Goal: Information Seeking & Learning: Learn about a topic

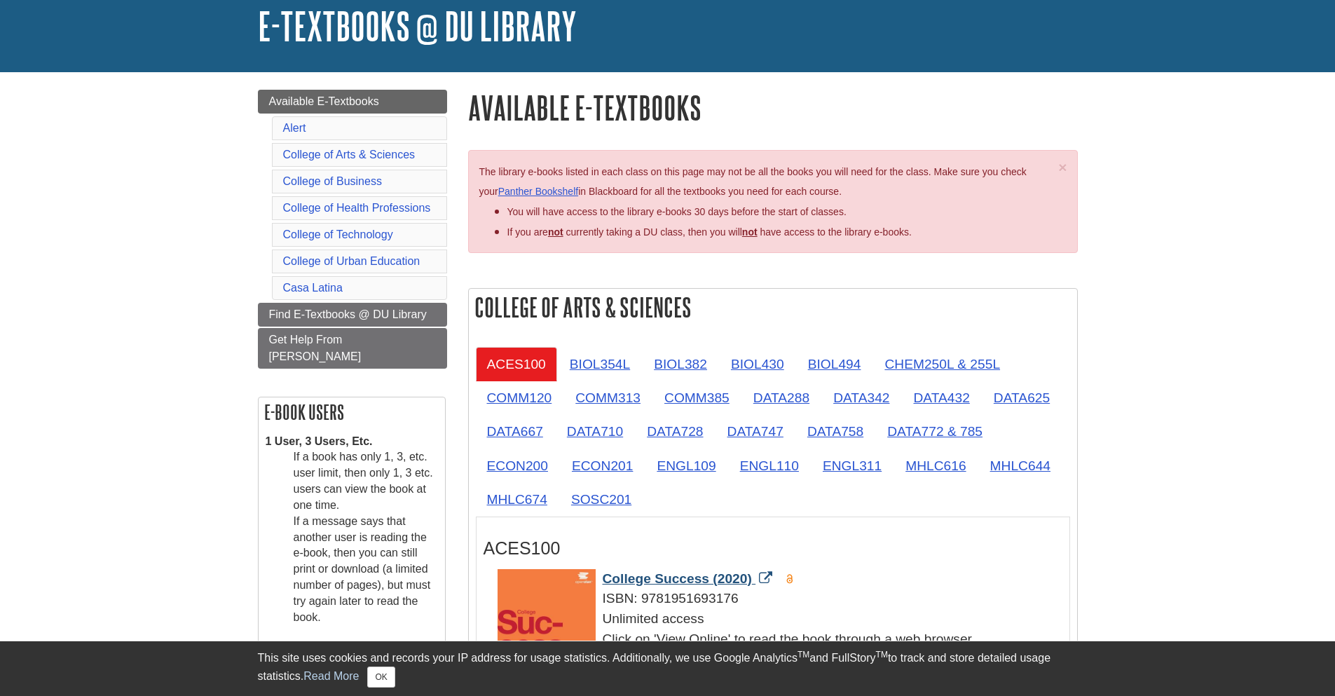
scroll to position [336, 0]
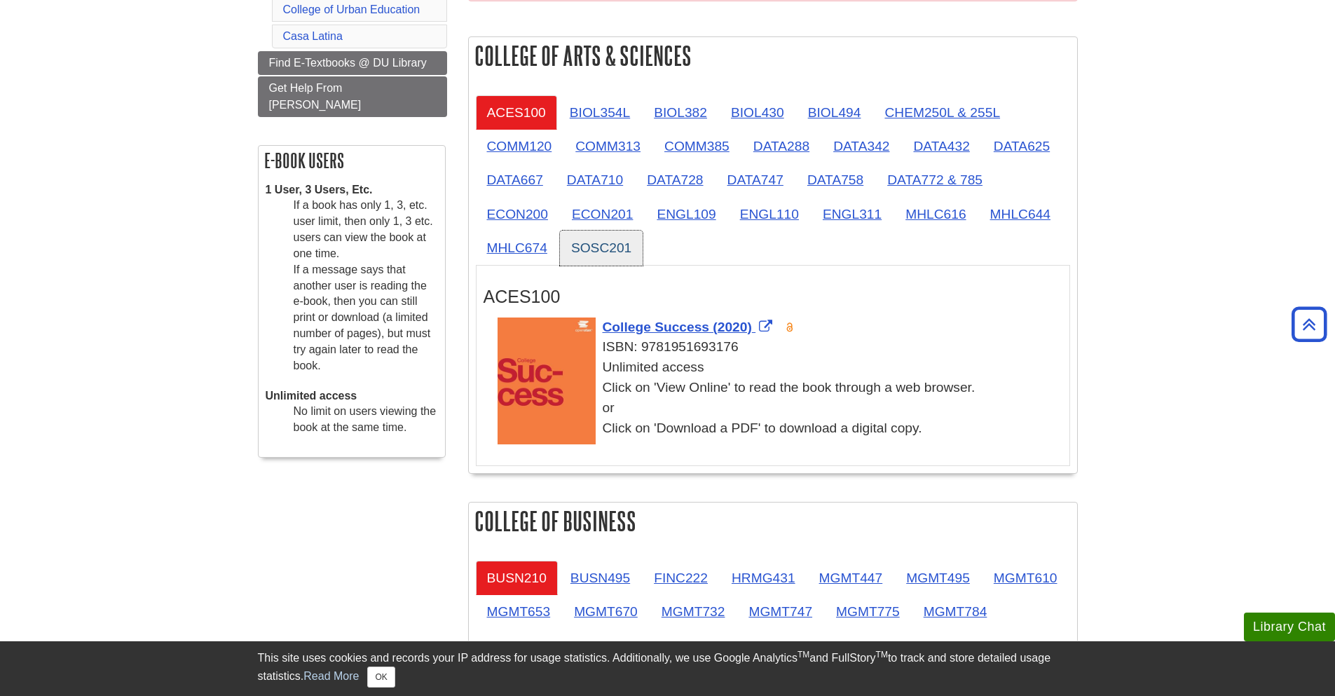
click at [615, 240] on link "SOSC201" at bounding box center [601, 247] width 83 height 34
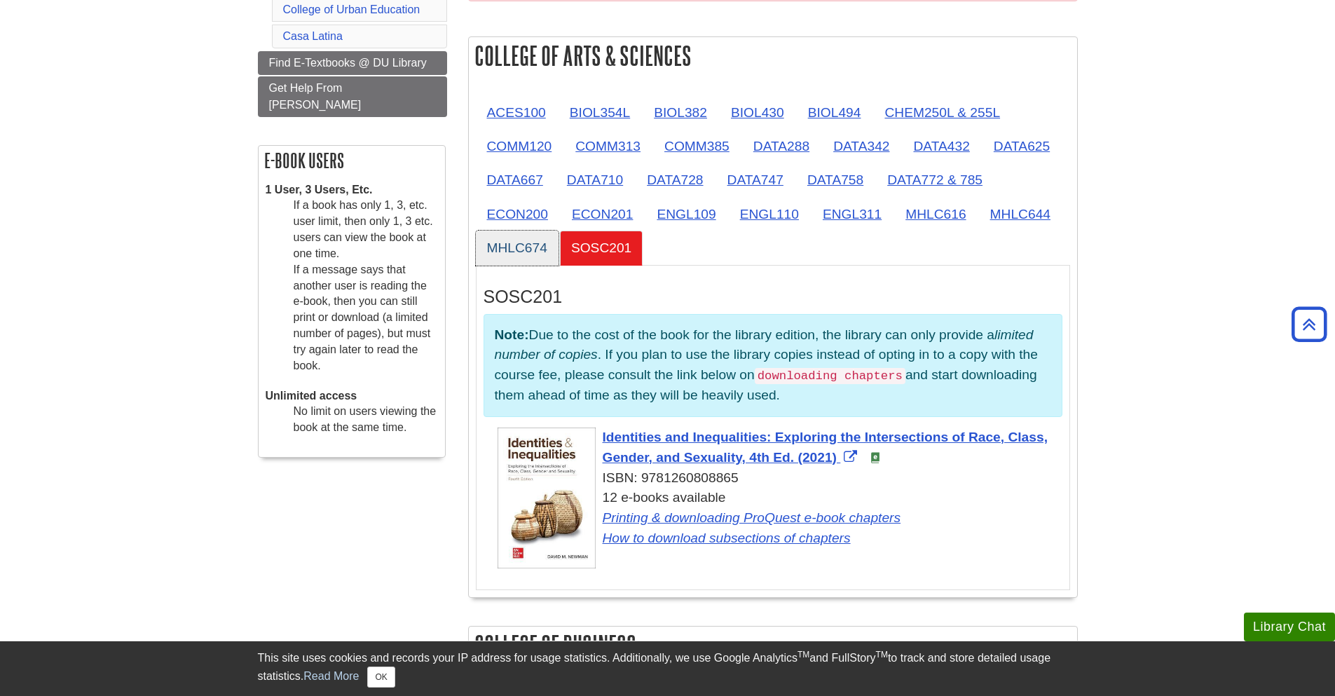
click at [521, 244] on link "MHLC674" at bounding box center [517, 247] width 83 height 34
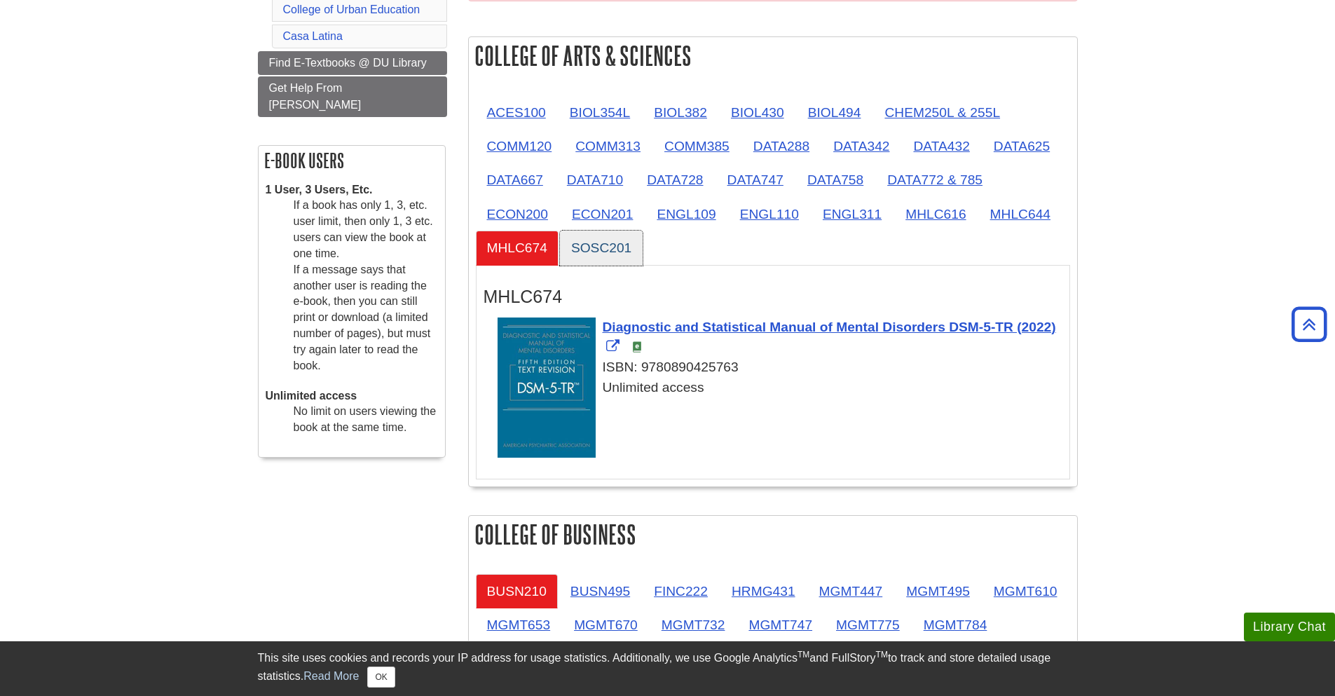
click at [638, 255] on link "SOSC201" at bounding box center [601, 247] width 83 height 34
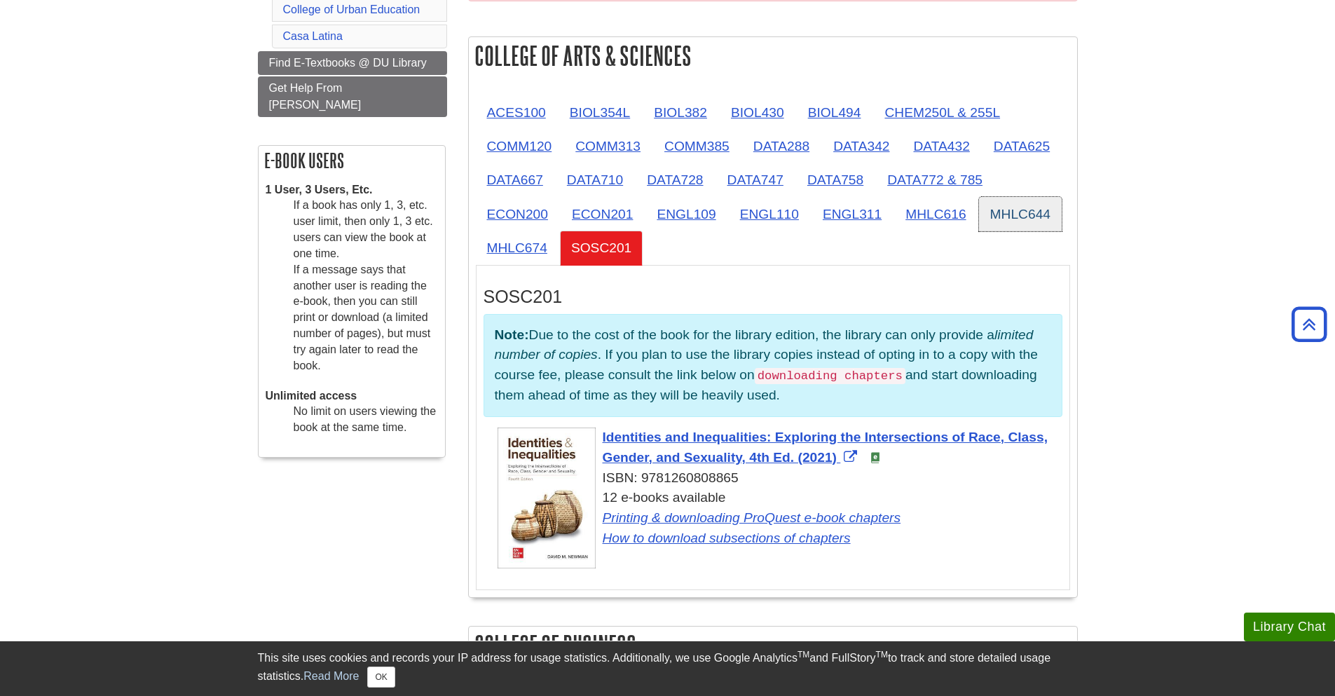
click at [1010, 223] on link "MHLC644" at bounding box center [1020, 214] width 83 height 34
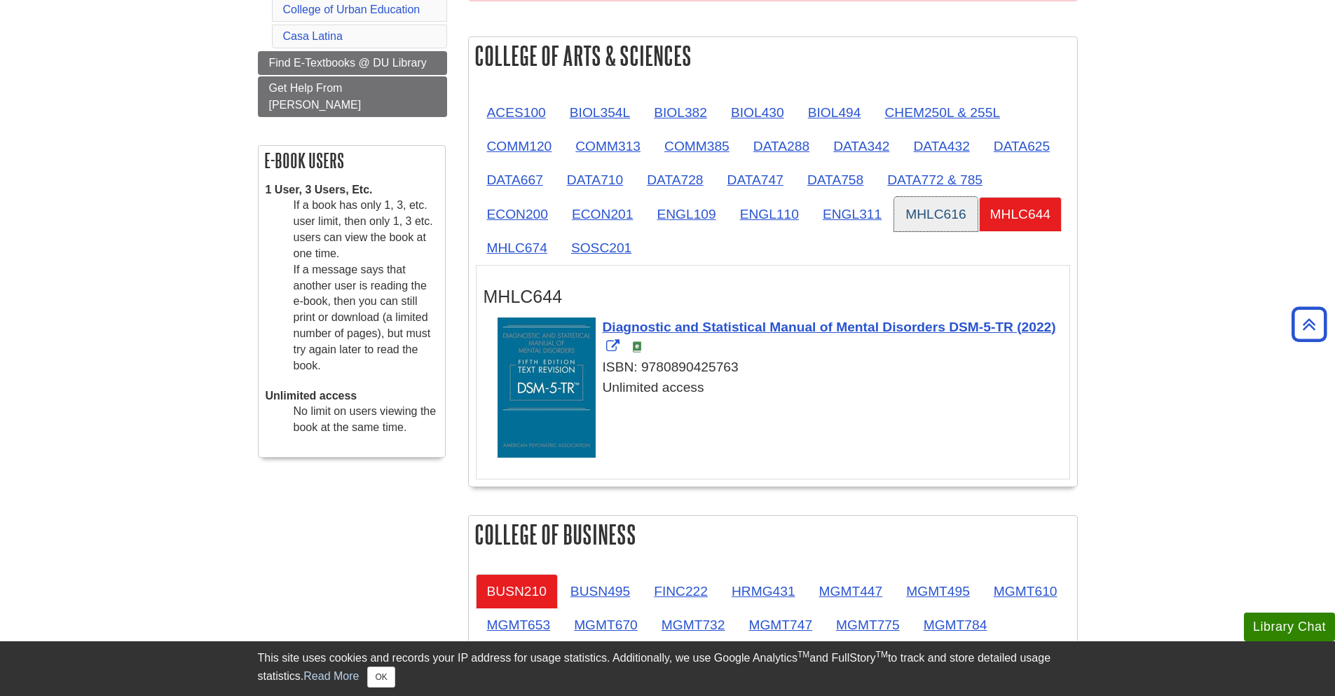
click at [943, 223] on link "MHLC616" at bounding box center [935, 214] width 83 height 34
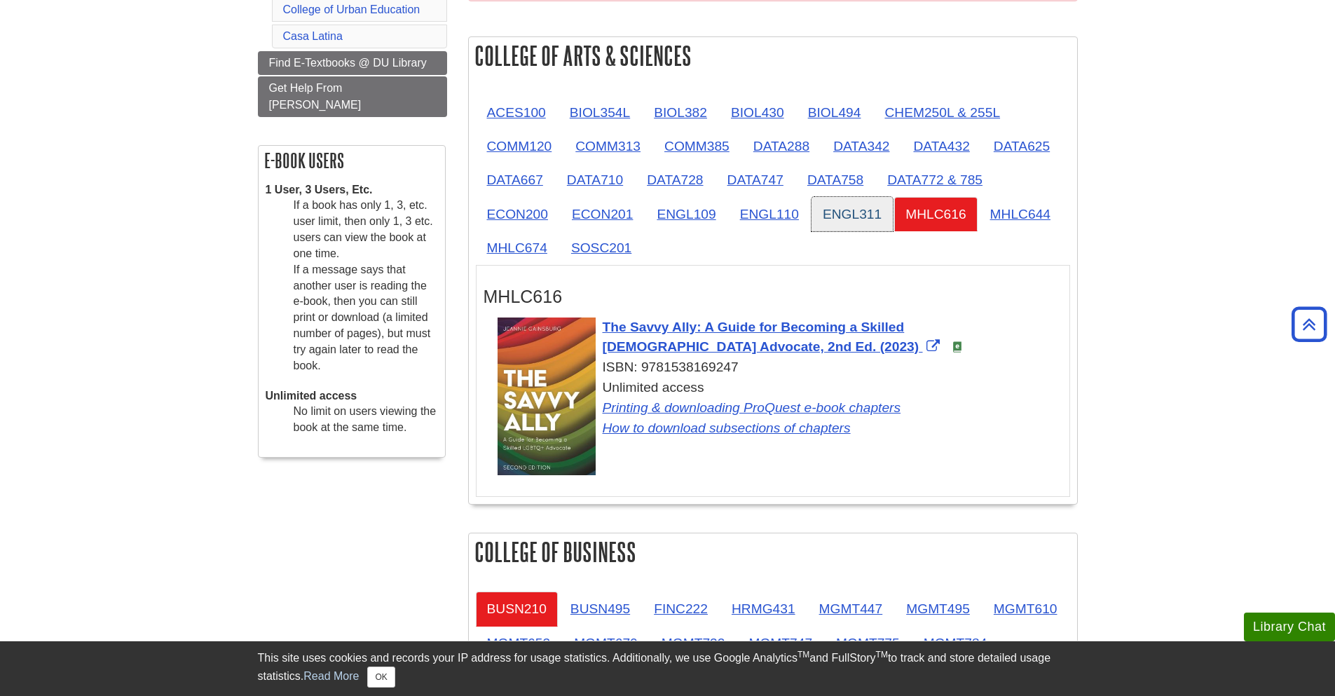
click at [858, 209] on link "ENGL311" at bounding box center [851, 214] width 81 height 34
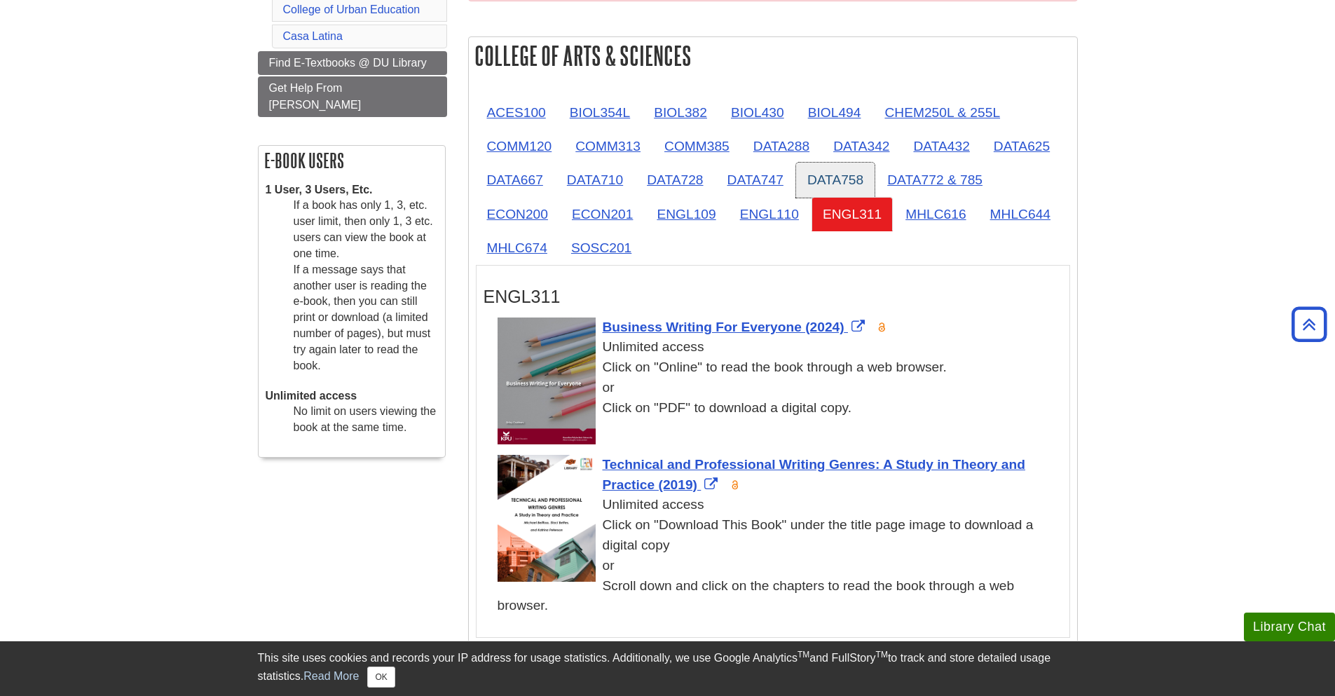
click at [820, 186] on link "DATA758" at bounding box center [835, 180] width 78 height 34
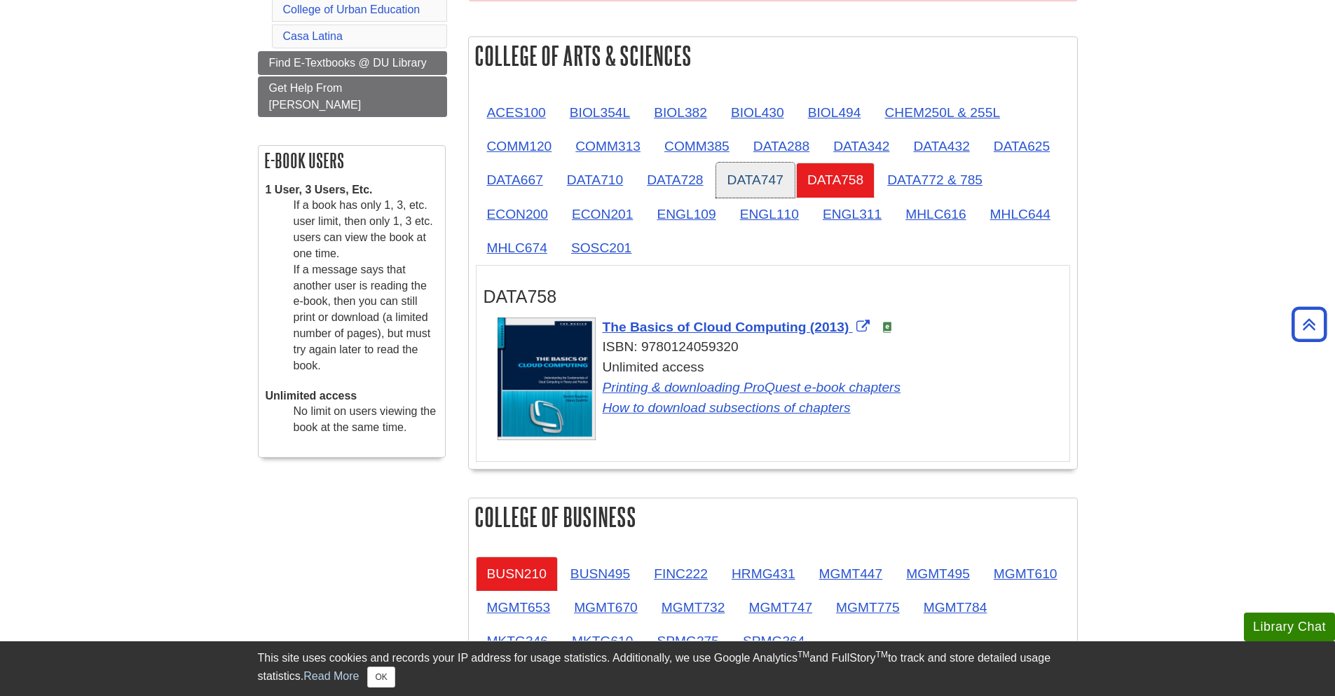
drag, startPoint x: 750, startPoint y: 181, endPoint x: 729, endPoint y: 178, distance: 21.2
click at [750, 181] on link "DATA747" at bounding box center [755, 180] width 78 height 34
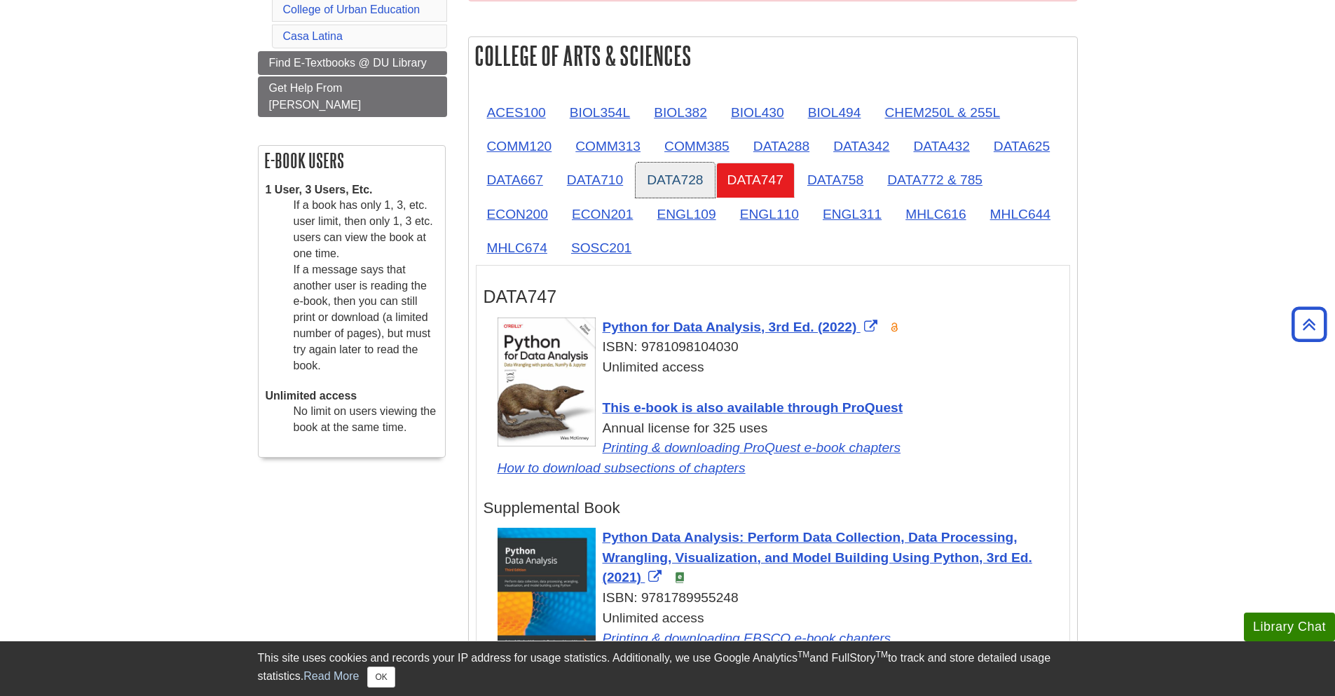
drag, startPoint x: 707, startPoint y: 178, endPoint x: 654, endPoint y: 177, distance: 52.5
click at [706, 178] on link "DATA728" at bounding box center [674, 180] width 78 height 34
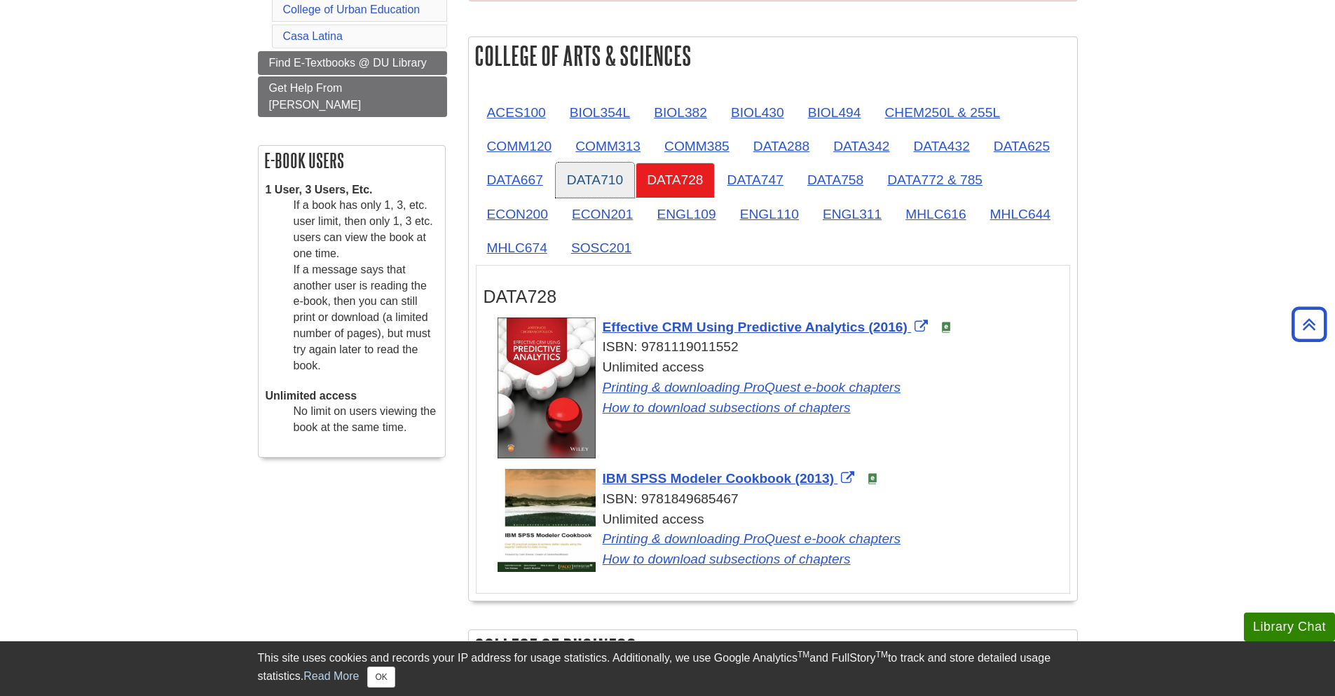
click at [562, 175] on link "DATA710" at bounding box center [595, 180] width 78 height 34
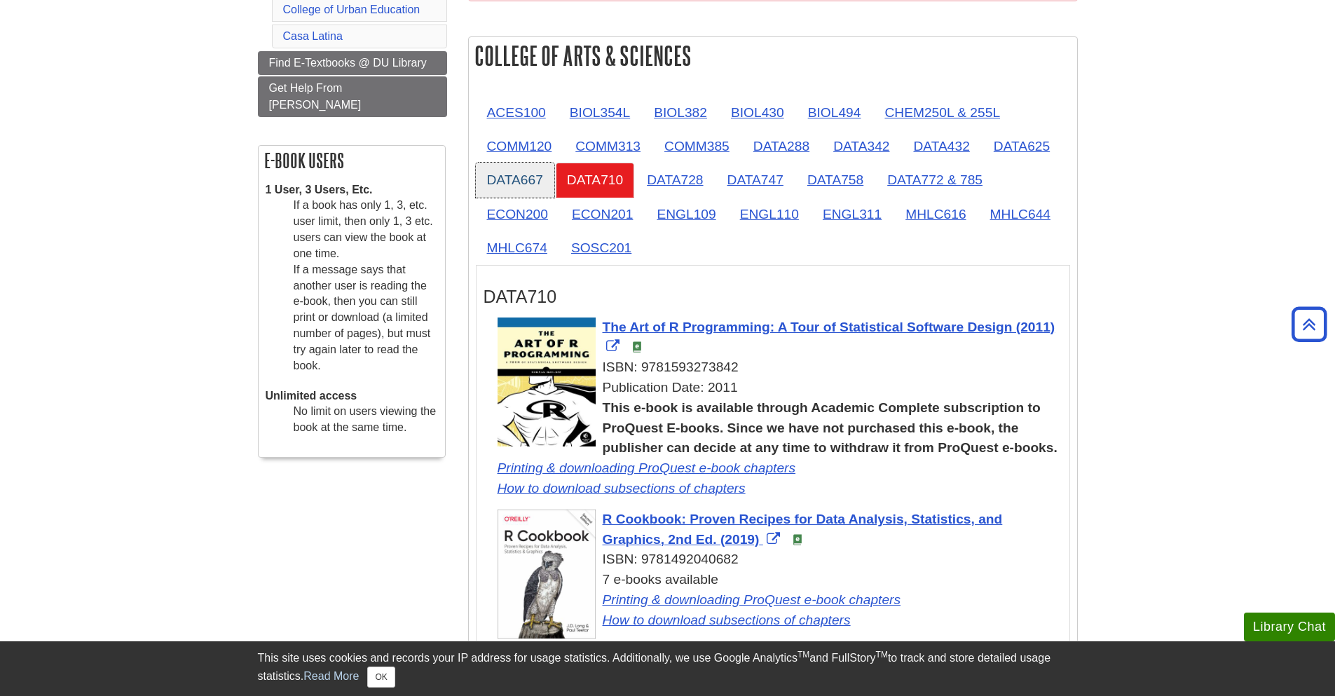
click at [523, 184] on link "DATA667" at bounding box center [515, 180] width 78 height 34
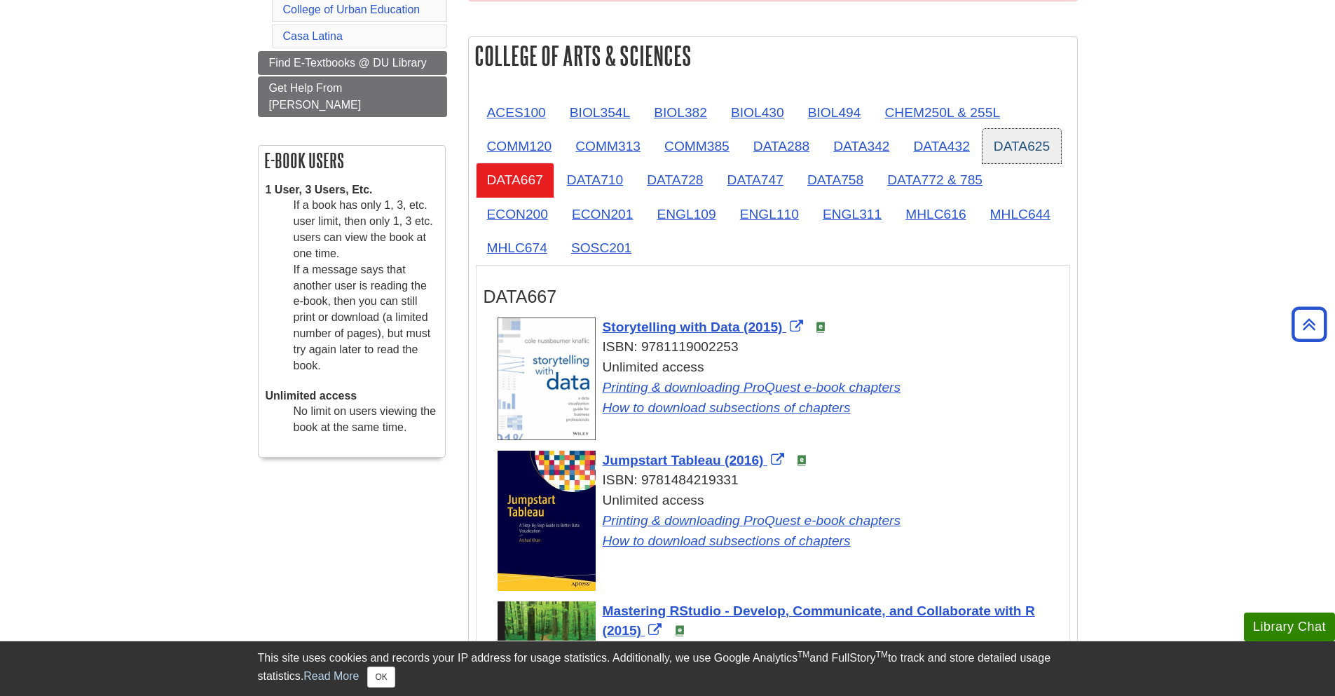
click at [1033, 151] on link "DATA625" at bounding box center [1021, 146] width 78 height 34
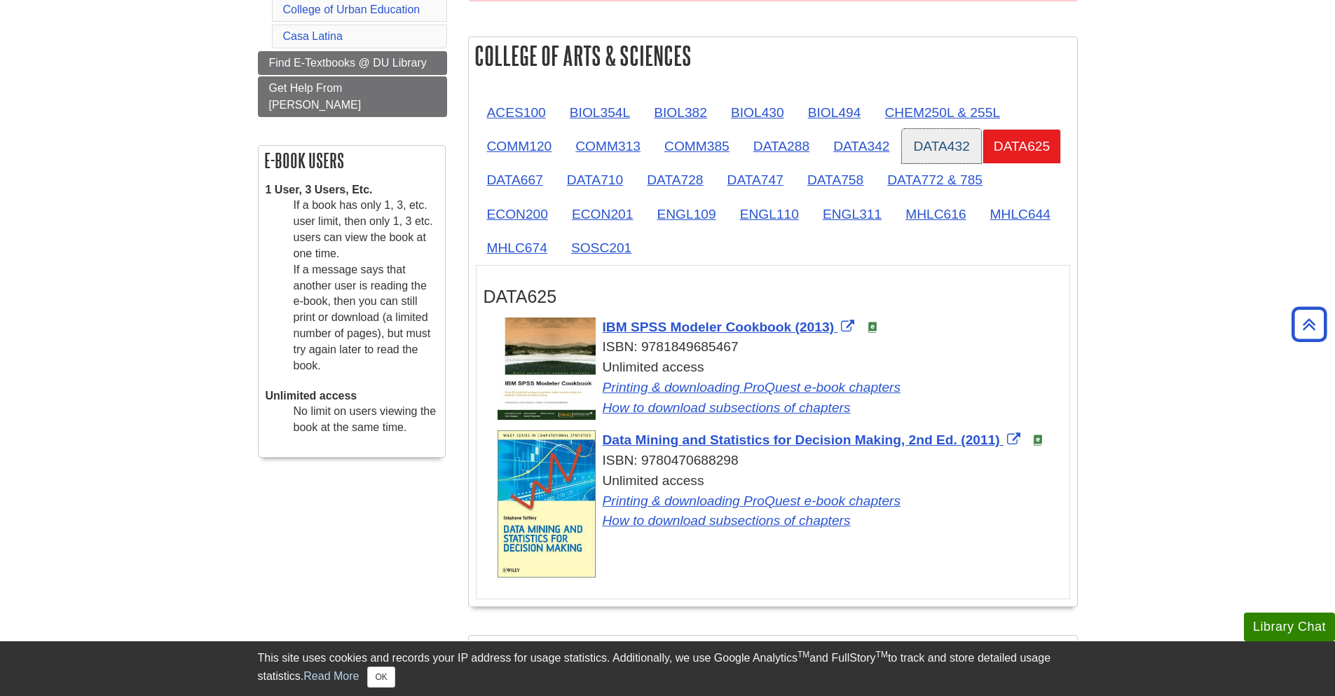
click at [945, 151] on link "DATA432" at bounding box center [941, 146] width 78 height 34
click at [882, 151] on link "DATA342" at bounding box center [861, 146] width 78 height 34
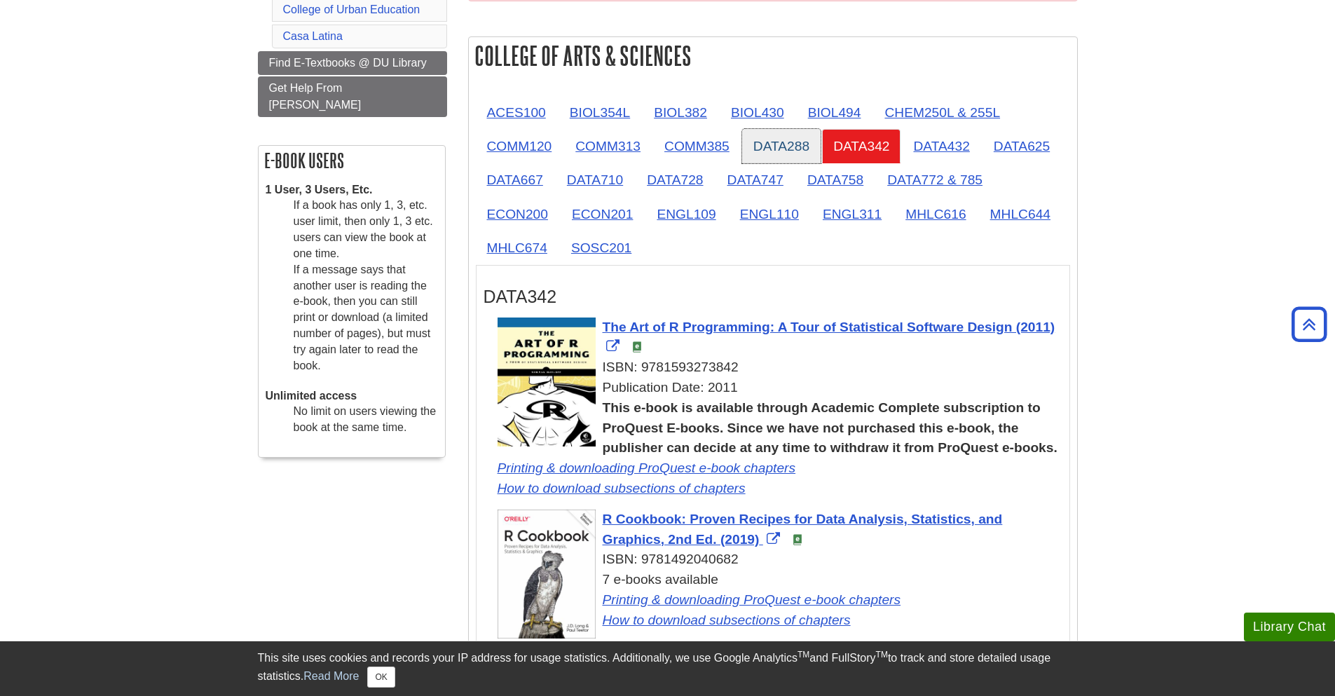
click at [801, 147] on link "DATA288" at bounding box center [781, 146] width 78 height 34
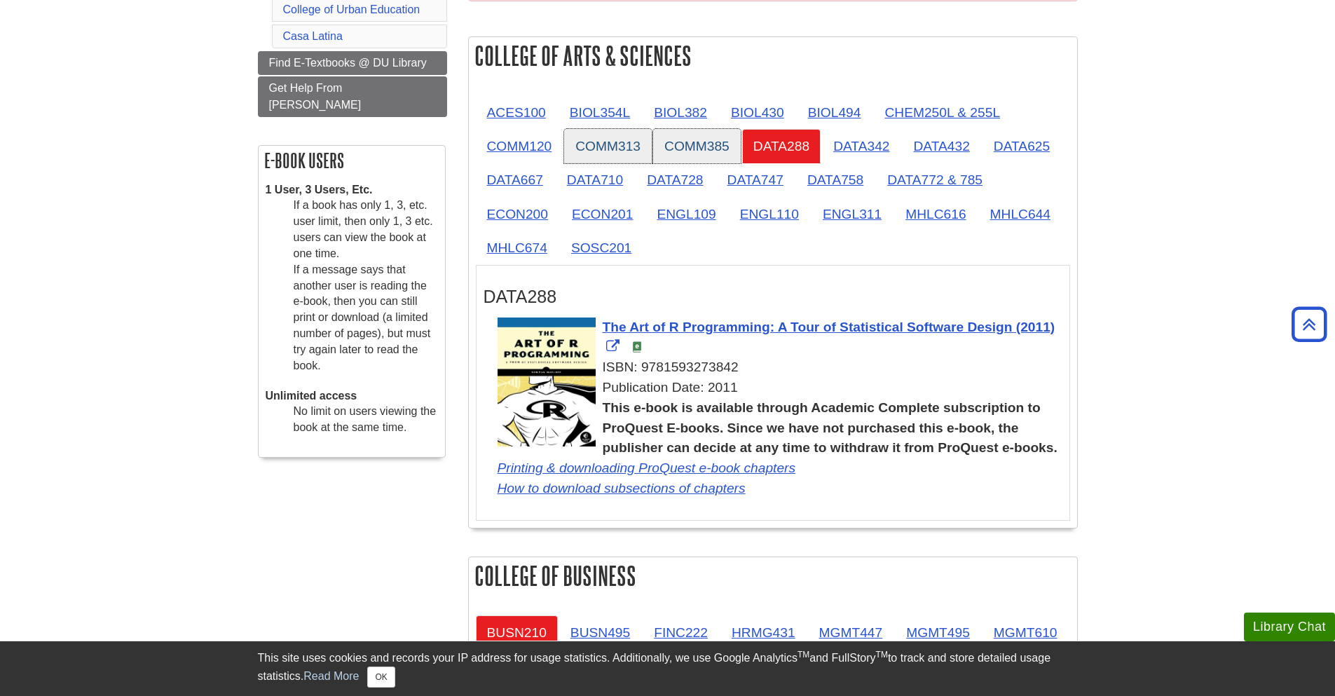
drag, startPoint x: 727, startPoint y: 147, endPoint x: 638, endPoint y: 144, distance: 88.3
click at [727, 147] on link "COMM385" at bounding box center [697, 146] width 88 height 34
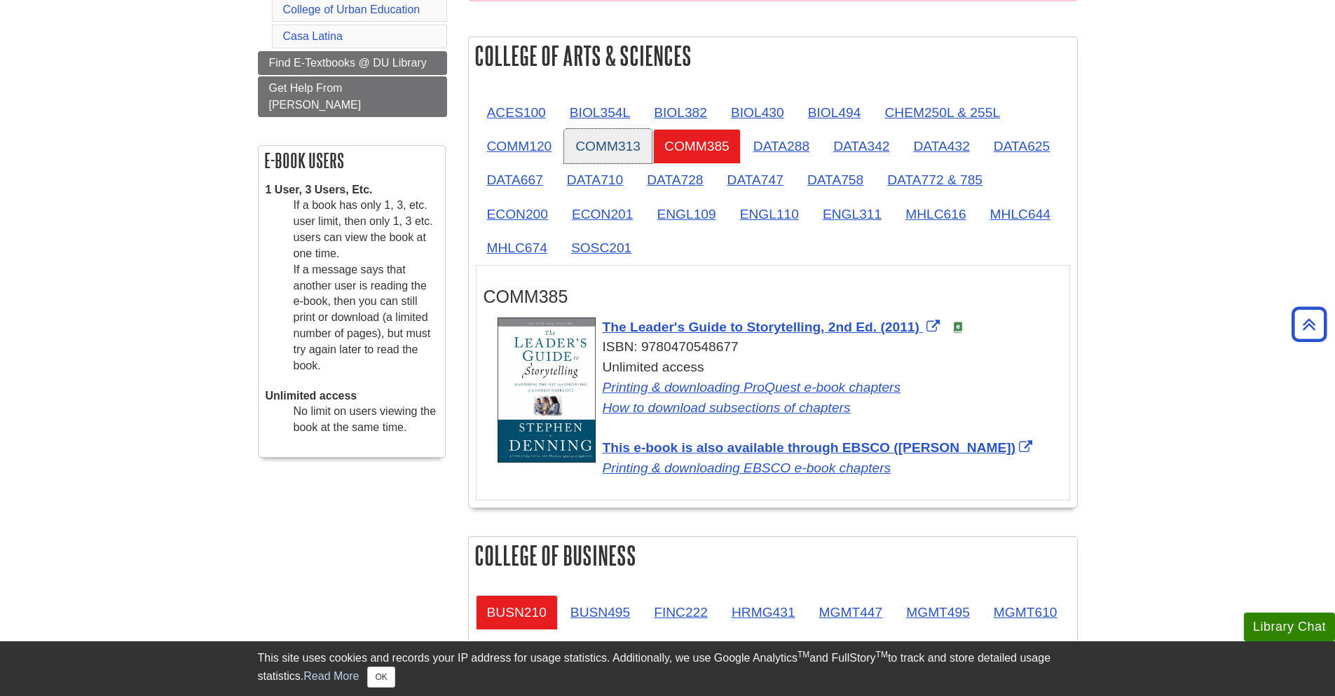
drag, startPoint x: 626, startPoint y: 142, endPoint x: 593, endPoint y: 144, distance: 33.7
click at [626, 142] on link "COMM313" at bounding box center [608, 146] width 88 height 34
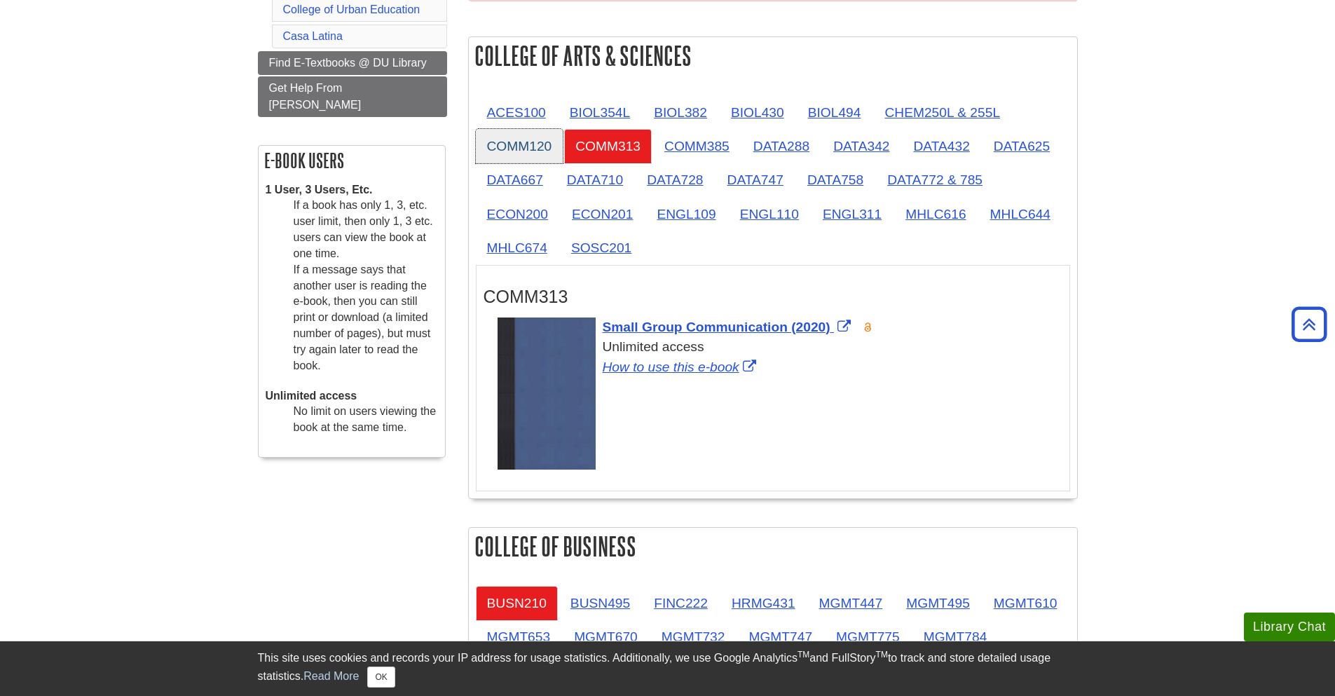
click at [536, 151] on link "COMM120" at bounding box center [520, 146] width 88 height 34
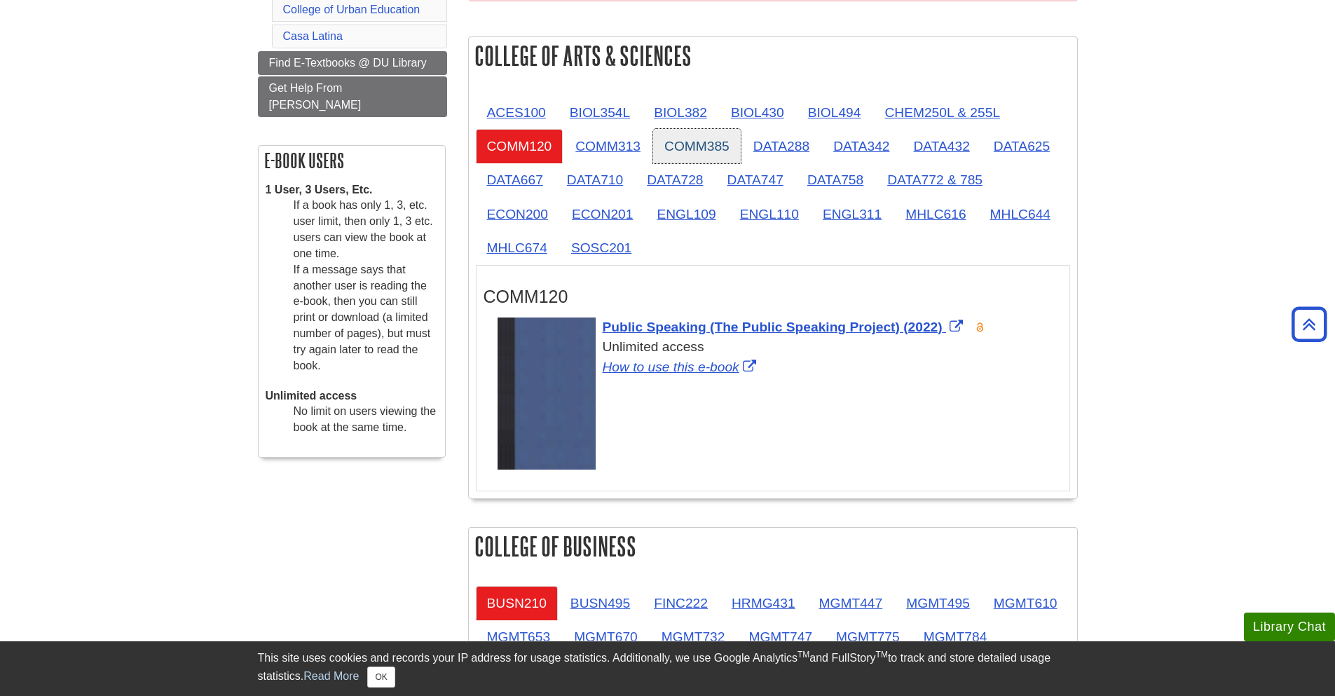
click at [738, 149] on link "COMM385" at bounding box center [697, 146] width 88 height 34
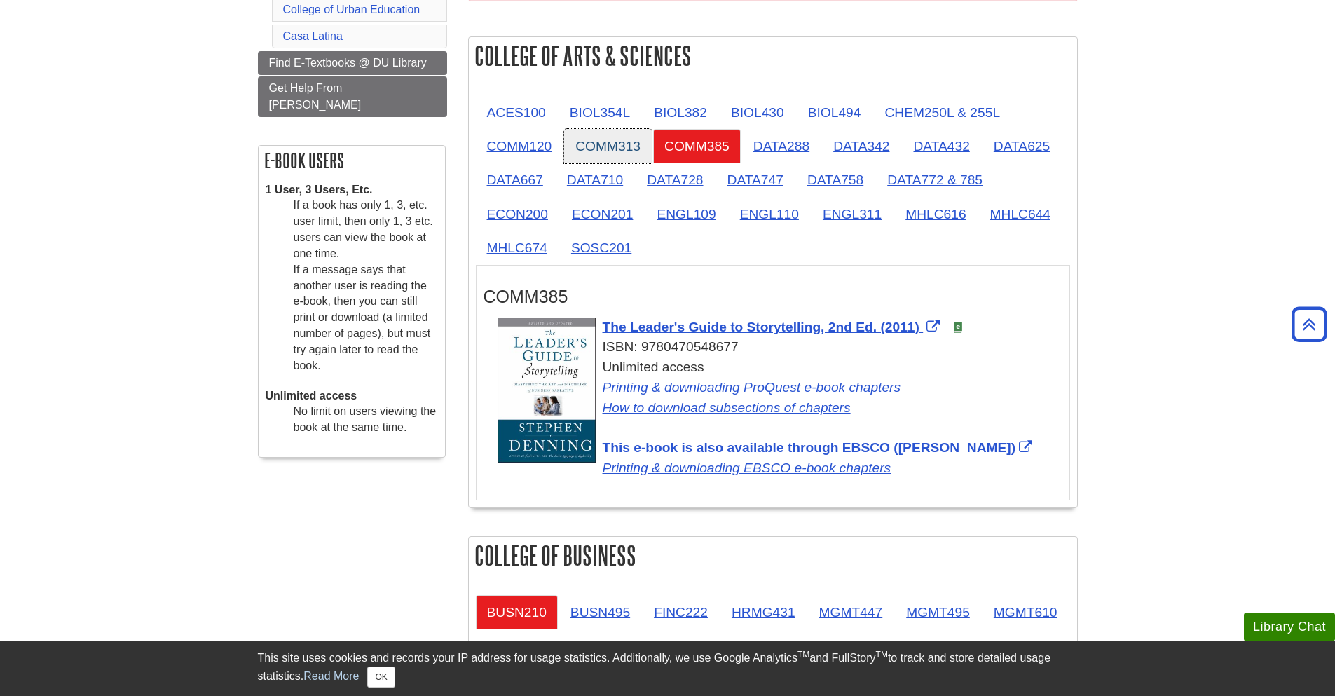
click at [620, 146] on link "COMM313" at bounding box center [608, 146] width 88 height 34
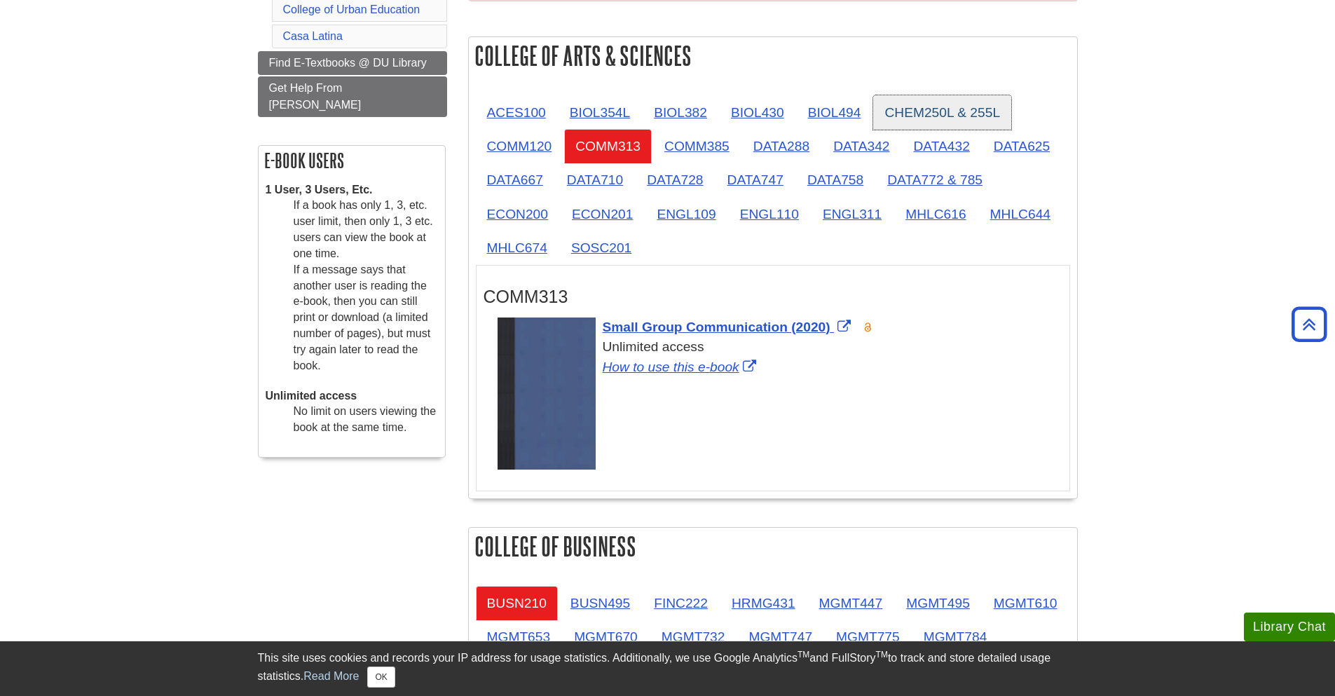
drag, startPoint x: 938, startPoint y: 109, endPoint x: 926, endPoint y: 111, distance: 12.2
click at [938, 109] on link "CHEM250L & 255L" at bounding box center [942, 112] width 138 height 34
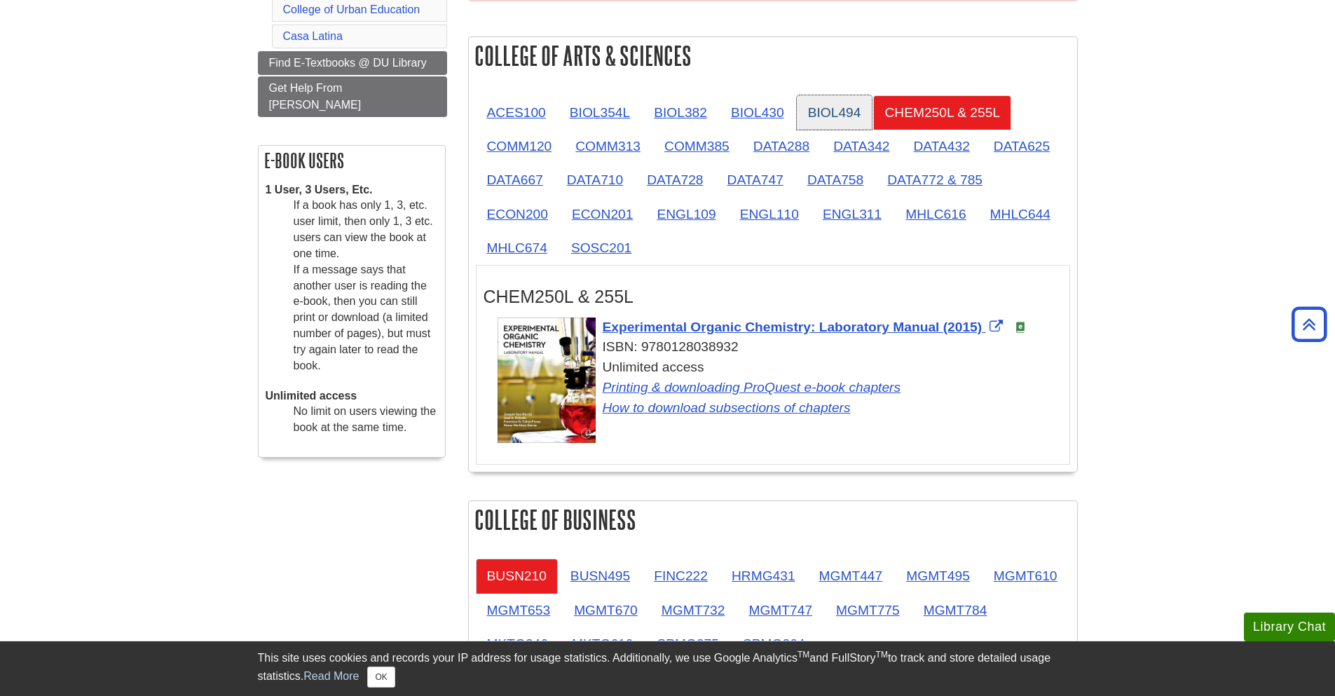
drag, startPoint x: 833, startPoint y: 117, endPoint x: 773, endPoint y: 113, distance: 60.4
click at [832, 117] on link "BIOL494" at bounding box center [835, 112] width 76 height 34
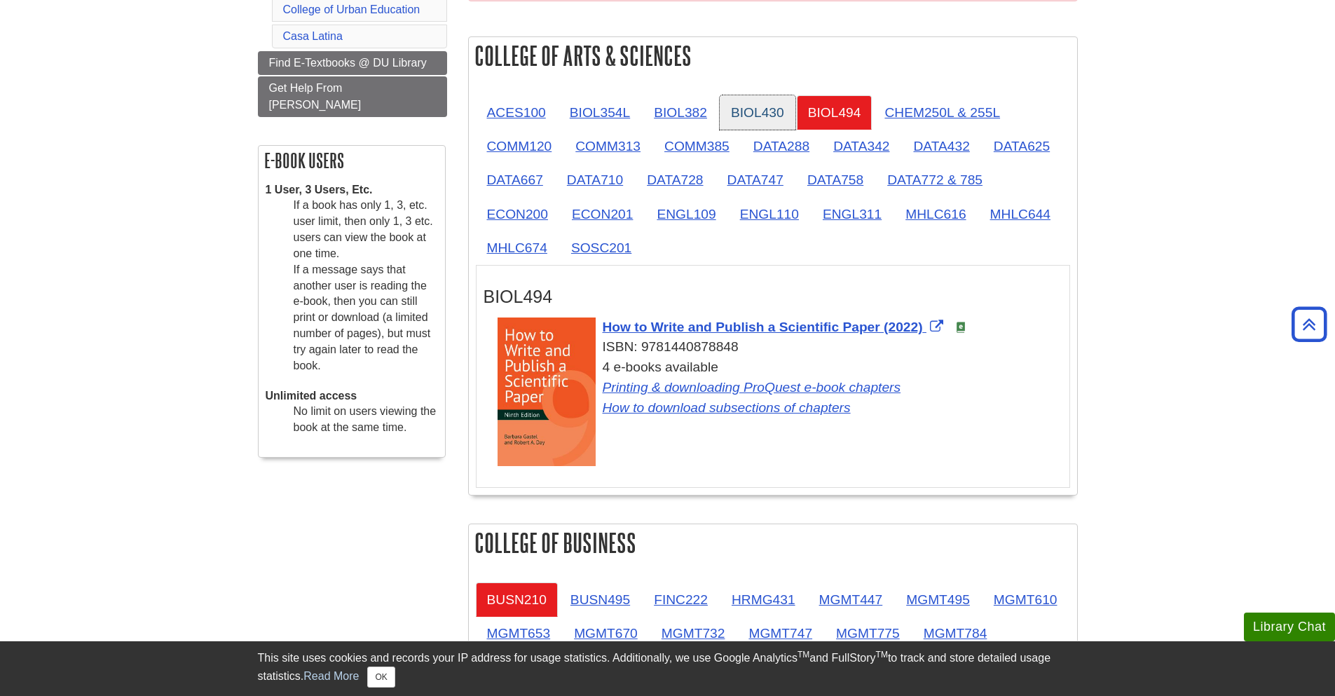
click at [773, 113] on link "BIOL430" at bounding box center [758, 112] width 76 height 34
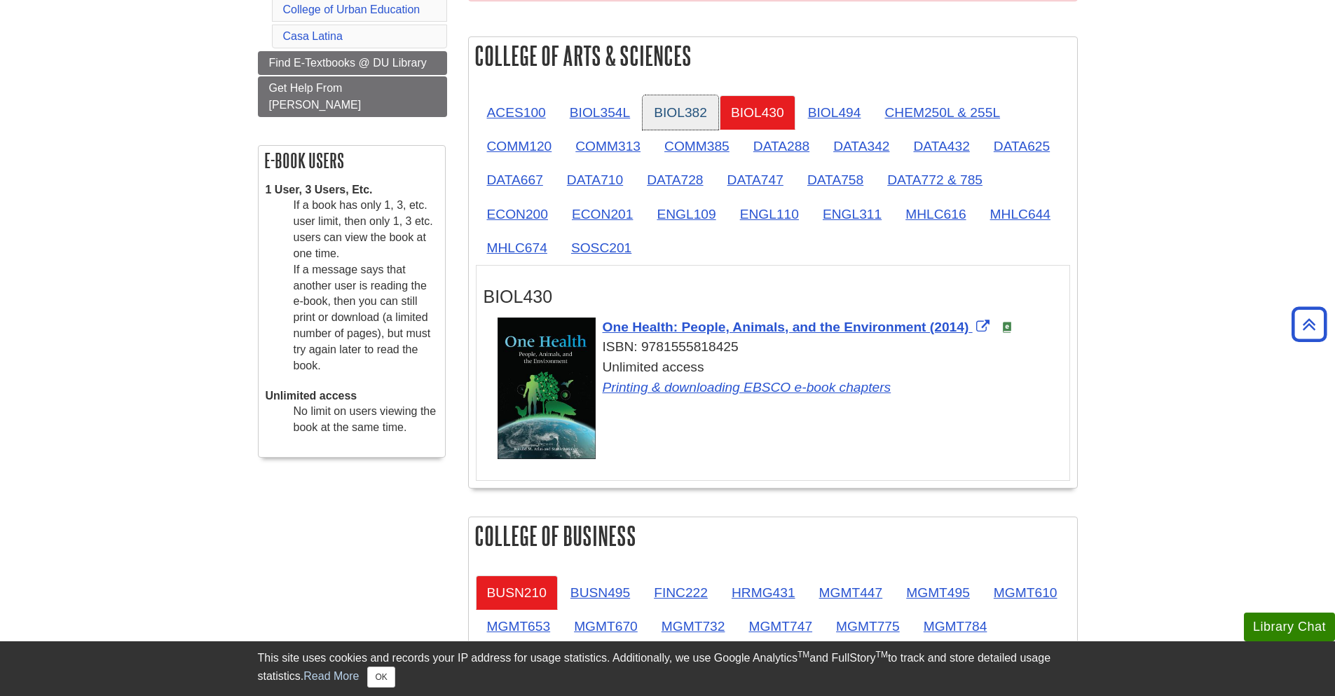
click at [687, 105] on link "BIOL382" at bounding box center [680, 112] width 76 height 34
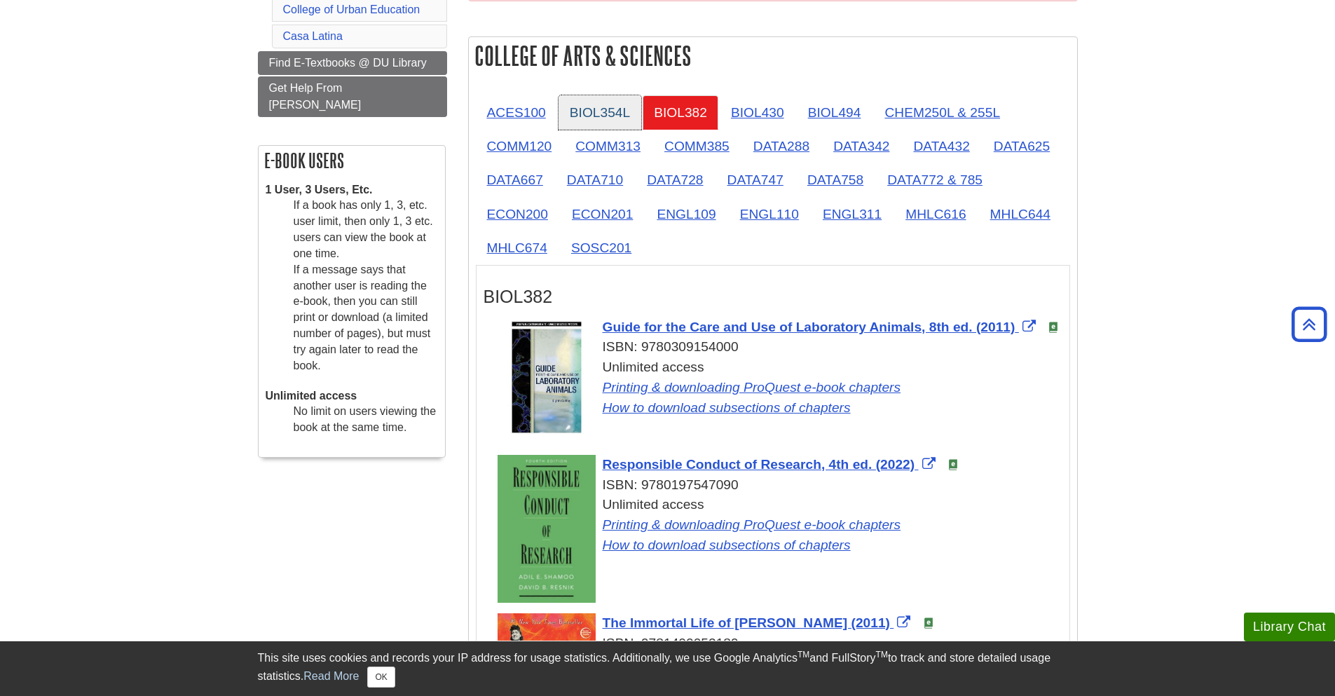
click at [584, 113] on link "BIOL354L" at bounding box center [599, 112] width 83 height 34
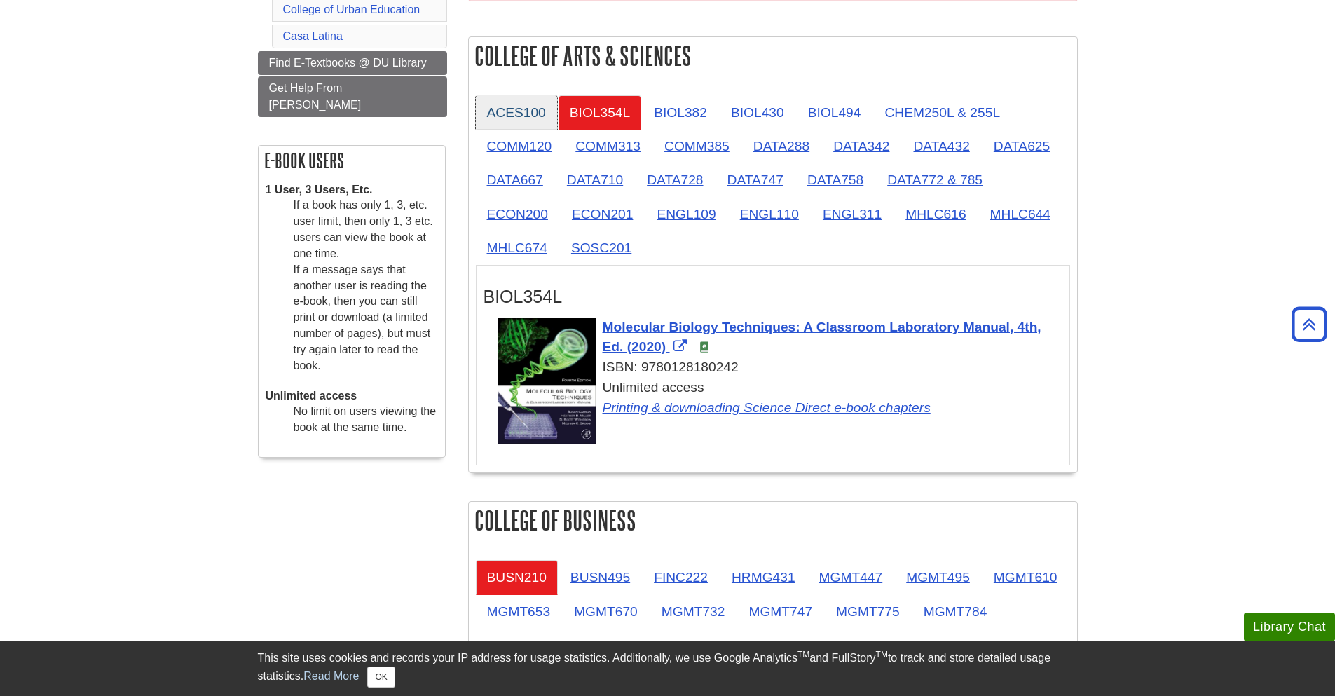
click at [541, 116] on link "ACES100" at bounding box center [516, 112] width 81 height 34
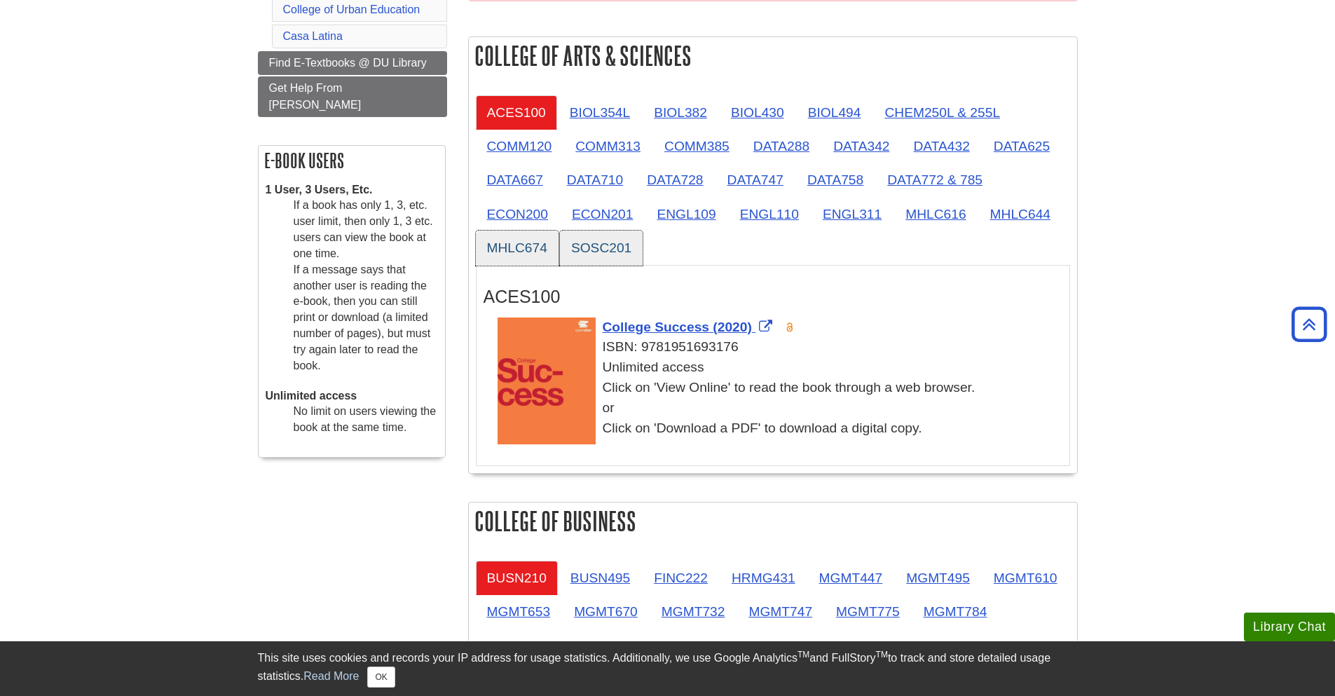
drag, startPoint x: 537, startPoint y: 256, endPoint x: 588, endPoint y: 247, distance: 51.9
click at [537, 256] on link "MHLC674" at bounding box center [517, 247] width 83 height 34
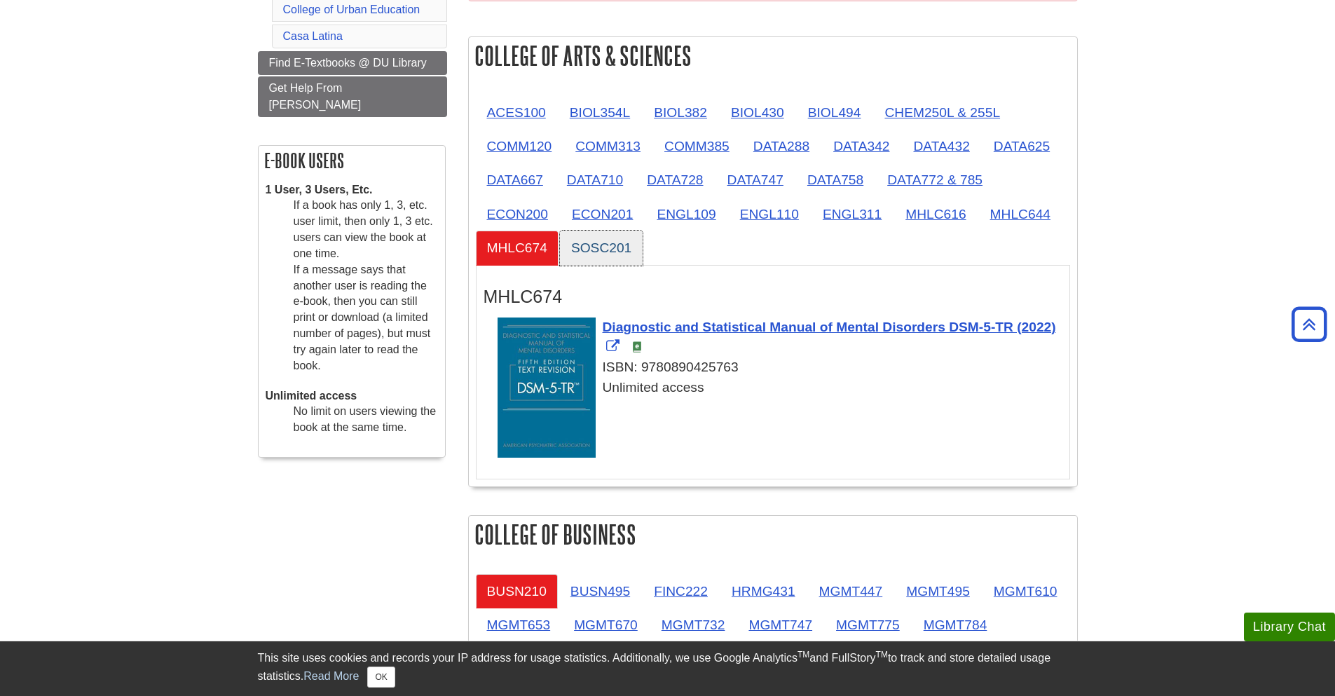
click at [601, 246] on link "SOSC201" at bounding box center [601, 247] width 83 height 34
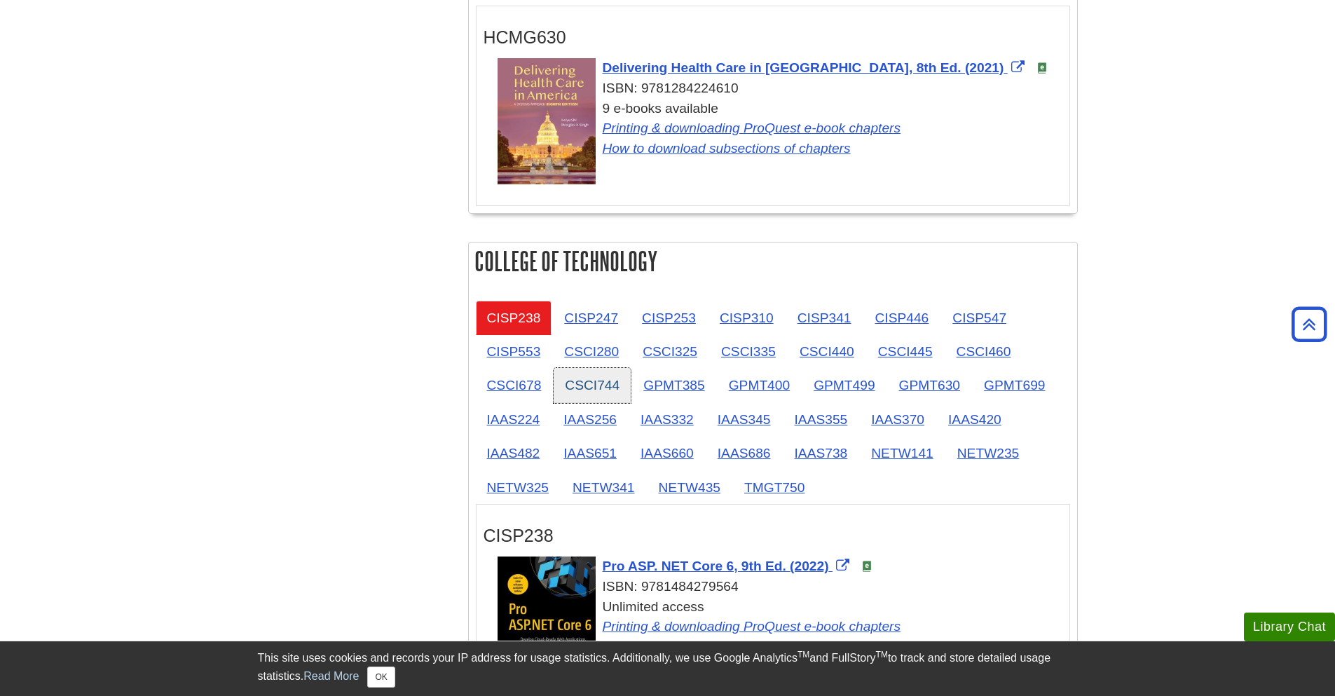
scroll to position [1850, 0]
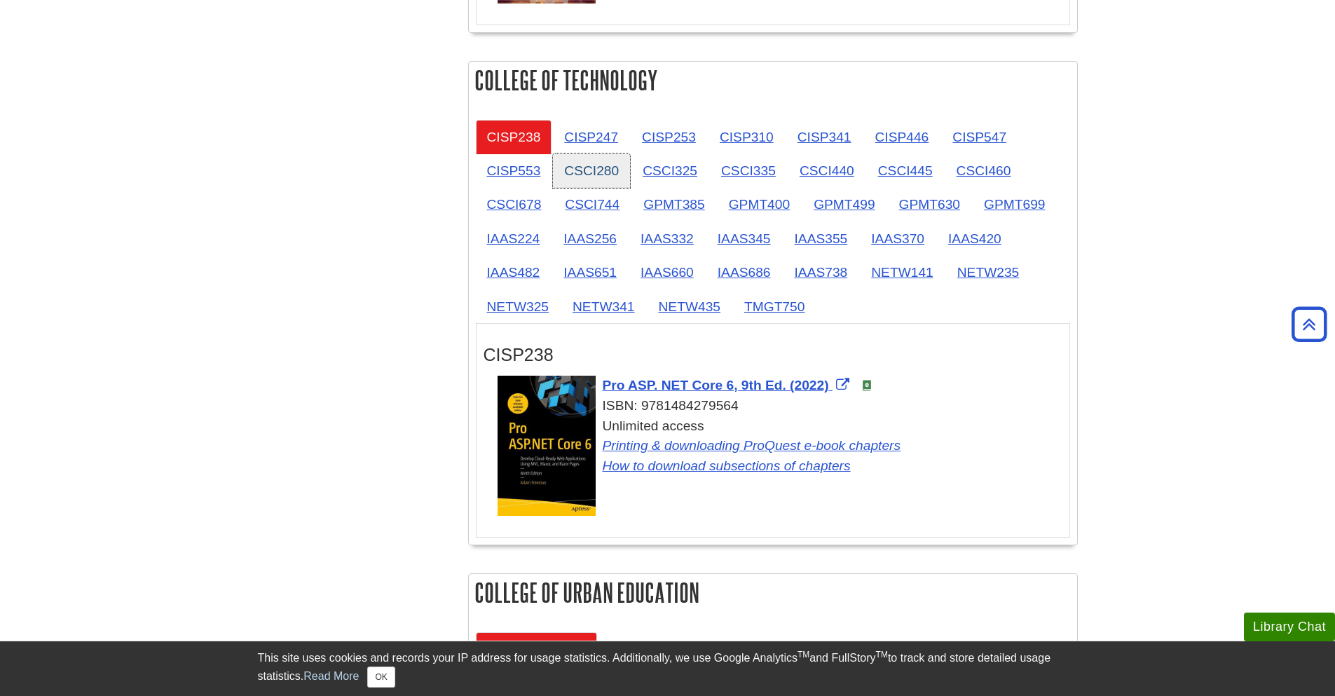
click at [586, 156] on link "CSCI280" at bounding box center [591, 170] width 77 height 34
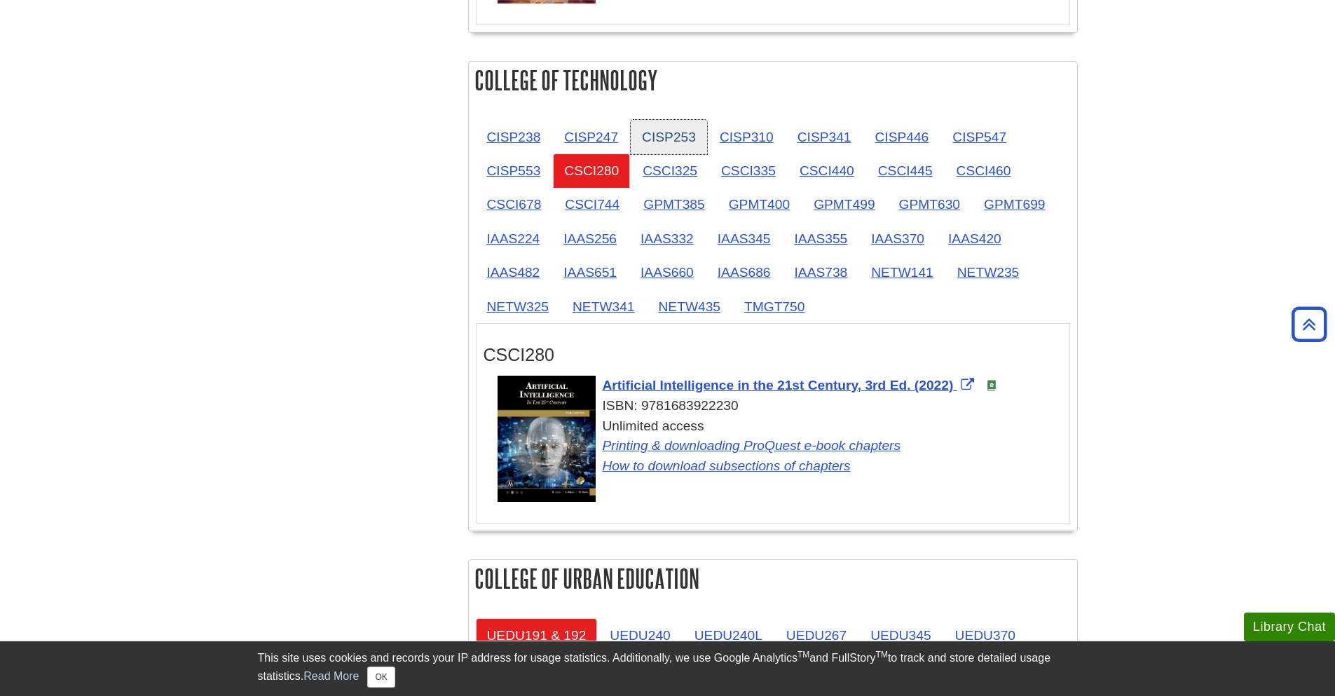
click at [665, 147] on link "CISP253" at bounding box center [669, 137] width 76 height 34
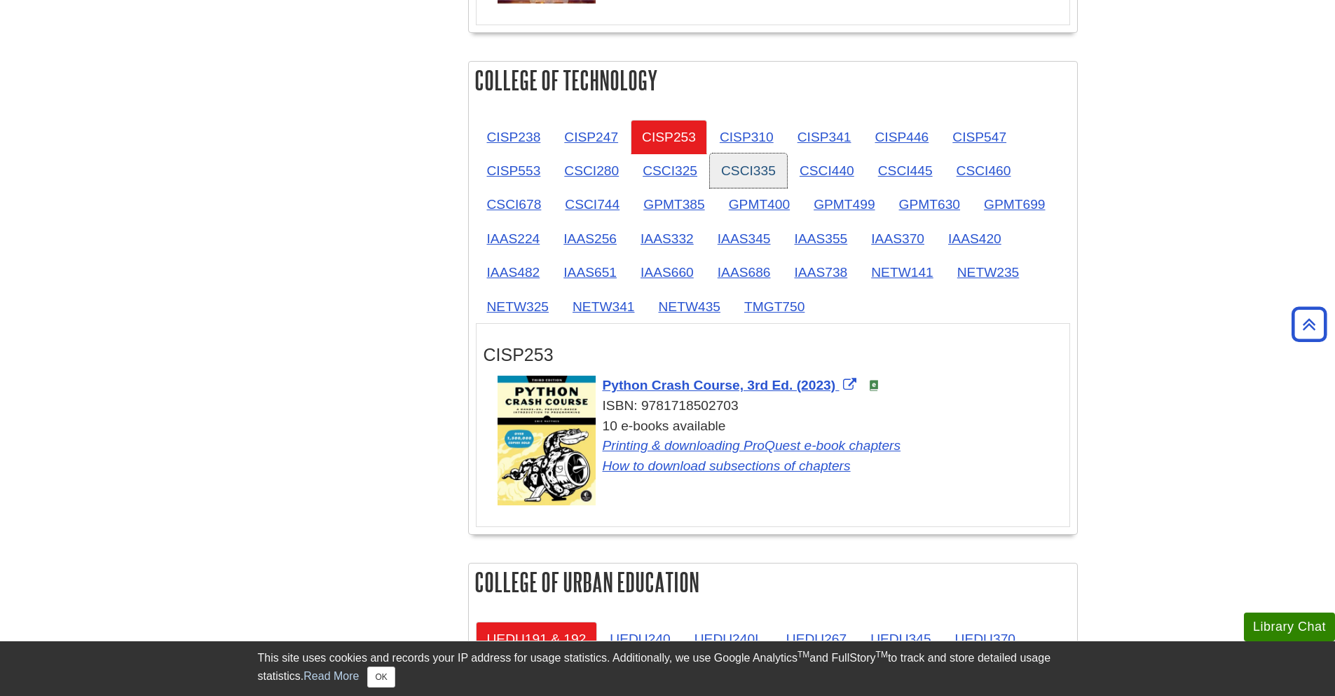
click at [752, 158] on link "CSCI335" at bounding box center [748, 170] width 77 height 34
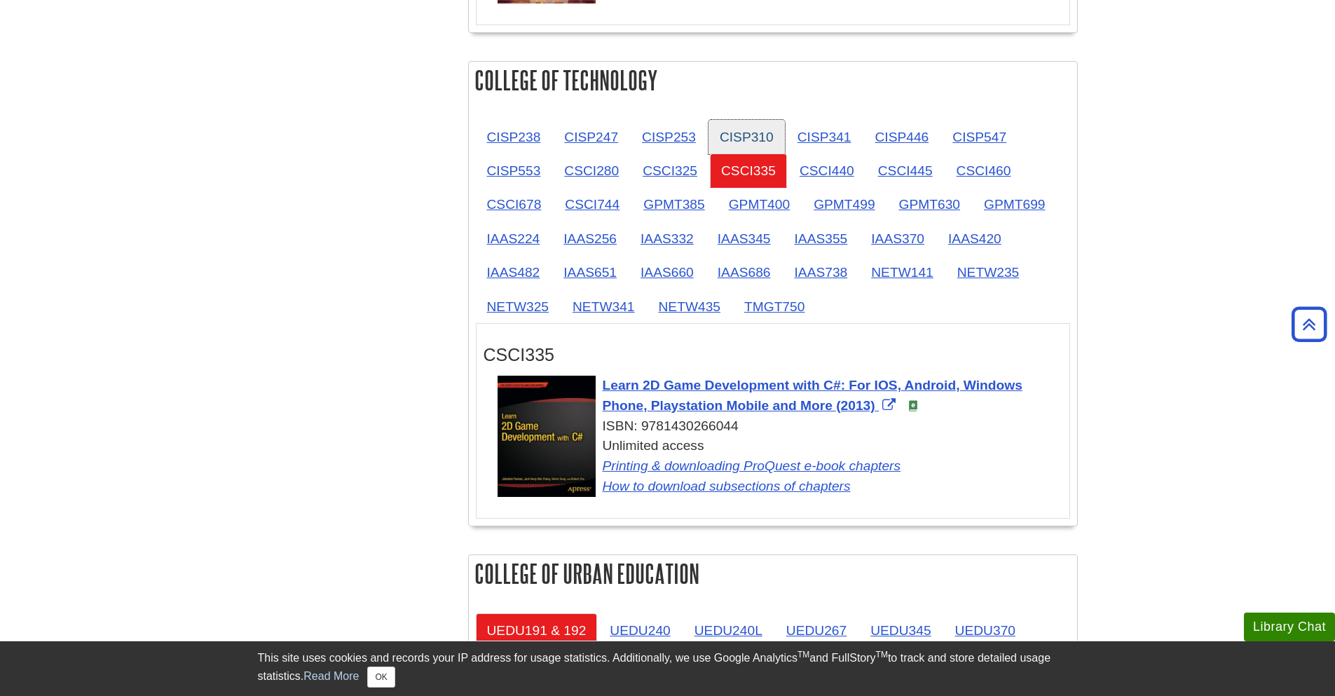
drag, startPoint x: 735, startPoint y: 129, endPoint x: 784, endPoint y: 127, distance: 49.1
click at [735, 130] on link "CISP310" at bounding box center [746, 137] width 76 height 34
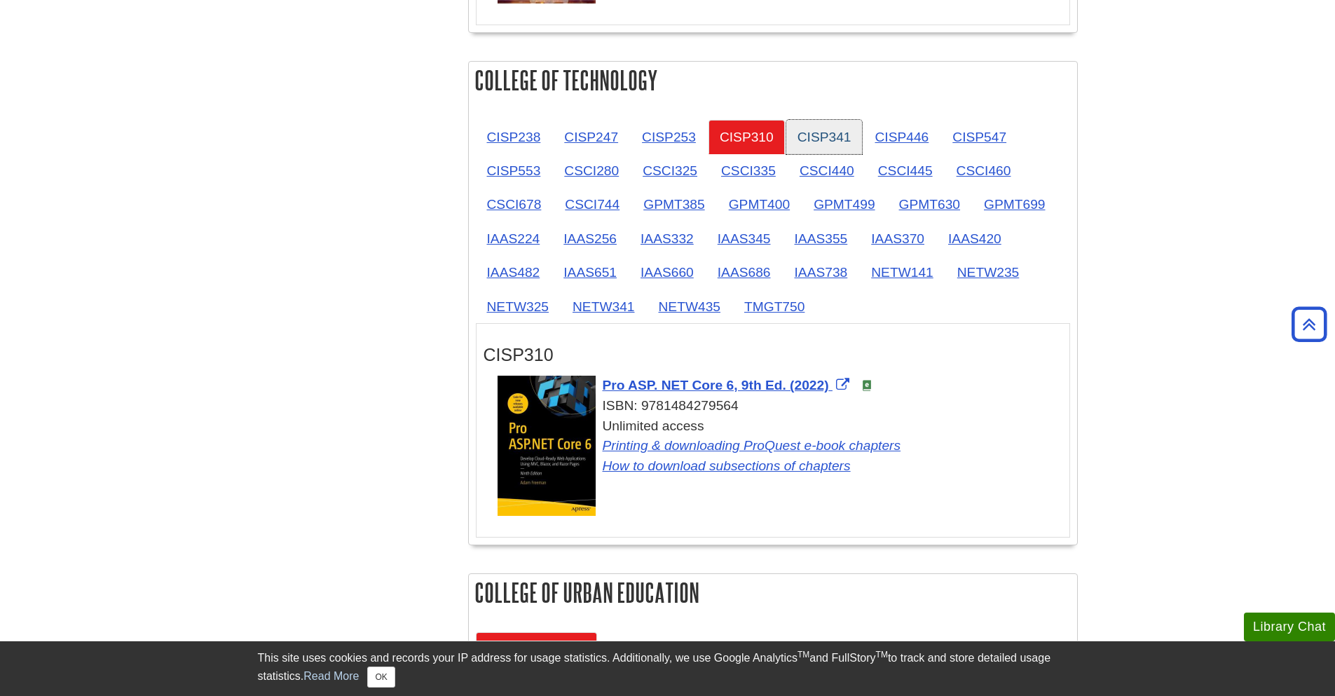
click at [832, 138] on link "CISP341" at bounding box center [824, 137] width 76 height 34
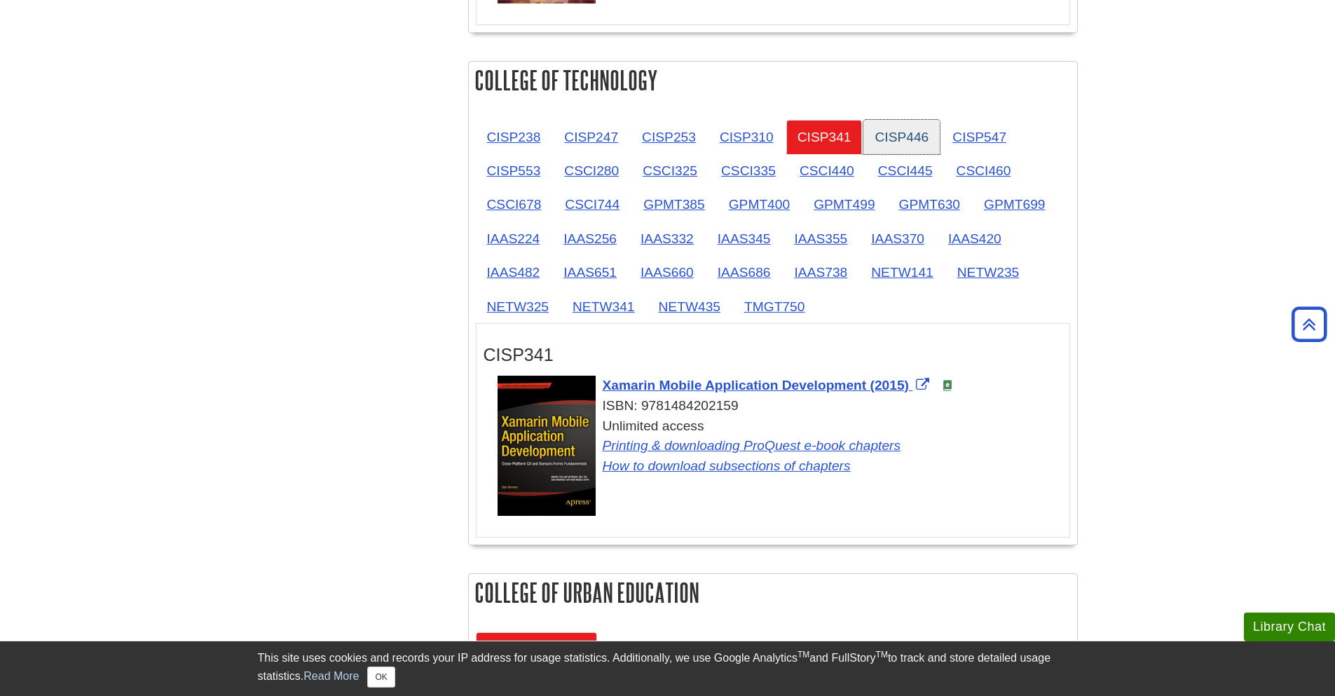
click at [878, 135] on link "CISP446" at bounding box center [901, 137] width 76 height 34
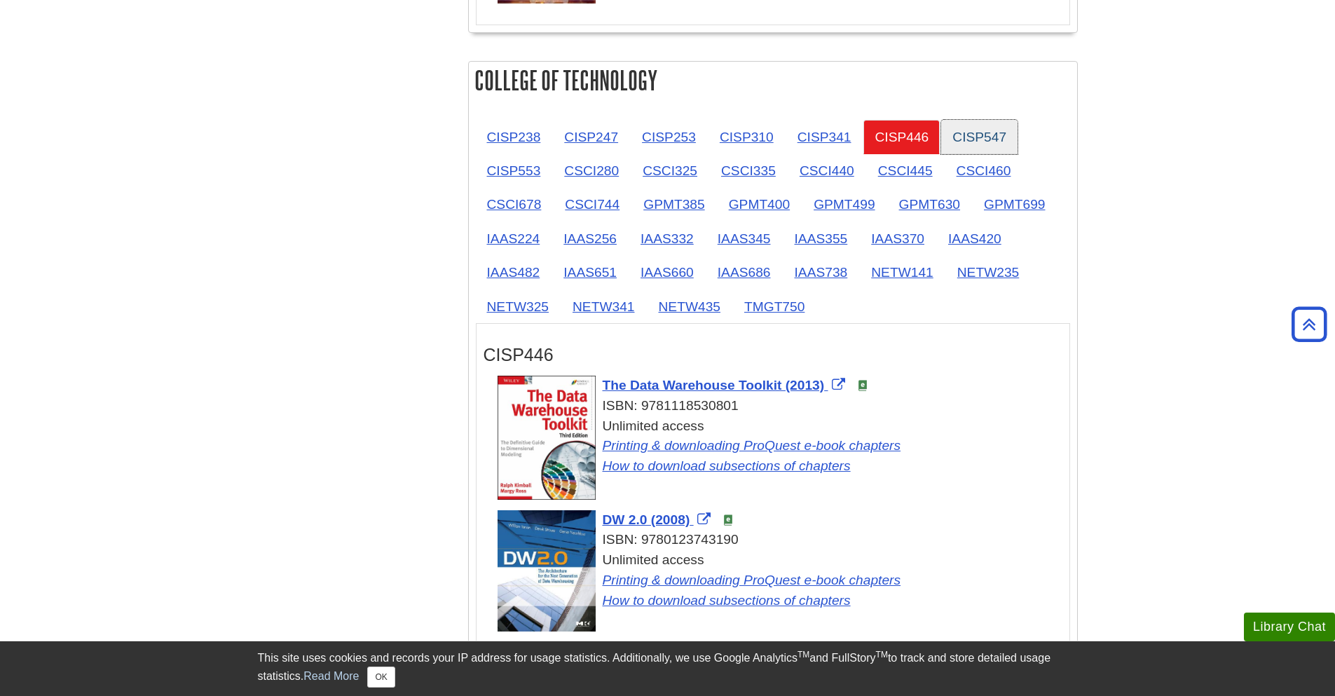
click at [982, 141] on link "CISP547" at bounding box center [979, 137] width 76 height 34
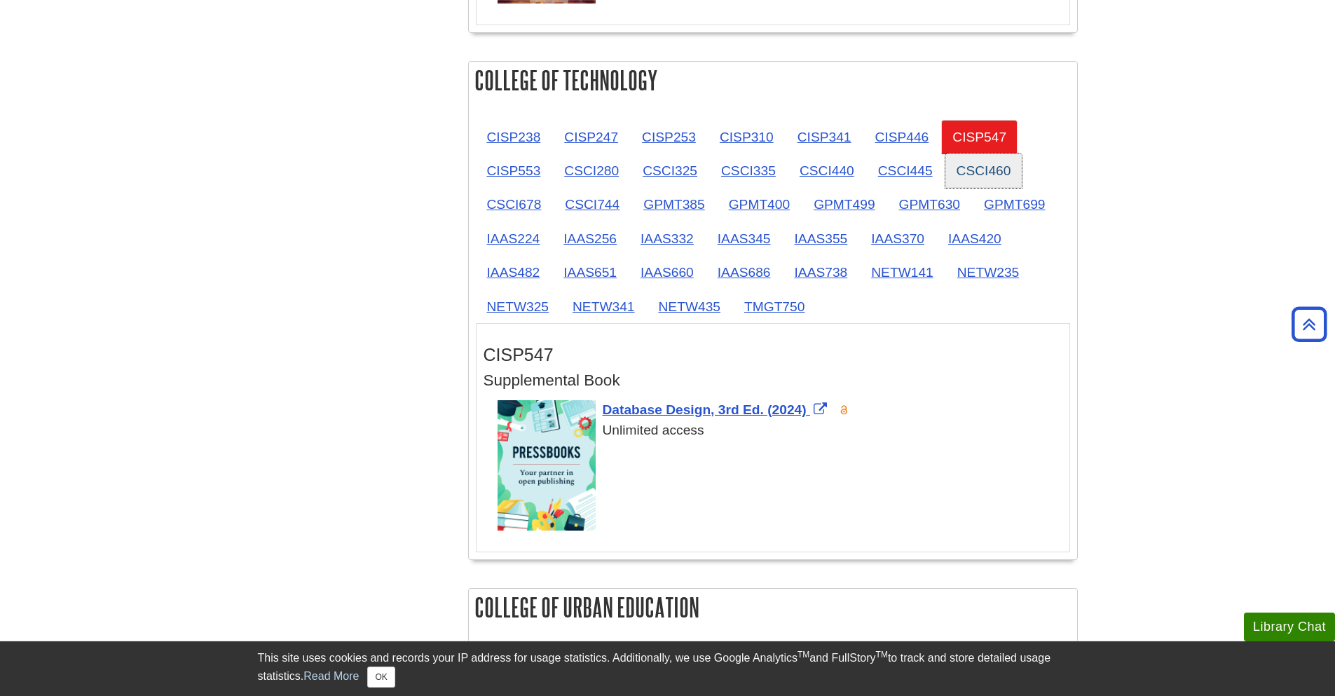
click at [986, 168] on link "CSCI460" at bounding box center [983, 170] width 77 height 34
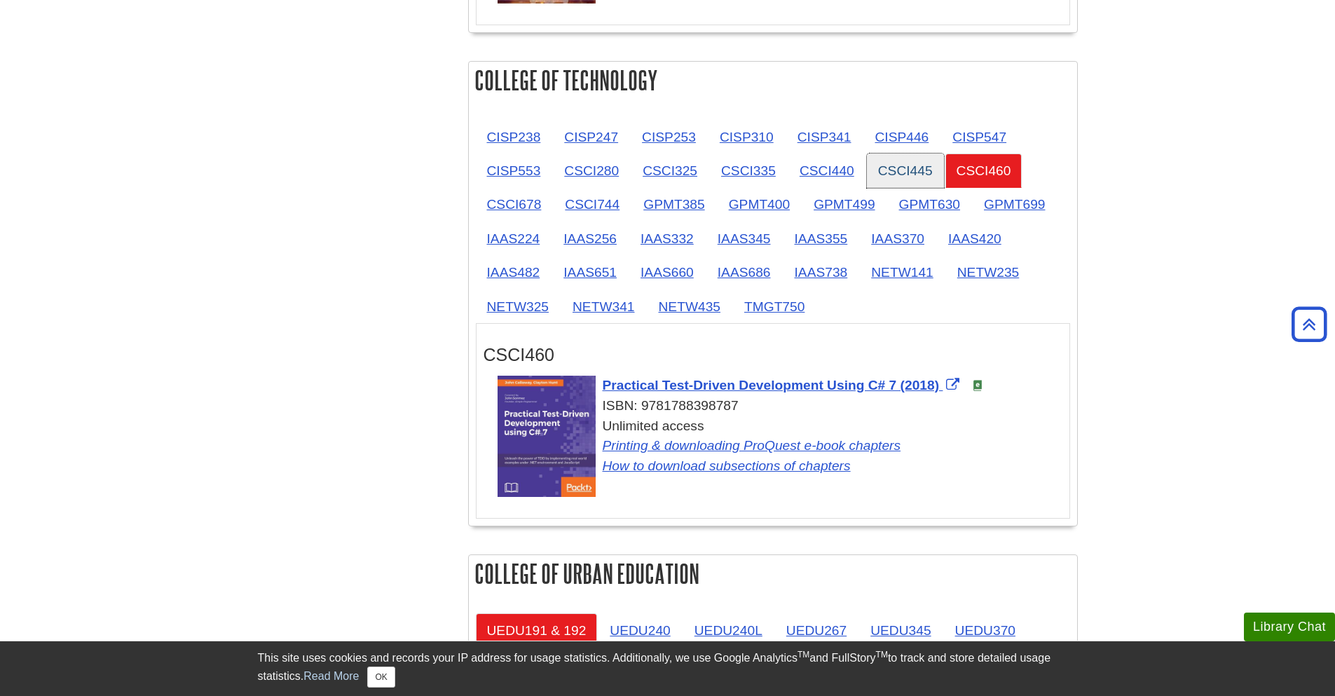
click at [921, 168] on link "CSCI445" at bounding box center [905, 170] width 77 height 34
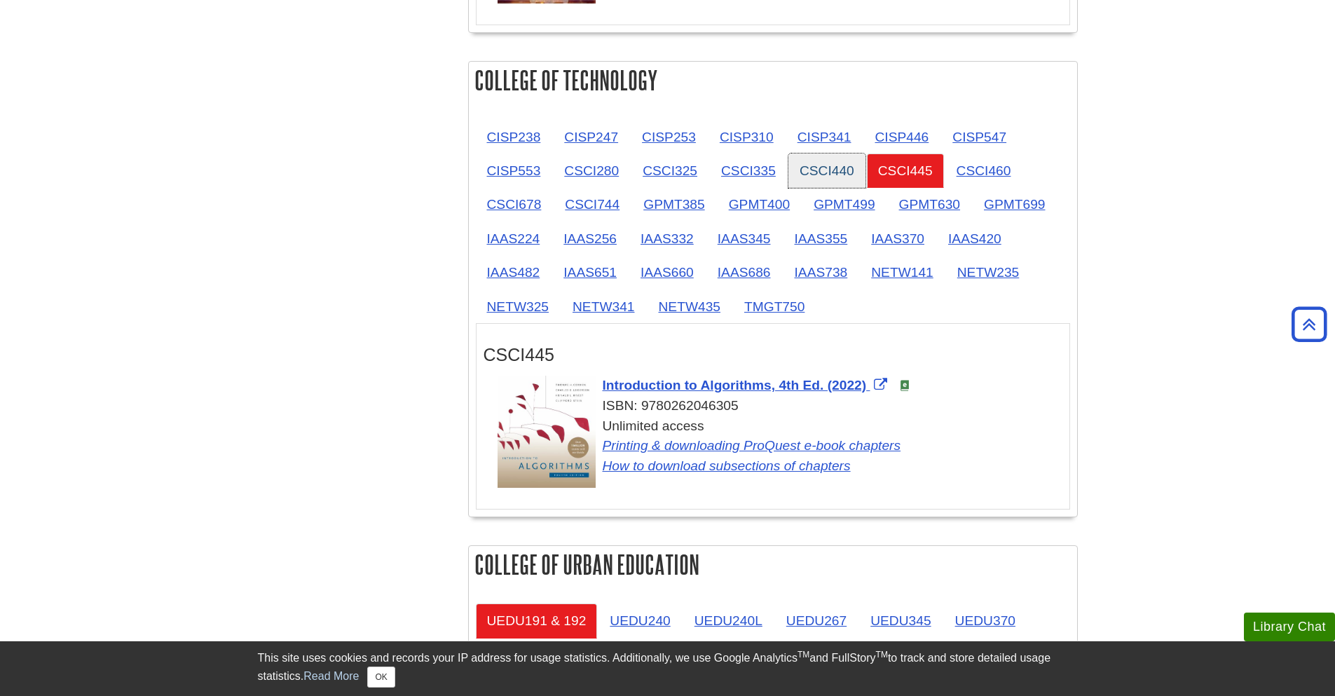
click at [857, 170] on link "CSCI440" at bounding box center [826, 170] width 77 height 34
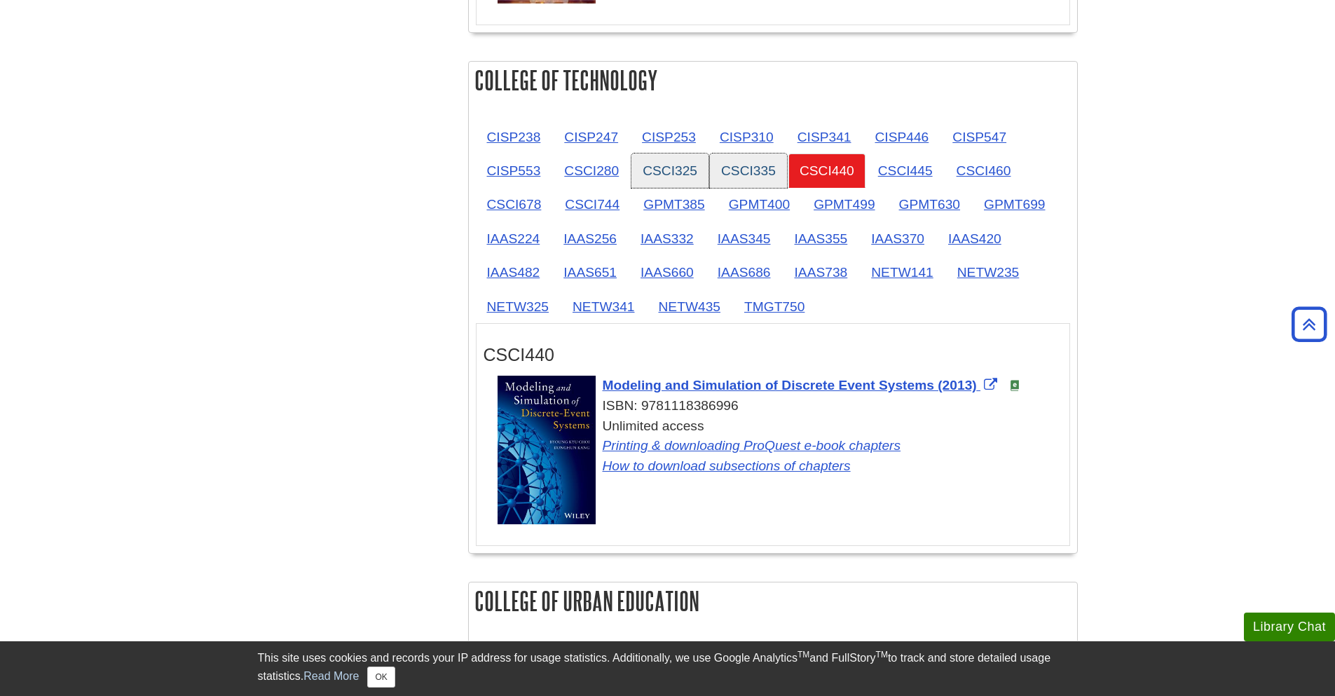
drag, startPoint x: 754, startPoint y: 170, endPoint x: 675, endPoint y: 172, distance: 79.2
click at [754, 170] on link "CSCI335" at bounding box center [748, 170] width 77 height 34
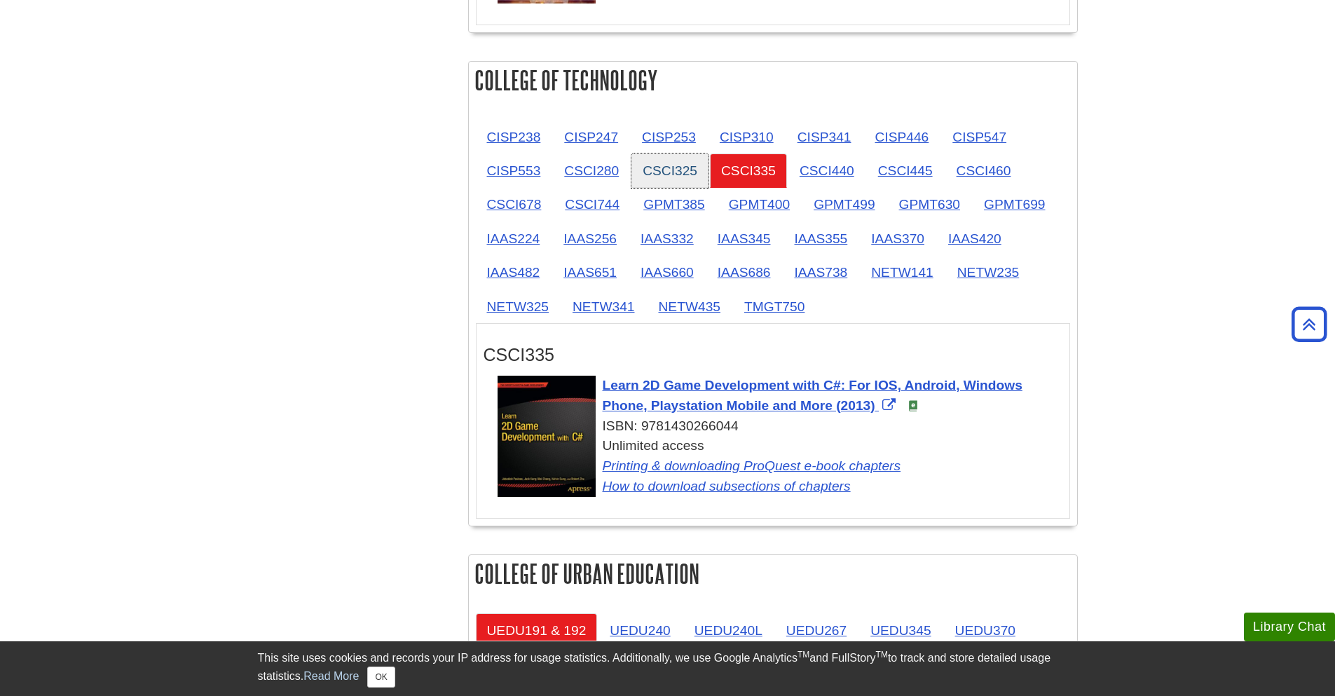
click at [672, 173] on link "CSCI325" at bounding box center [669, 170] width 77 height 34
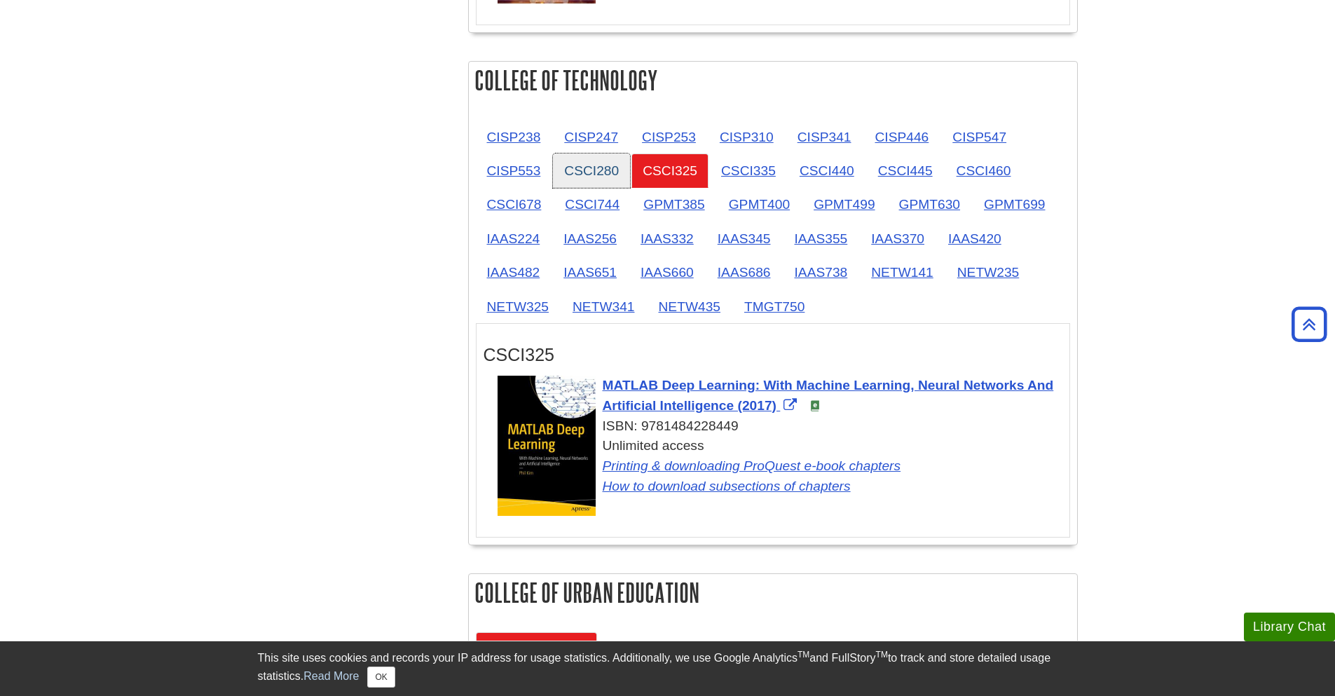
click at [607, 173] on link "CSCI280" at bounding box center [591, 170] width 77 height 34
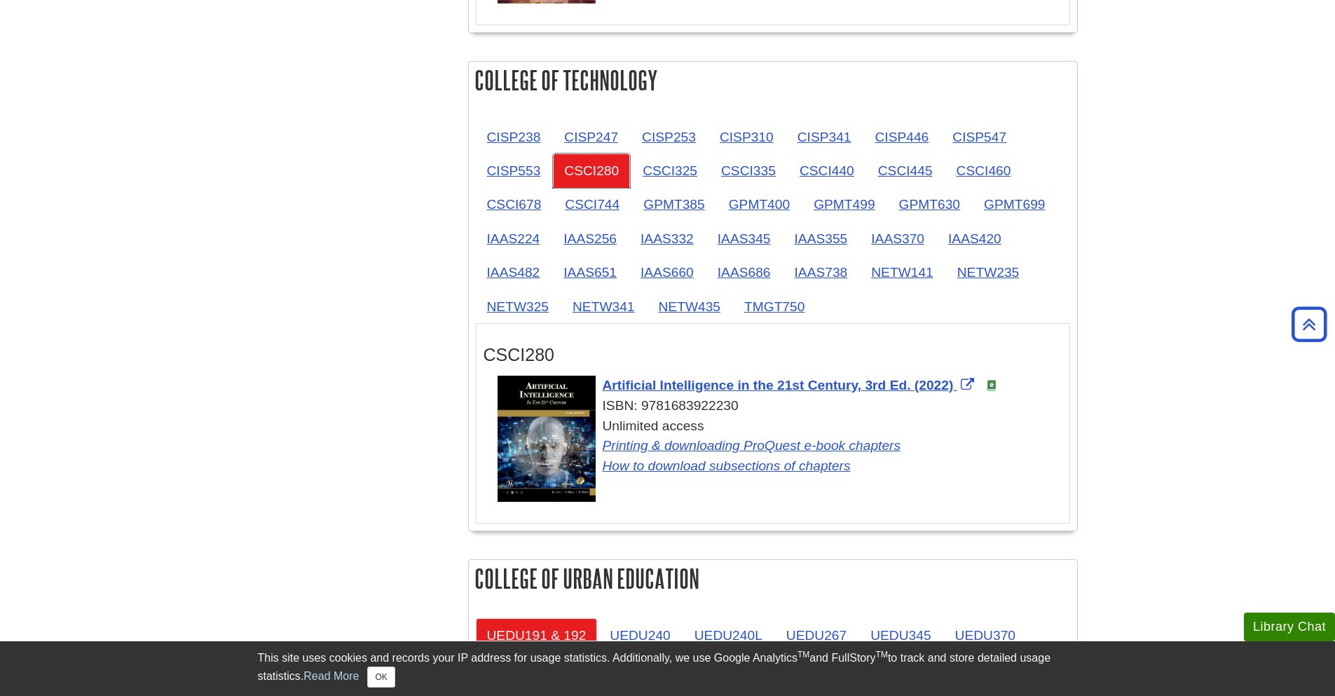
click at [560, 175] on link "CSCI280" at bounding box center [591, 170] width 77 height 34
click at [536, 176] on link "CISP553" at bounding box center [514, 170] width 76 height 34
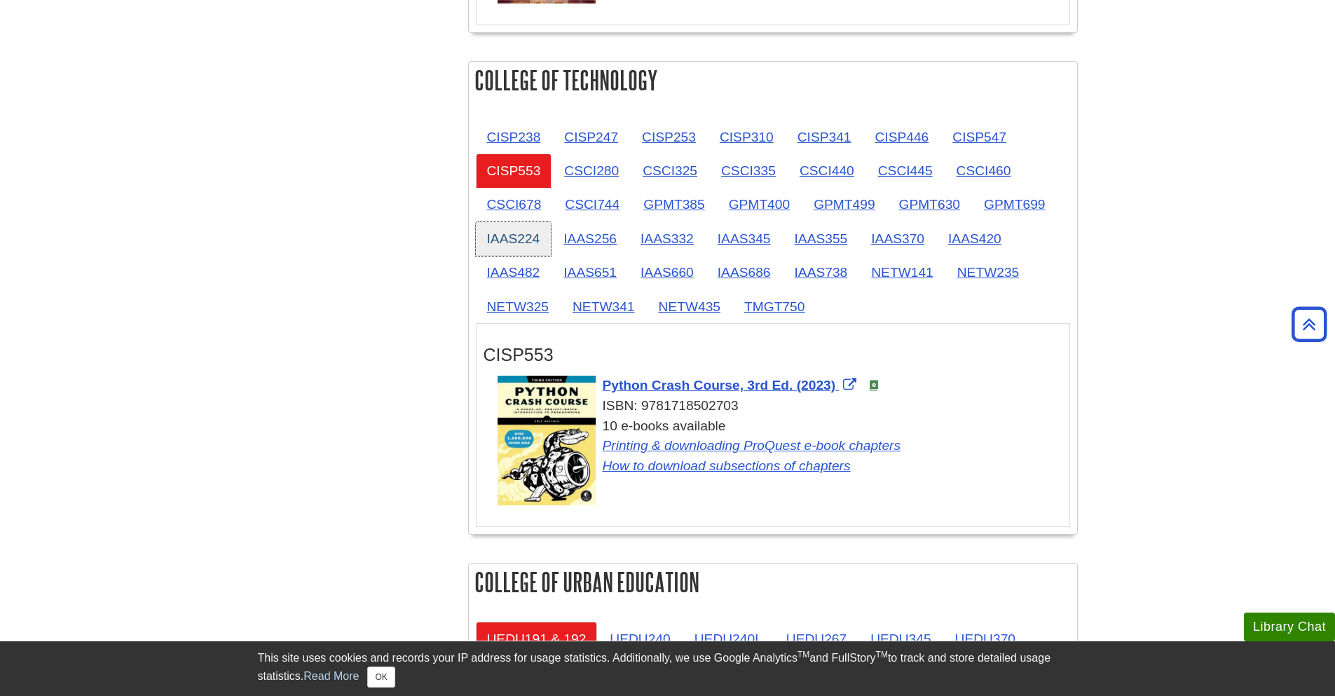
click at [539, 235] on link "IAAS224" at bounding box center [514, 238] width 76 height 34
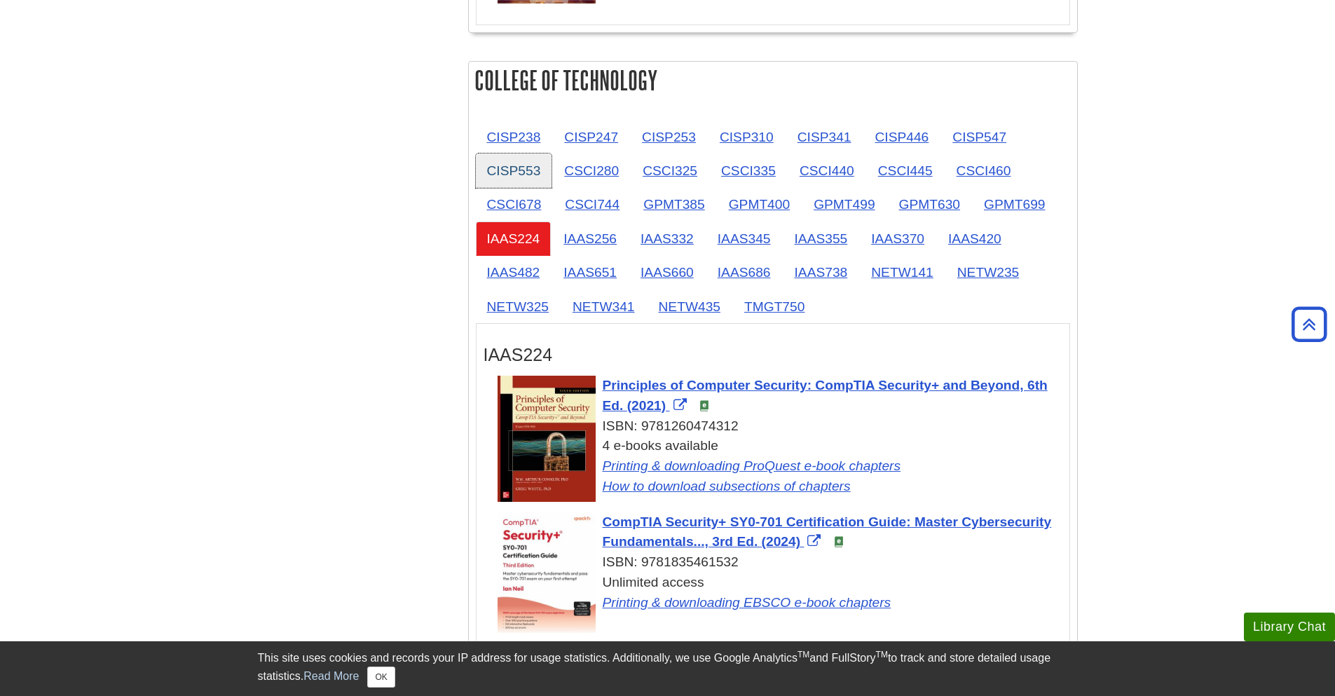
click at [537, 153] on link "CISP553" at bounding box center [514, 170] width 76 height 34
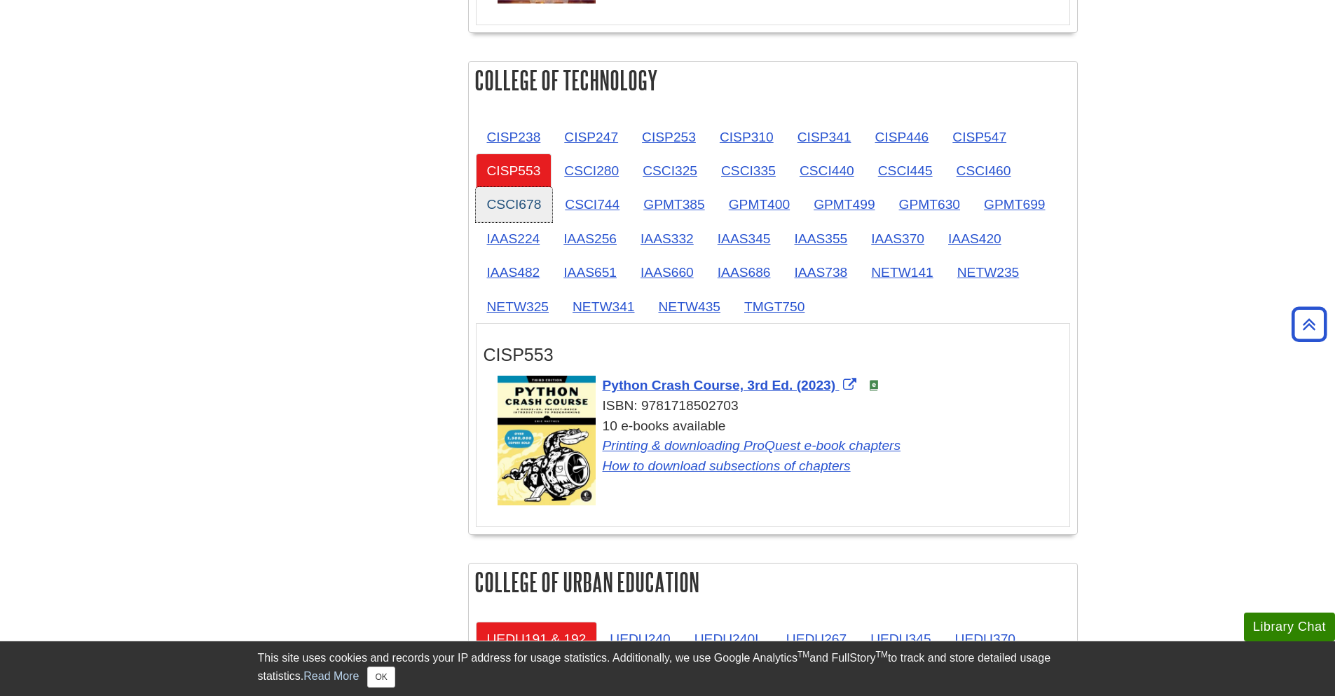
click at [538, 207] on link "CSCI678" at bounding box center [514, 204] width 77 height 34
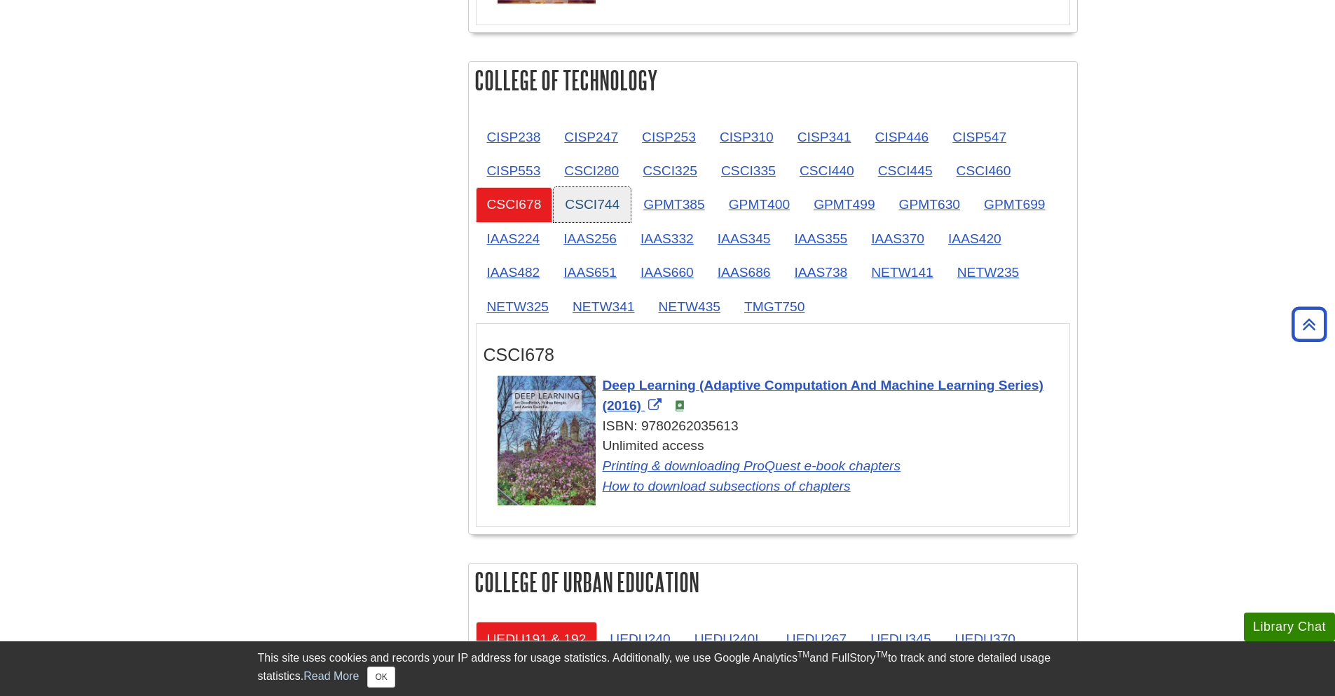
click at [591, 202] on link "CSCI744" at bounding box center [591, 204] width 77 height 34
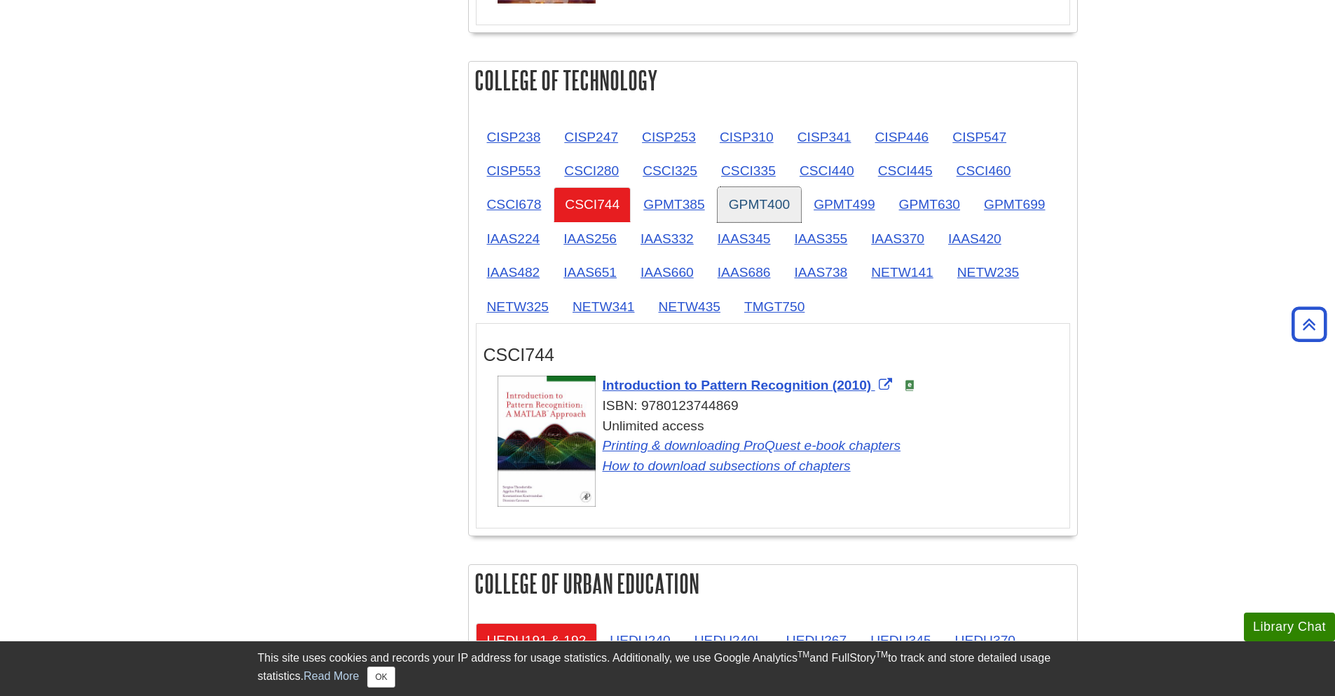
click at [752, 209] on link "GPMT400" at bounding box center [758, 204] width 83 height 34
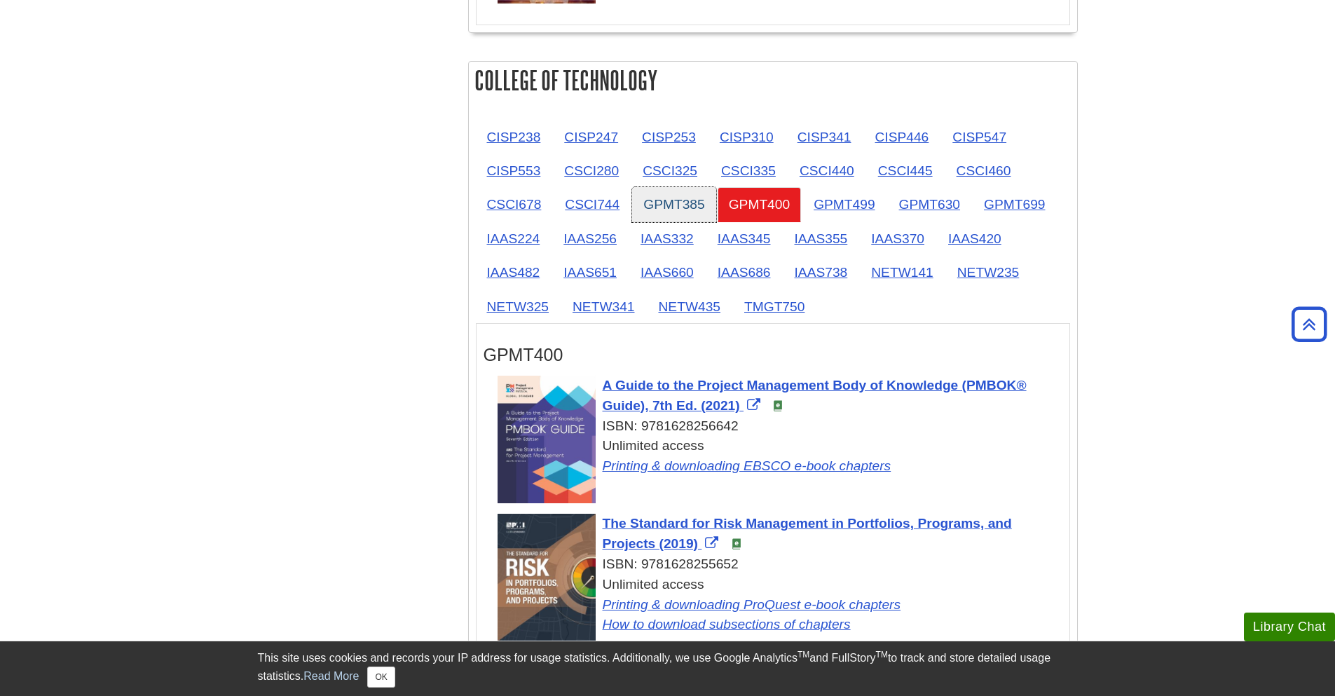
click at [695, 203] on link "GPMT385" at bounding box center [673, 204] width 83 height 34
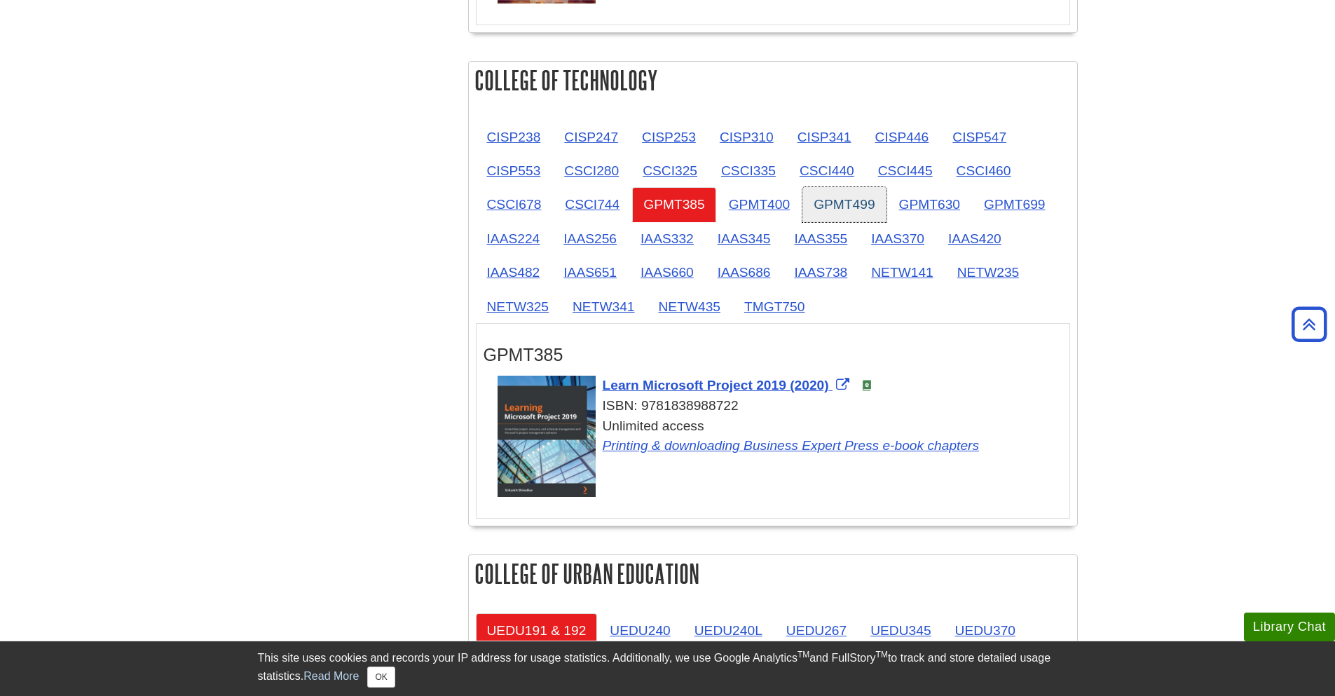
click at [816, 202] on link "GPMT499" at bounding box center [843, 204] width 83 height 34
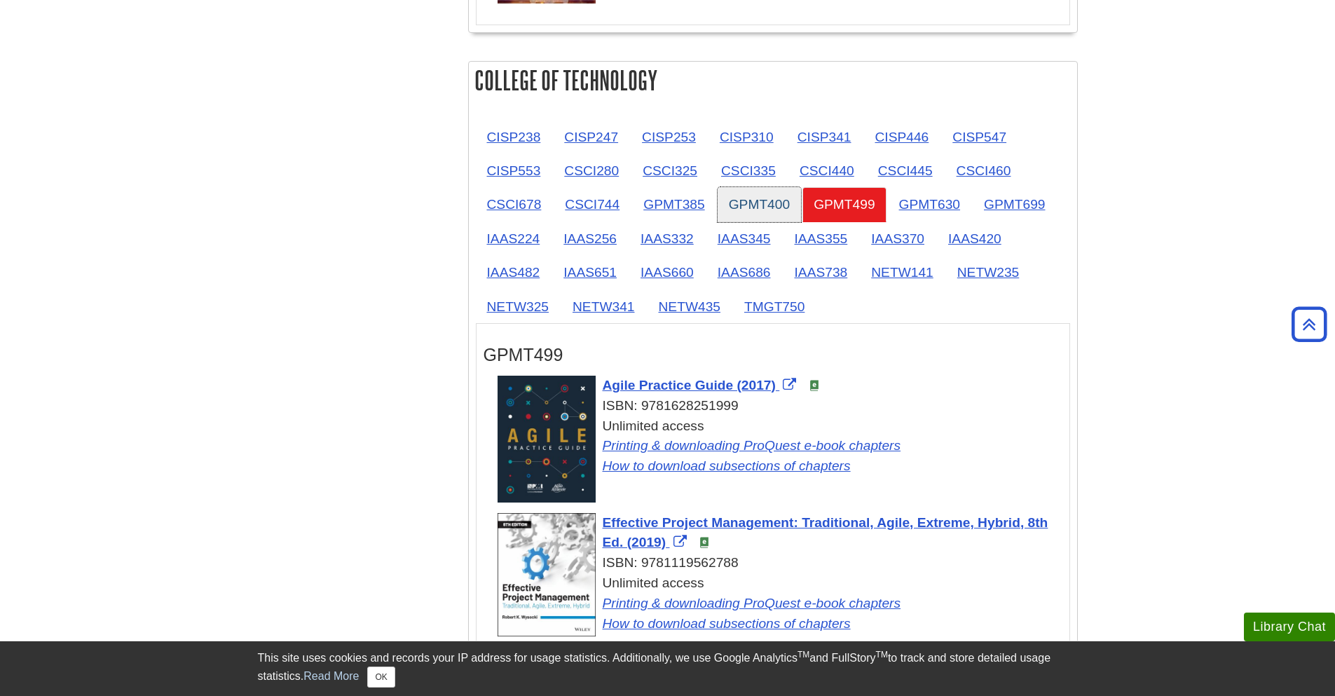
click at [747, 200] on link "GPMT400" at bounding box center [758, 204] width 83 height 34
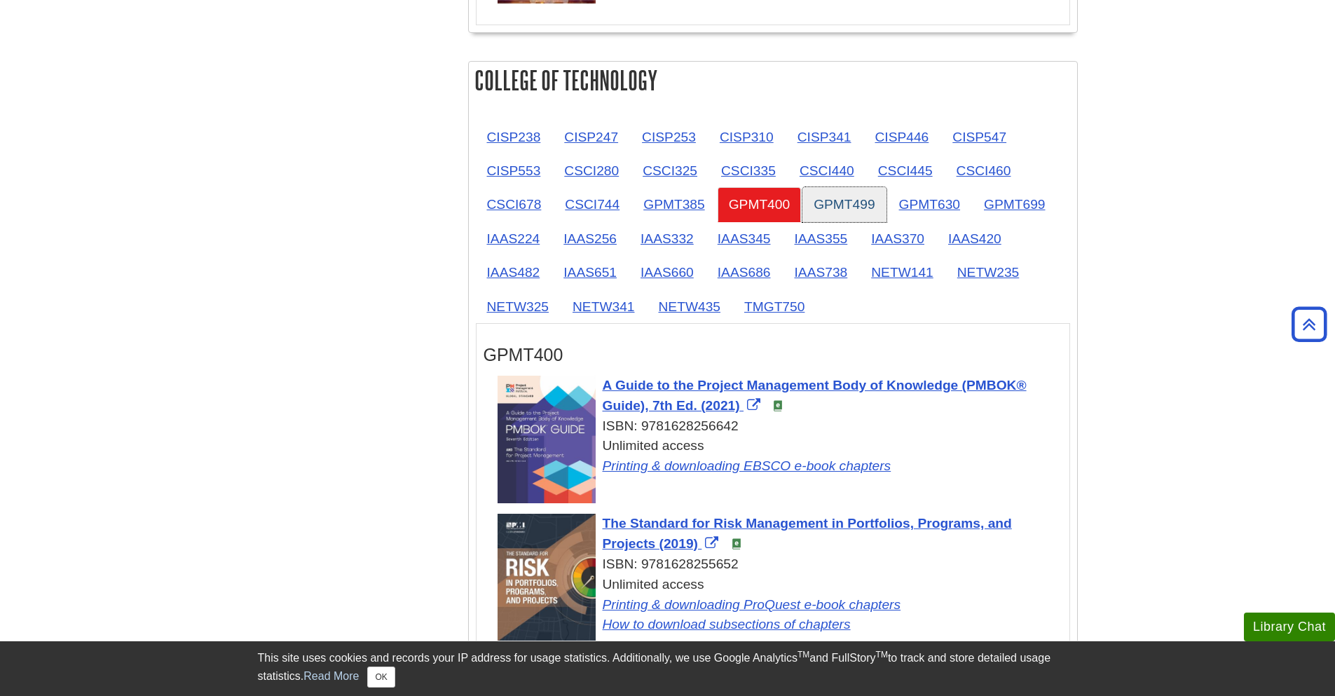
click at [850, 207] on link "GPMT499" at bounding box center [843, 204] width 83 height 34
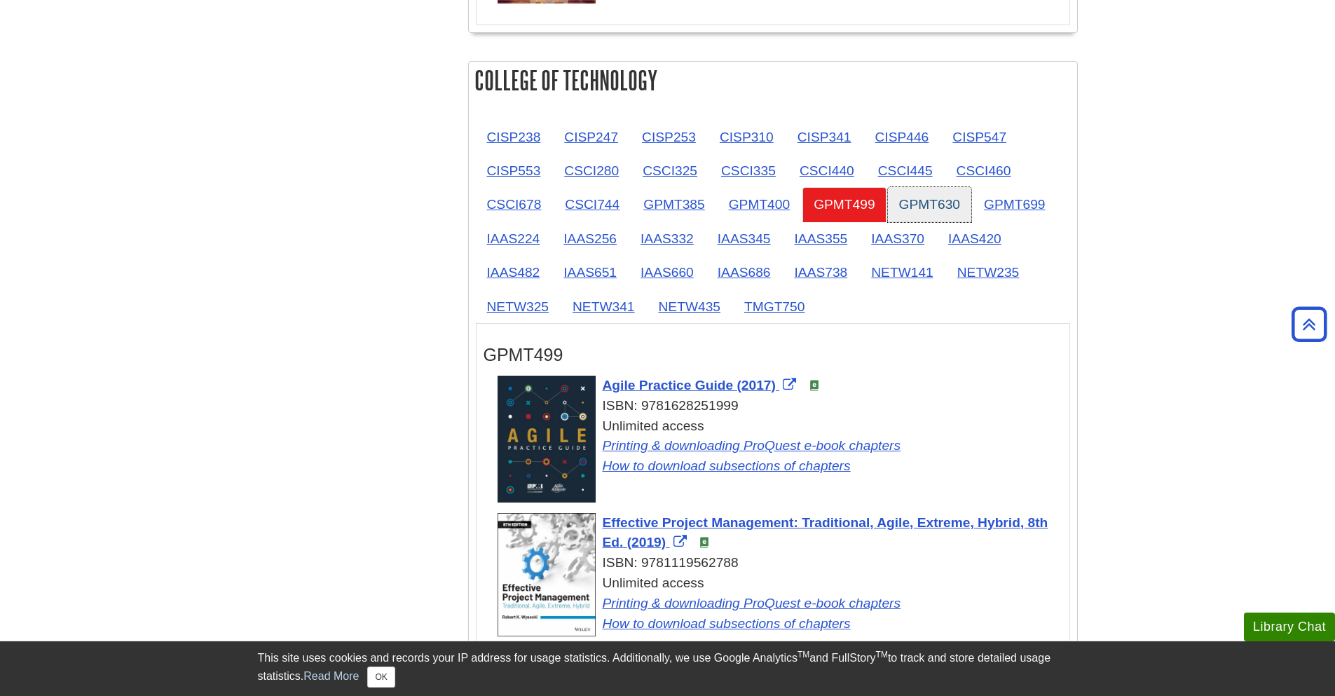
click at [956, 205] on link "GPMT630" at bounding box center [929, 204] width 83 height 34
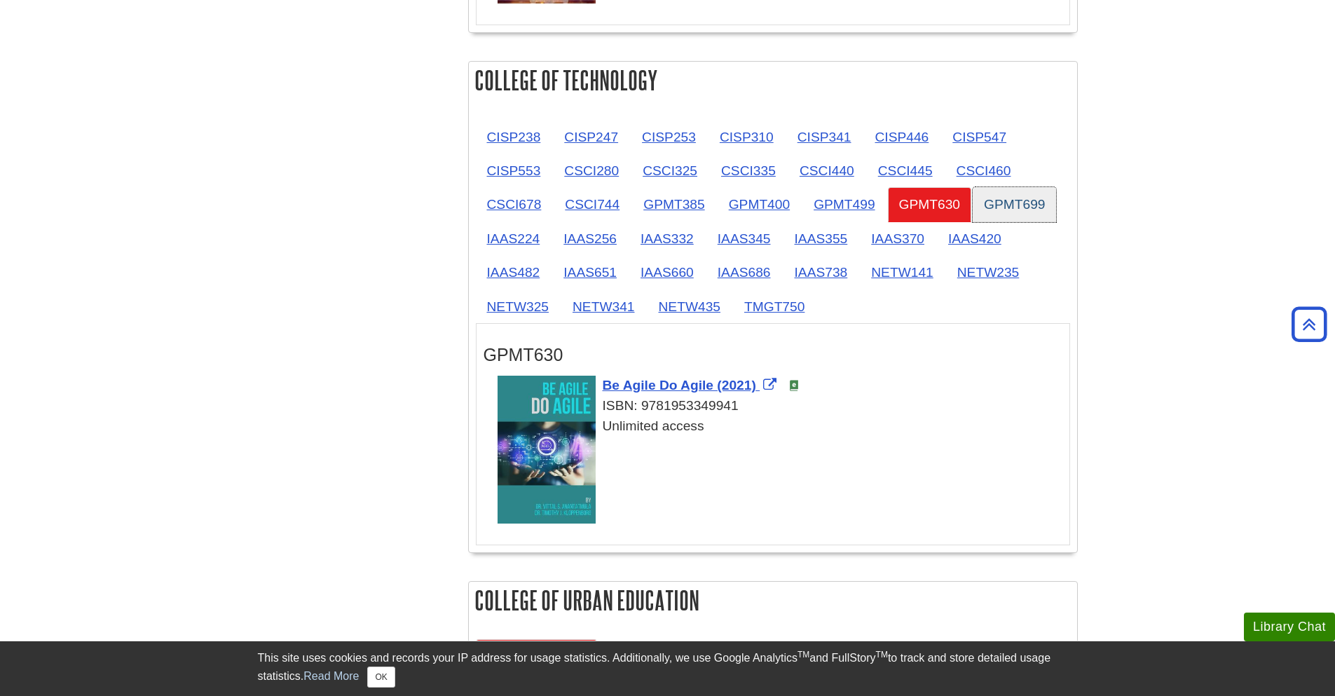
click at [1012, 205] on link "GPMT699" at bounding box center [1013, 204] width 83 height 34
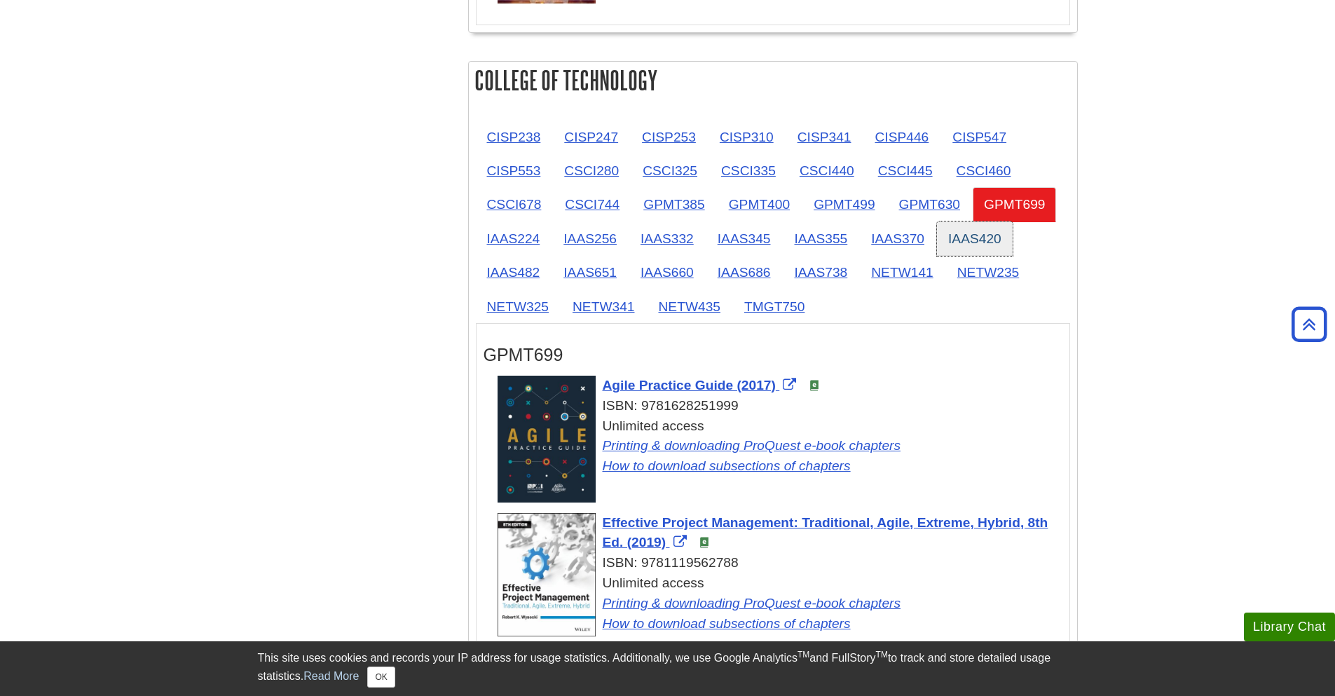
click at [965, 229] on link "IAAS420" at bounding box center [975, 238] width 76 height 34
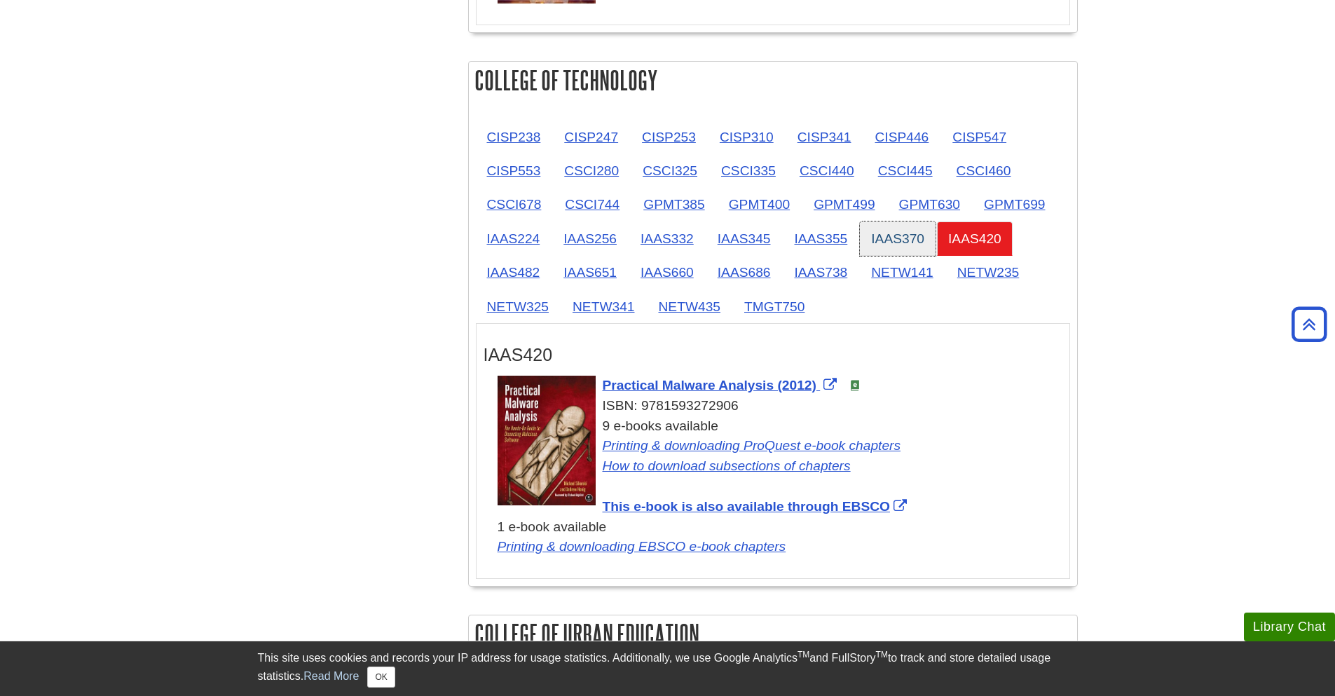
click at [866, 231] on link "IAAS370" at bounding box center [898, 238] width 76 height 34
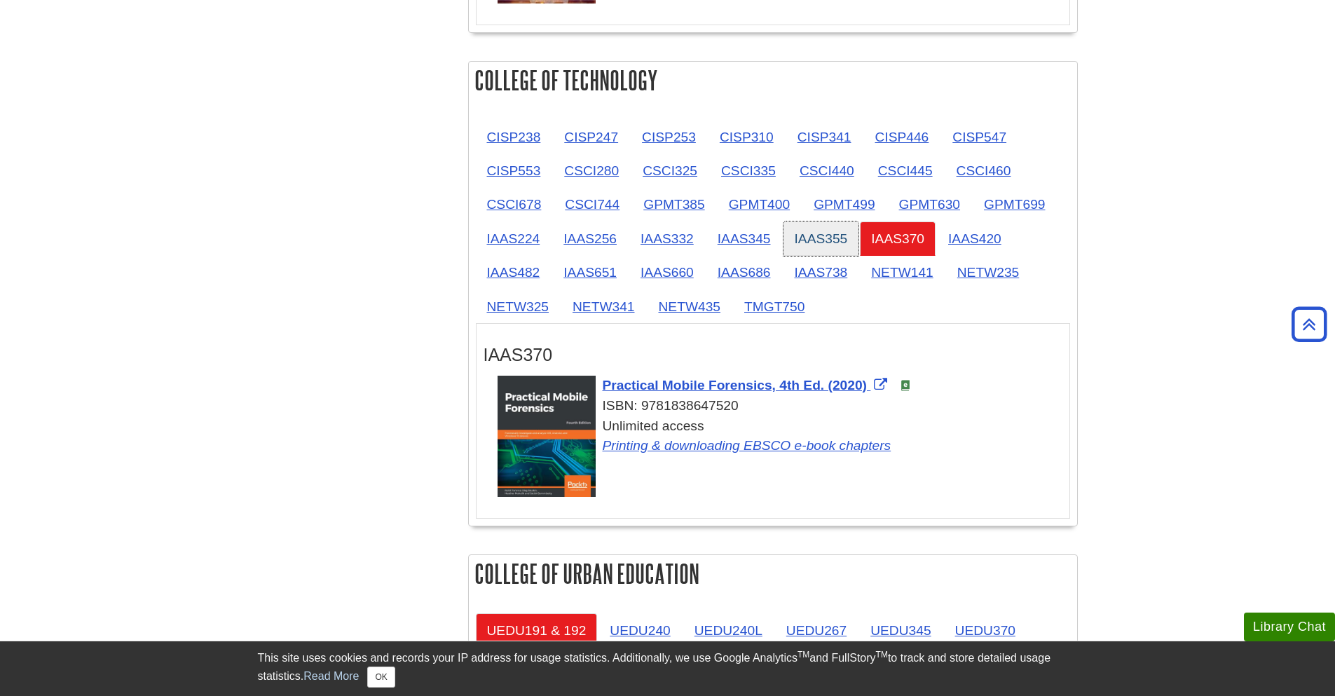
click at [806, 229] on link "IAAS355" at bounding box center [821, 238] width 76 height 34
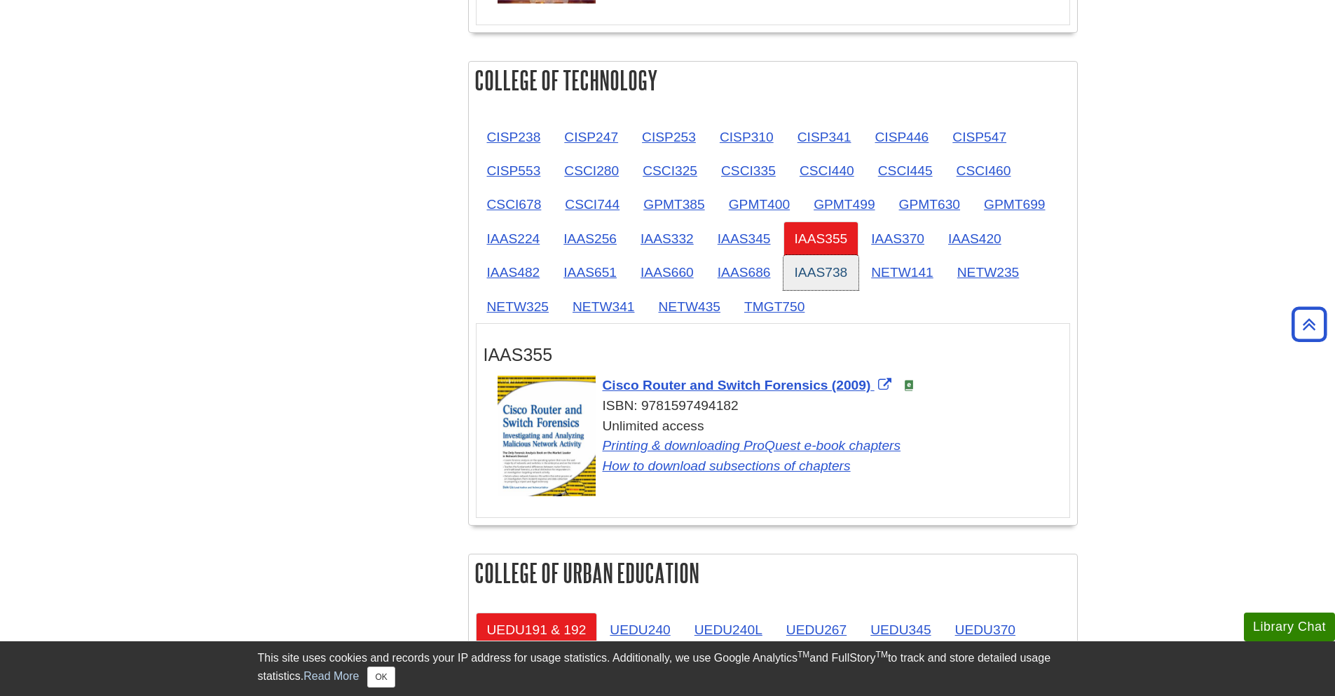
click at [815, 264] on link "IAAS738" at bounding box center [821, 272] width 76 height 34
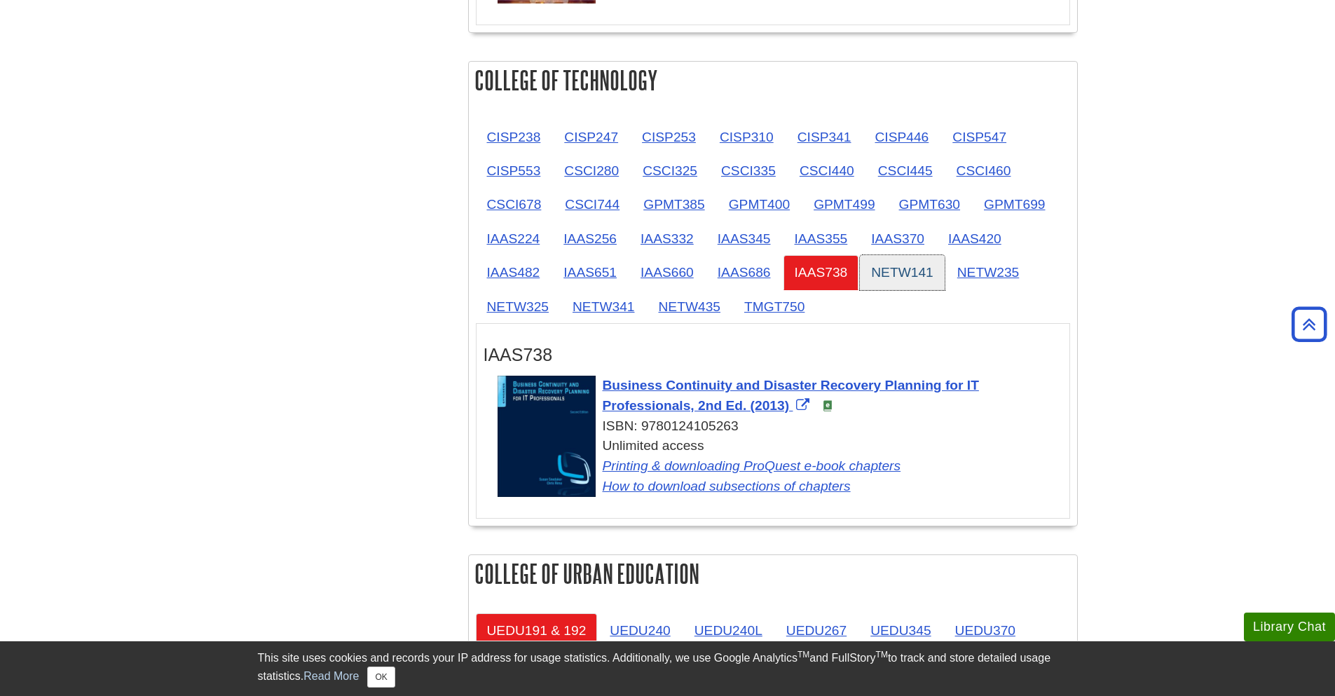
click at [897, 273] on link "NETW141" at bounding box center [902, 272] width 85 height 34
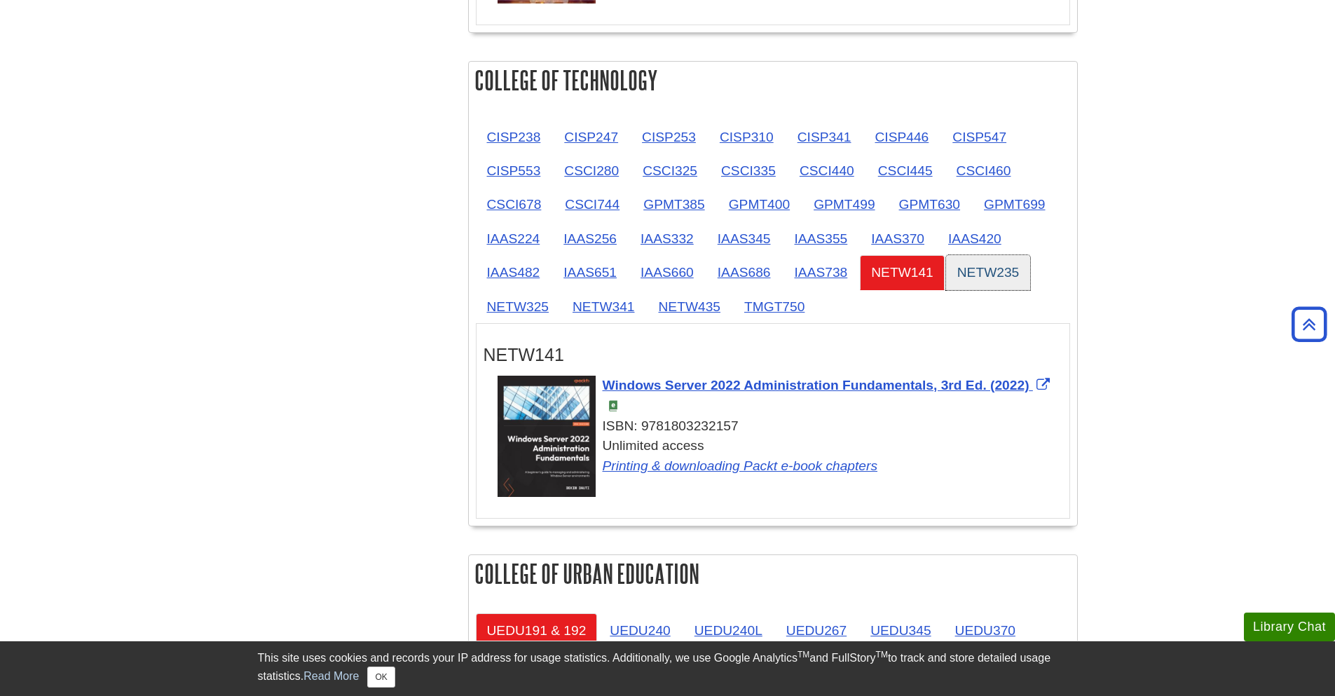
click at [979, 273] on link "NETW235" at bounding box center [988, 272] width 85 height 34
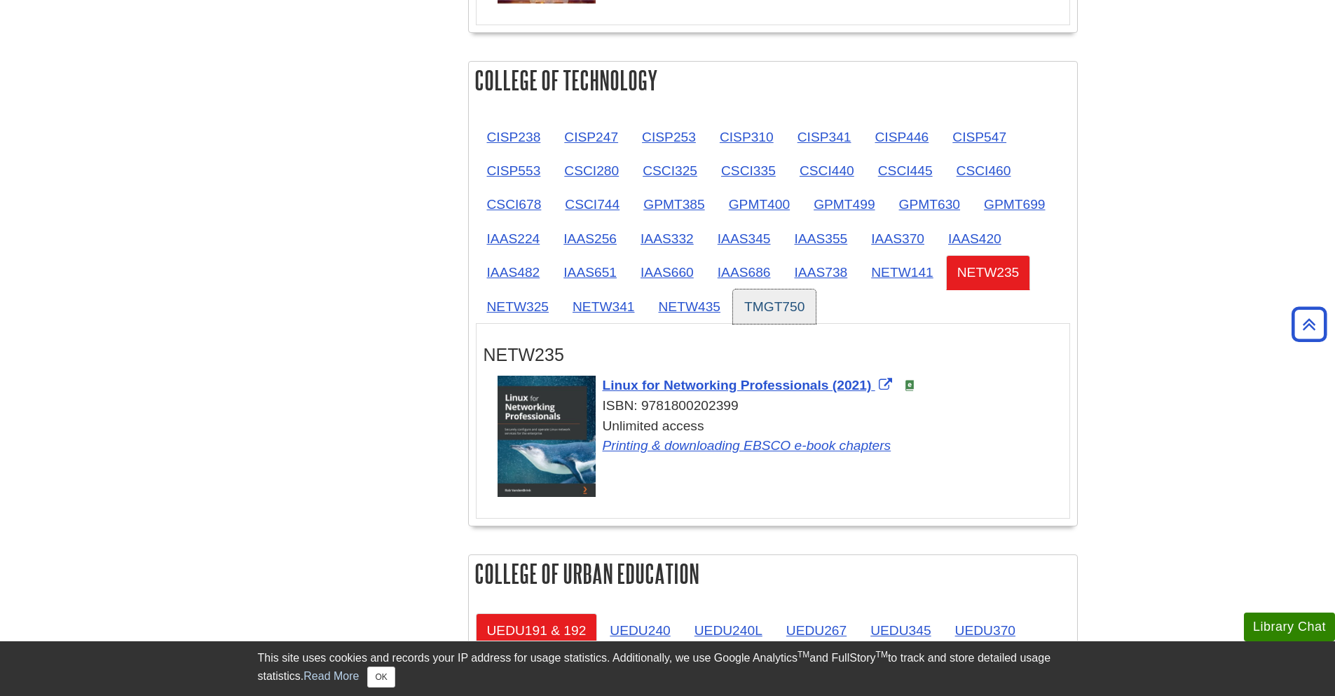
click at [790, 307] on link "TMGT750" at bounding box center [774, 306] width 83 height 34
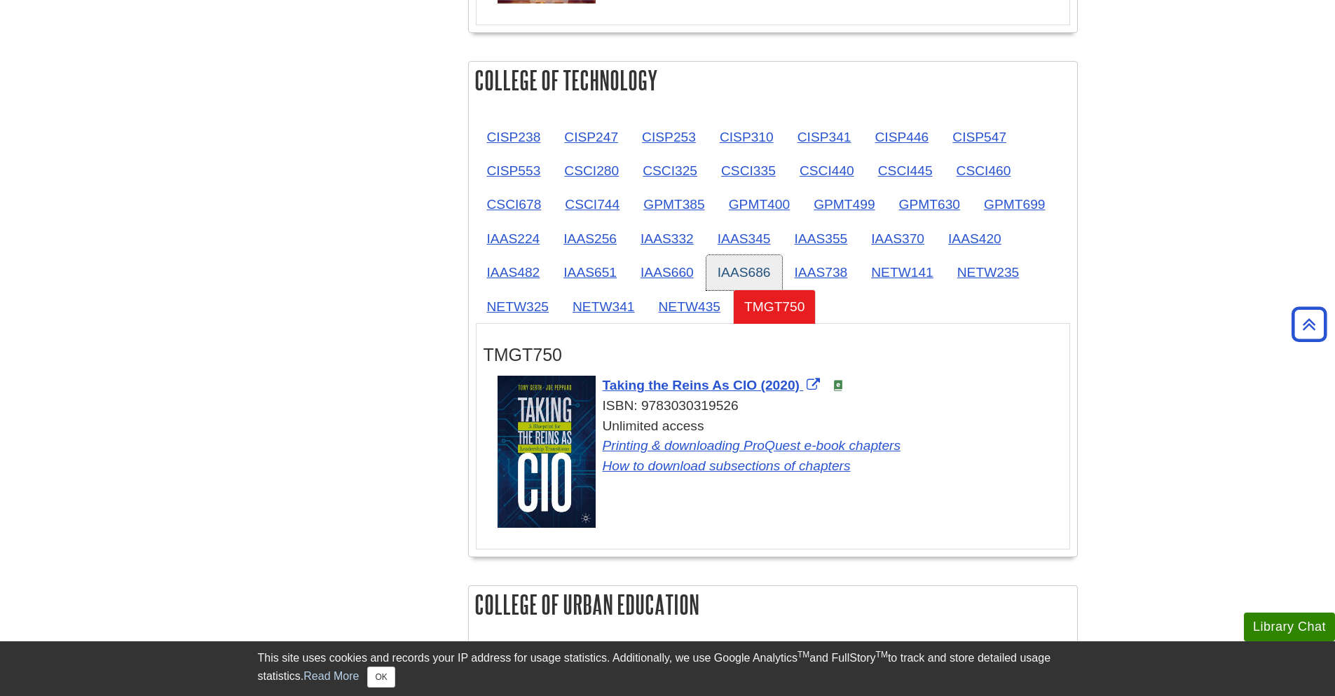
click at [746, 273] on link "IAAS686" at bounding box center [744, 272] width 76 height 34
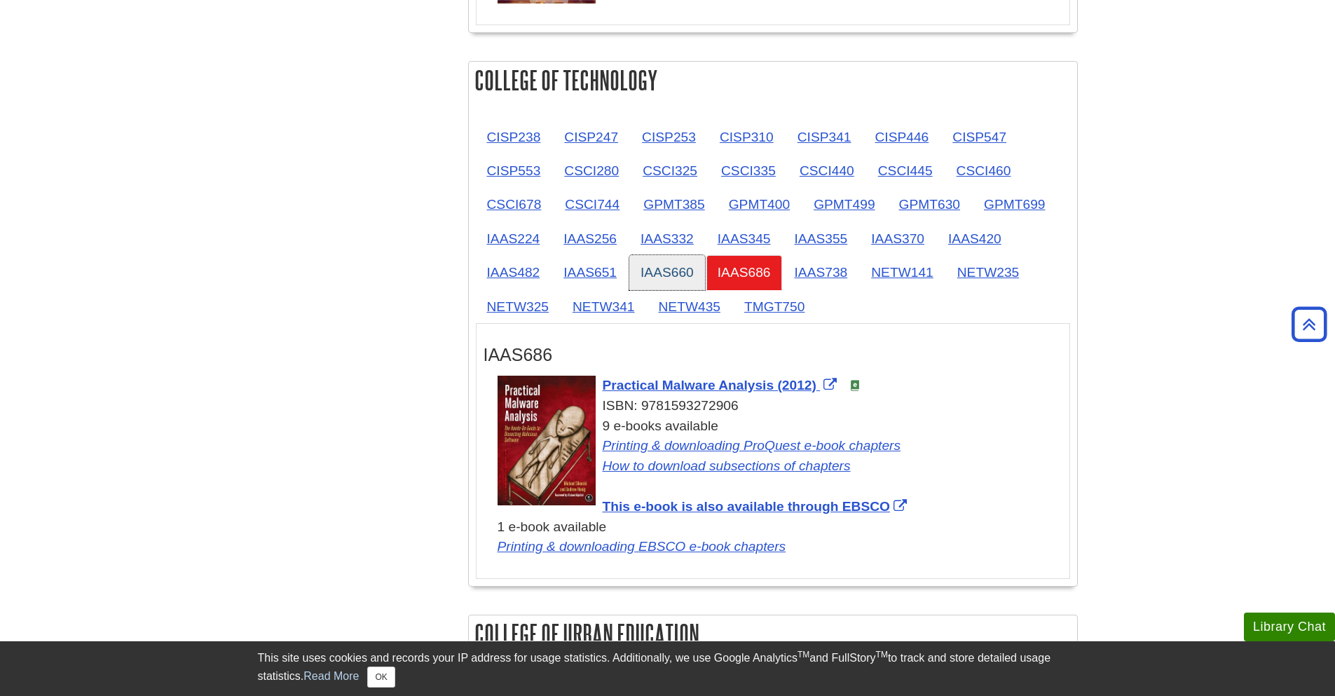
click at [695, 276] on link "IAAS660" at bounding box center [667, 272] width 76 height 34
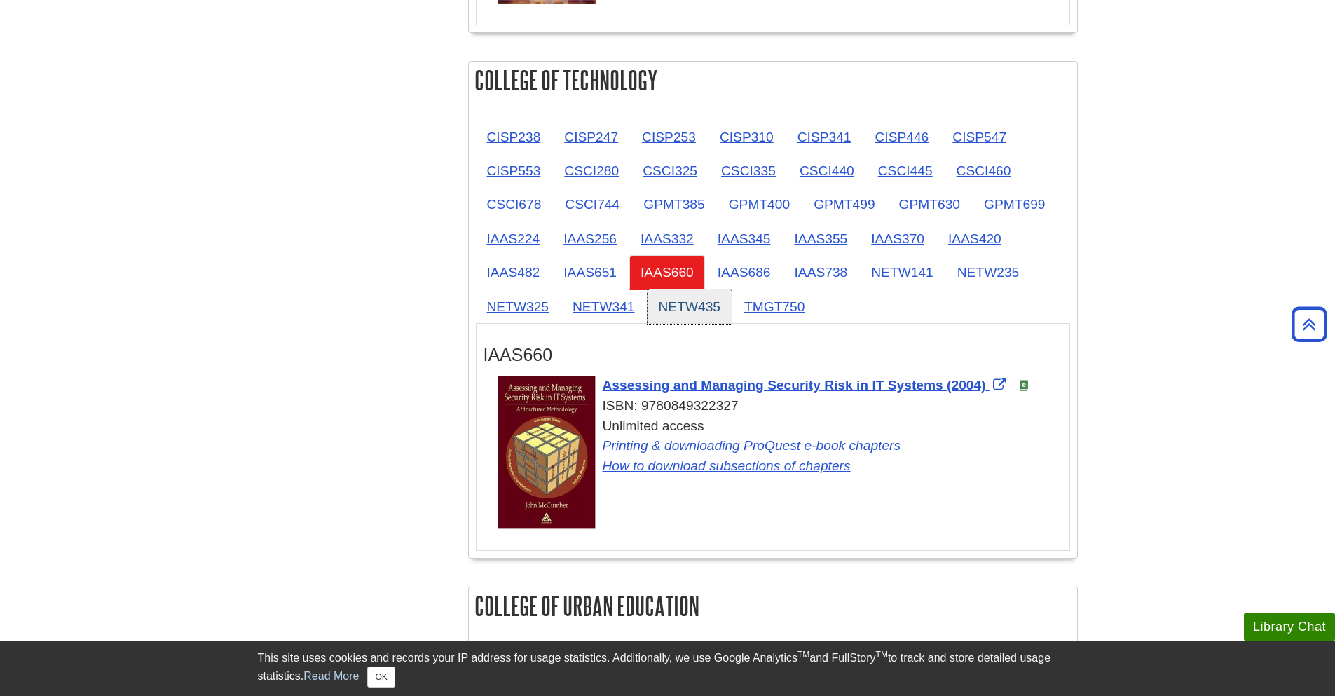
click at [699, 301] on link "NETW435" at bounding box center [689, 306] width 85 height 34
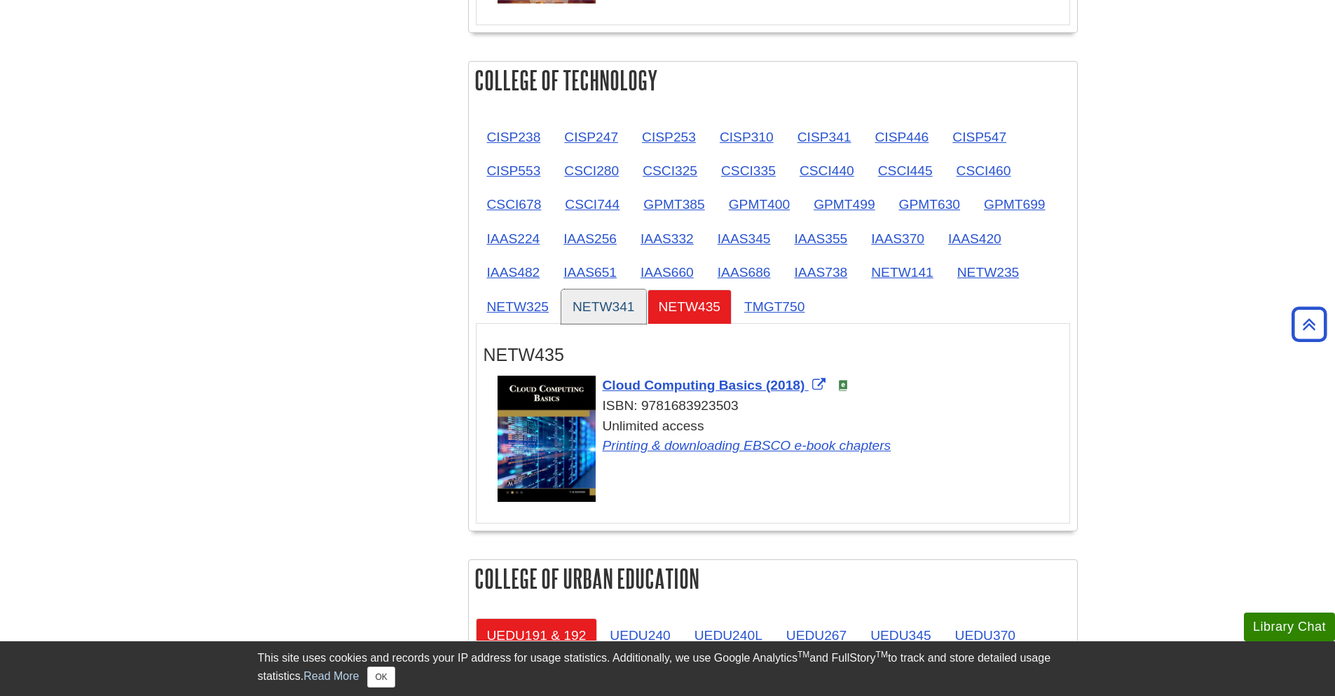
click at [624, 298] on link "NETW341" at bounding box center [603, 306] width 85 height 34
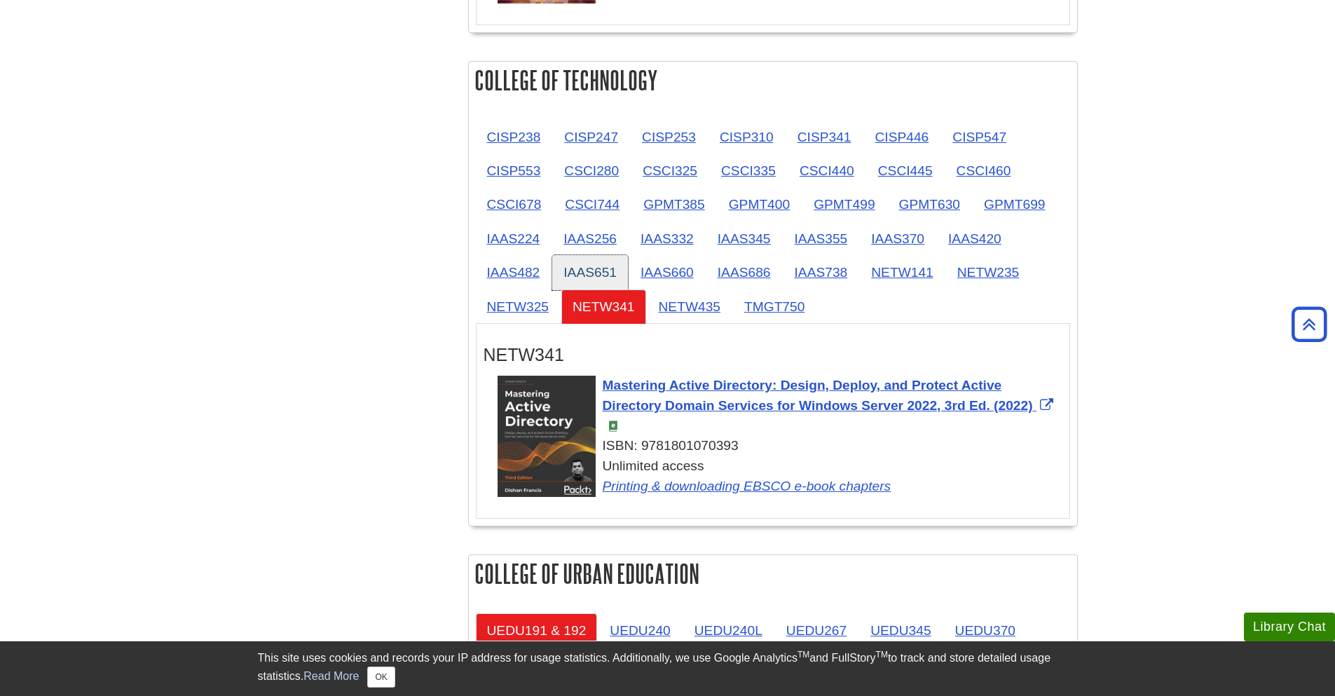
click at [591, 275] on link "IAAS651" at bounding box center [590, 272] width 76 height 34
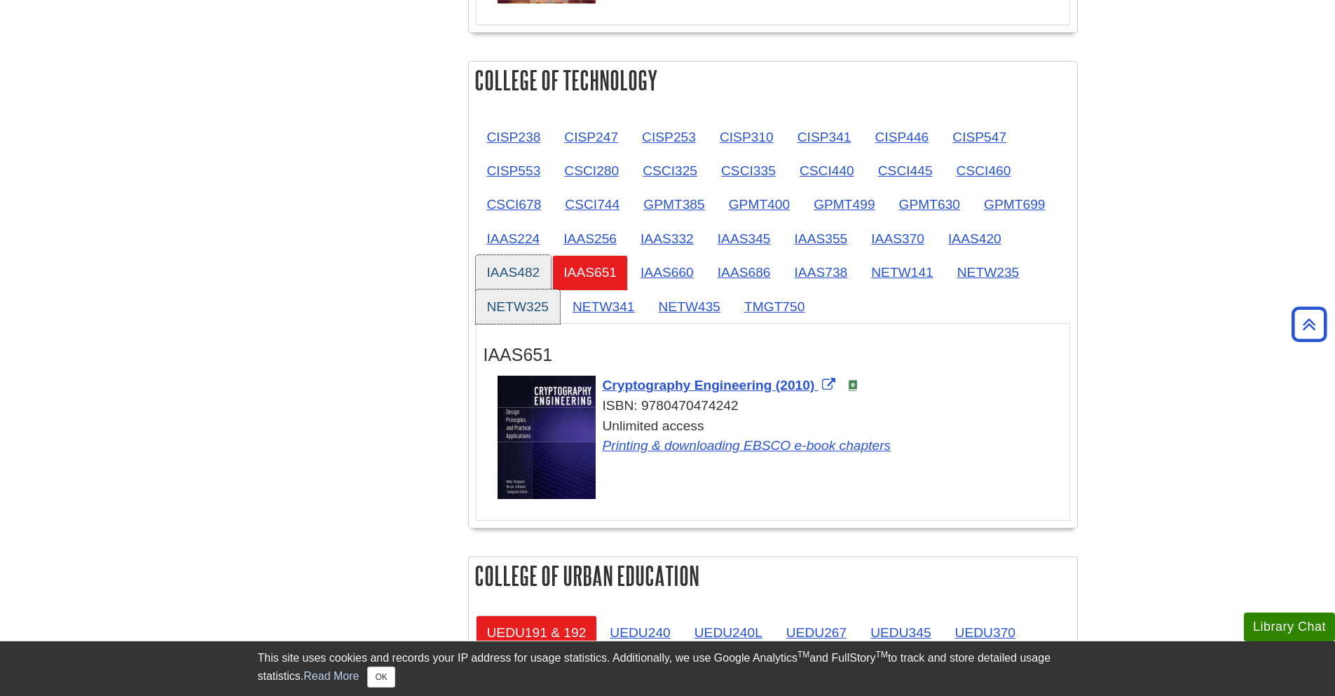
drag, startPoint x: 526, startPoint y: 268, endPoint x: 521, endPoint y: 290, distance: 22.4
click at [525, 268] on link "IAAS482" at bounding box center [514, 272] width 76 height 34
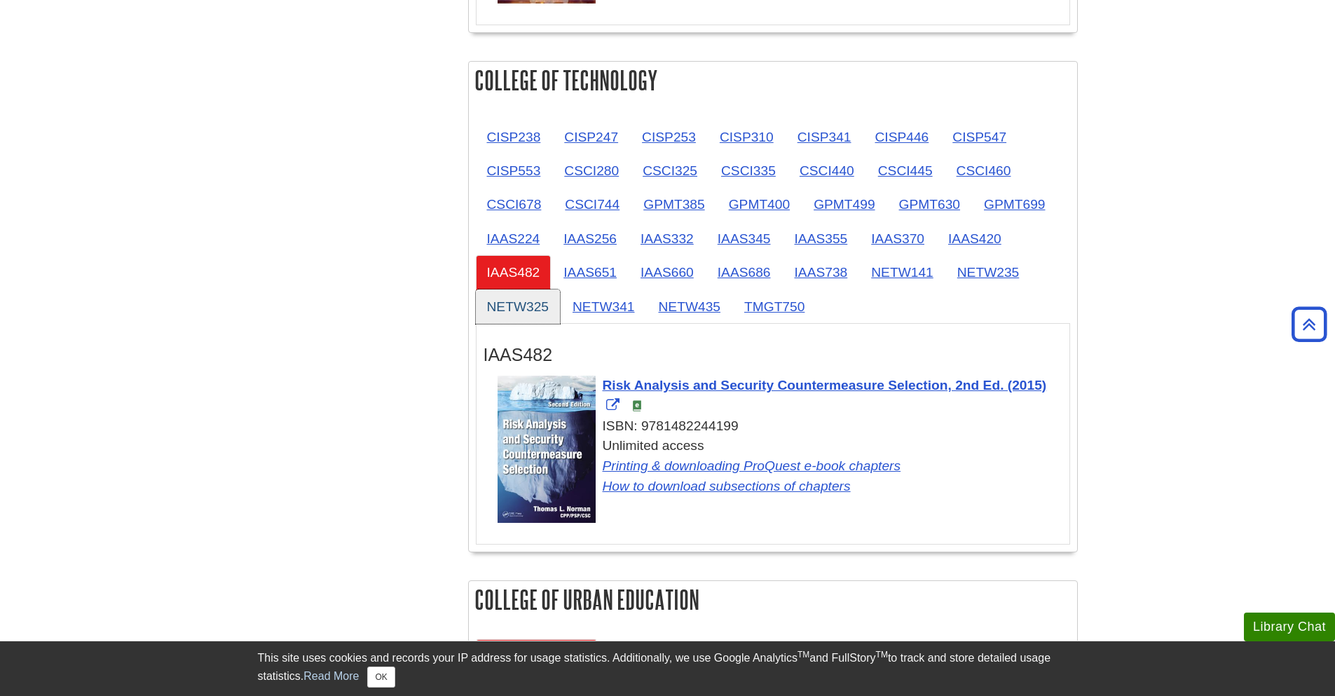
click at [521, 291] on link "NETW325" at bounding box center [518, 306] width 85 height 34
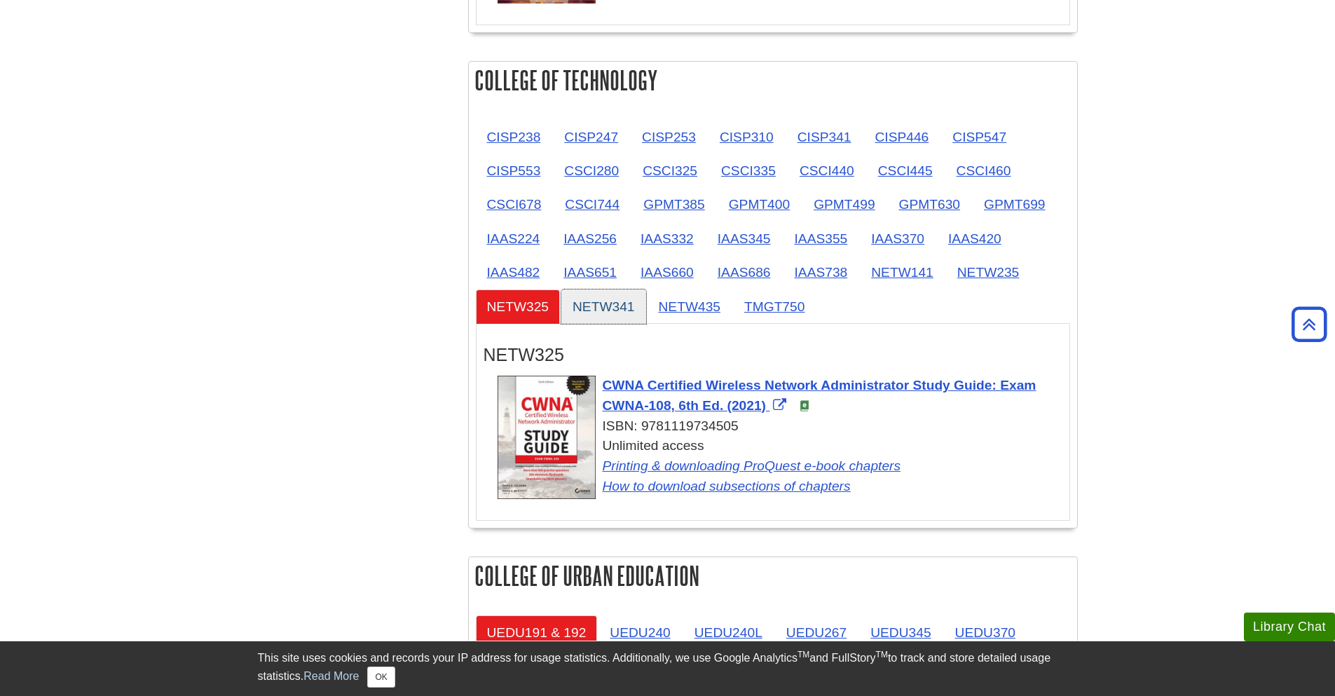
click at [635, 296] on link "NETW341" at bounding box center [603, 306] width 85 height 34
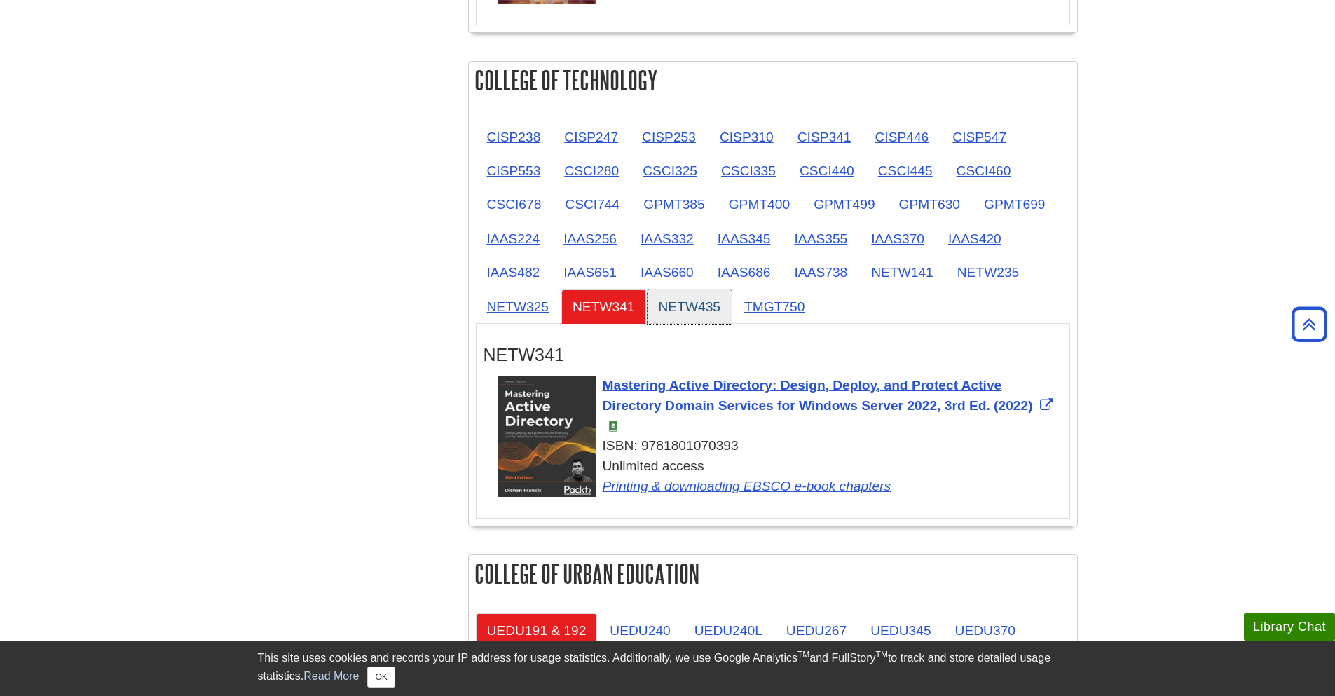
click at [676, 304] on link "NETW435" at bounding box center [689, 306] width 85 height 34
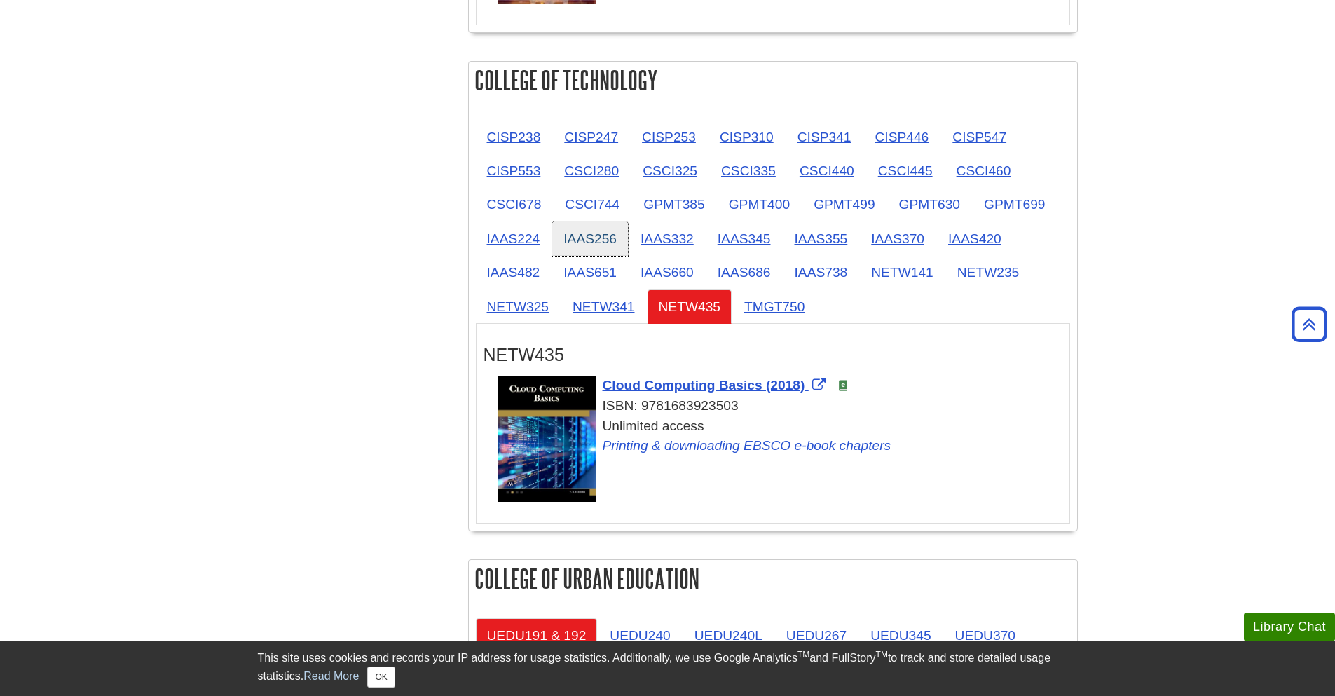
click at [616, 237] on link "IAAS256" at bounding box center [590, 238] width 76 height 34
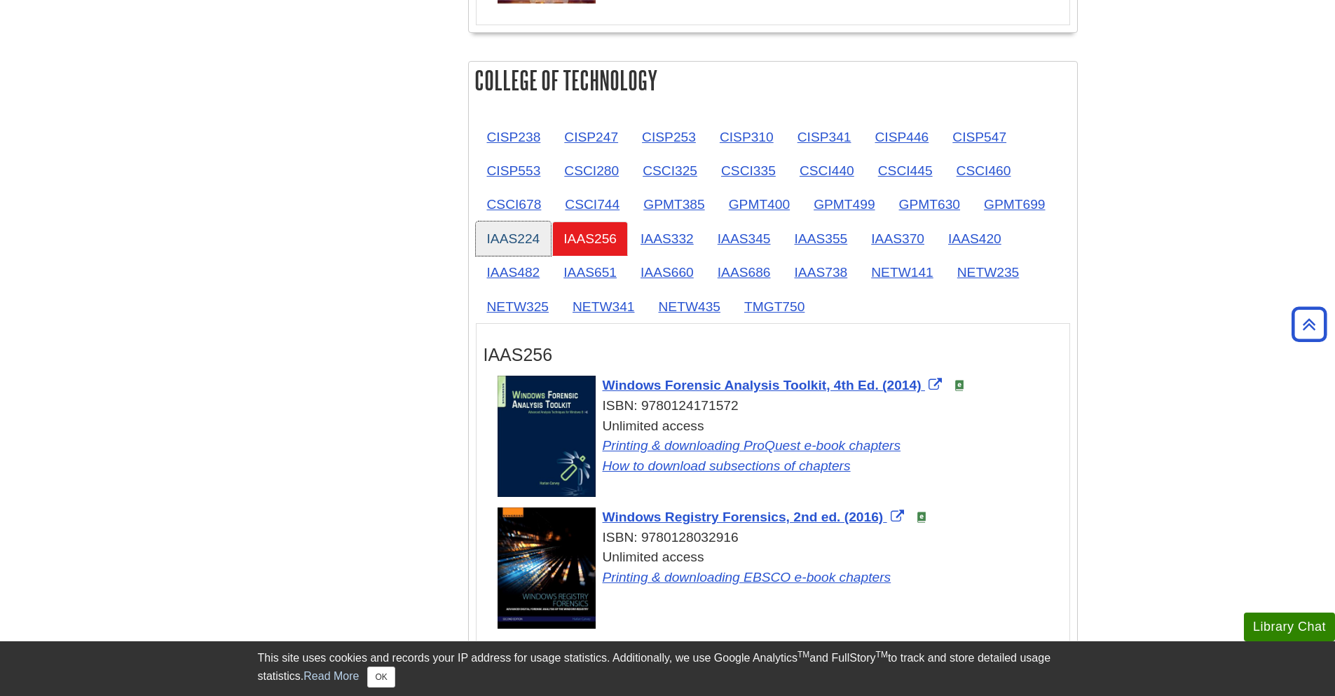
click at [513, 242] on link "IAAS224" at bounding box center [514, 238] width 76 height 34
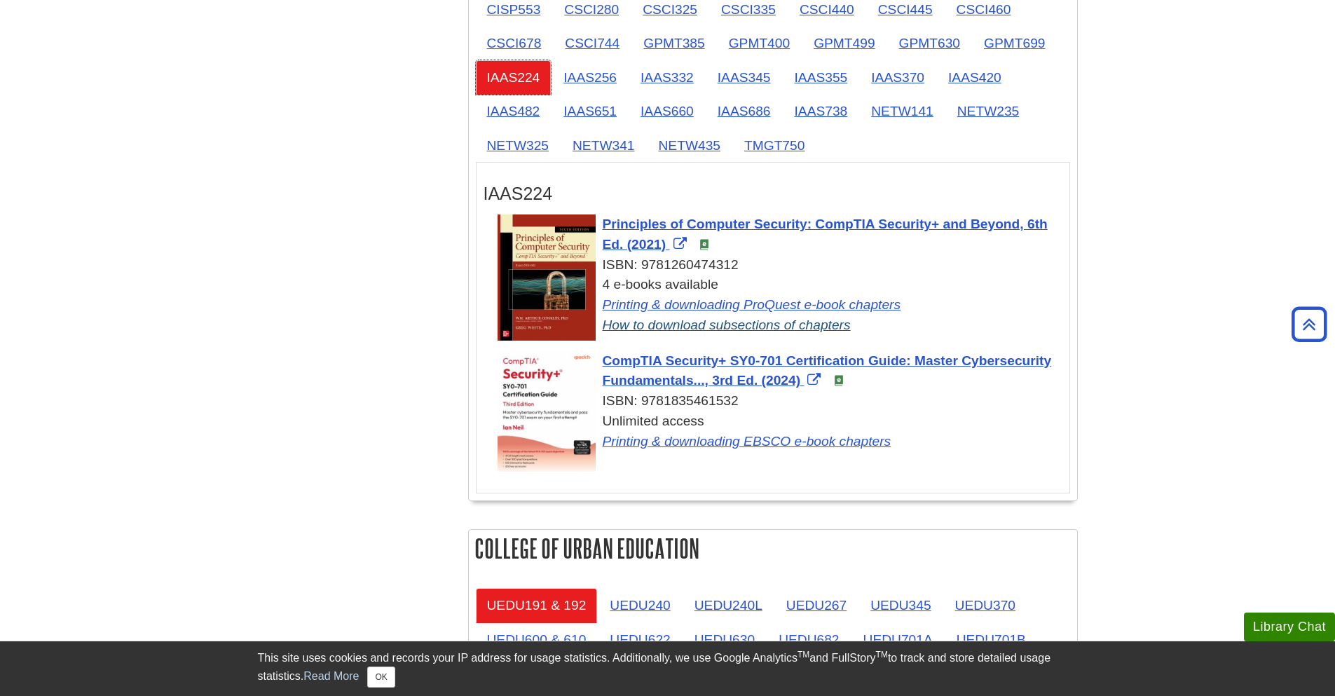
scroll to position [1934, 0]
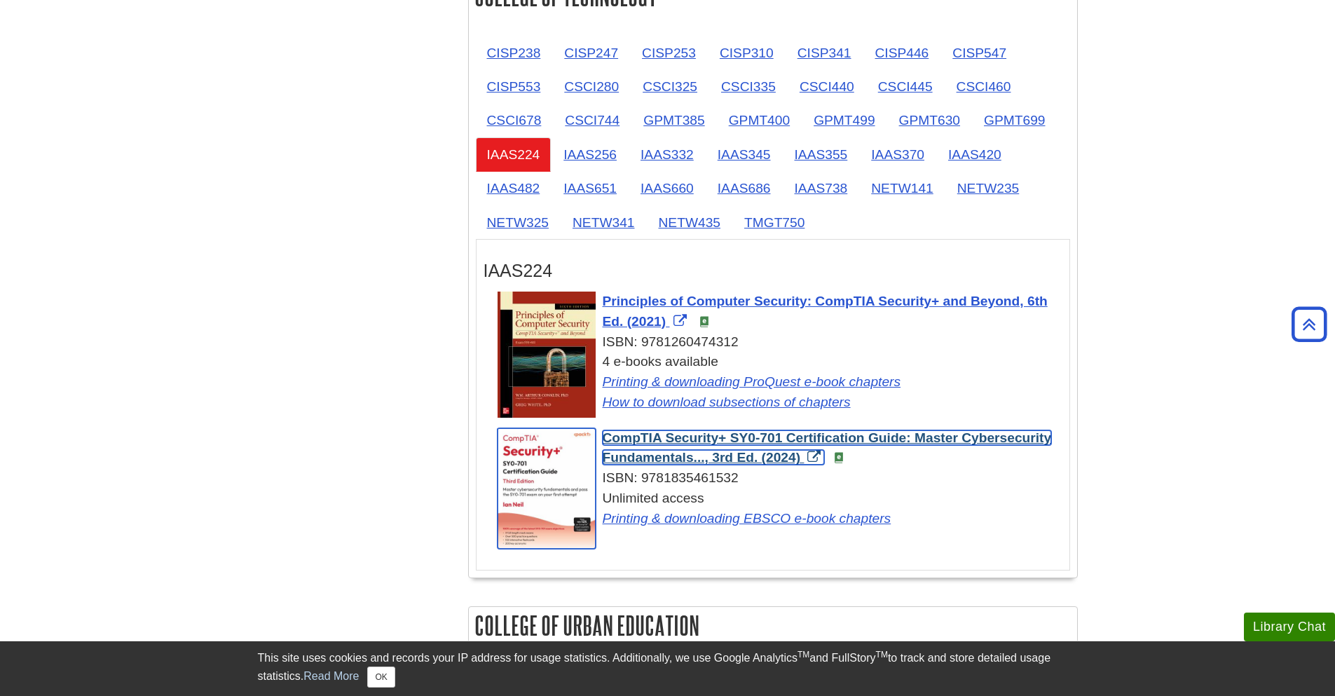
click at [742, 441] on span "CompTIA Security+ SY0-701 Certification Guide: Master Cybersecurity Fundamental…" at bounding box center [827, 447] width 449 height 35
click at [718, 455] on span "CompTIA Security+ SY0-701 Certification Guide: Master Cybersecurity Fundamental…" at bounding box center [827, 447] width 449 height 35
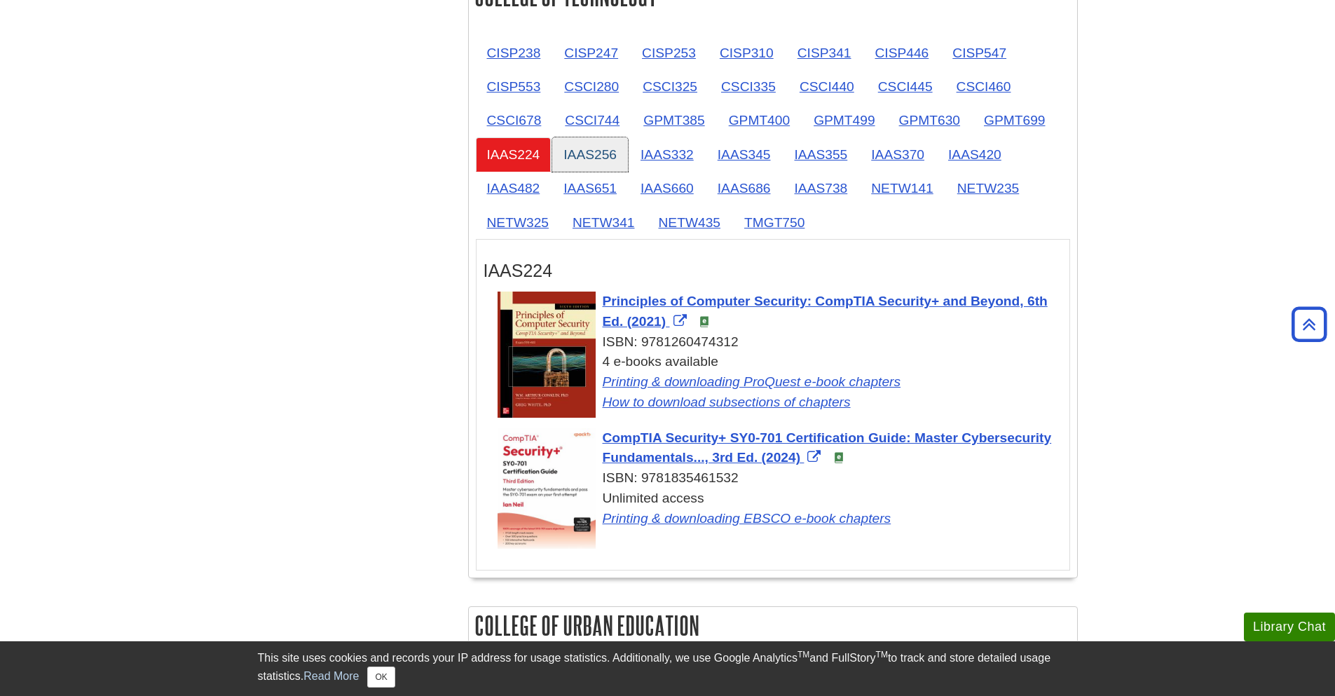
click at [608, 150] on link "IAAS256" at bounding box center [590, 154] width 76 height 34
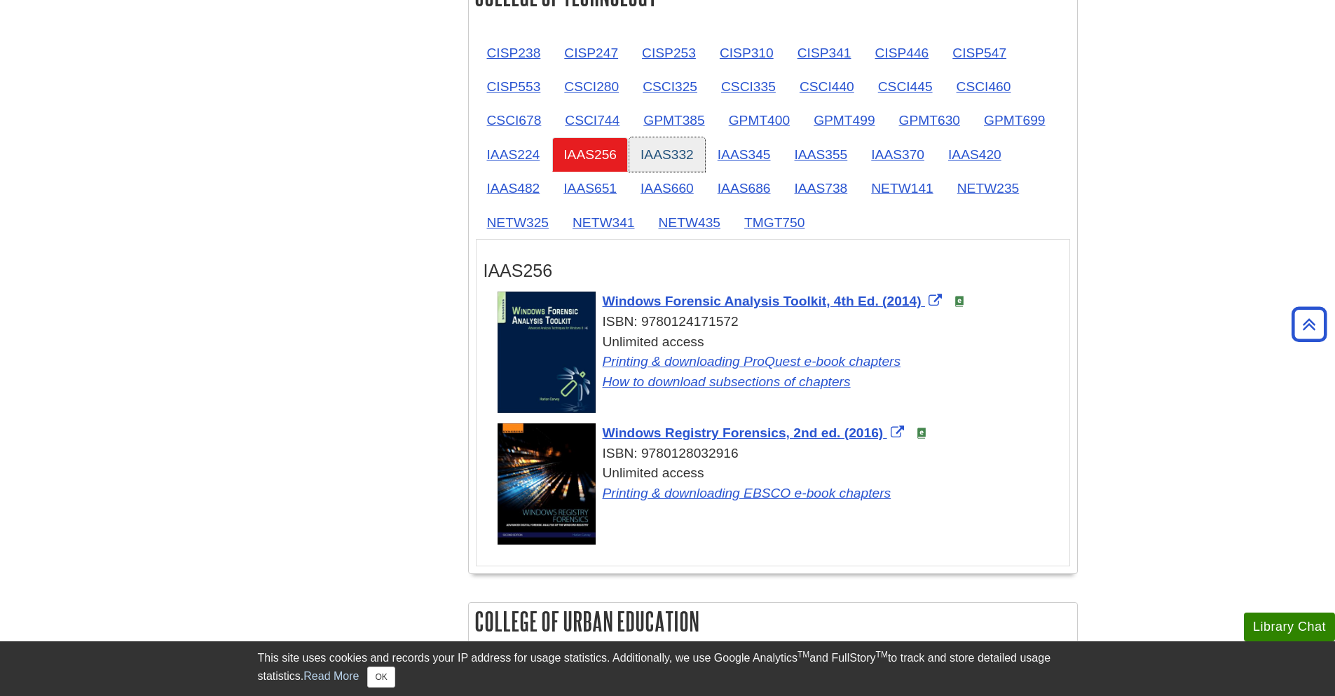
click at [661, 154] on link "IAAS332" at bounding box center [667, 154] width 76 height 34
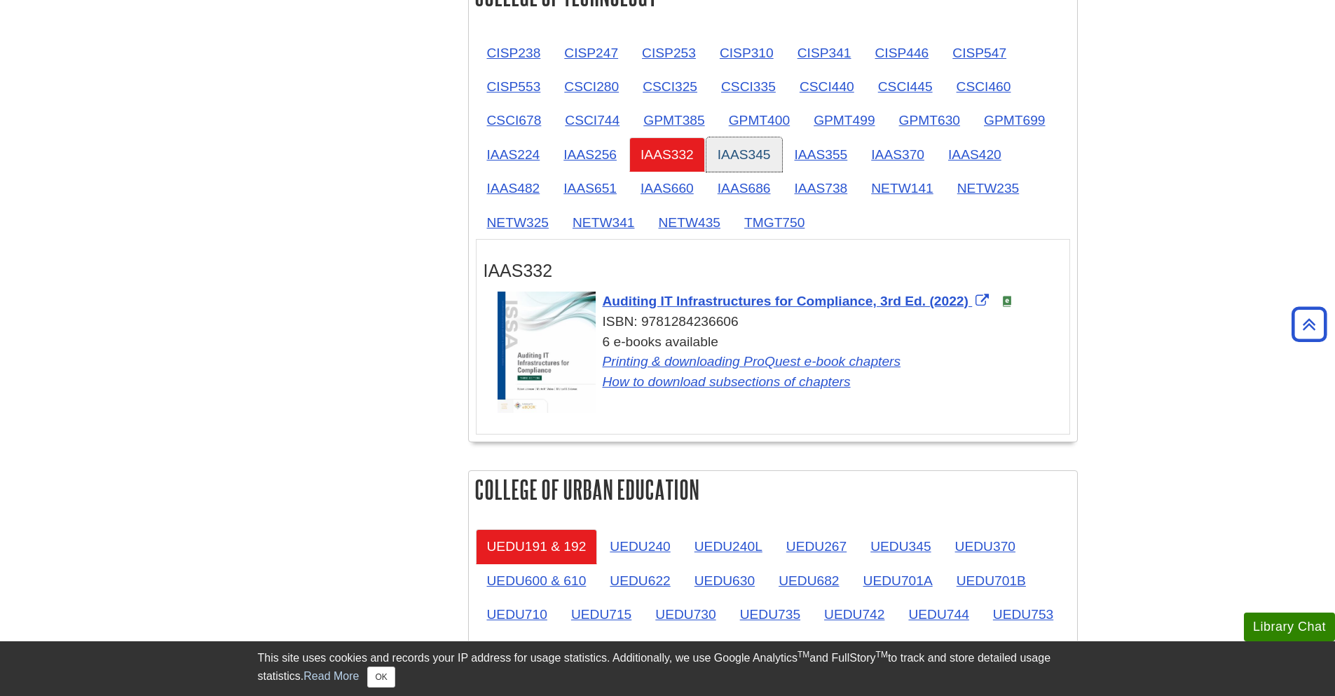
click at [719, 155] on link "IAAS345" at bounding box center [744, 154] width 76 height 34
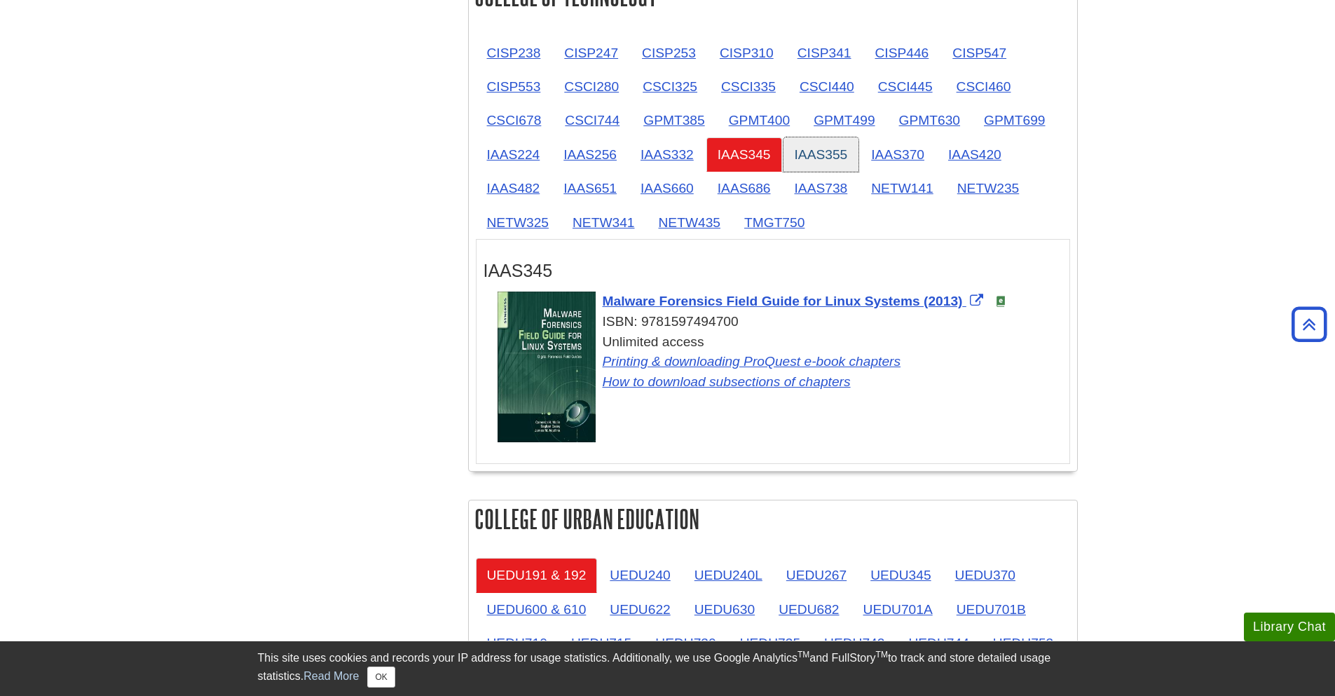
click at [808, 160] on link "IAAS355" at bounding box center [821, 154] width 76 height 34
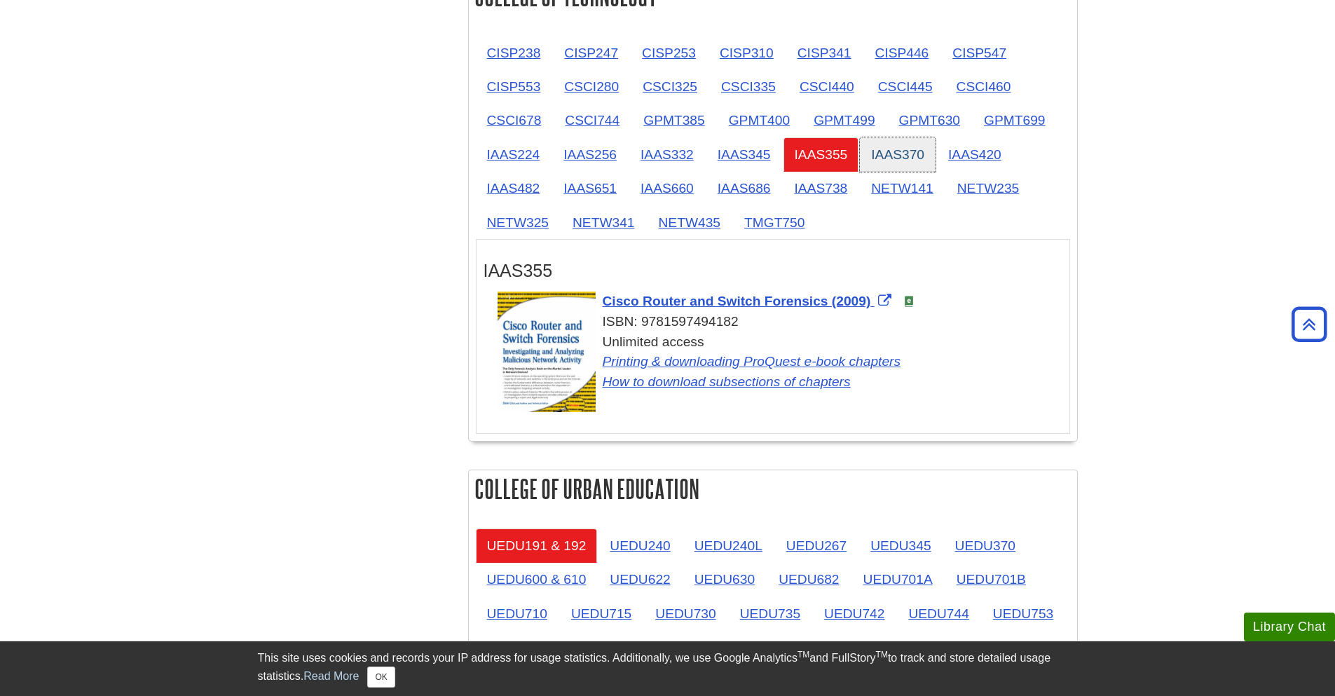
click at [870, 158] on link "IAAS370" at bounding box center [898, 154] width 76 height 34
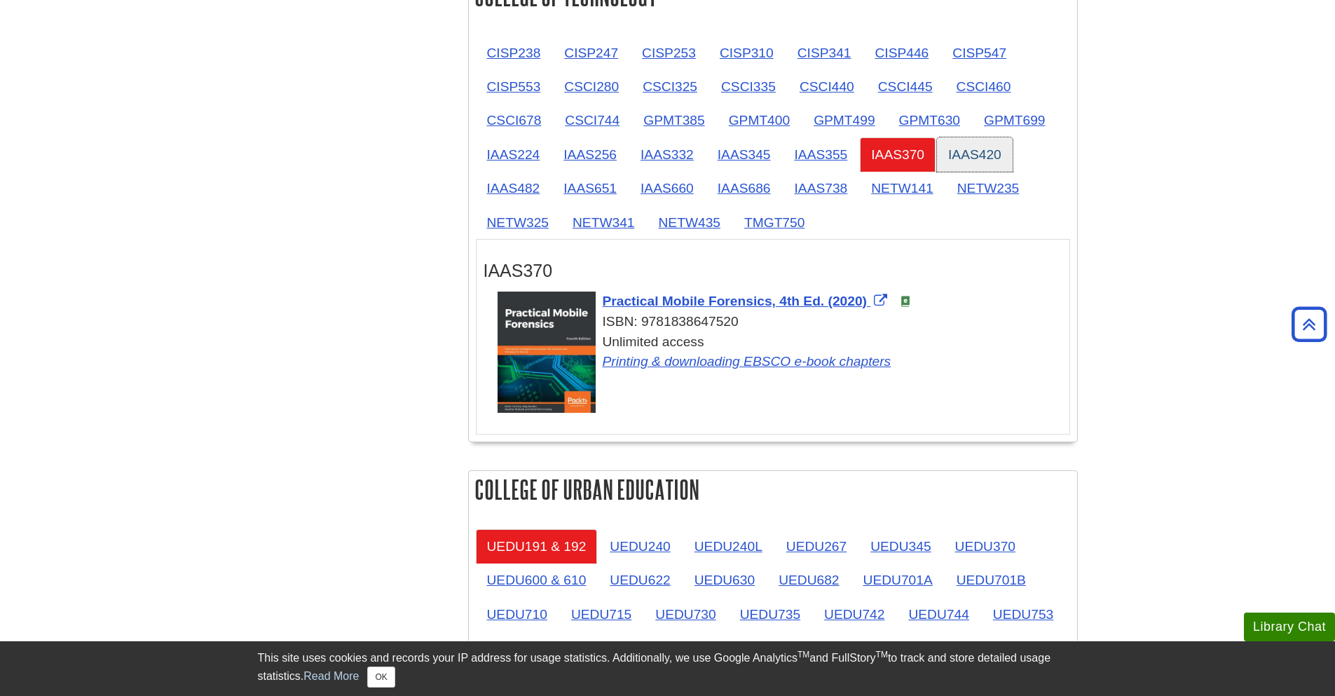
click at [1005, 165] on link "IAAS420" at bounding box center [975, 154] width 76 height 34
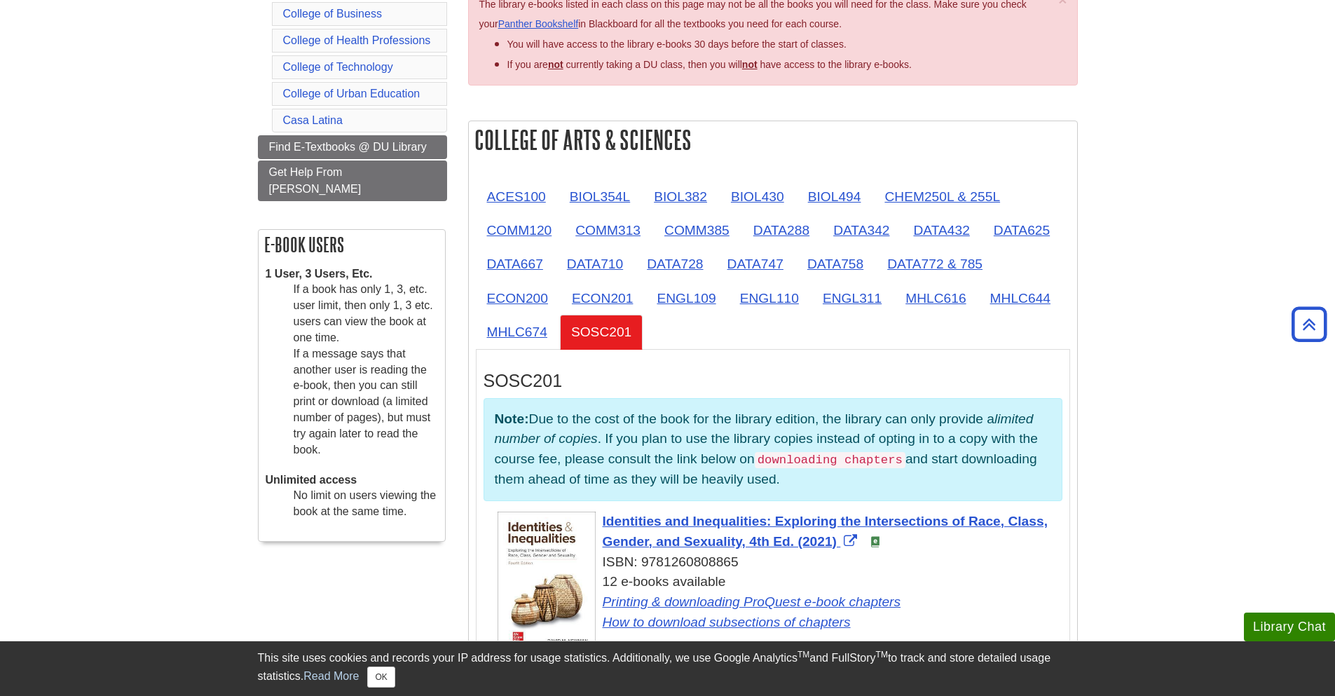
scroll to position [259, 0]
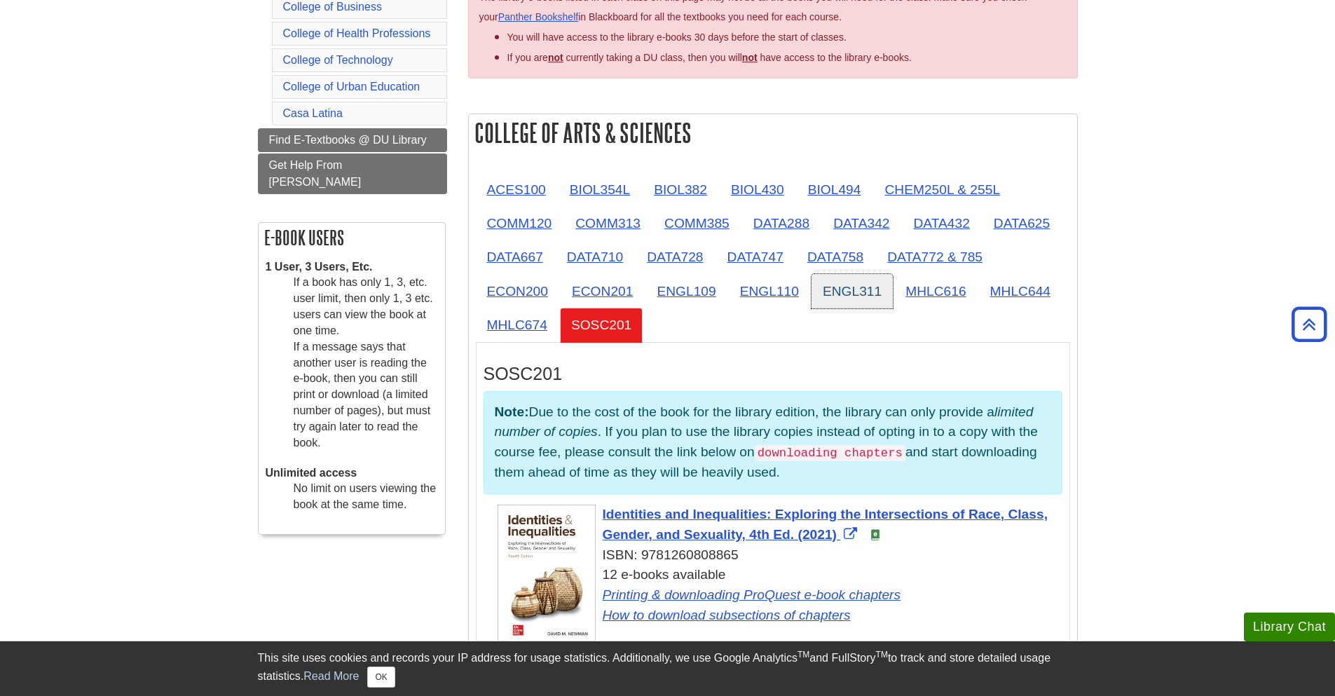
click at [847, 296] on link "ENGL311" at bounding box center [851, 291] width 81 height 34
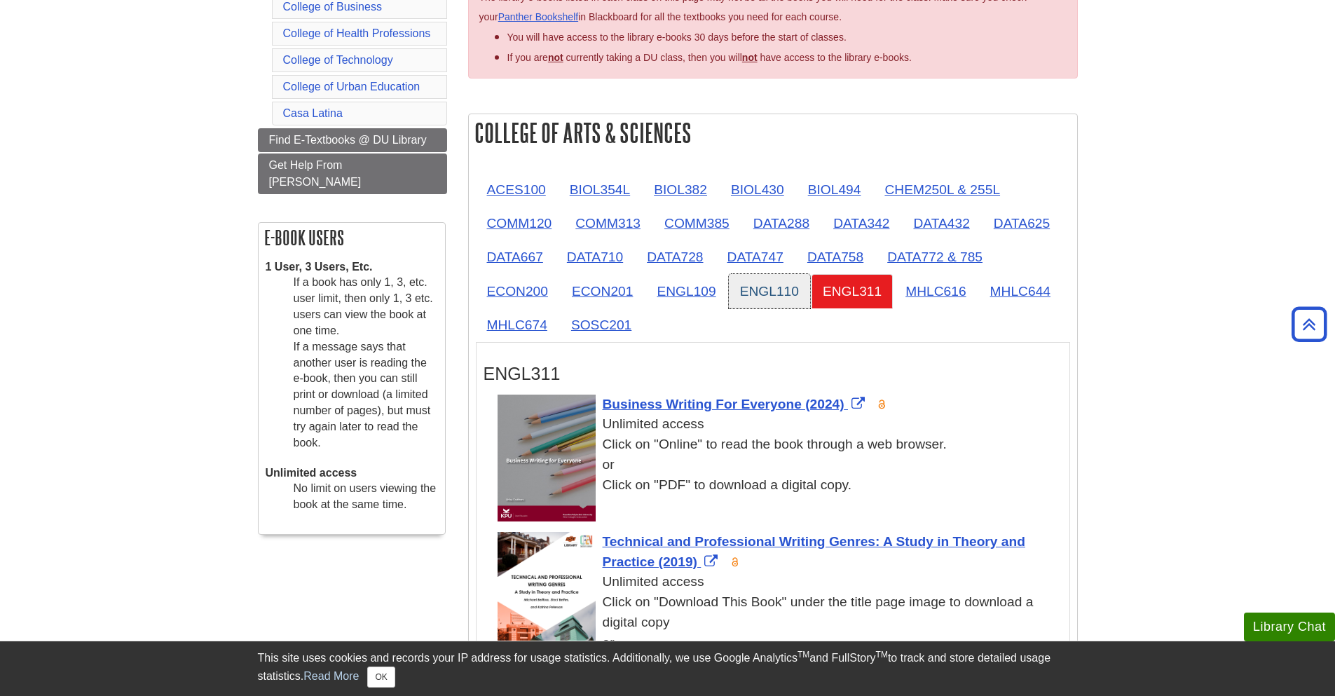
click at [766, 296] on link "ENGL110" at bounding box center [769, 291] width 81 height 34
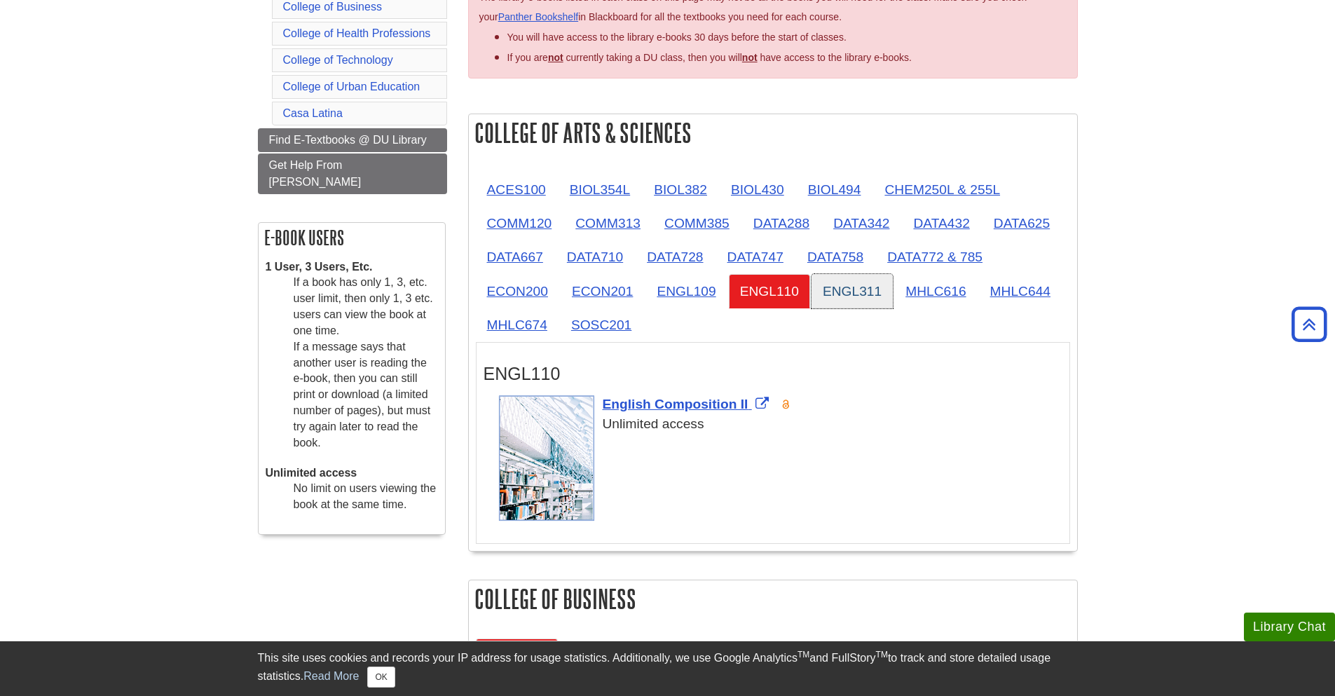
click at [851, 284] on link "ENGL311" at bounding box center [851, 291] width 81 height 34
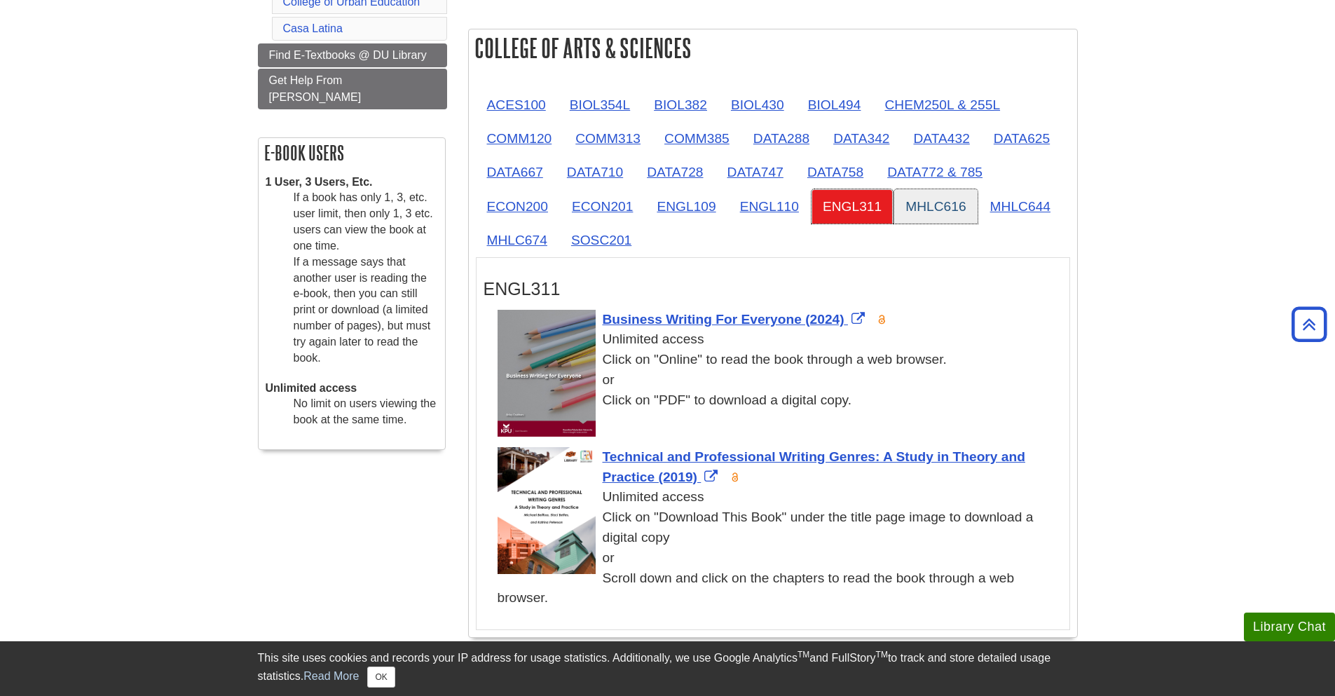
scroll to position [343, 0]
click at [918, 214] on link "MHLC616" at bounding box center [935, 207] width 83 height 34
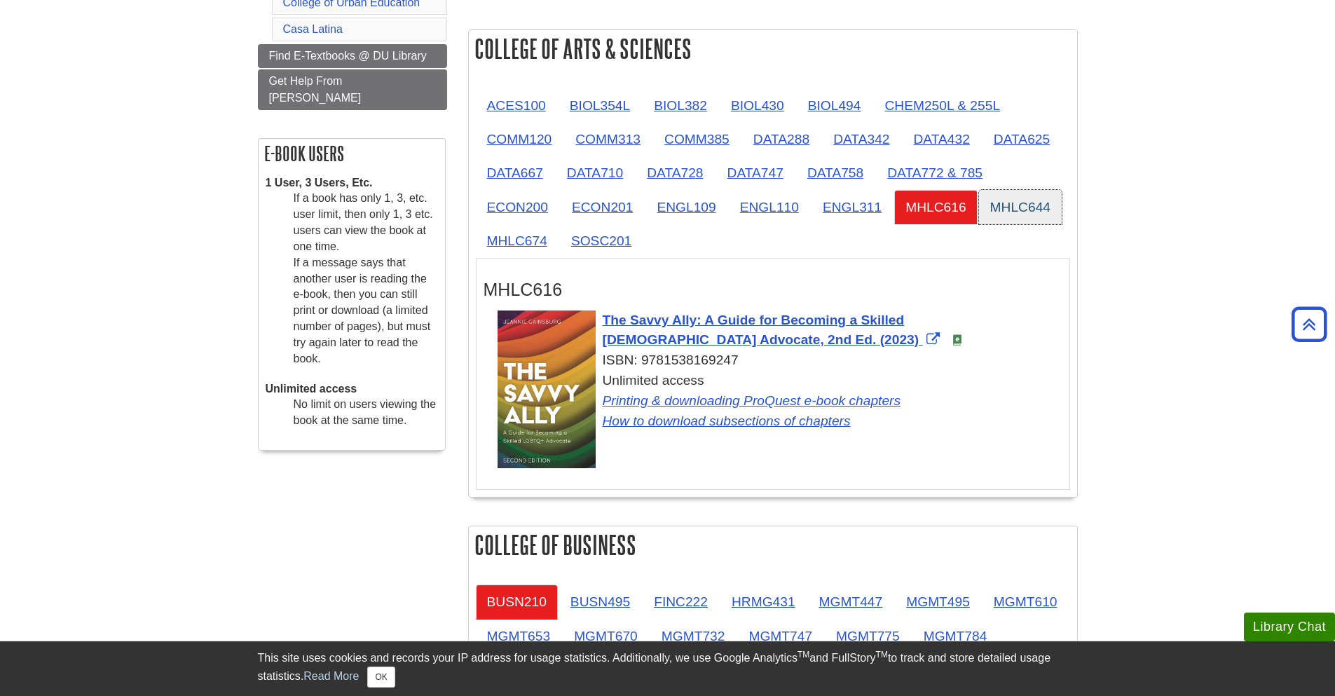
click at [996, 219] on link "MHLC644" at bounding box center [1020, 207] width 83 height 34
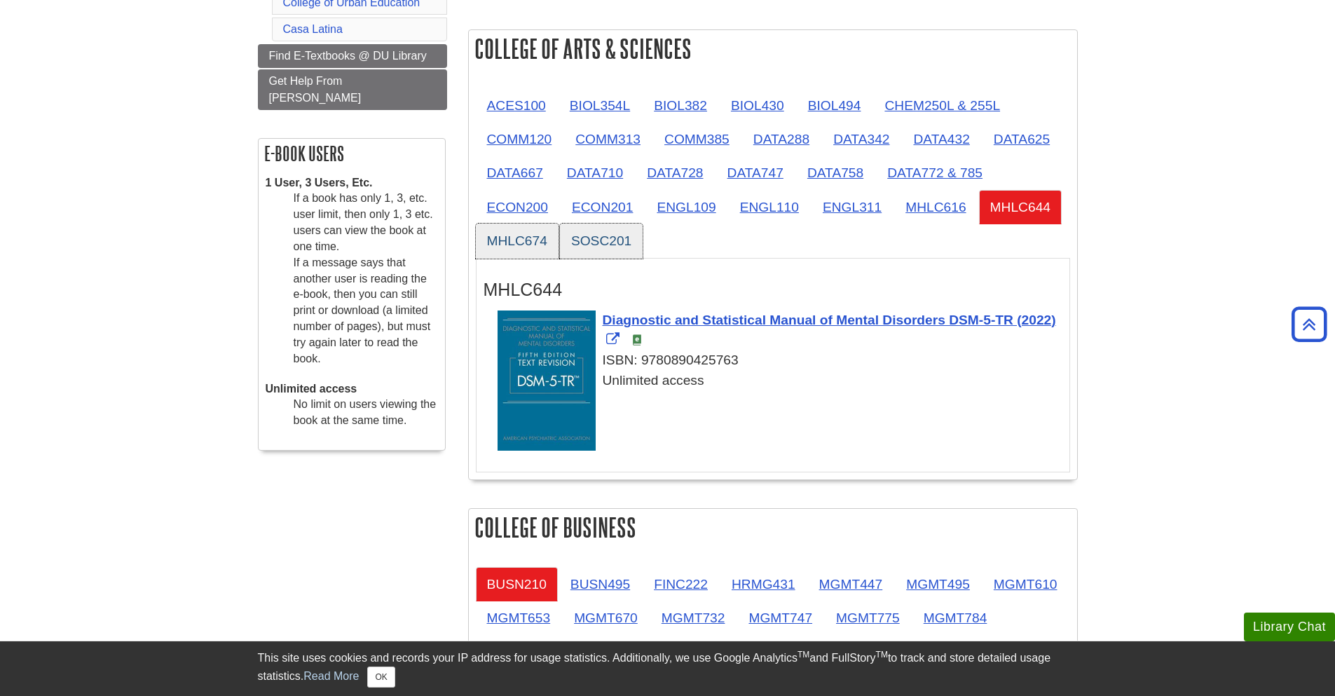
drag, startPoint x: 516, startPoint y: 249, endPoint x: 605, endPoint y: 254, distance: 89.1
click at [516, 249] on link "MHLC674" at bounding box center [517, 240] width 83 height 34
click at [617, 254] on link "SOSC201" at bounding box center [601, 240] width 83 height 34
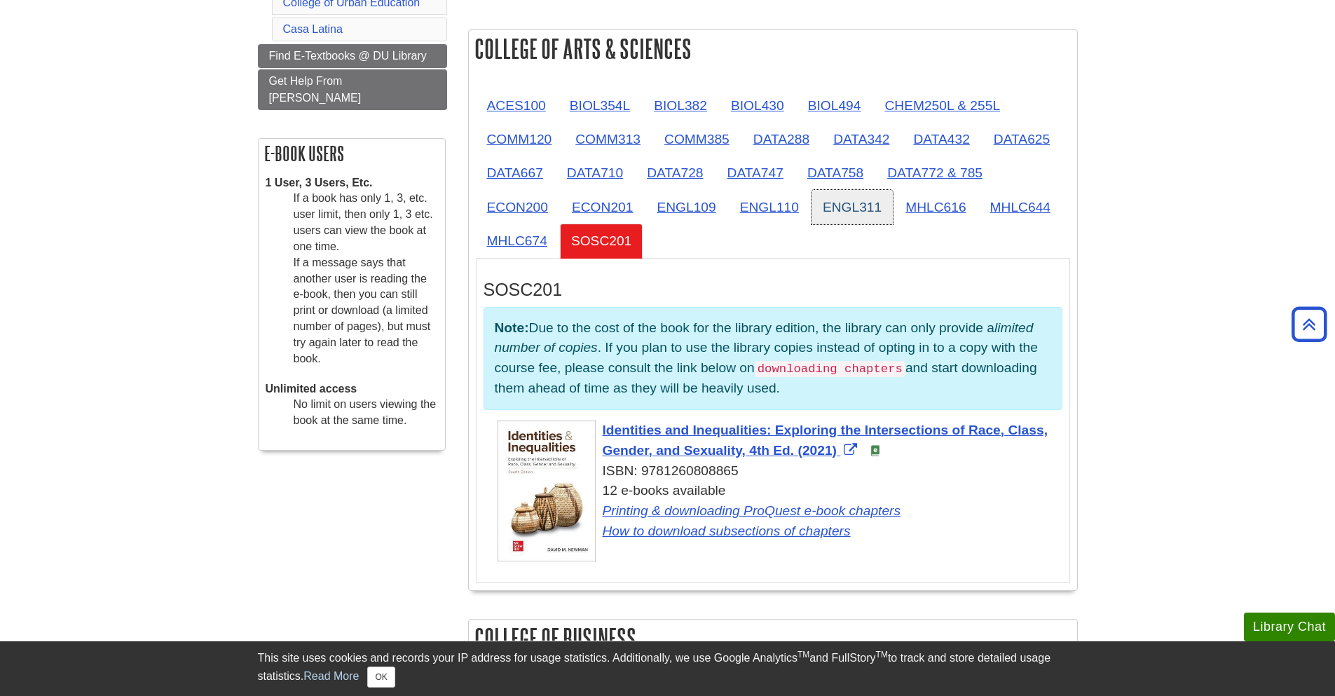
click at [847, 223] on link "ENGL311" at bounding box center [851, 207] width 81 height 34
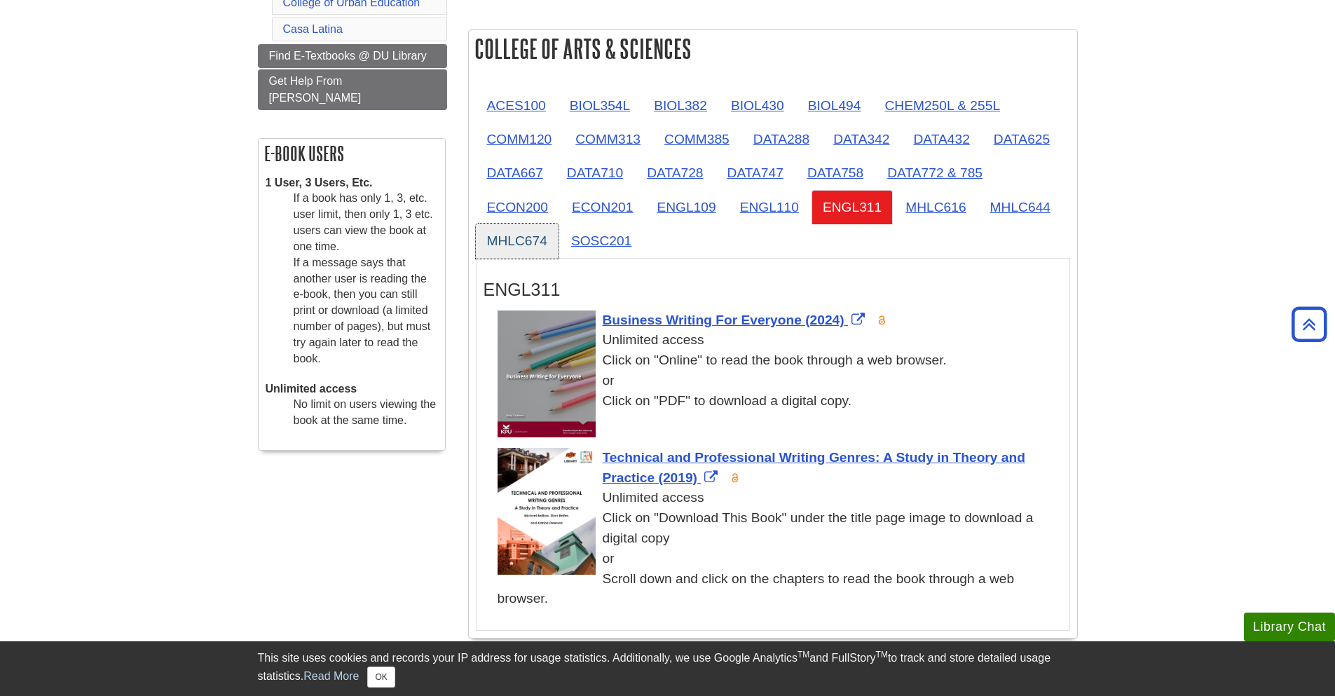
click at [500, 241] on link "MHLC674" at bounding box center [517, 240] width 83 height 34
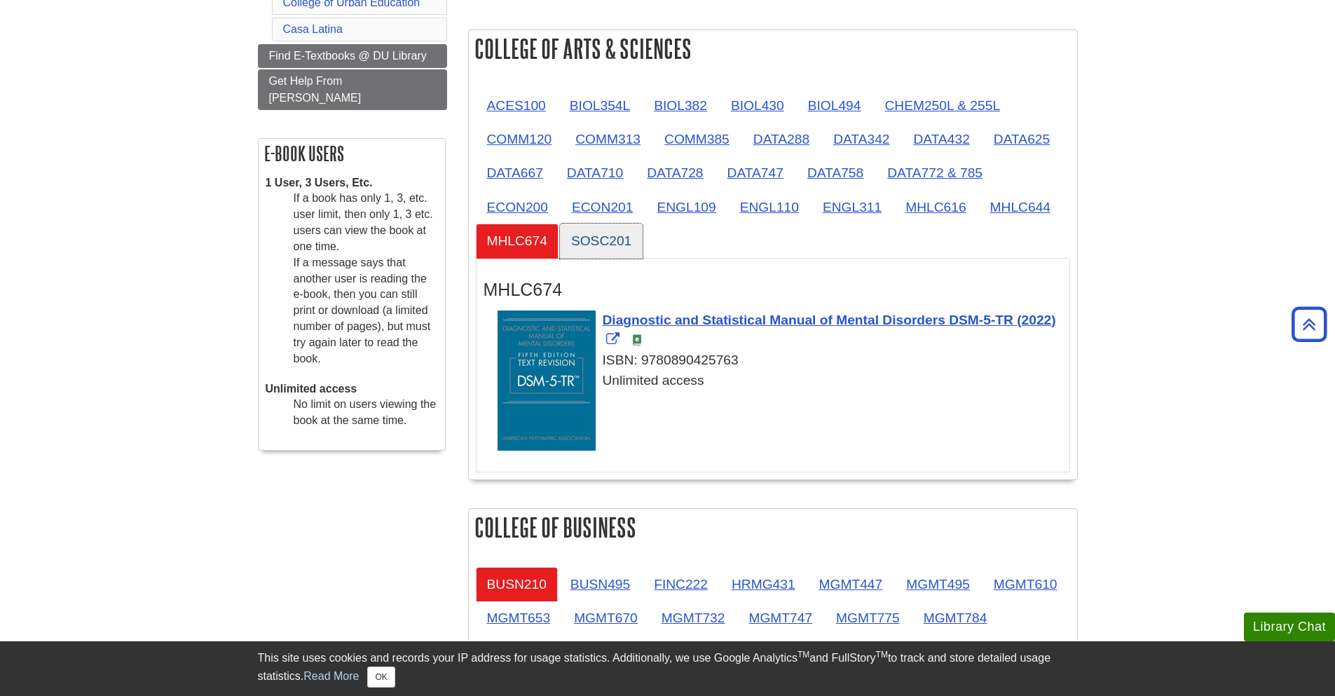
click at [601, 247] on link "SOSC201" at bounding box center [601, 240] width 83 height 34
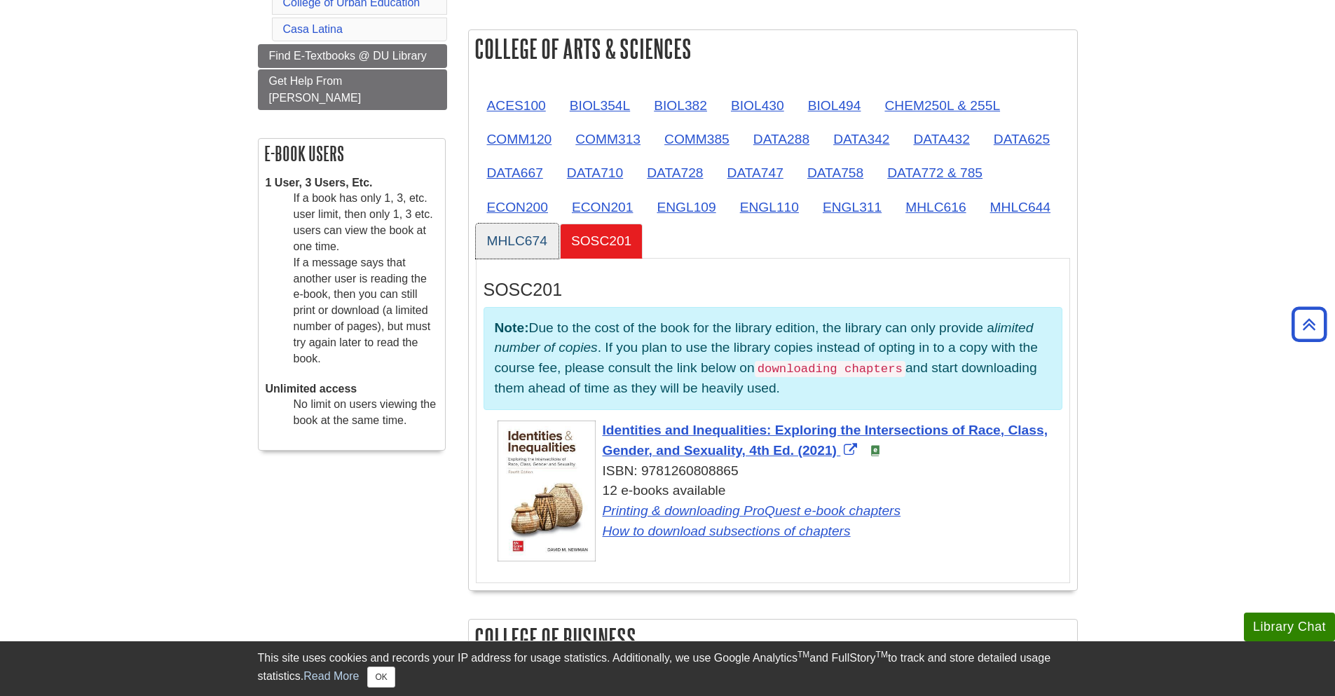
click at [520, 243] on link "MHLC674" at bounding box center [517, 240] width 83 height 34
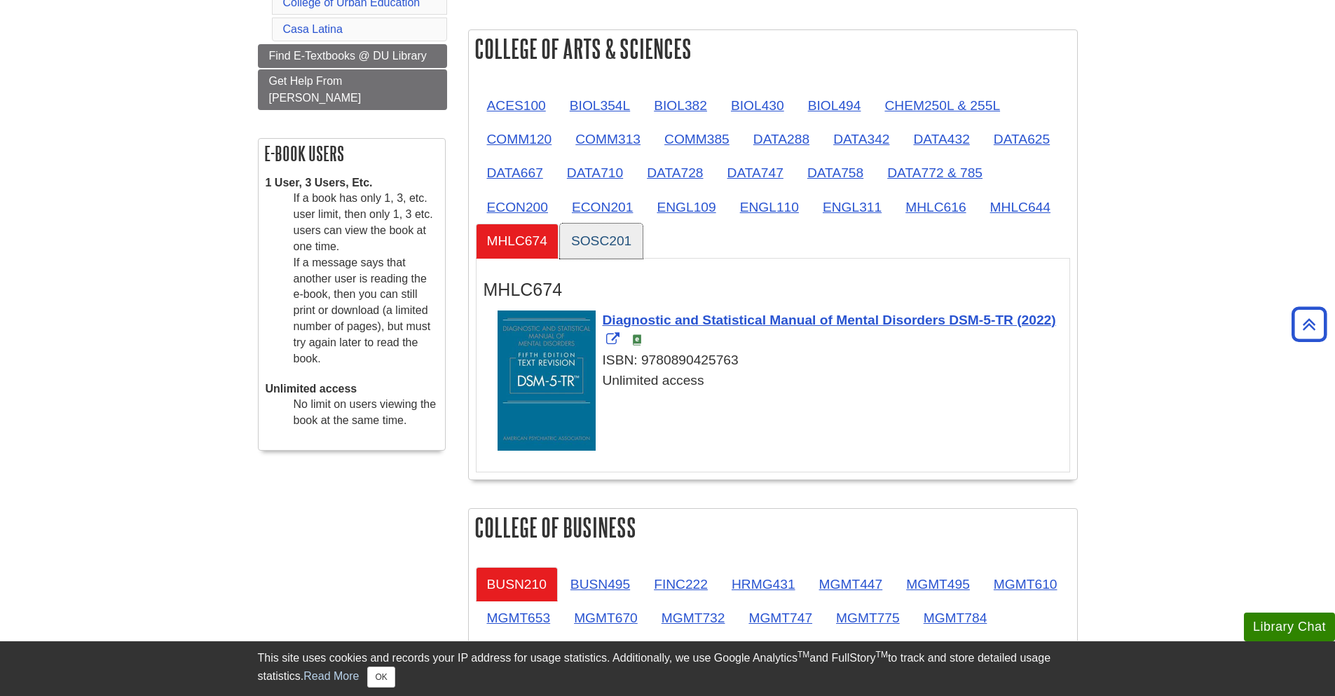
click at [607, 244] on link "SOSC201" at bounding box center [601, 240] width 83 height 34
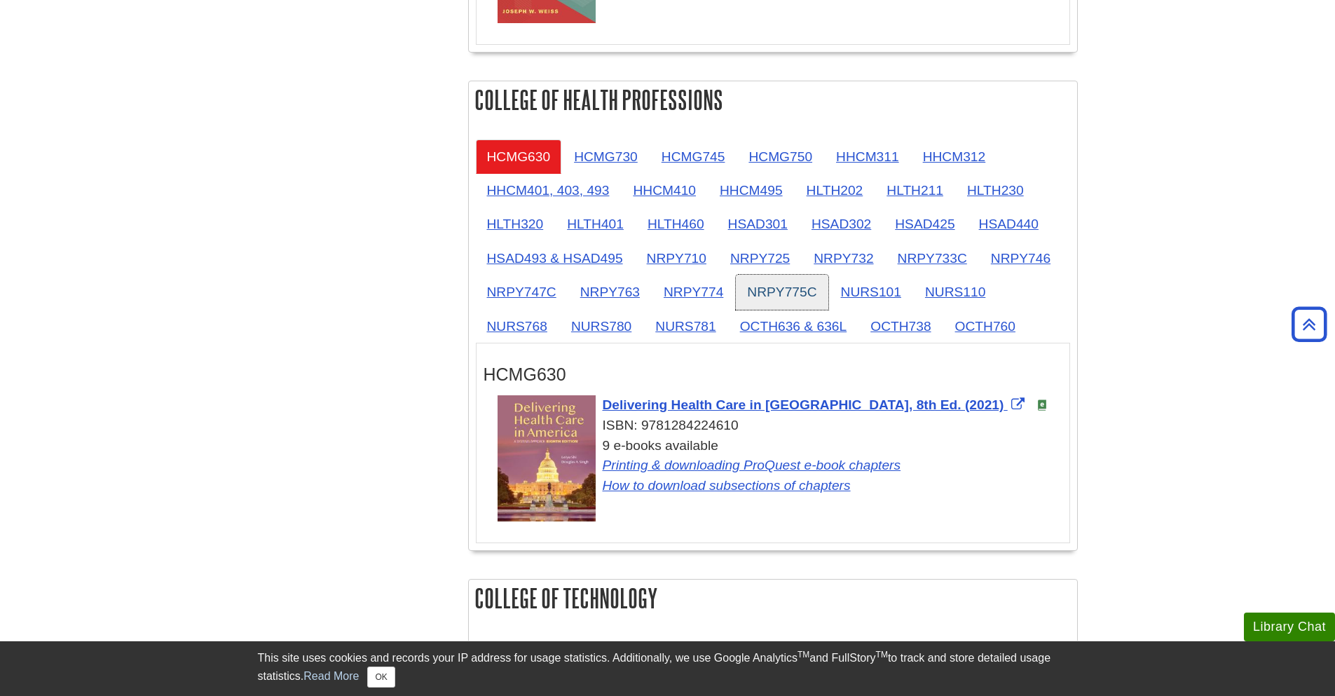
scroll to position [1352, 0]
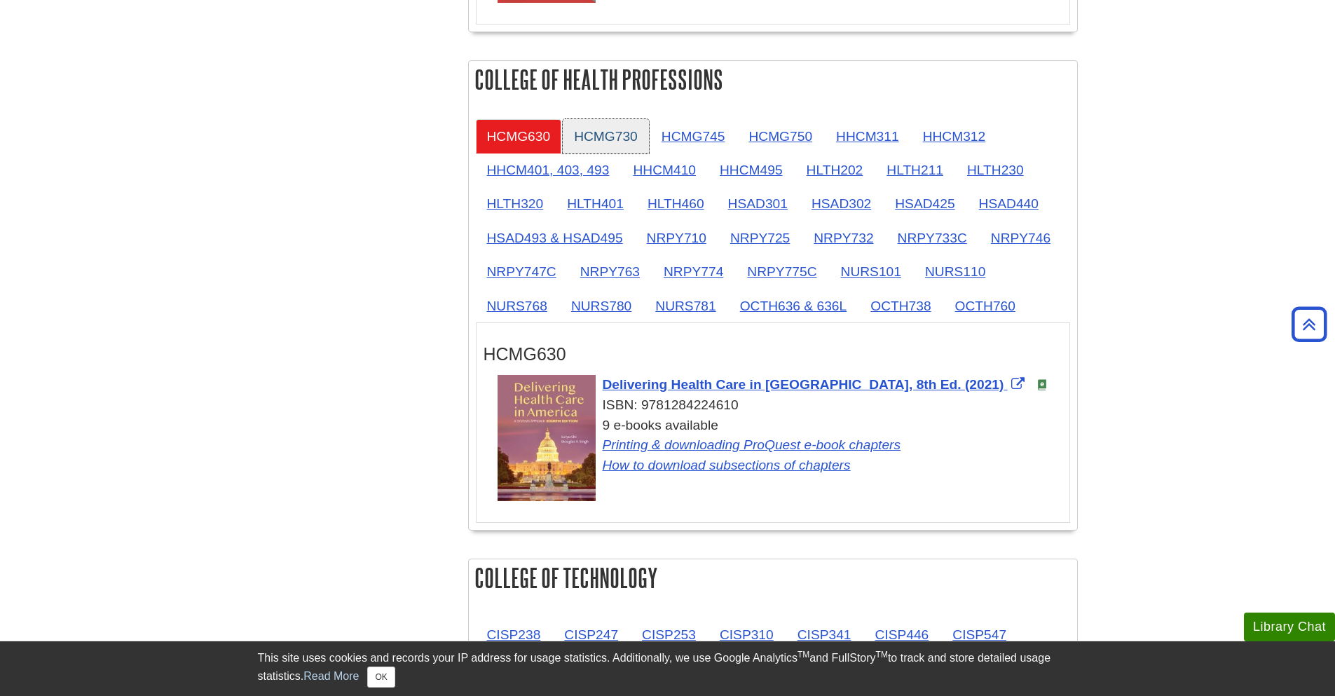
click at [601, 134] on link "HCMG730" at bounding box center [606, 136] width 86 height 34
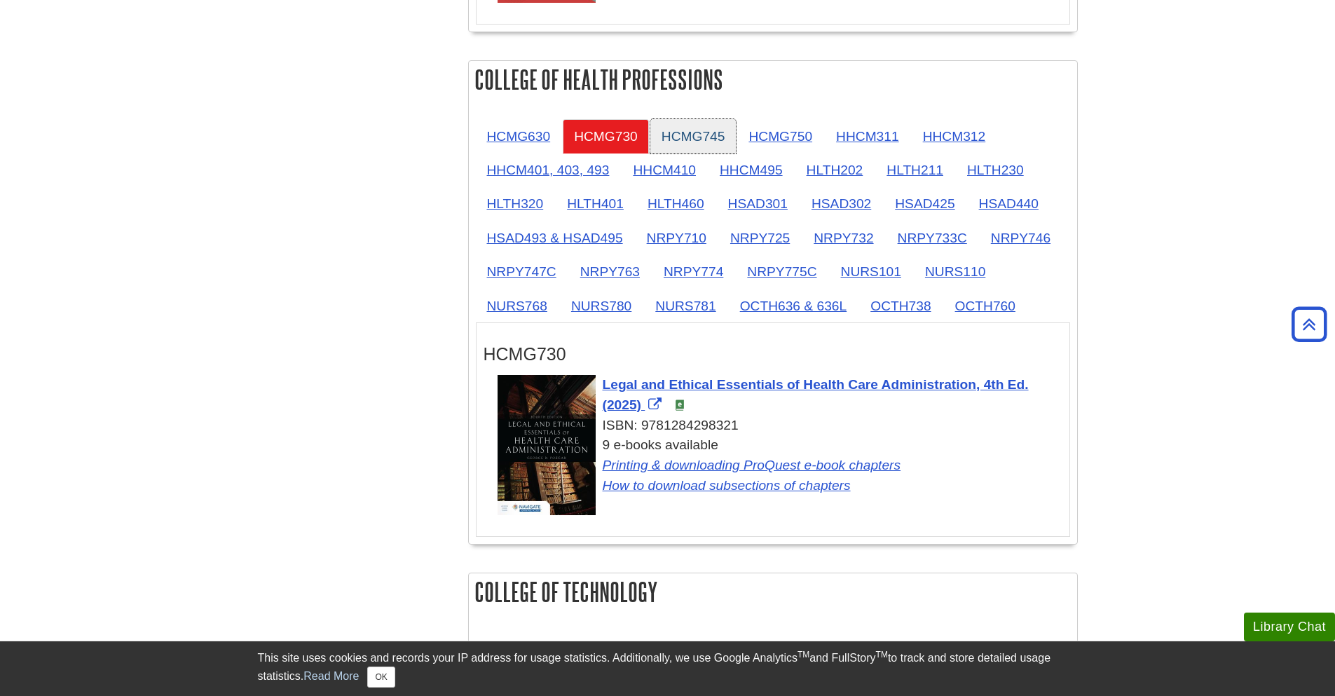
click at [680, 145] on link "HCMG745" at bounding box center [693, 136] width 86 height 34
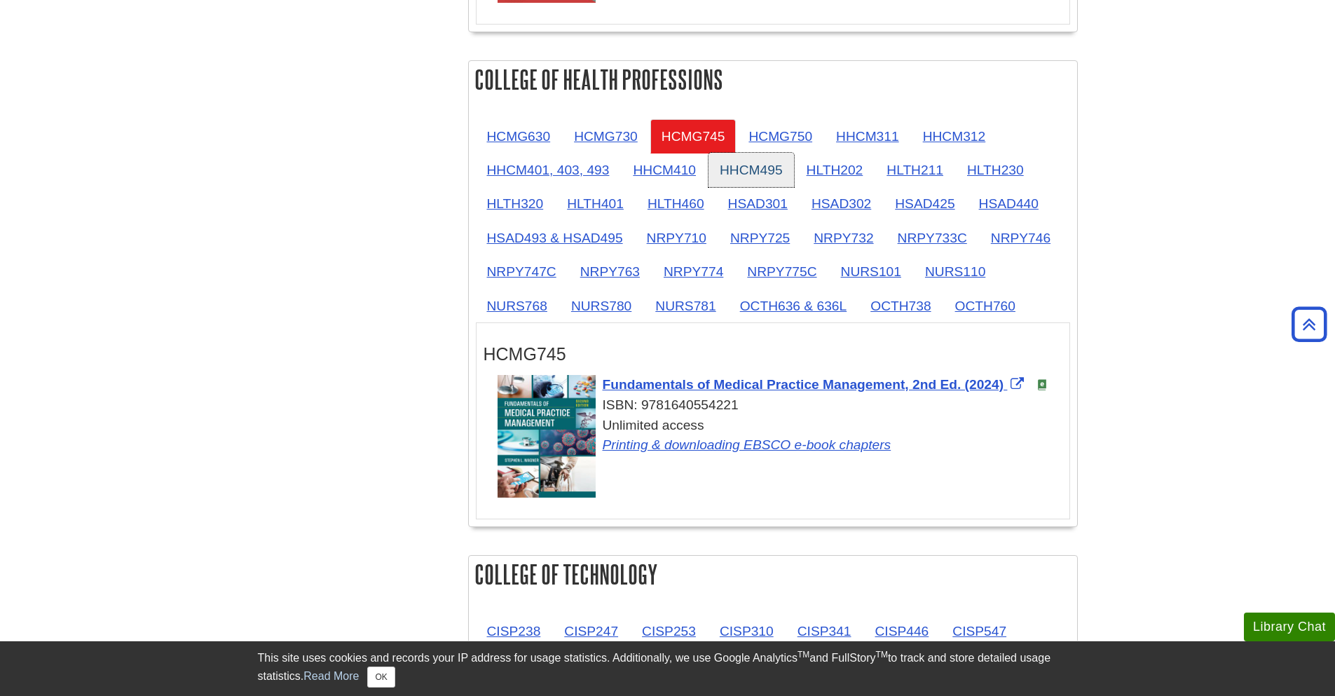
click at [753, 156] on link "HHCM495" at bounding box center [750, 170] width 85 height 34
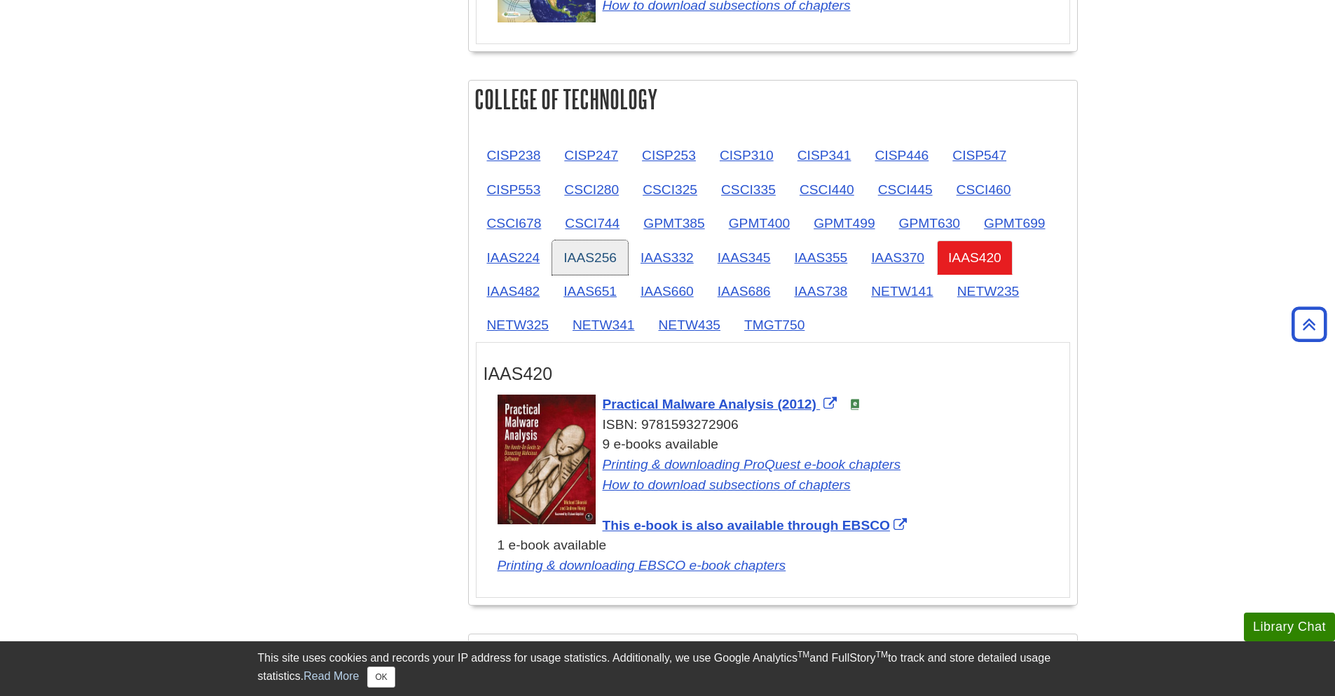
scroll to position [2025, 0]
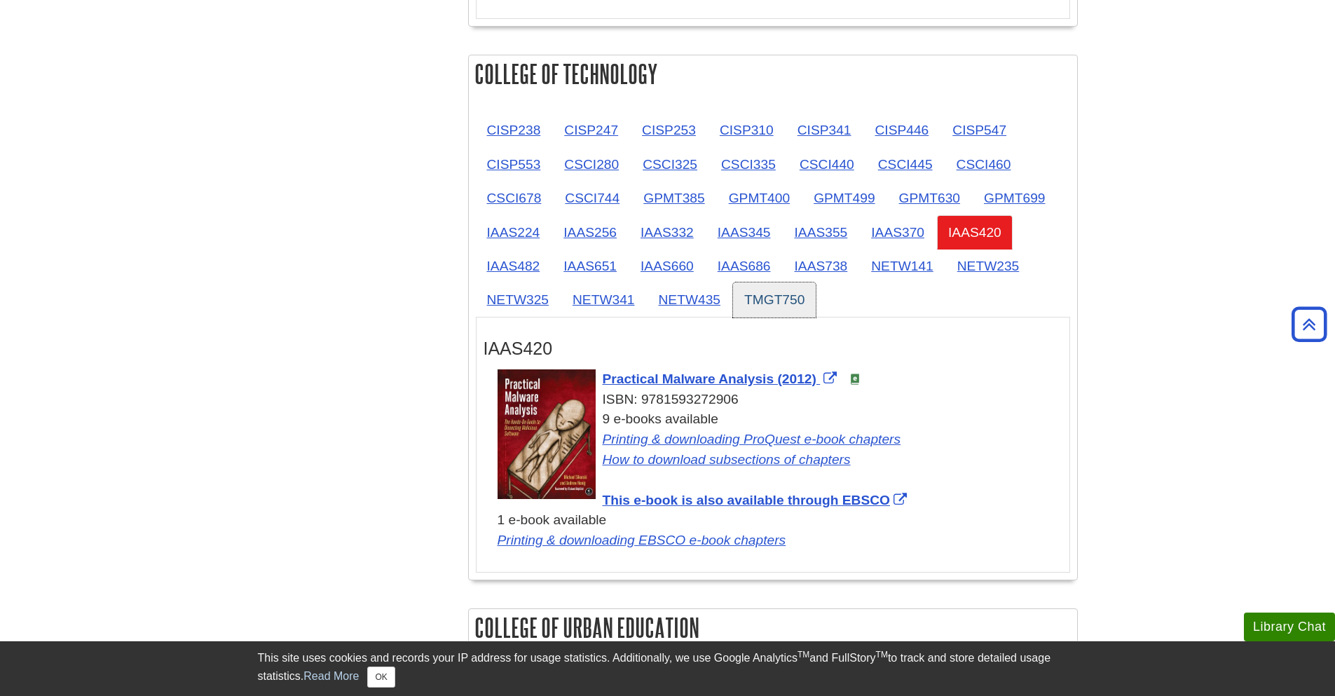
click at [793, 301] on link "TMGT750" at bounding box center [774, 299] width 83 height 34
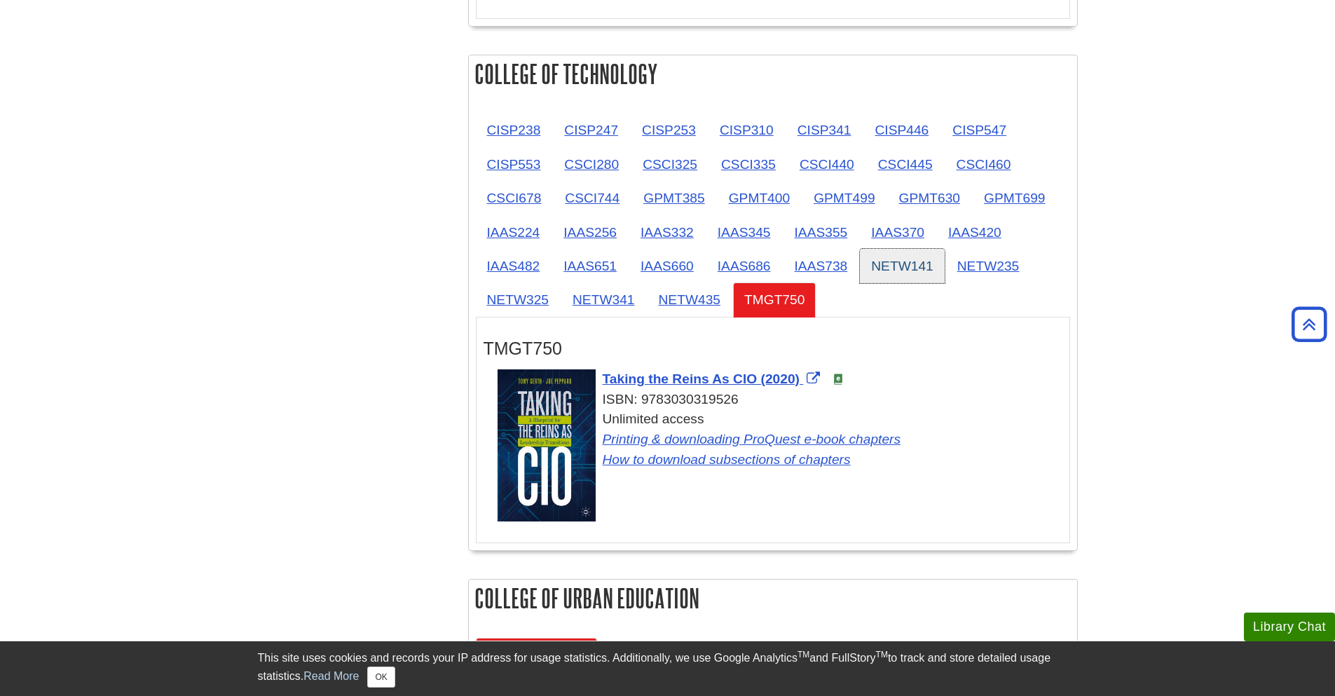
drag, startPoint x: 892, startPoint y: 263, endPoint x: 904, endPoint y: 266, distance: 12.9
click at [892, 263] on link "NETW141" at bounding box center [902, 266] width 85 height 34
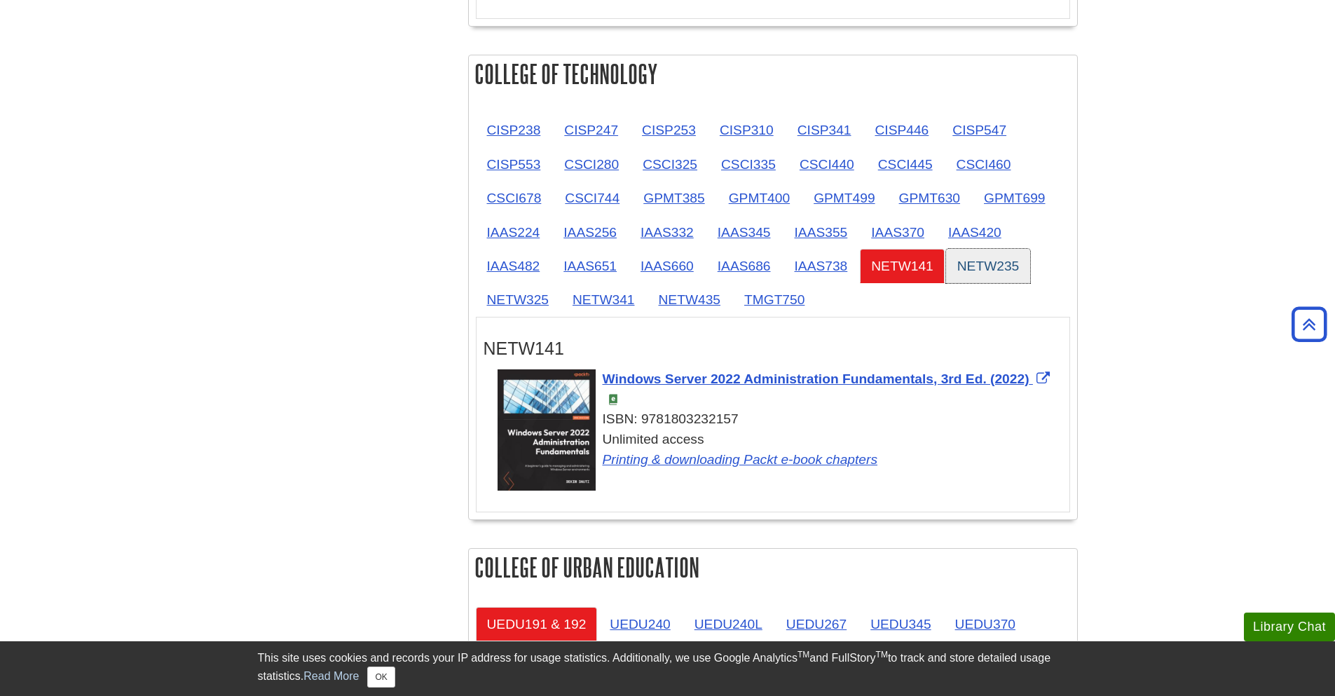
click at [954, 268] on link "NETW235" at bounding box center [988, 266] width 85 height 34
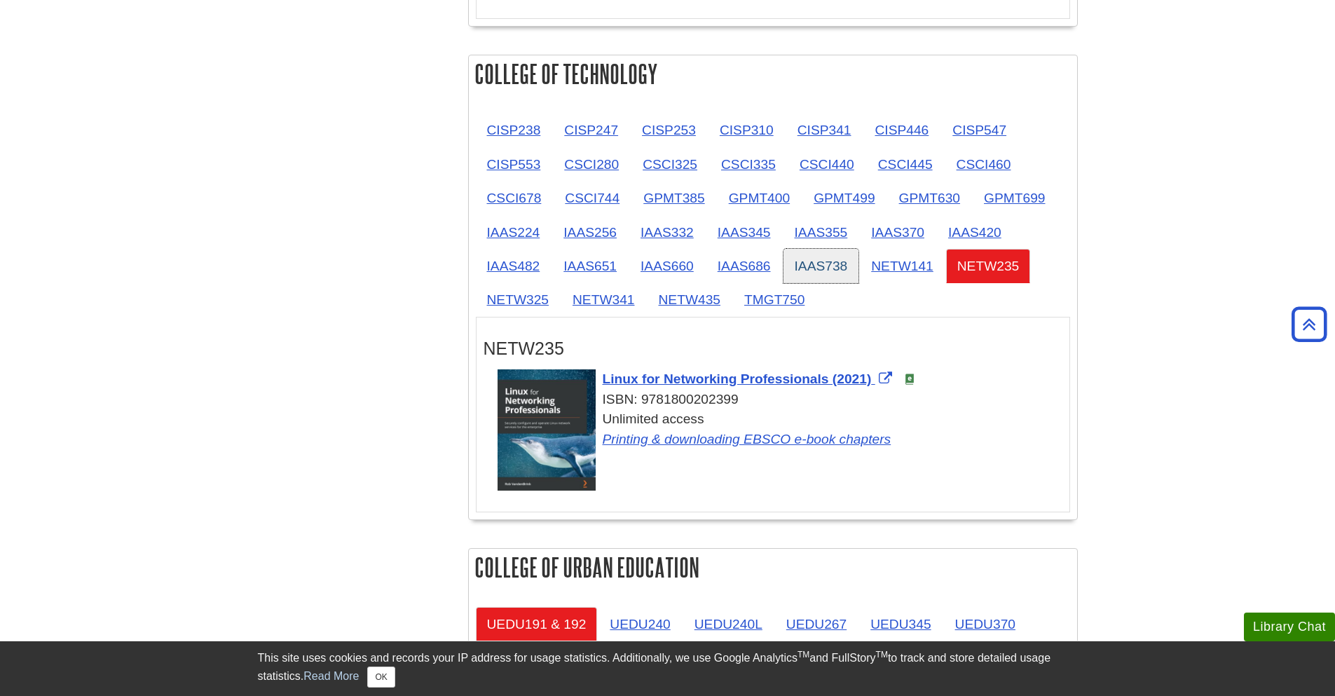
click at [796, 280] on link "IAAS738" at bounding box center [821, 266] width 76 height 34
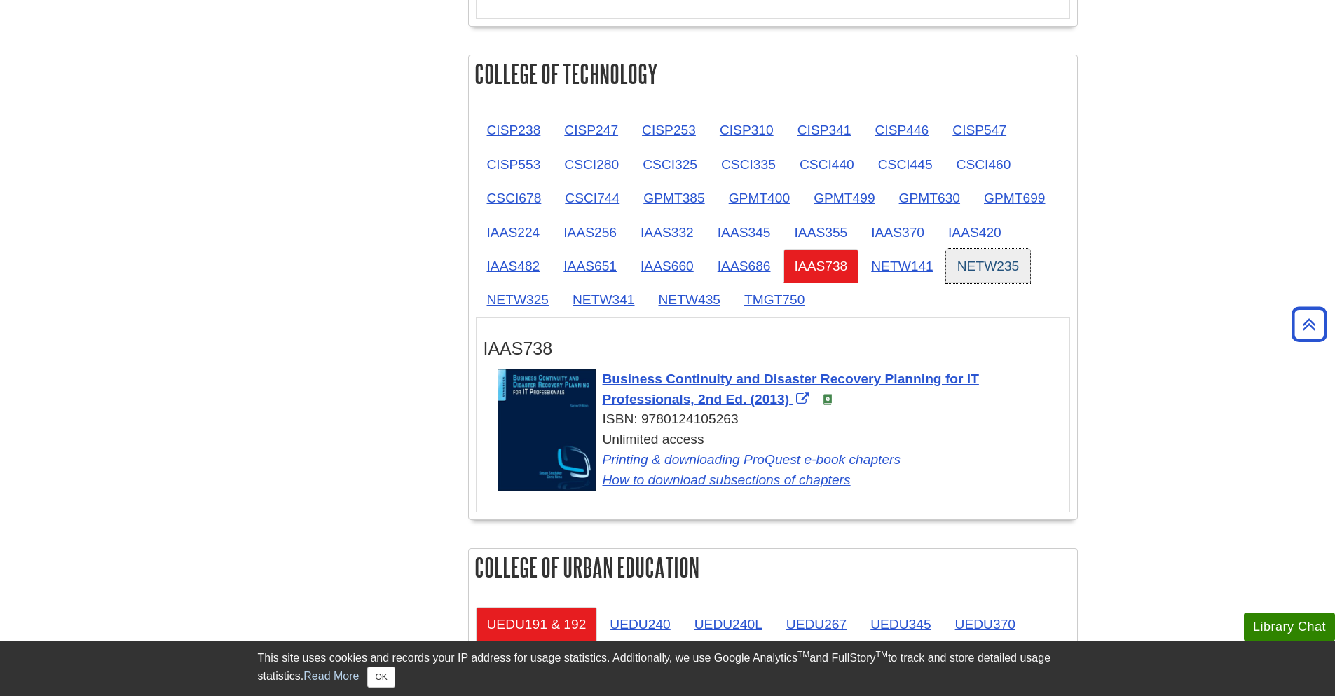
click at [972, 277] on link "NETW235" at bounding box center [988, 266] width 85 height 34
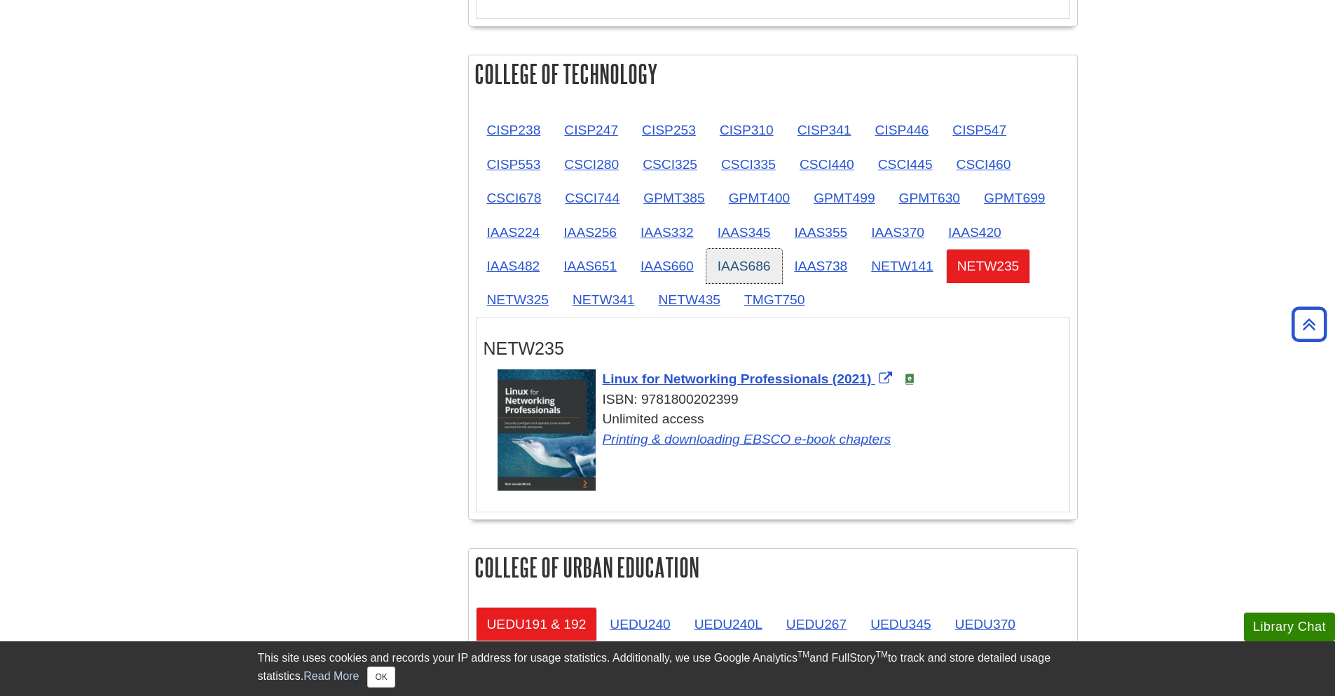
click at [775, 270] on link "IAAS686" at bounding box center [744, 266] width 76 height 34
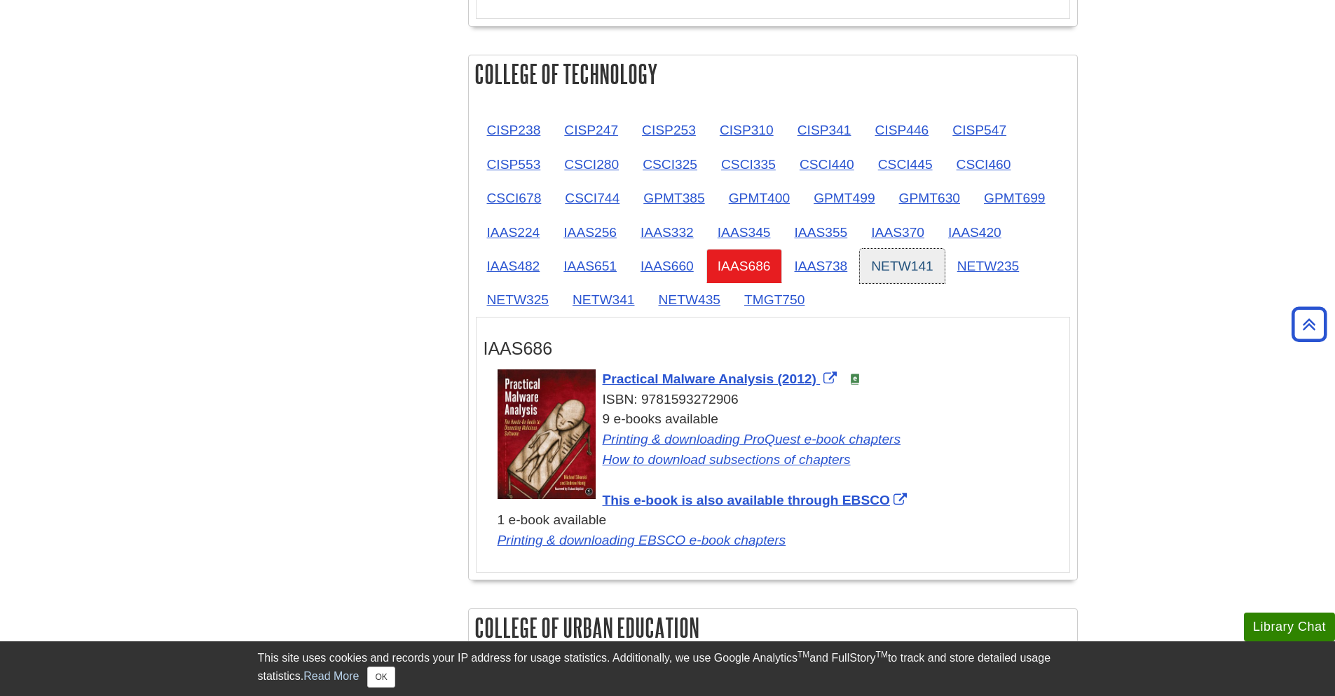
click at [860, 277] on link "NETW141" at bounding box center [902, 266] width 85 height 34
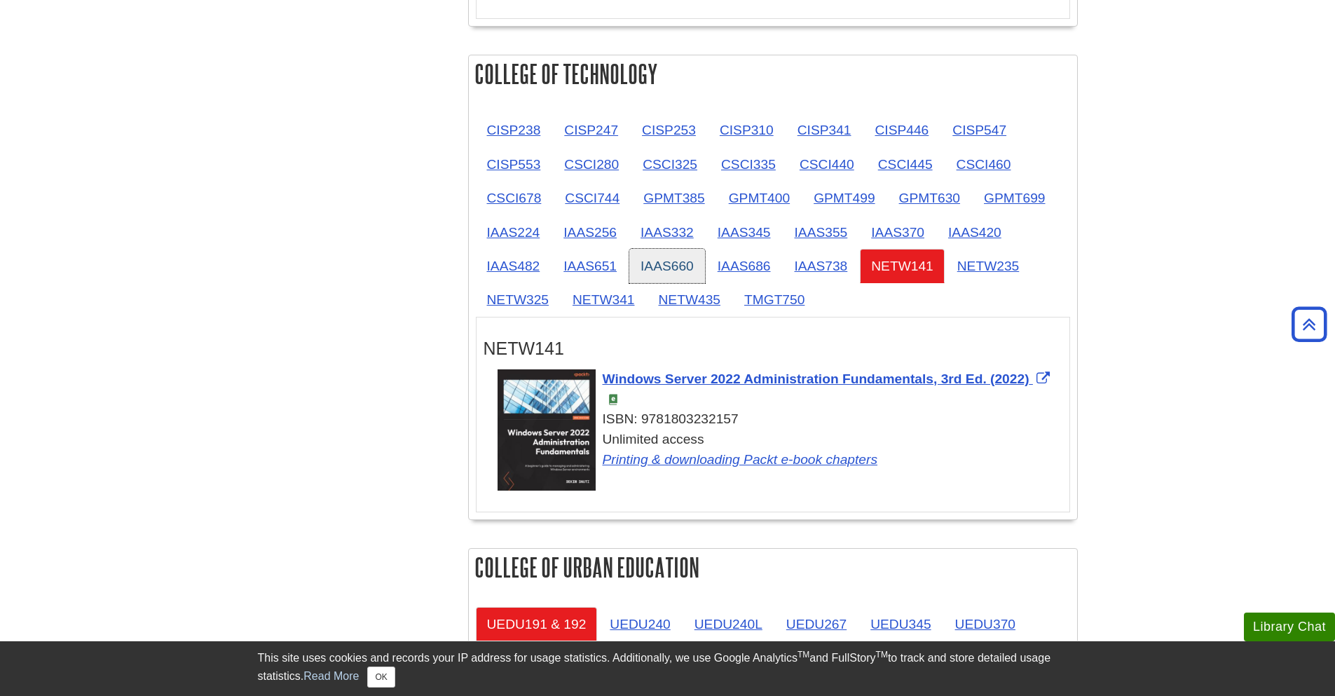
click at [666, 263] on link "IAAS660" at bounding box center [667, 266] width 76 height 34
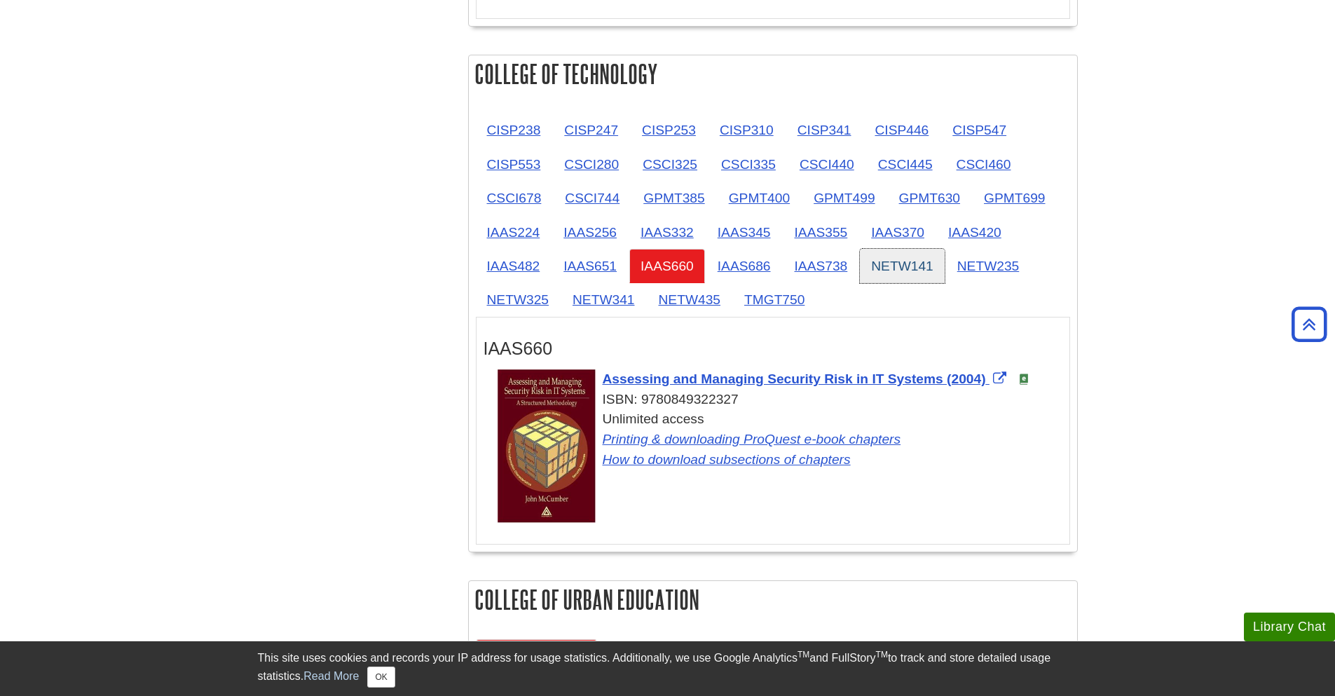
click at [868, 267] on link "NETW141" at bounding box center [902, 266] width 85 height 34
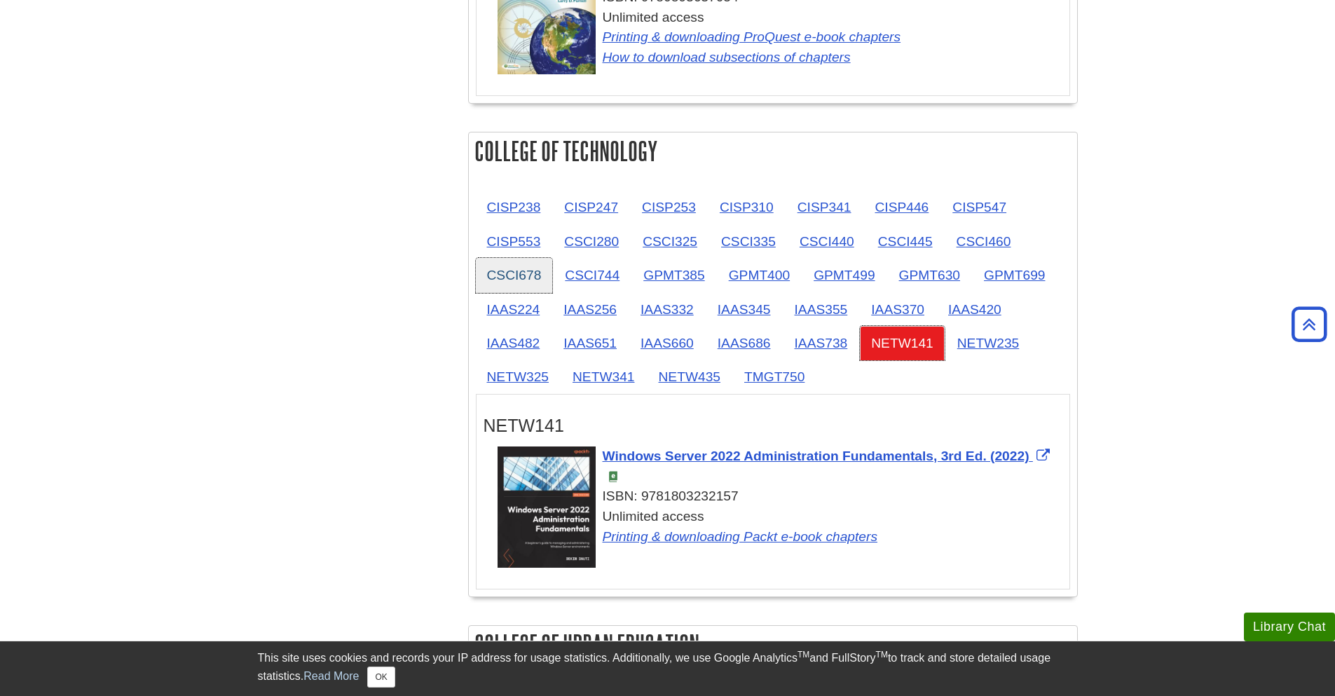
scroll to position [1941, 0]
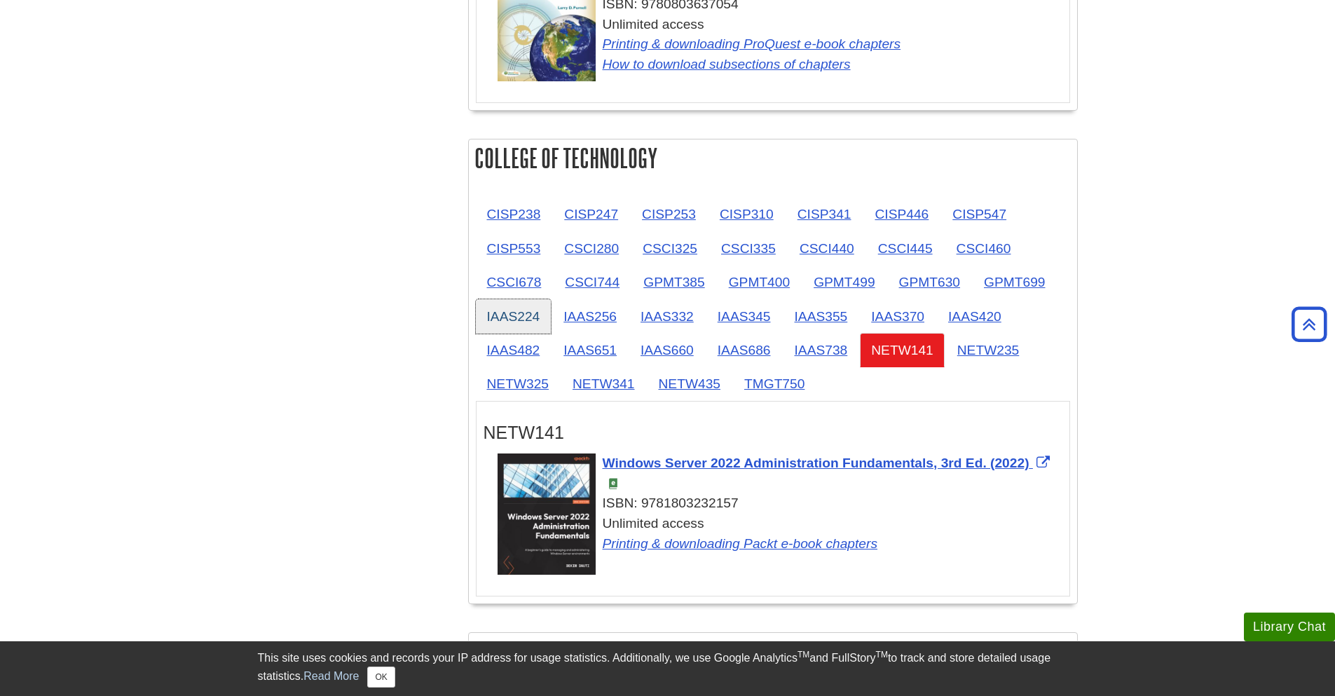
click at [506, 326] on link "IAAS224" at bounding box center [514, 316] width 76 height 34
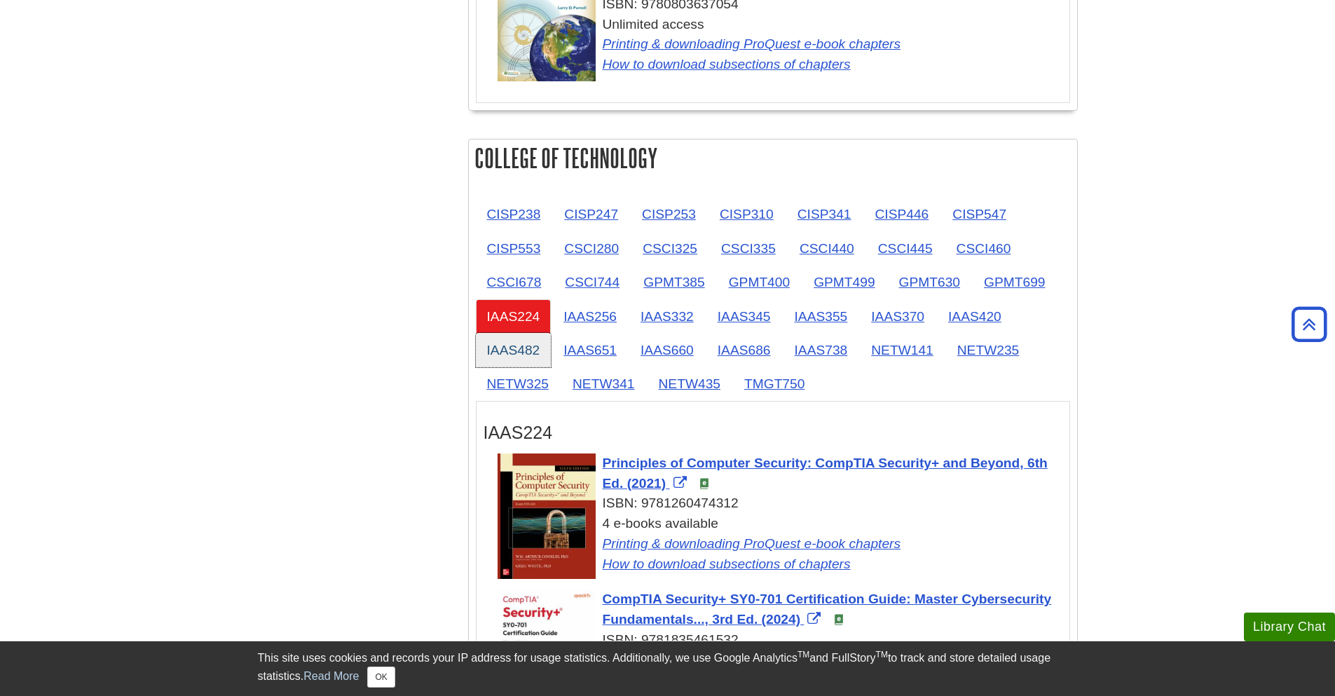
click at [510, 352] on link "IAAS482" at bounding box center [514, 350] width 76 height 34
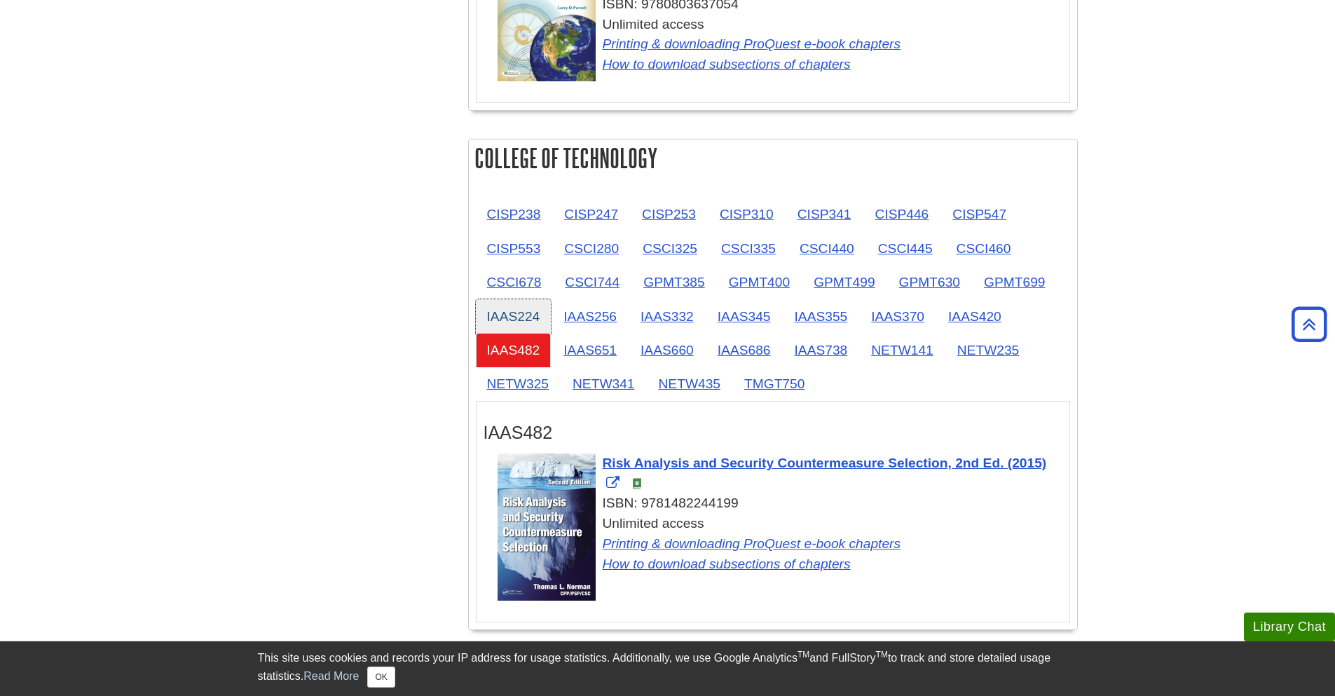
click at [495, 313] on link "IAAS224" at bounding box center [514, 316] width 76 height 34
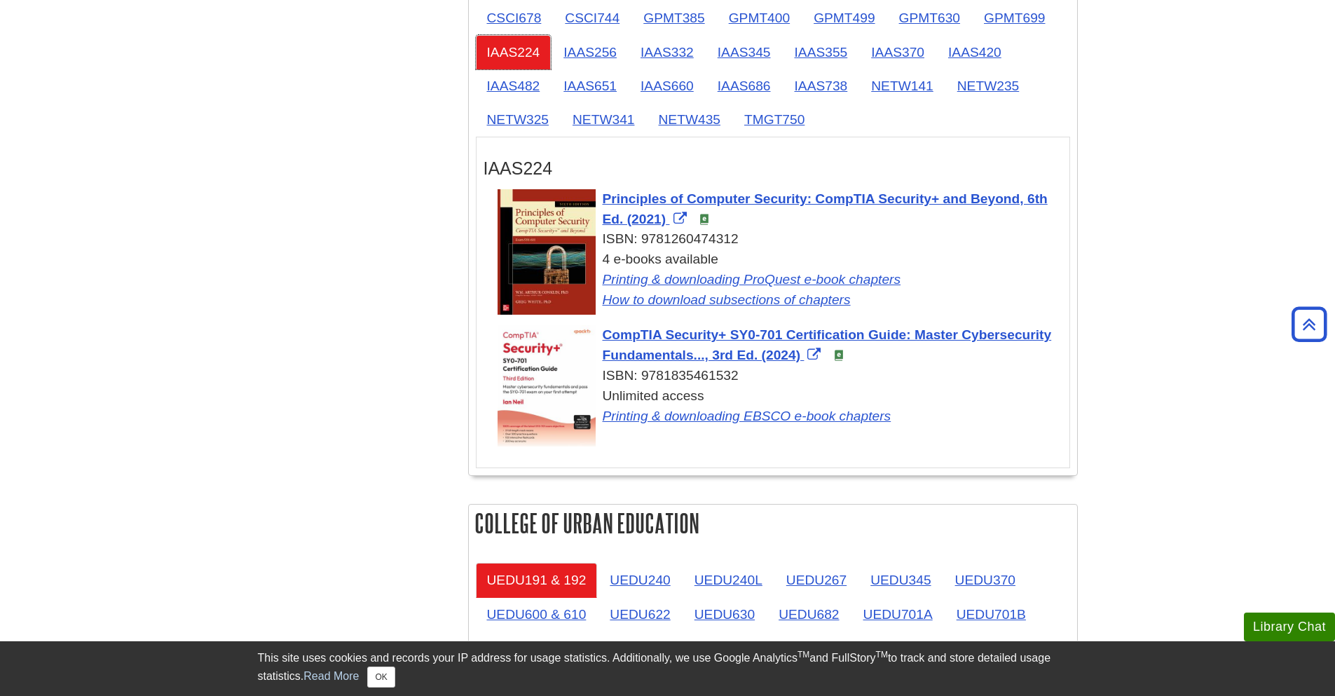
scroll to position [2277, 0]
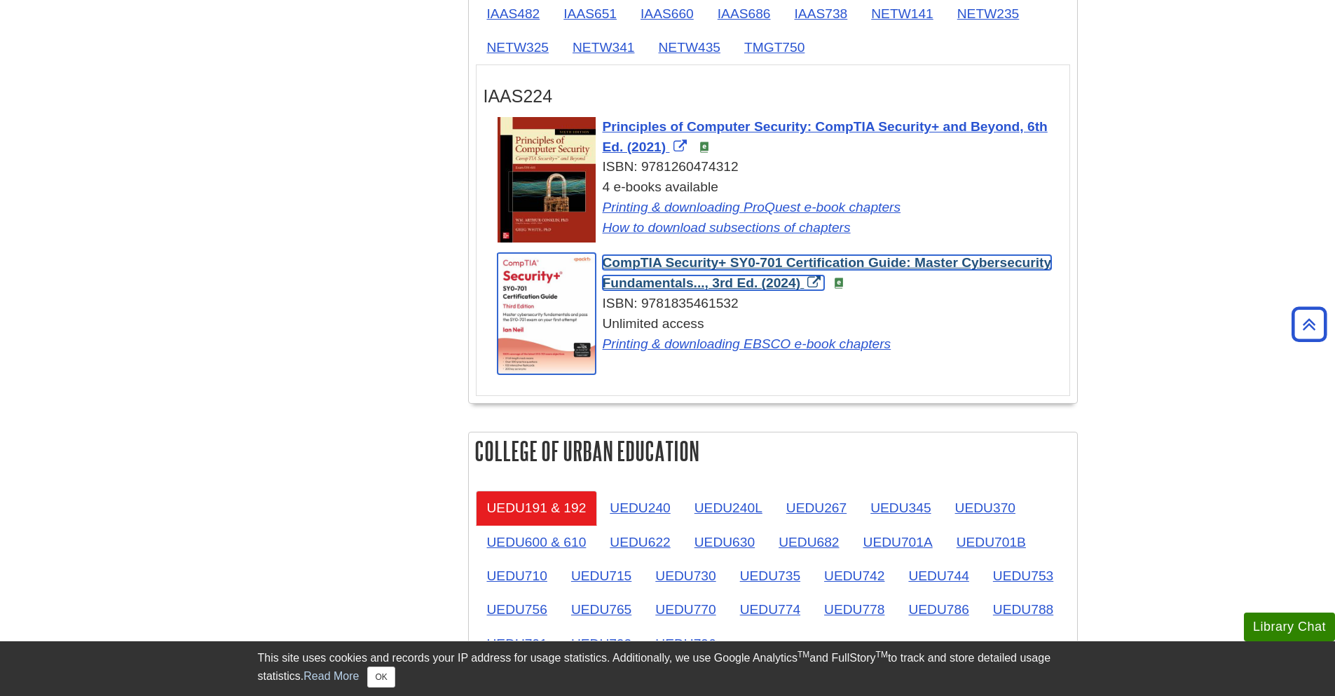
click at [628, 281] on span "CompTIA Security+ SY0-701 Certification Guide: Master Cybersecurity Fundamental…" at bounding box center [827, 272] width 449 height 35
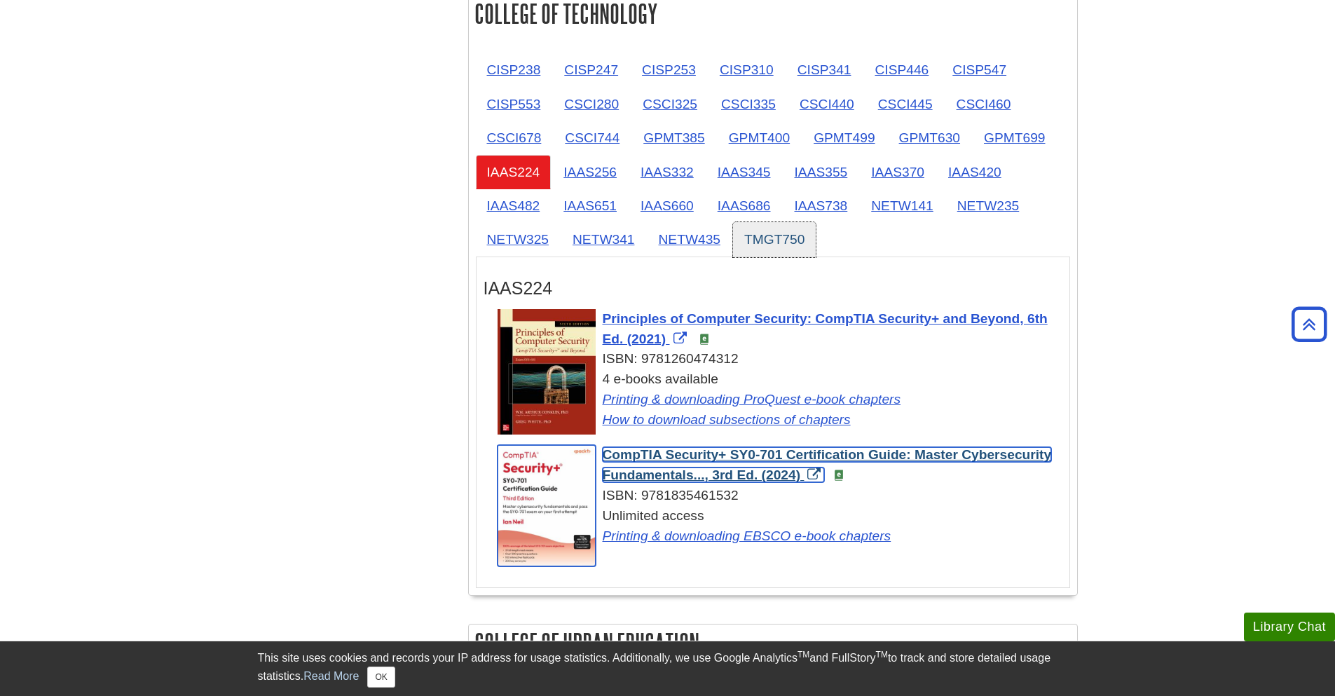
scroll to position [2025, 0]
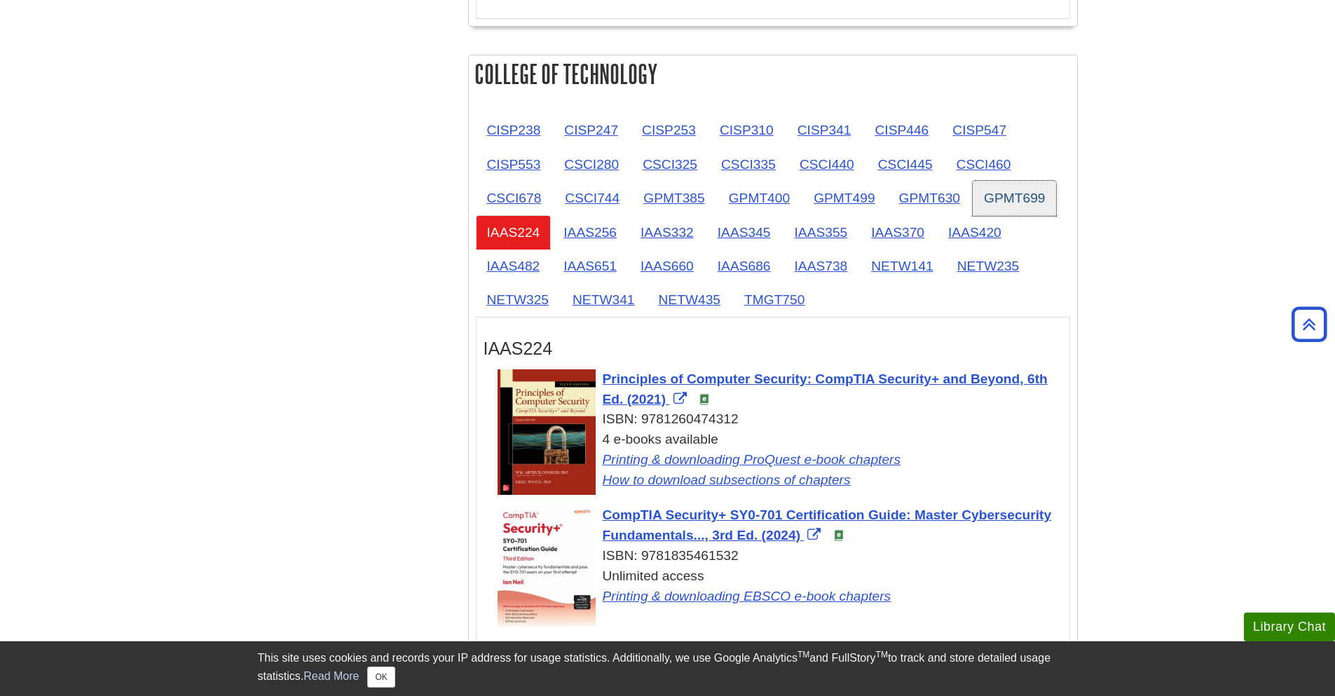
click at [996, 209] on link "GPMT699" at bounding box center [1013, 198] width 83 height 34
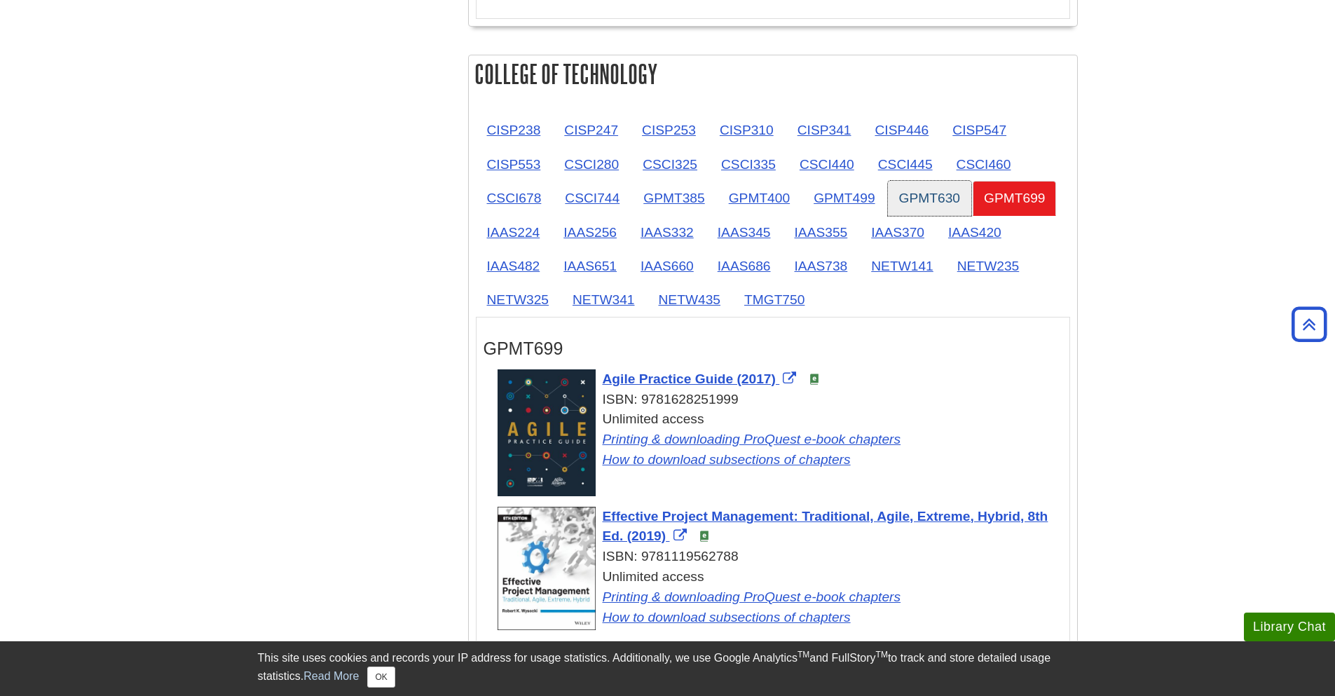
click at [939, 212] on link "GPMT630" at bounding box center [929, 198] width 83 height 34
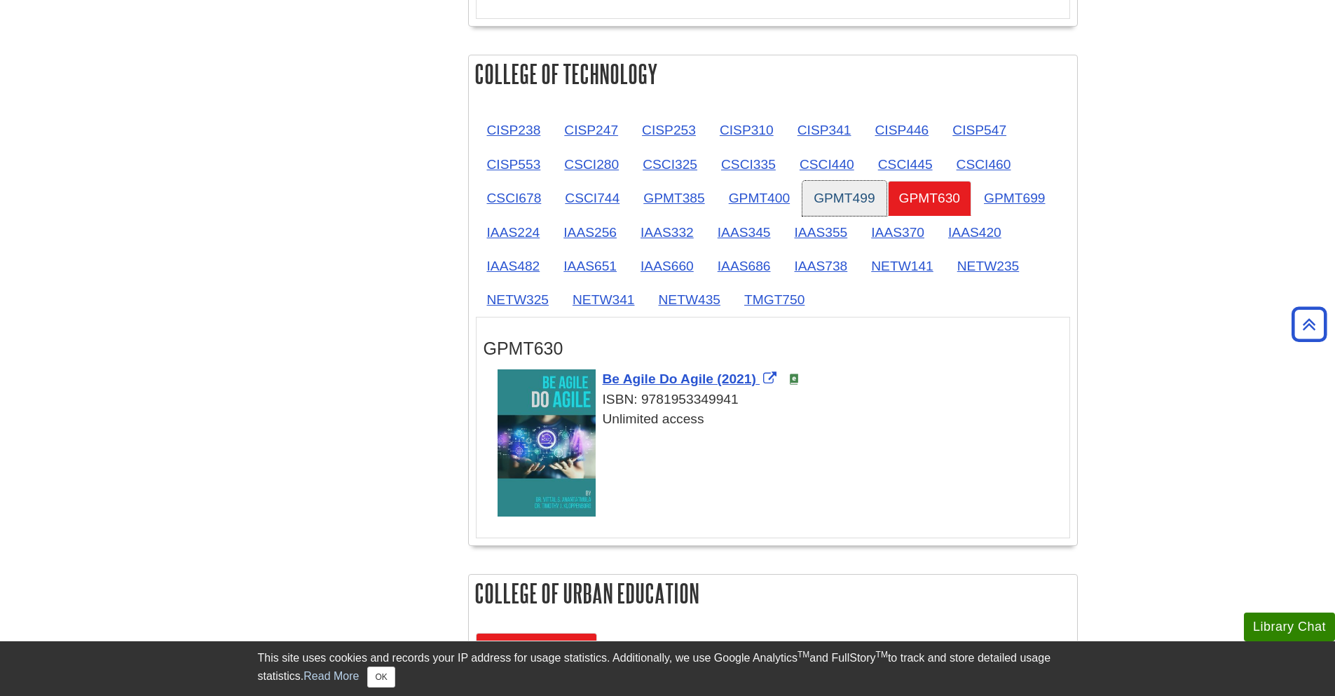
click at [853, 199] on link "GPMT499" at bounding box center [843, 198] width 83 height 34
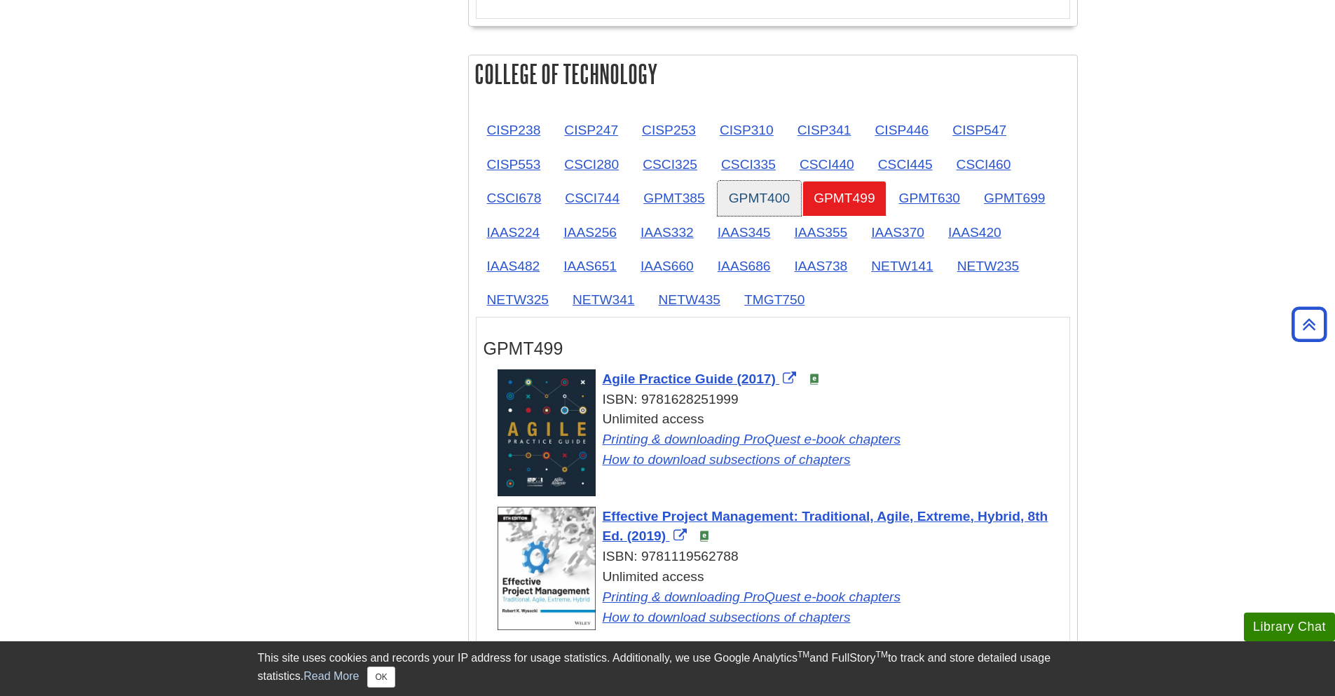
click at [780, 207] on link "GPMT400" at bounding box center [758, 198] width 83 height 34
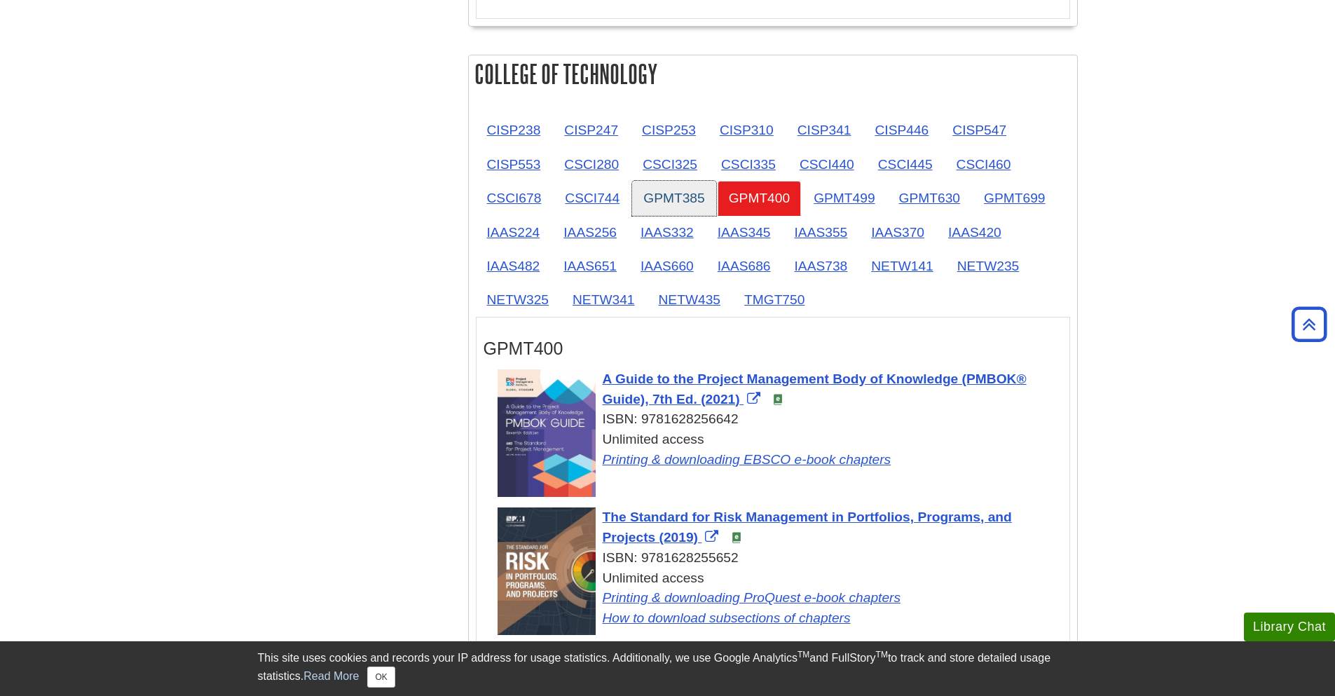
click at [679, 201] on link "GPMT385" at bounding box center [673, 198] width 83 height 34
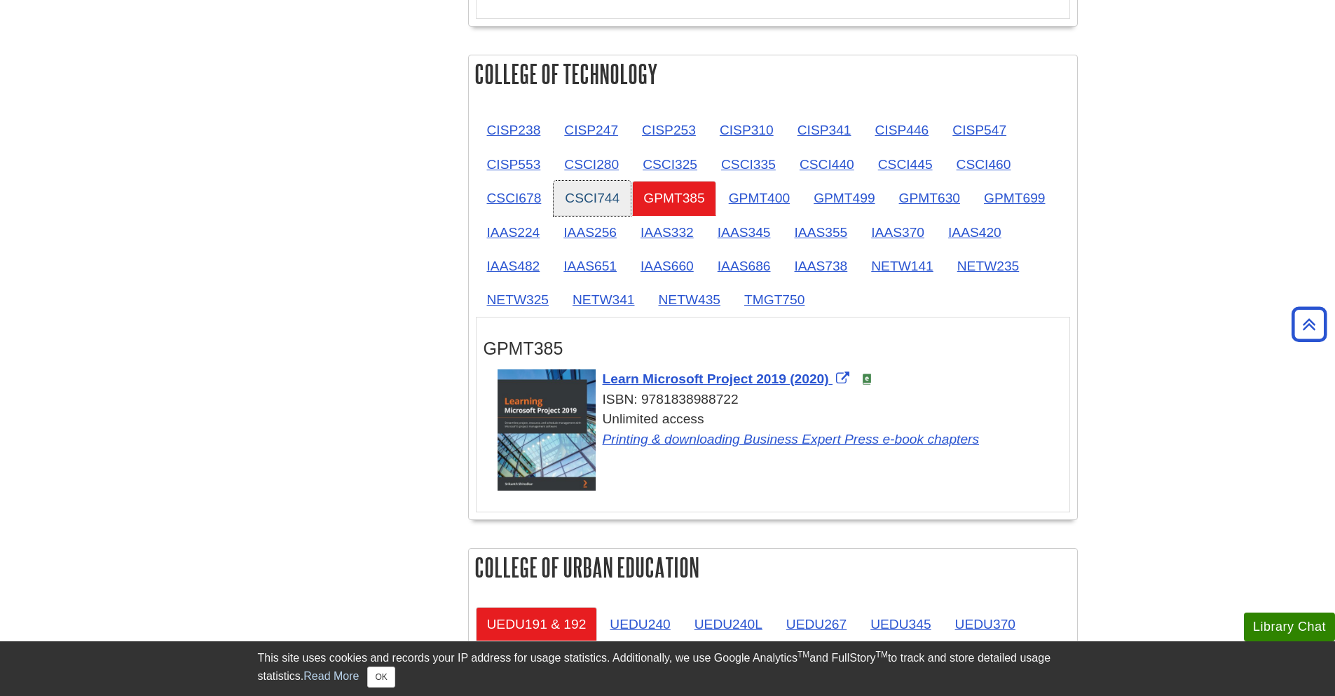
click at [553, 198] on link "CSCI744" at bounding box center [591, 198] width 77 height 34
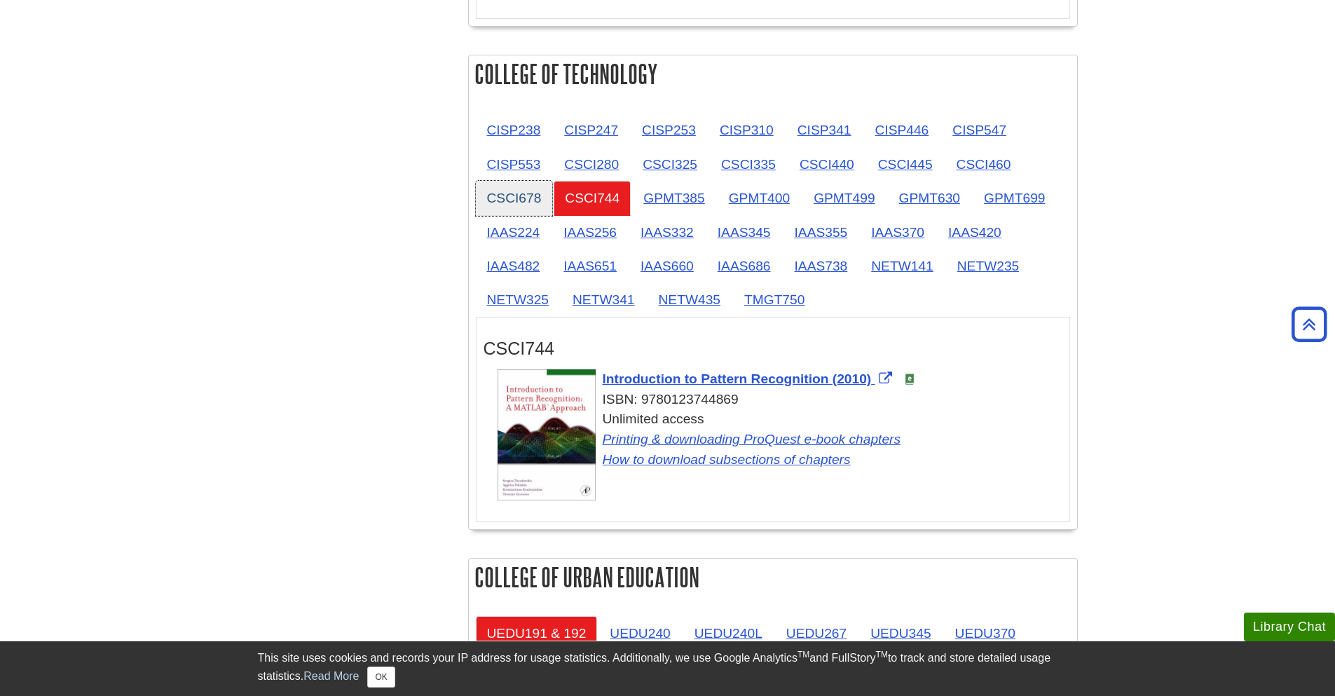
click at [485, 200] on link "CSCI678" at bounding box center [514, 198] width 77 height 34
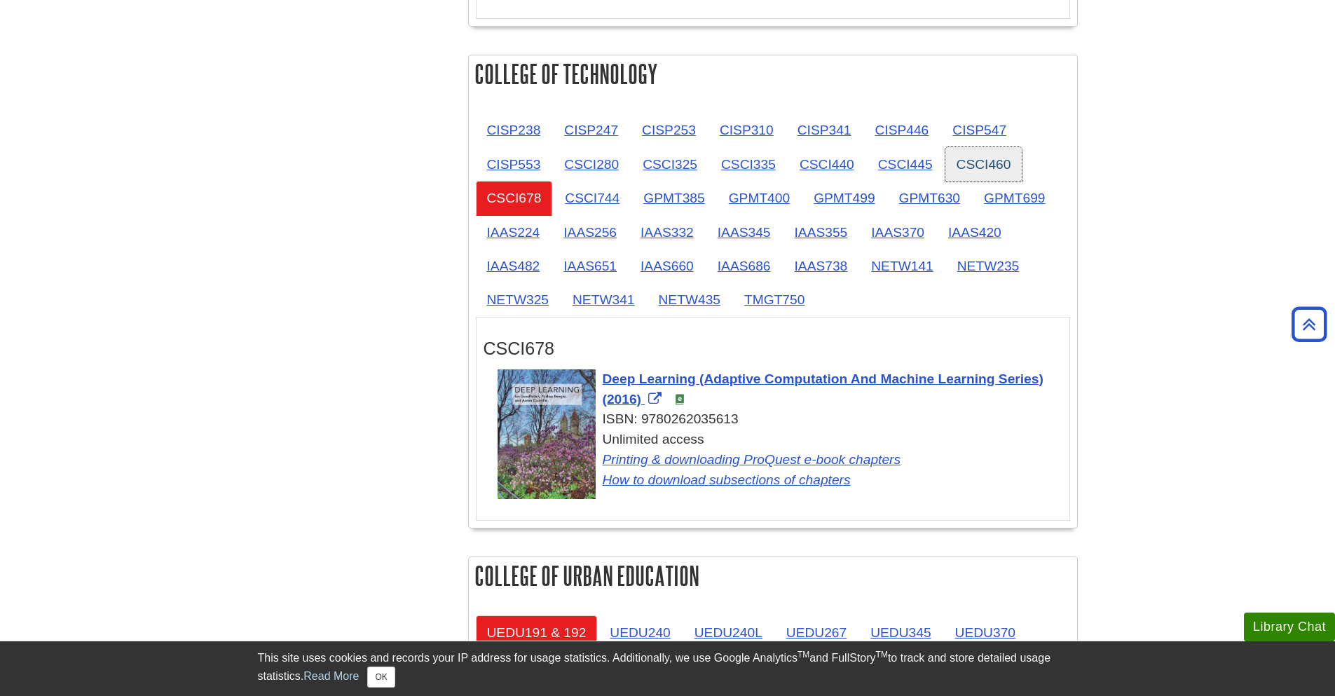
click at [989, 165] on link "CSCI460" at bounding box center [983, 164] width 77 height 34
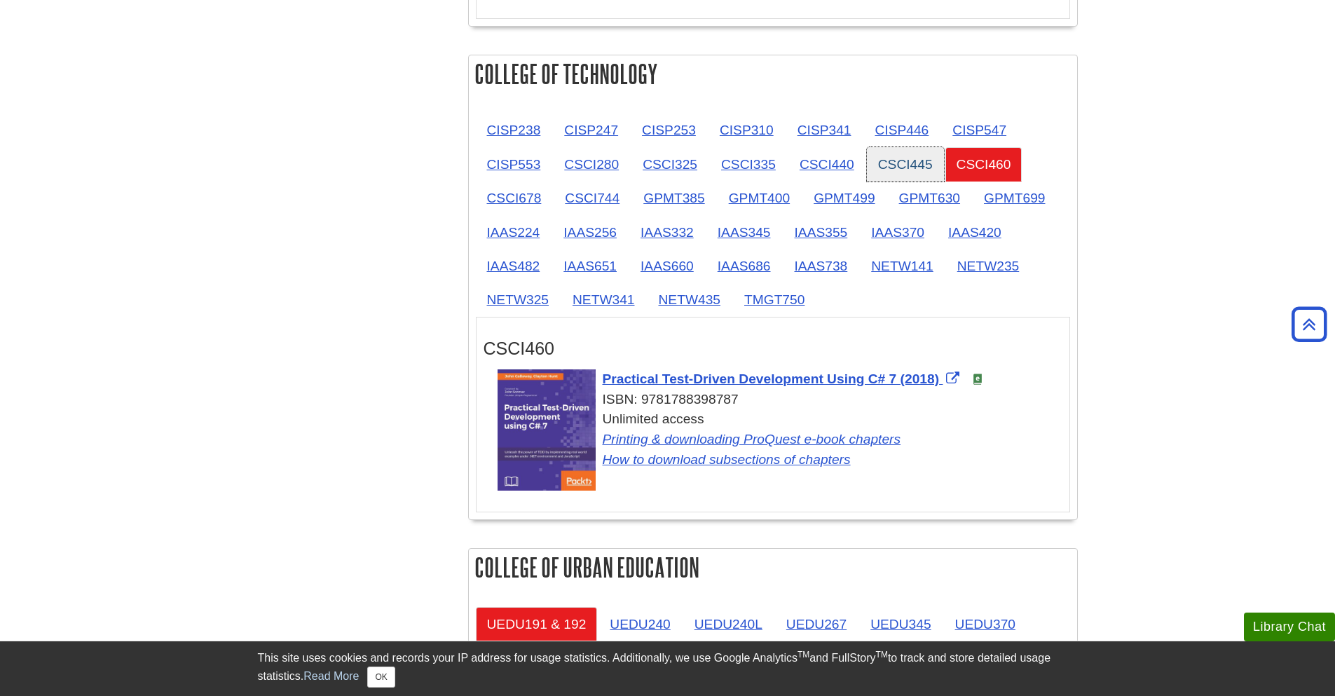
click at [894, 167] on link "CSCI445" at bounding box center [905, 164] width 77 height 34
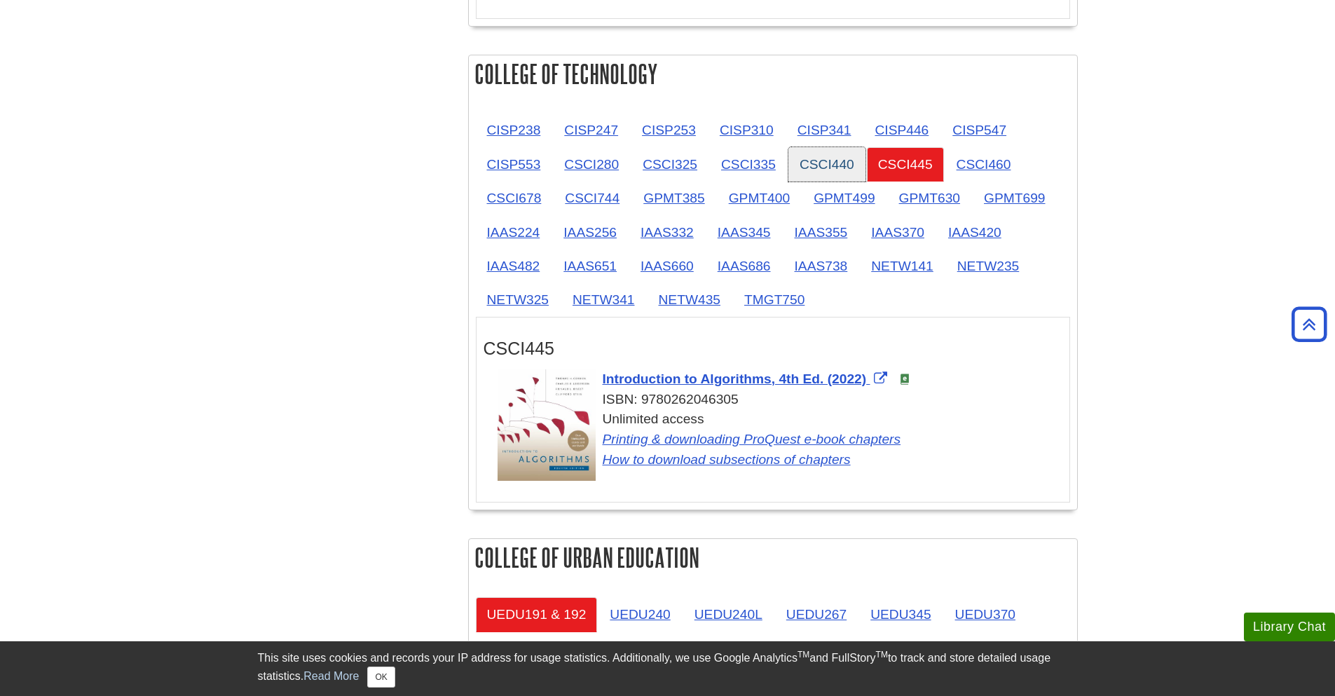
click at [814, 177] on link "CSCI440" at bounding box center [826, 164] width 77 height 34
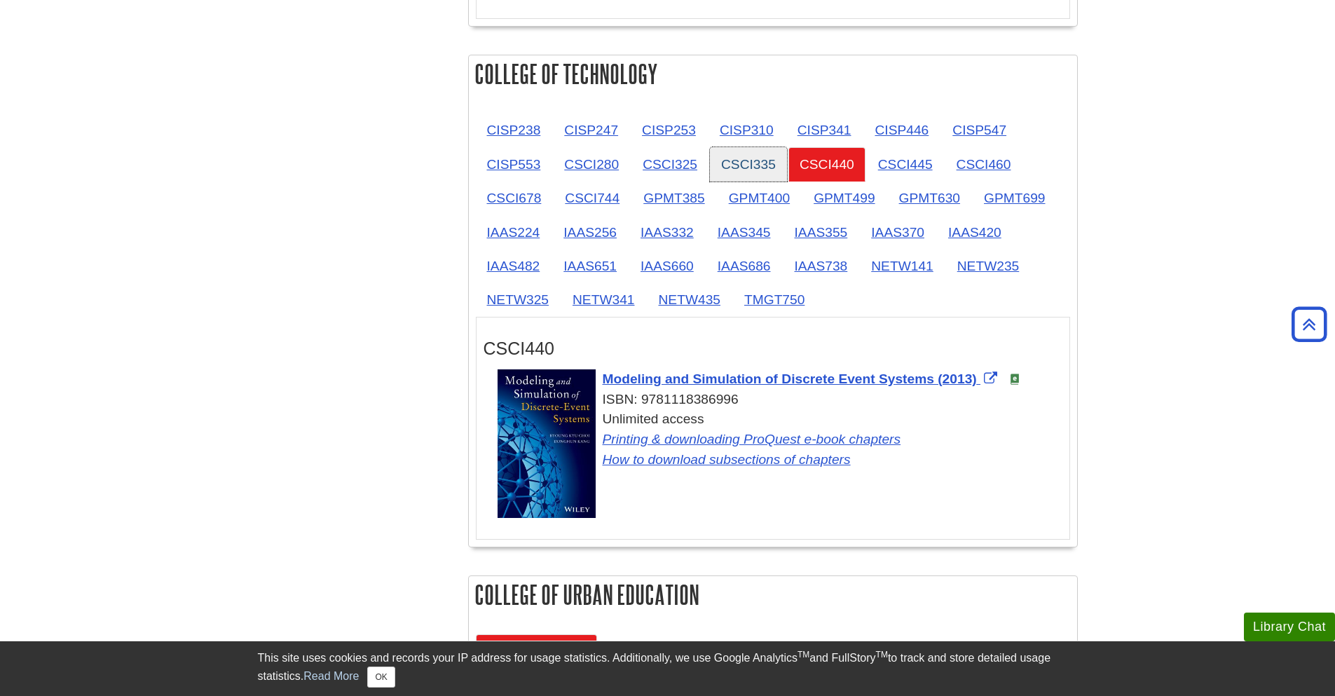
click at [722, 177] on link "CSCI335" at bounding box center [748, 164] width 77 height 34
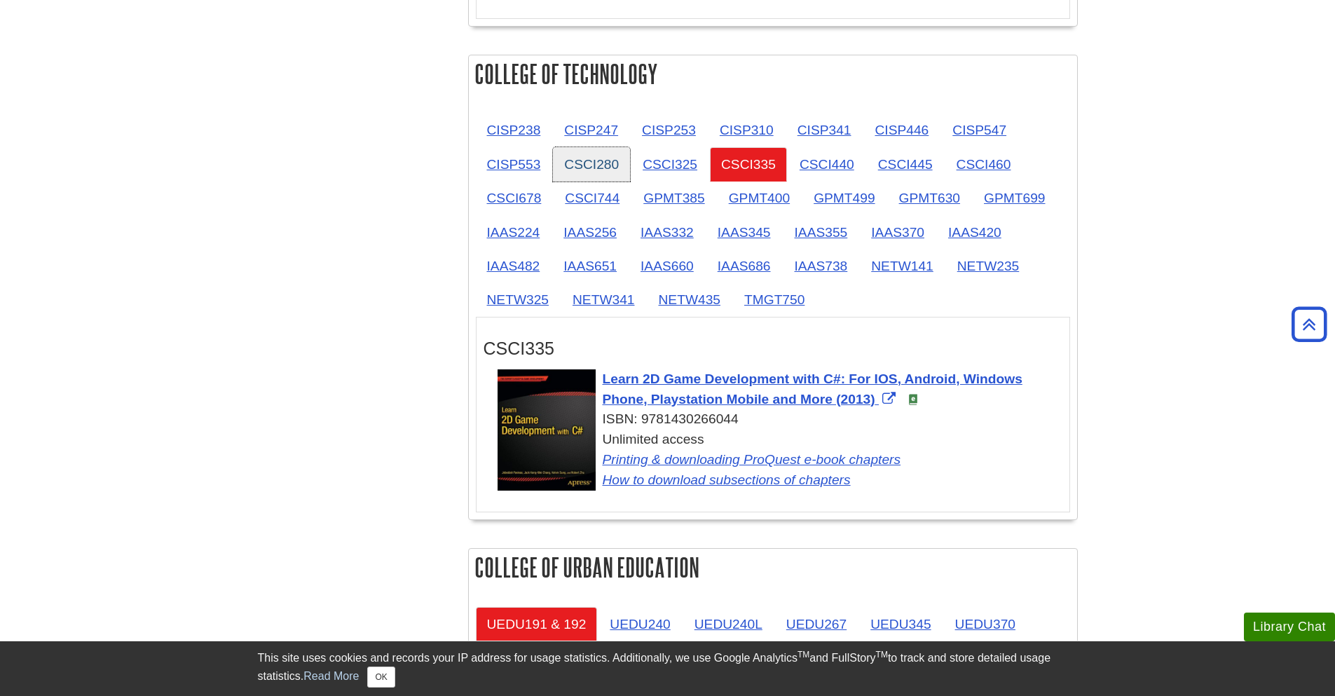
click at [561, 166] on link "CSCI280" at bounding box center [591, 164] width 77 height 34
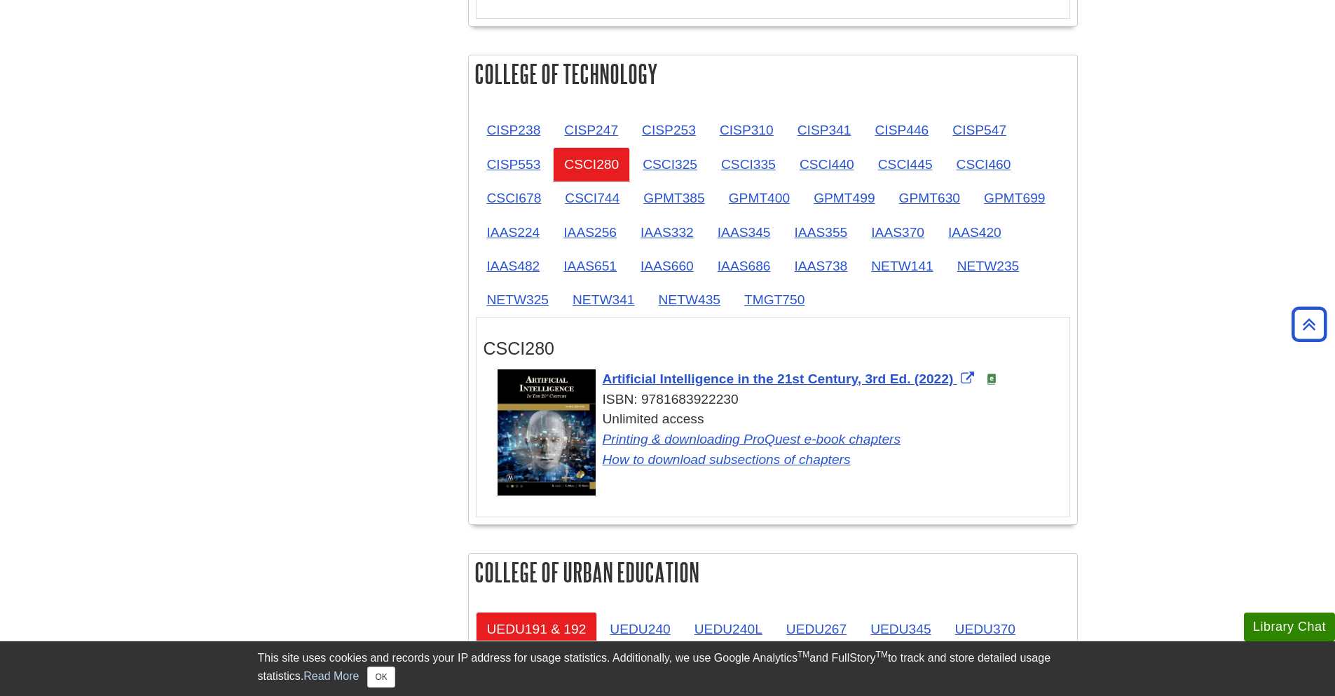
click at [481, 170] on link "CISP553" at bounding box center [514, 164] width 76 height 34
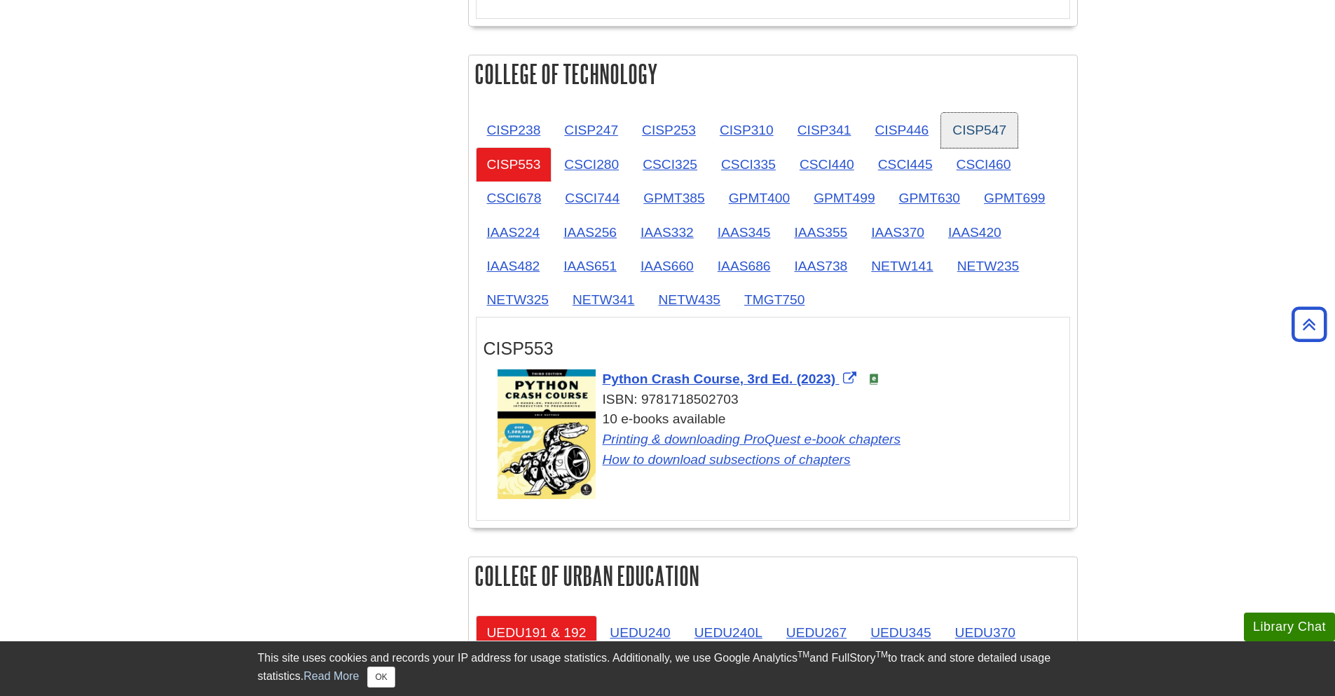
click at [985, 139] on link "CISP547" at bounding box center [979, 130] width 76 height 34
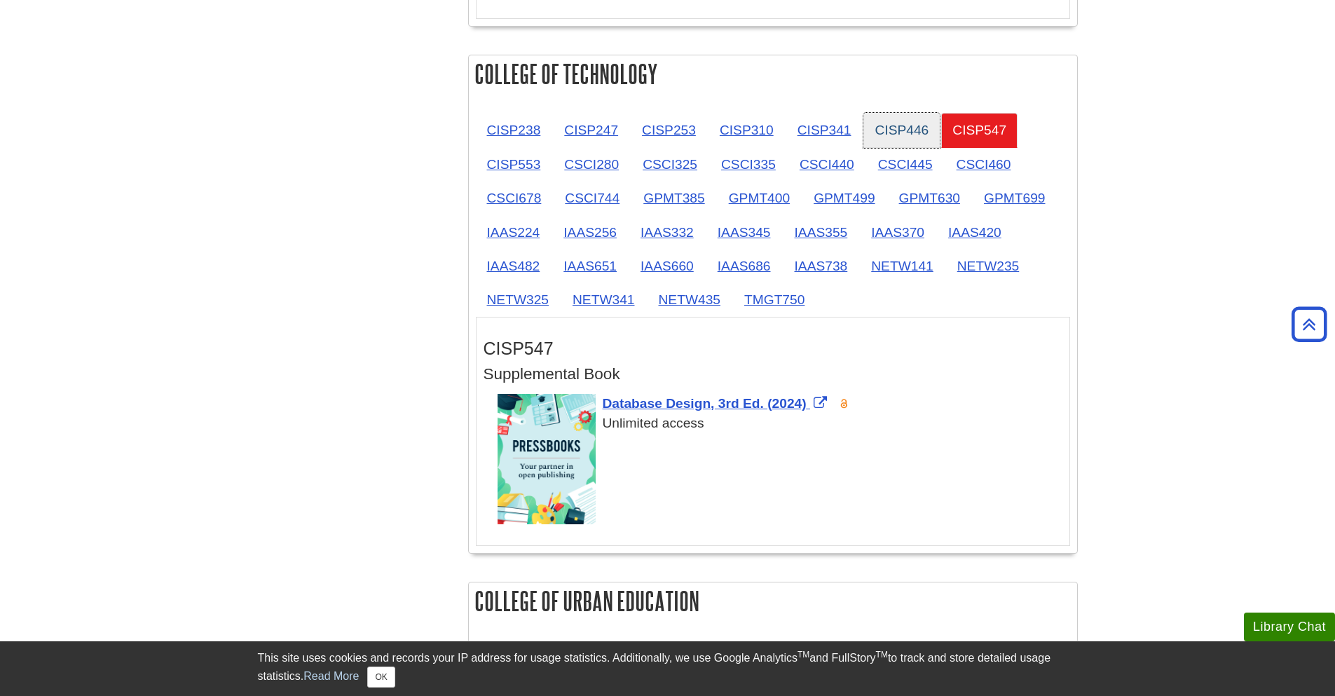
click at [902, 137] on link "CISP446" at bounding box center [901, 130] width 76 height 34
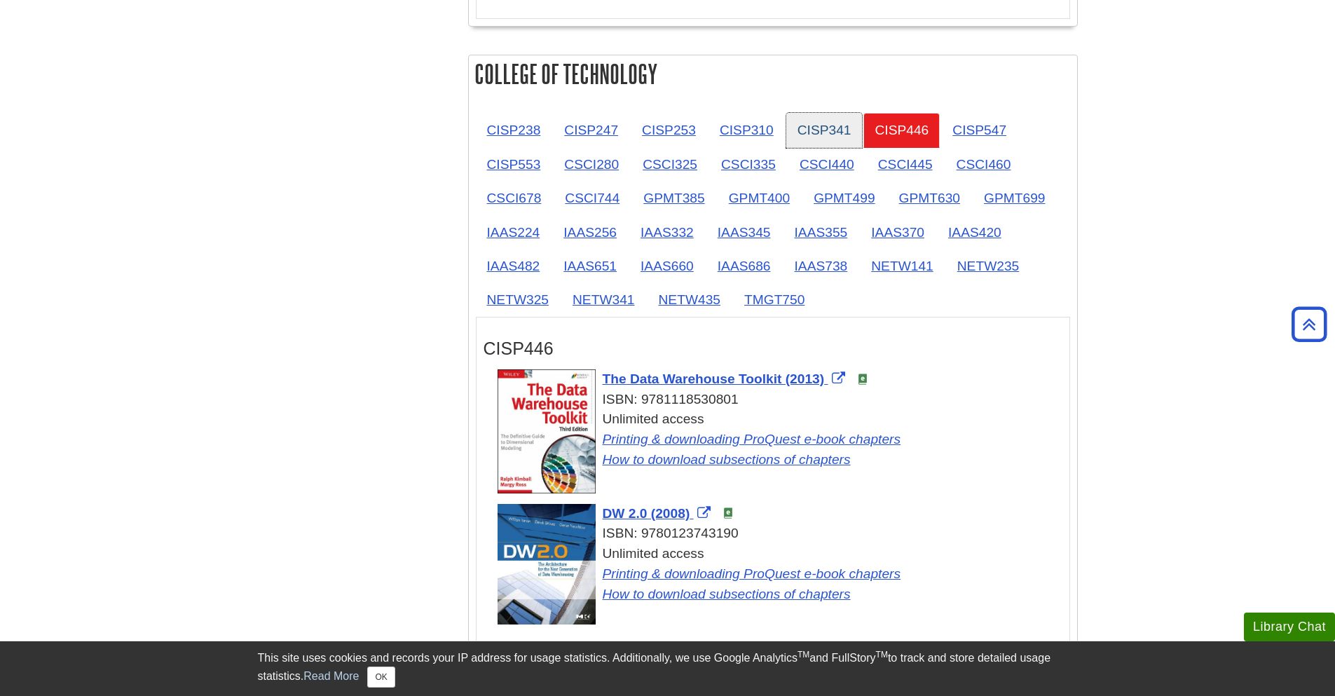
drag, startPoint x: 851, startPoint y: 137, endPoint x: 807, endPoint y: 142, distance: 44.5
click at [850, 137] on link "CISP341" at bounding box center [824, 130] width 76 height 34
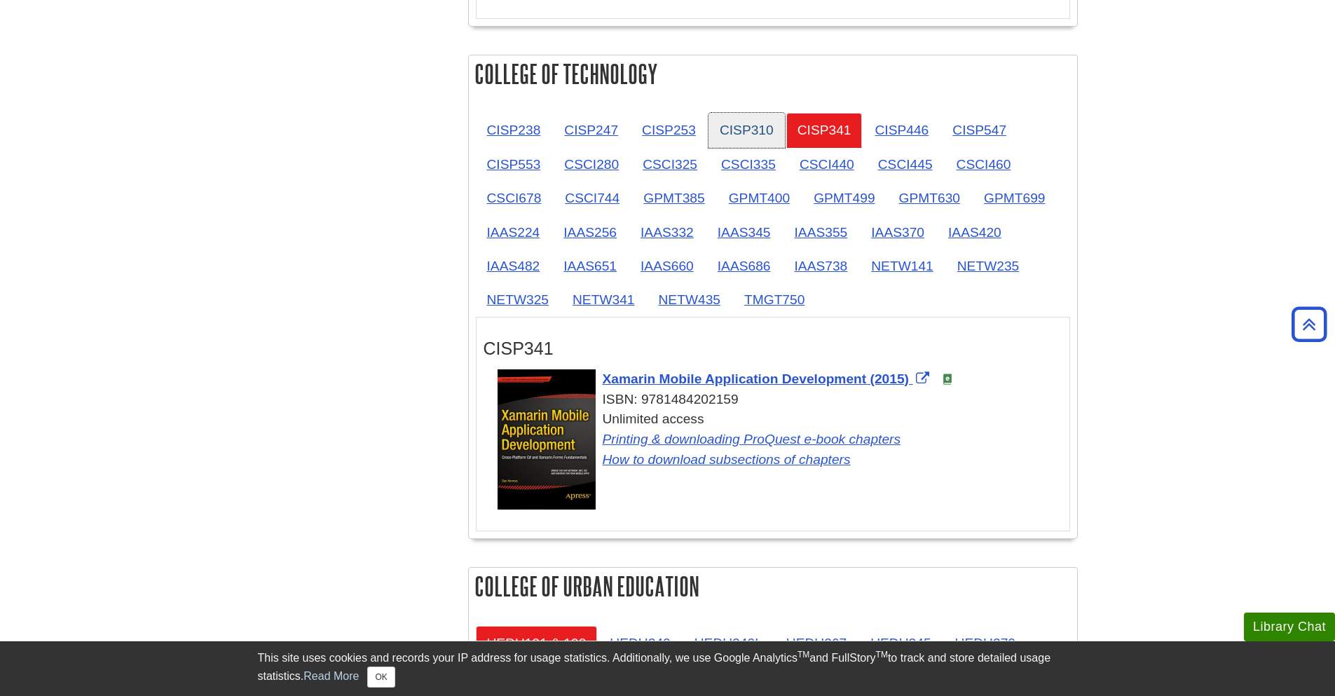
click at [768, 146] on link "CISP310" at bounding box center [746, 130] width 76 height 34
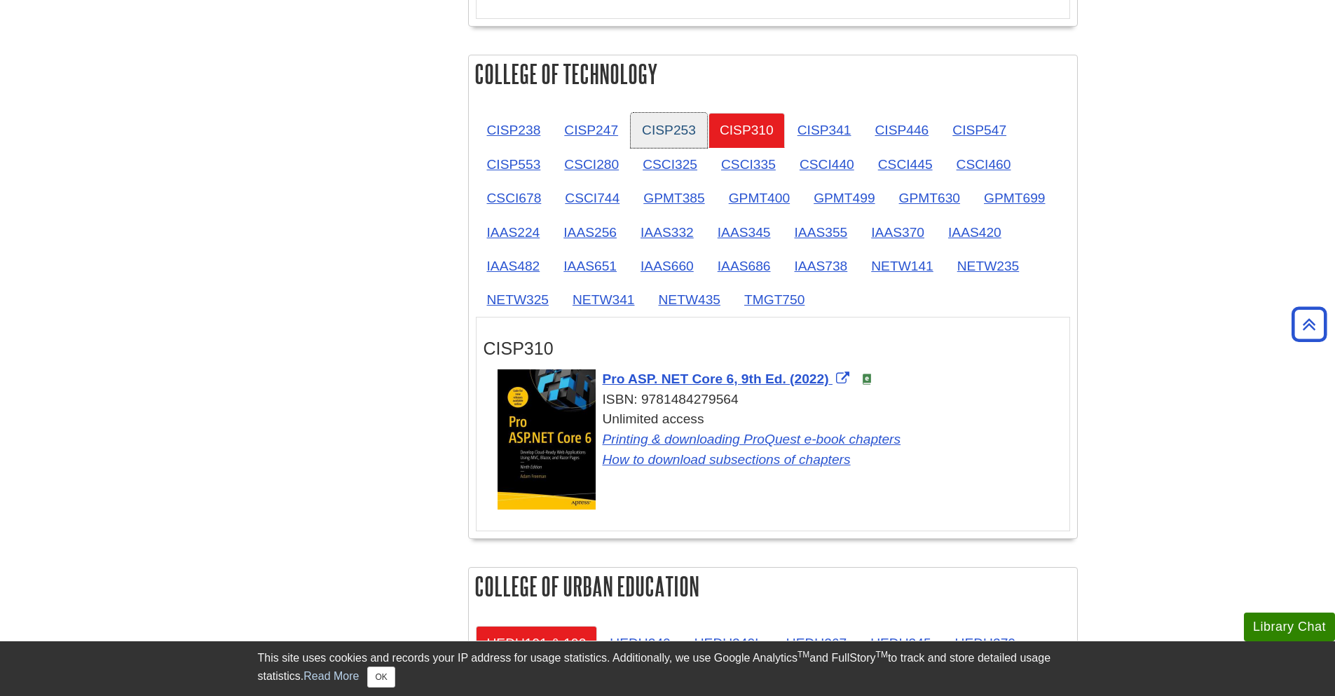
click at [666, 140] on link "CISP253" at bounding box center [669, 130] width 76 height 34
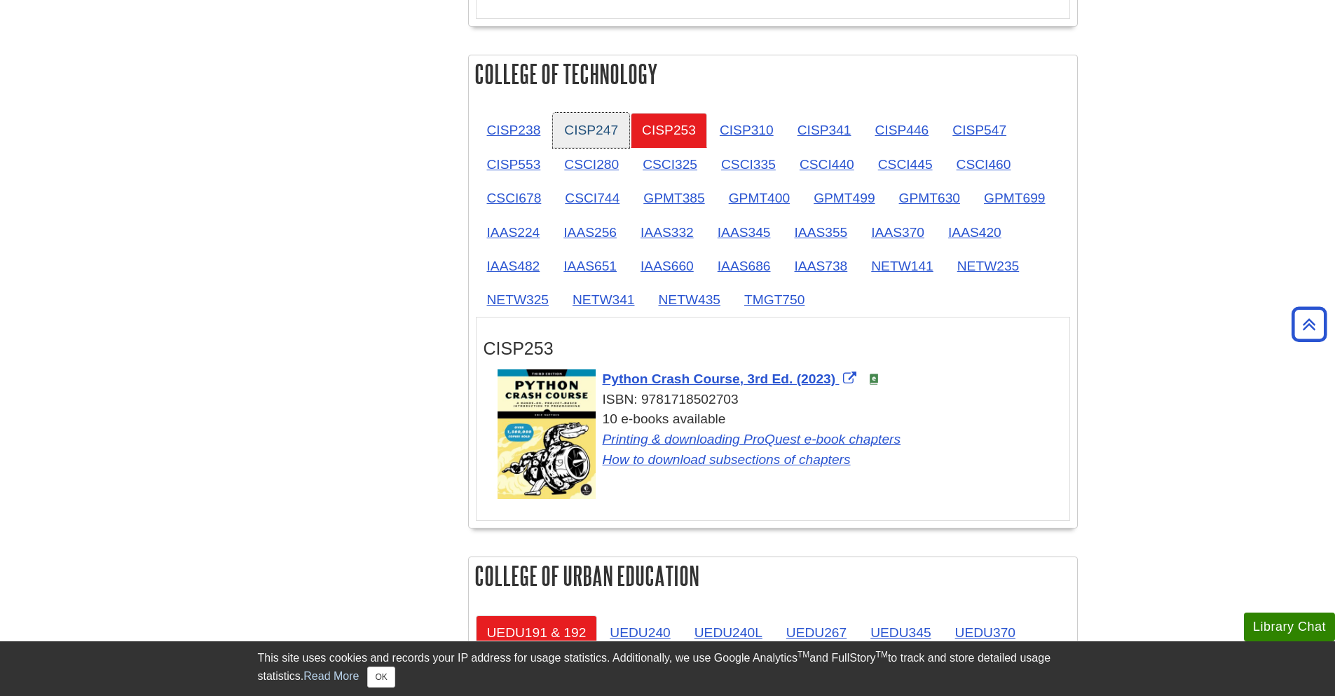
click at [584, 133] on link "CISP247" at bounding box center [591, 130] width 76 height 34
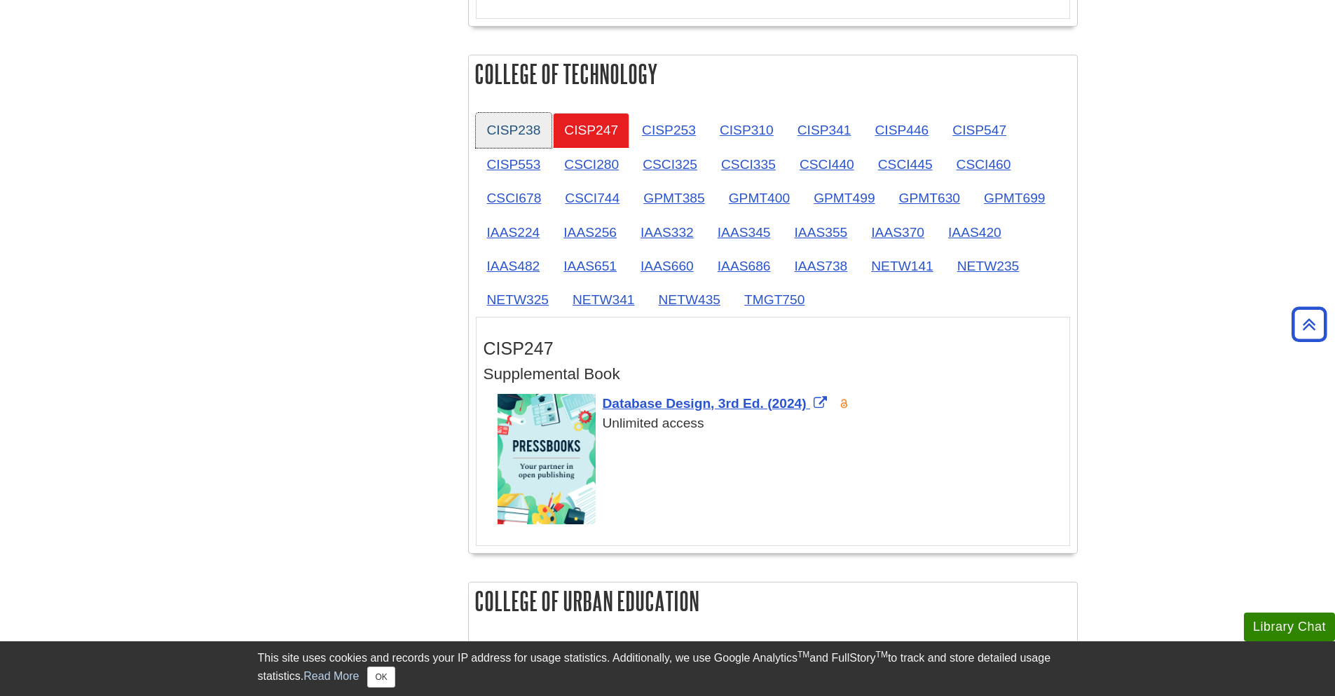
click at [500, 139] on link "CISP238" at bounding box center [514, 130] width 76 height 34
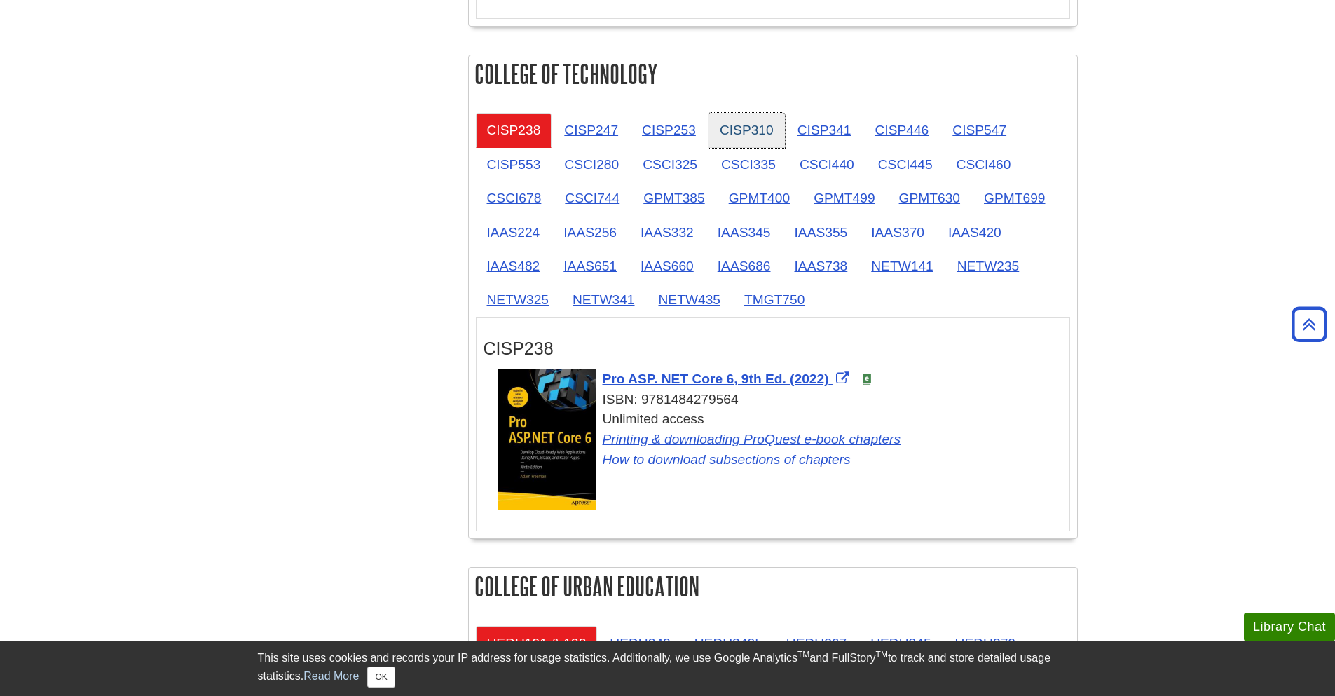
click at [723, 129] on link "CISP310" at bounding box center [746, 130] width 76 height 34
click at [691, 132] on link "CISP253" at bounding box center [669, 130] width 76 height 34
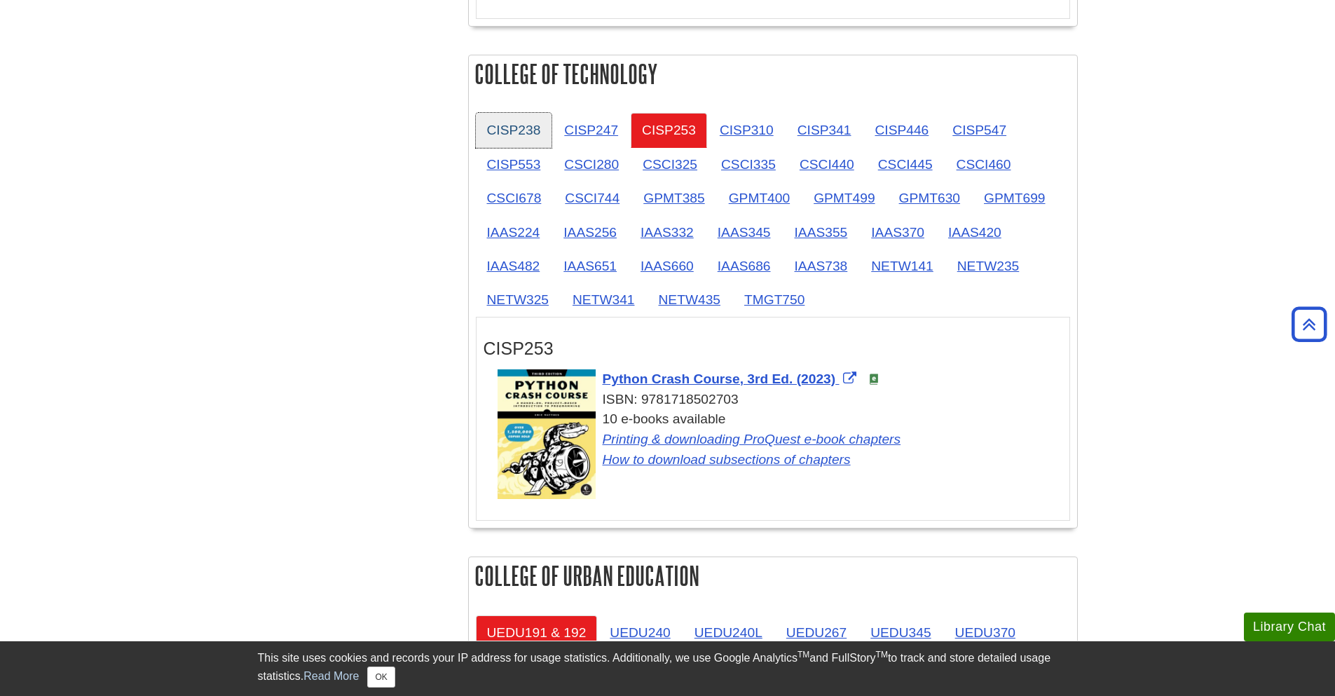
click at [500, 121] on link "CISP238" at bounding box center [514, 130] width 76 height 34
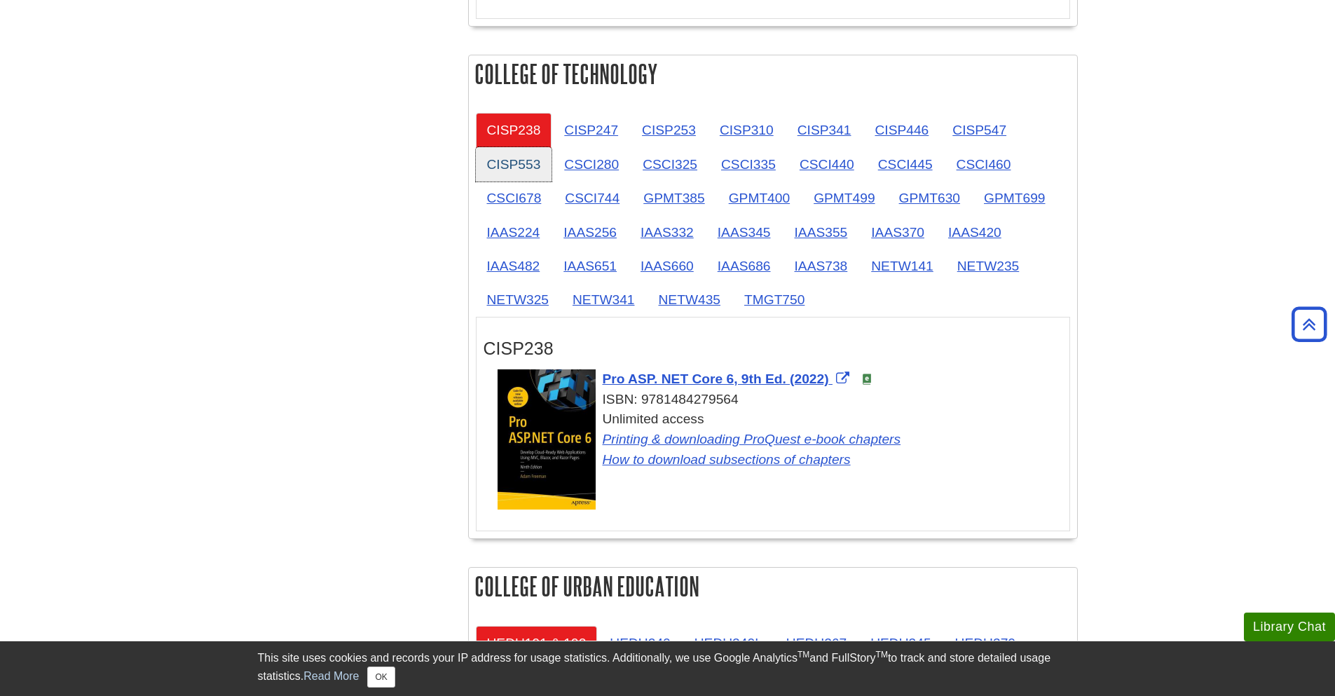
click at [509, 161] on link "CISP553" at bounding box center [514, 164] width 76 height 34
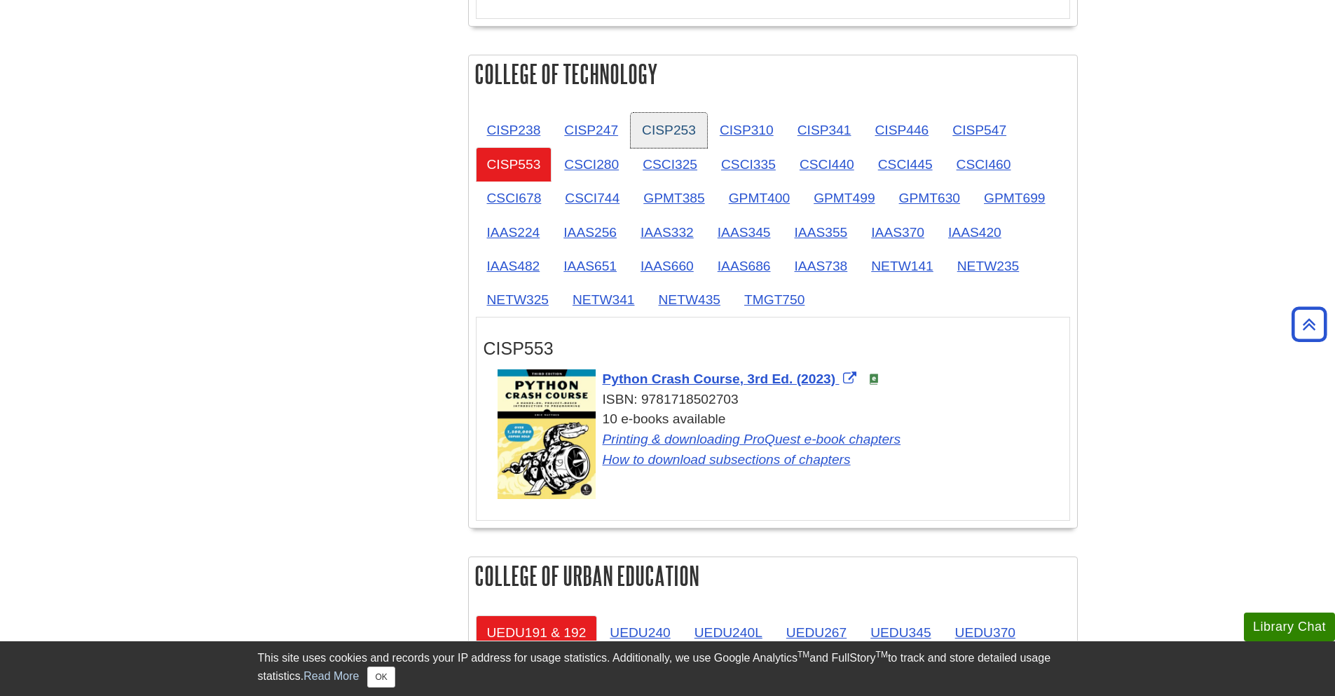
click at [668, 138] on link "CISP253" at bounding box center [669, 130] width 76 height 34
click at [523, 185] on link "CSCI678" at bounding box center [514, 198] width 77 height 34
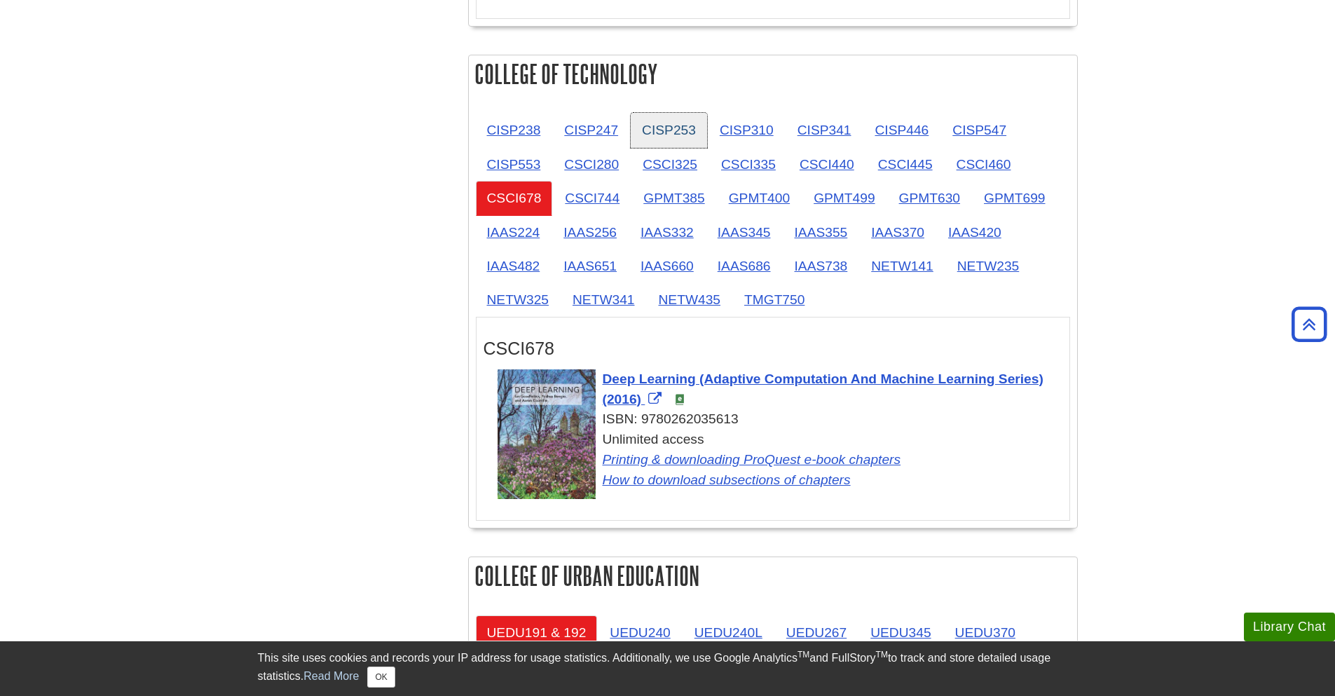
click at [664, 130] on link "CISP253" at bounding box center [669, 130] width 76 height 34
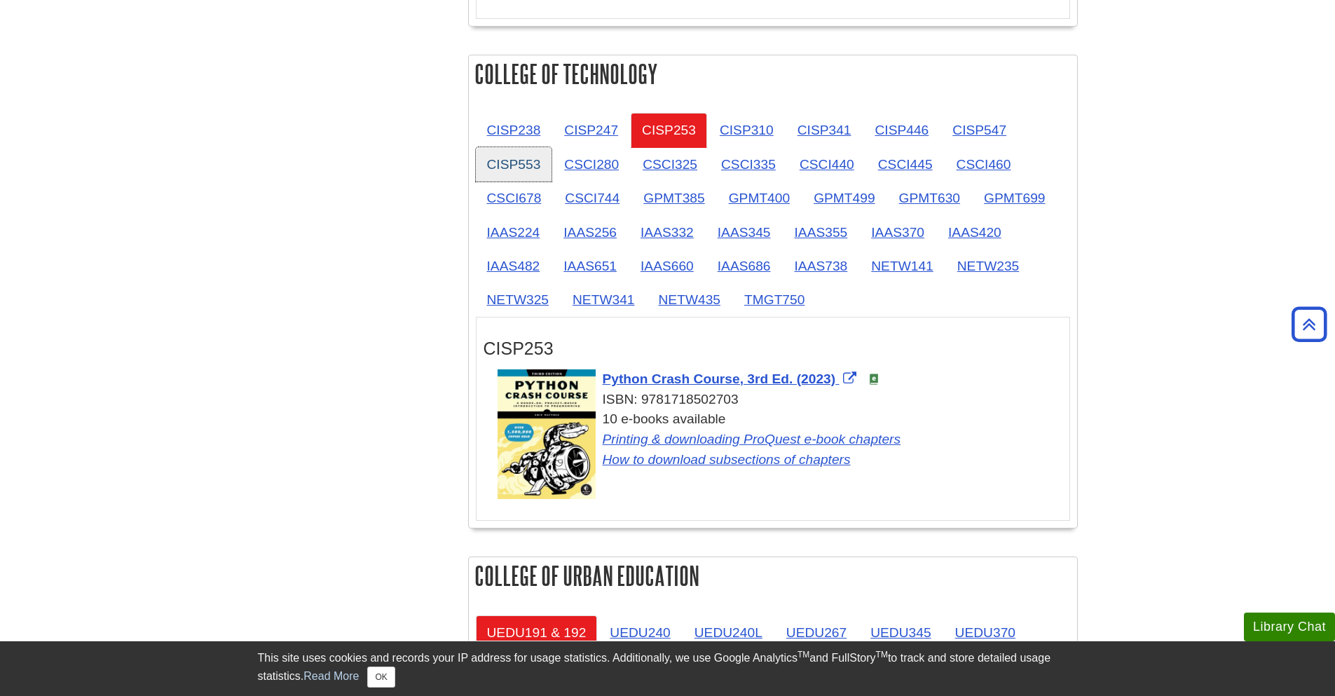
click at [511, 158] on link "CISP553" at bounding box center [514, 164] width 76 height 34
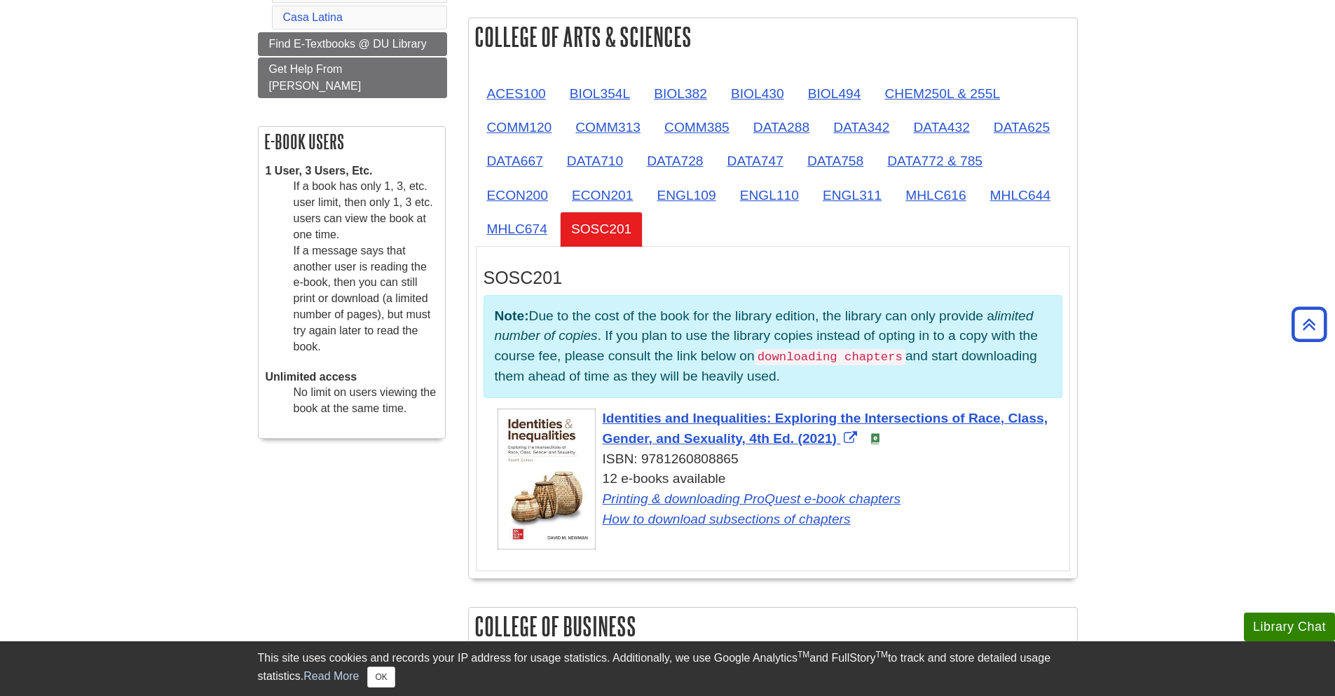
scroll to position [343, 0]
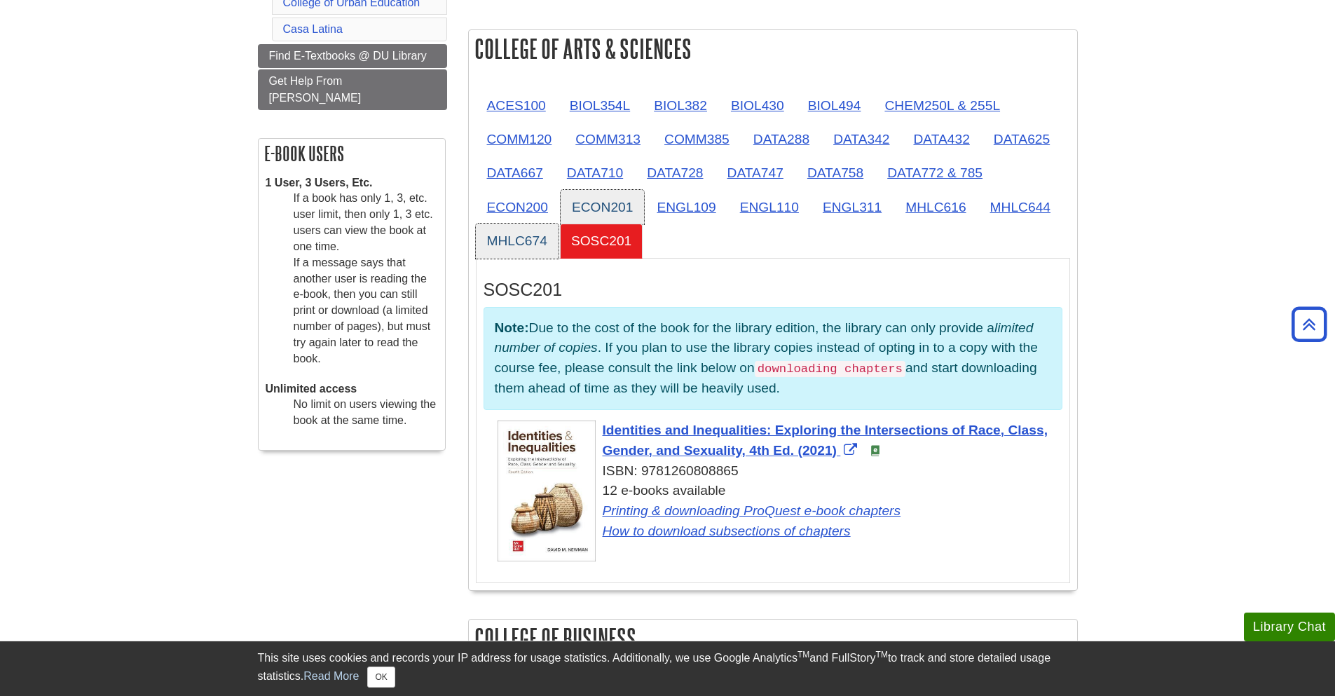
drag, startPoint x: 518, startPoint y: 233, endPoint x: 598, endPoint y: 223, distance: 81.3
click at [518, 233] on link "MHLC674" at bounding box center [517, 240] width 83 height 34
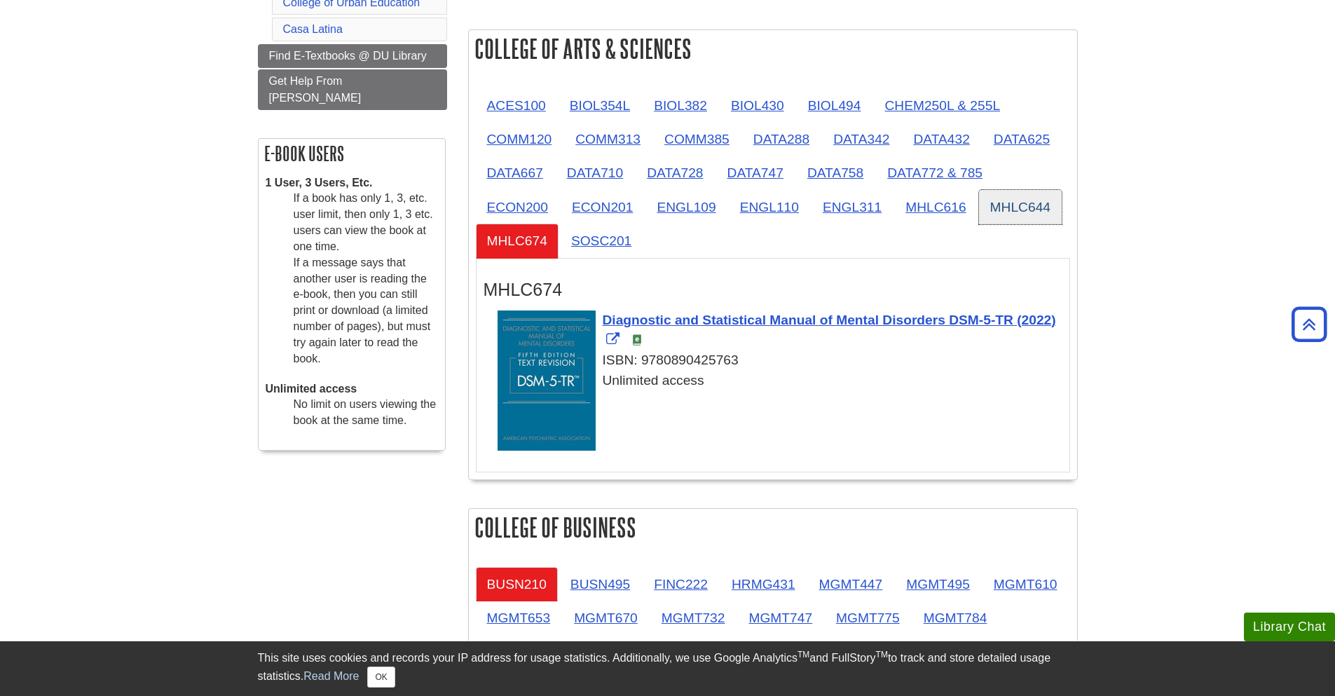
click at [986, 220] on link "MHLC644" at bounding box center [1020, 207] width 83 height 34
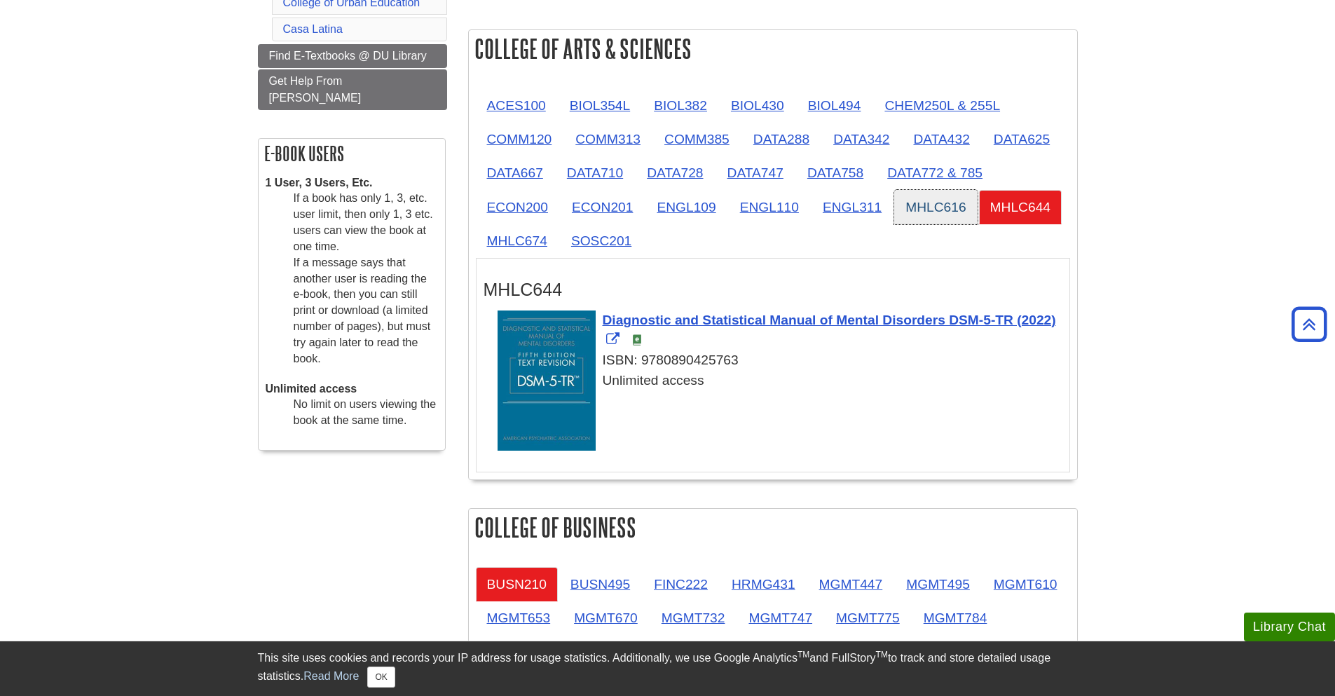
click at [934, 213] on link "MHLC616" at bounding box center [935, 207] width 83 height 34
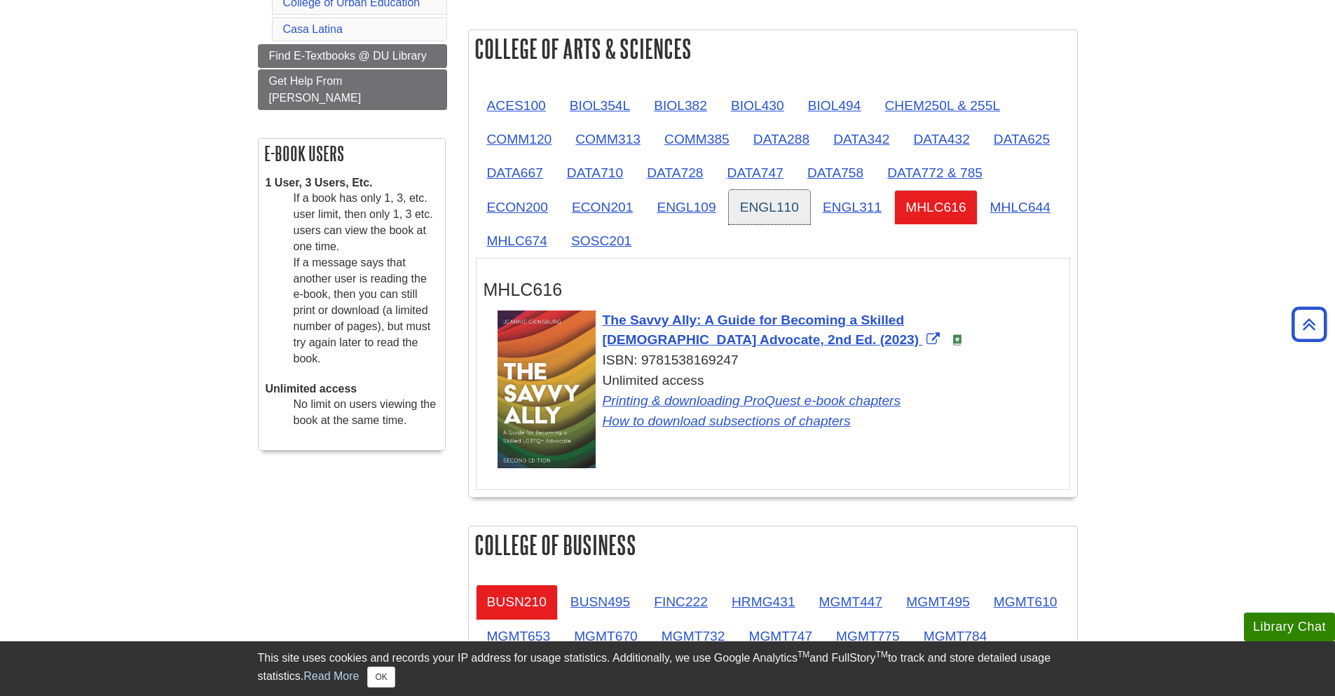
click at [731, 208] on link "ENGL110" at bounding box center [769, 207] width 81 height 34
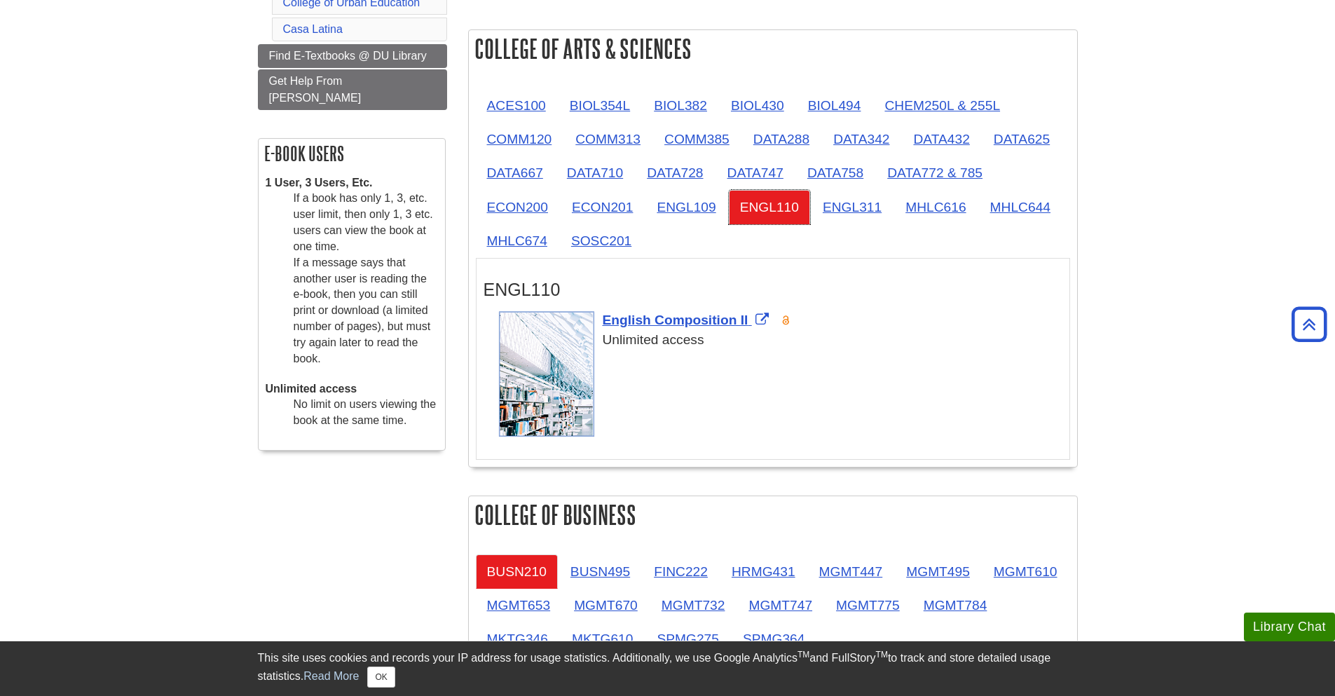
click at [804, 216] on link "ENGL110" at bounding box center [769, 207] width 81 height 34
click at [822, 220] on link "ENGL311" at bounding box center [851, 207] width 81 height 34
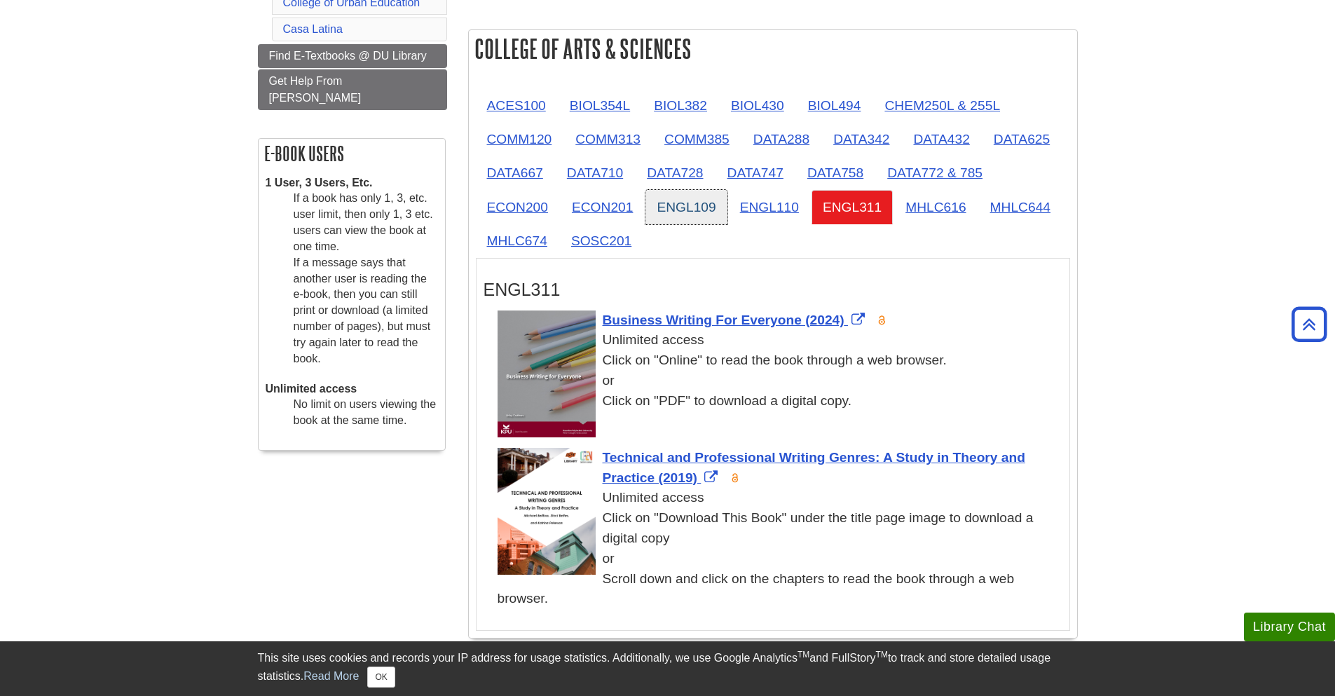
click at [669, 223] on link "ENGL109" at bounding box center [685, 207] width 81 height 34
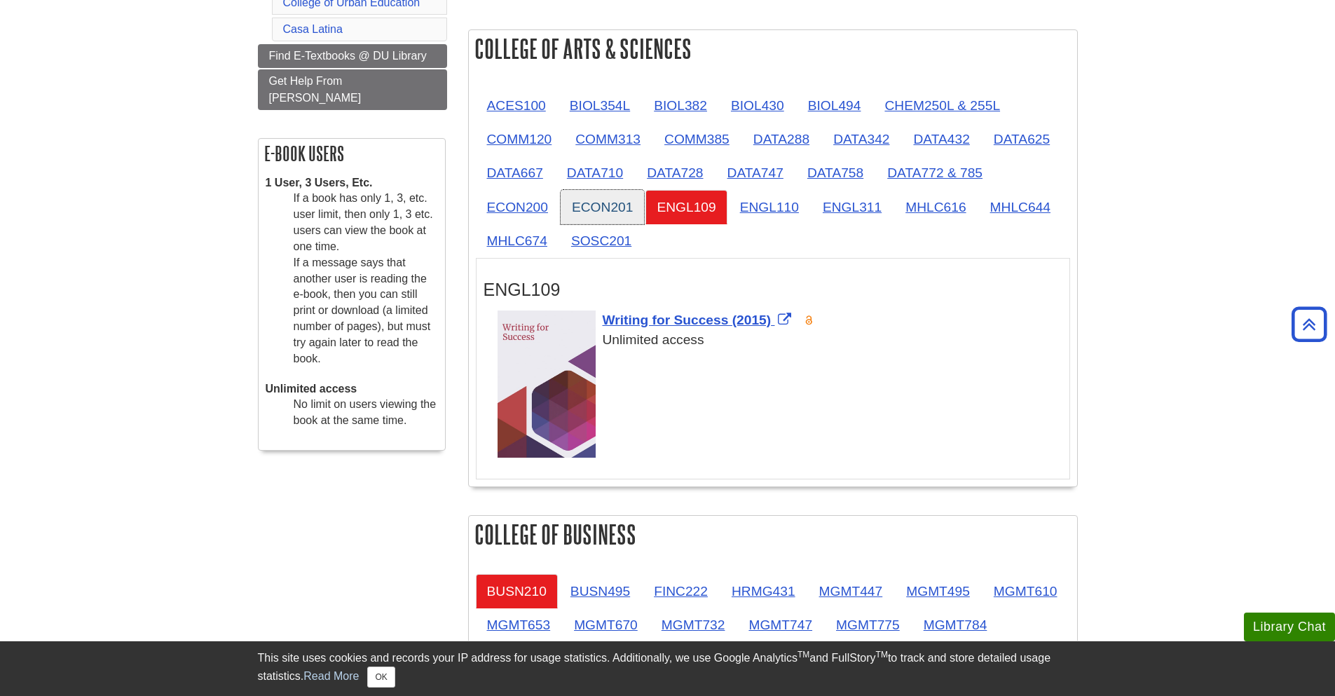
click at [610, 219] on link "ECON201" at bounding box center [601, 207] width 83 height 34
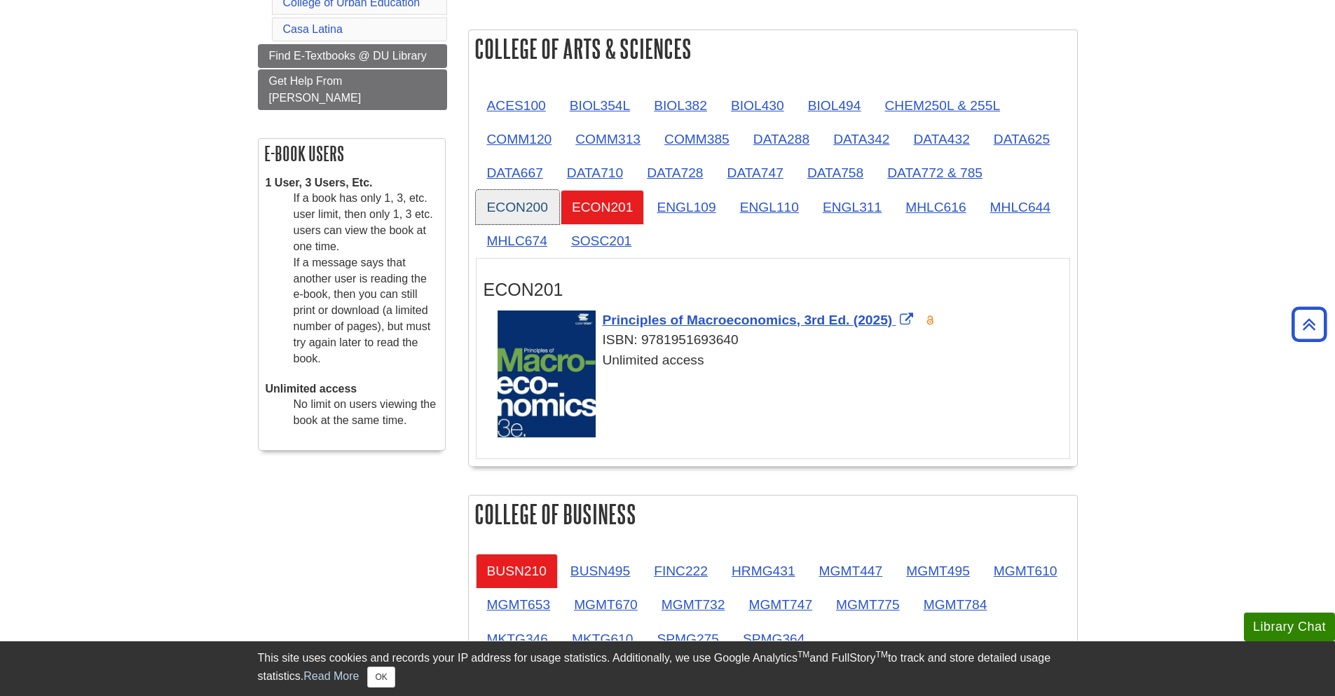
click at [497, 216] on link "ECON200" at bounding box center [517, 207] width 83 height 34
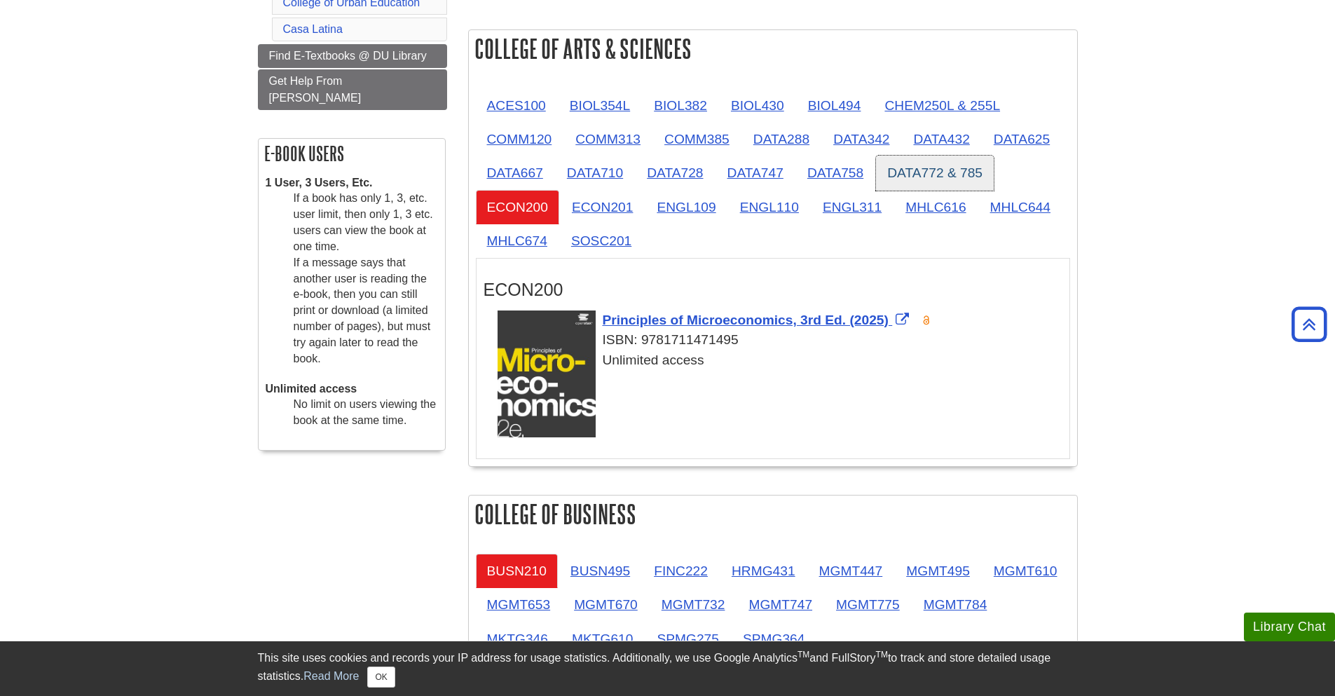
click at [902, 174] on link "DATA772 & 785" at bounding box center [935, 173] width 118 height 34
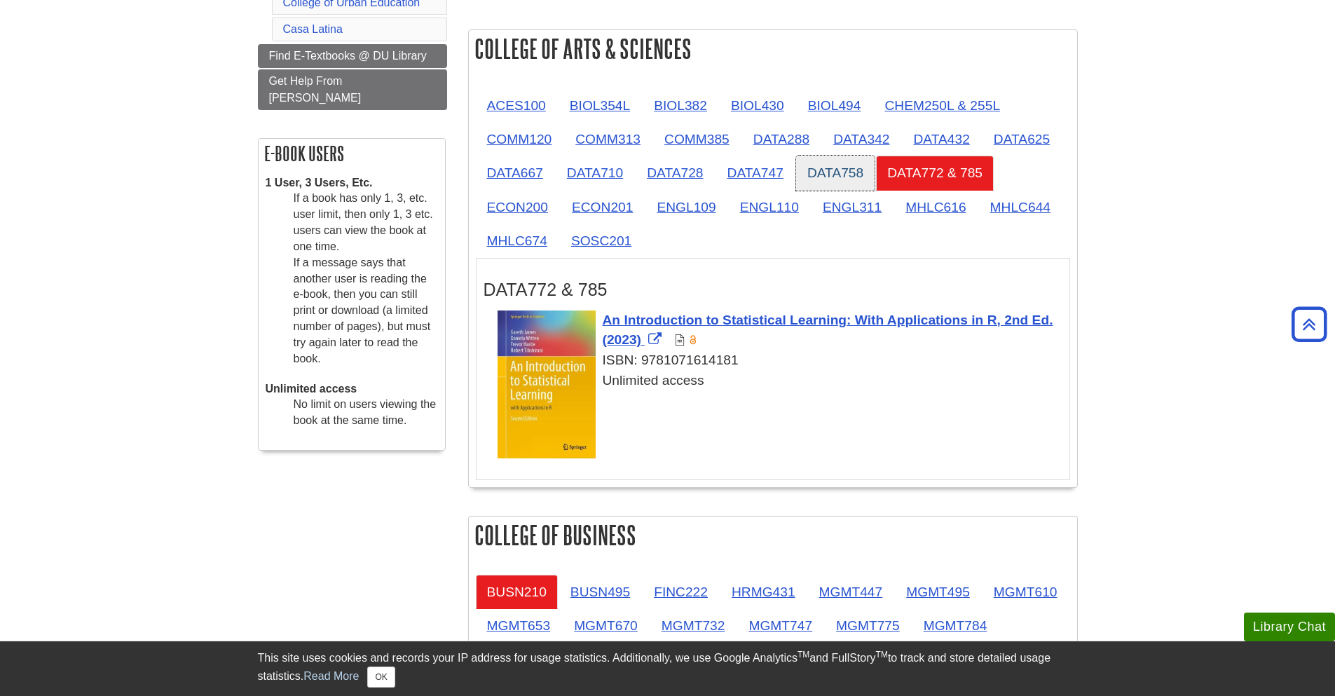
click at [841, 177] on link "DATA758" at bounding box center [835, 173] width 78 height 34
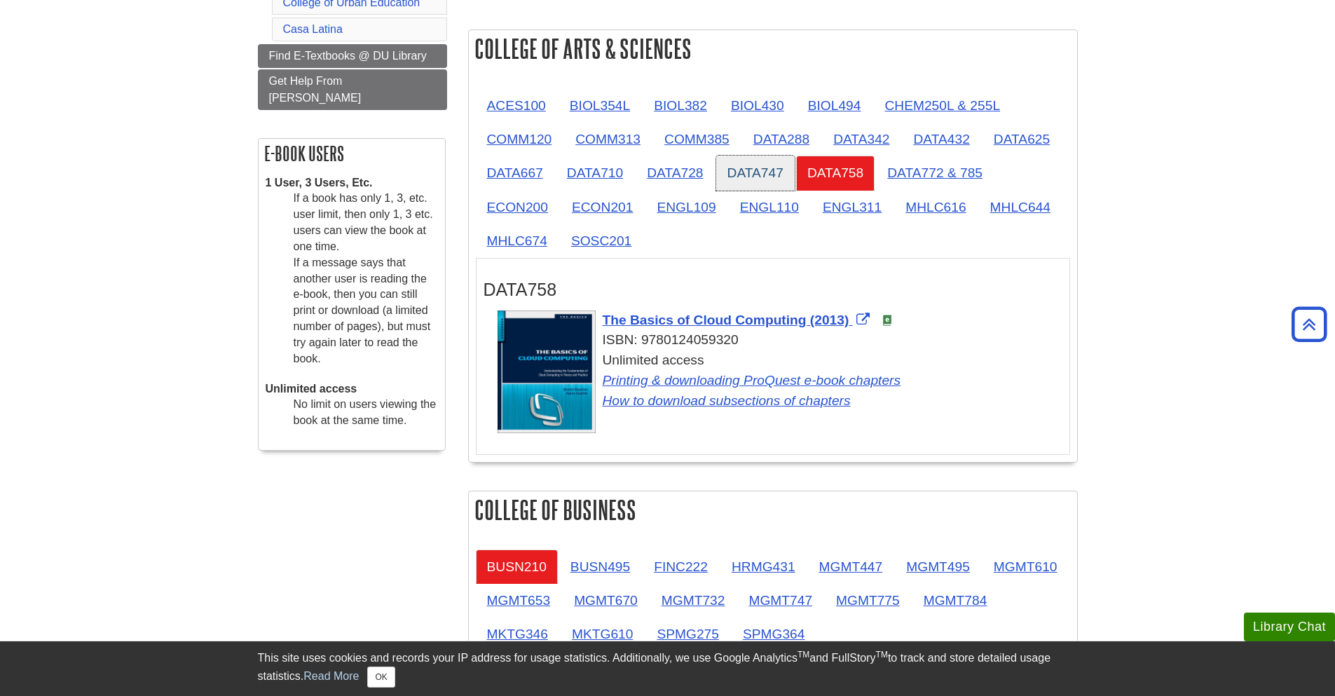
click at [783, 176] on link "DATA747" at bounding box center [755, 173] width 78 height 34
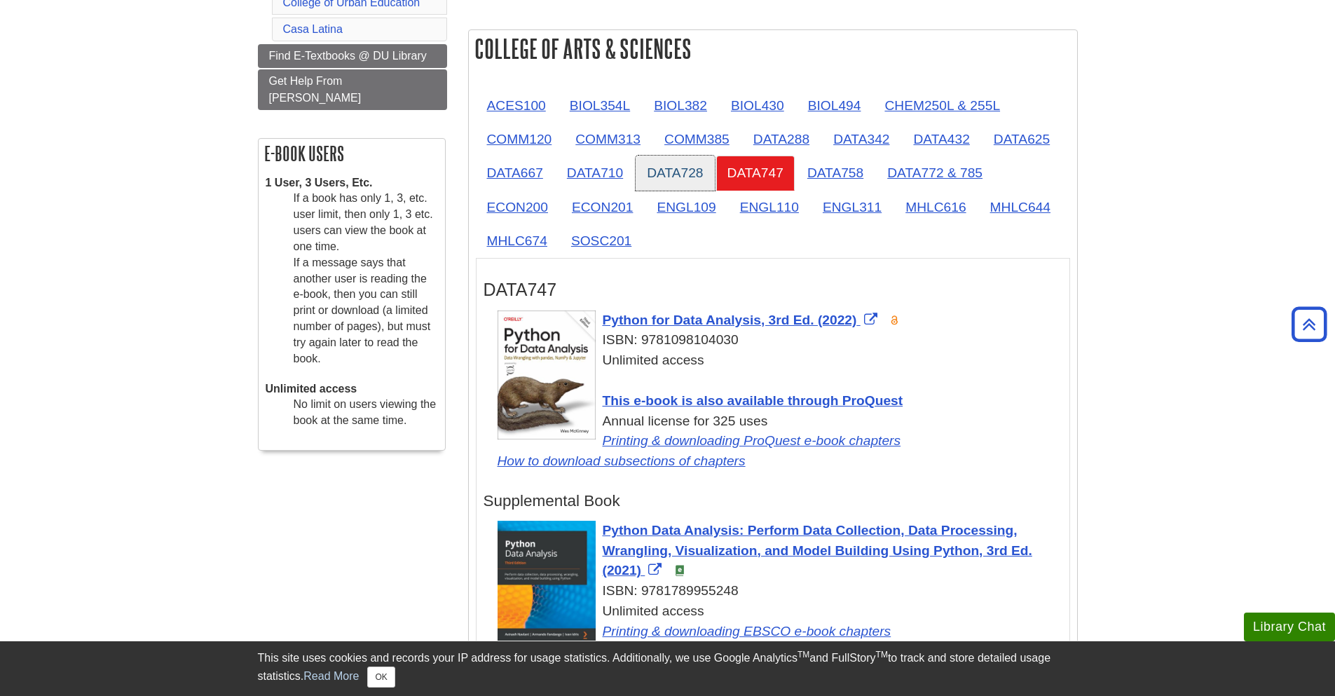
click at [656, 160] on link "DATA728" at bounding box center [674, 173] width 78 height 34
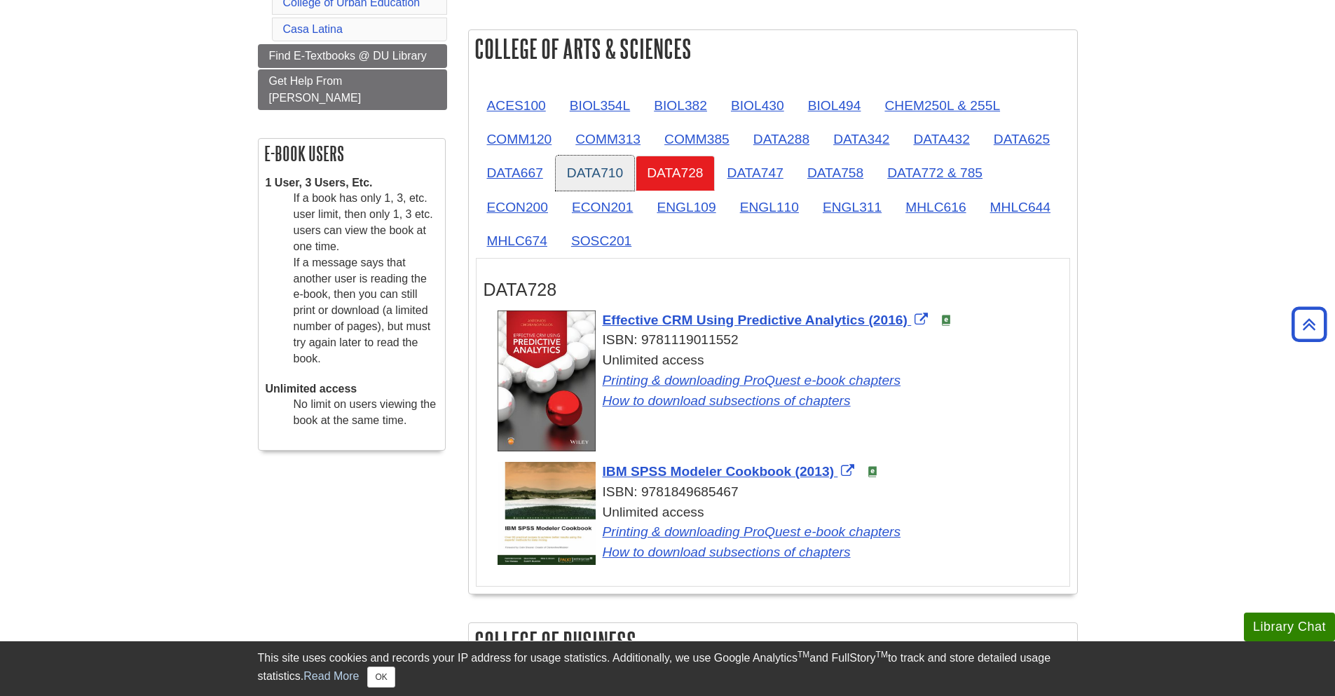
click at [588, 180] on link "DATA710" at bounding box center [595, 173] width 78 height 34
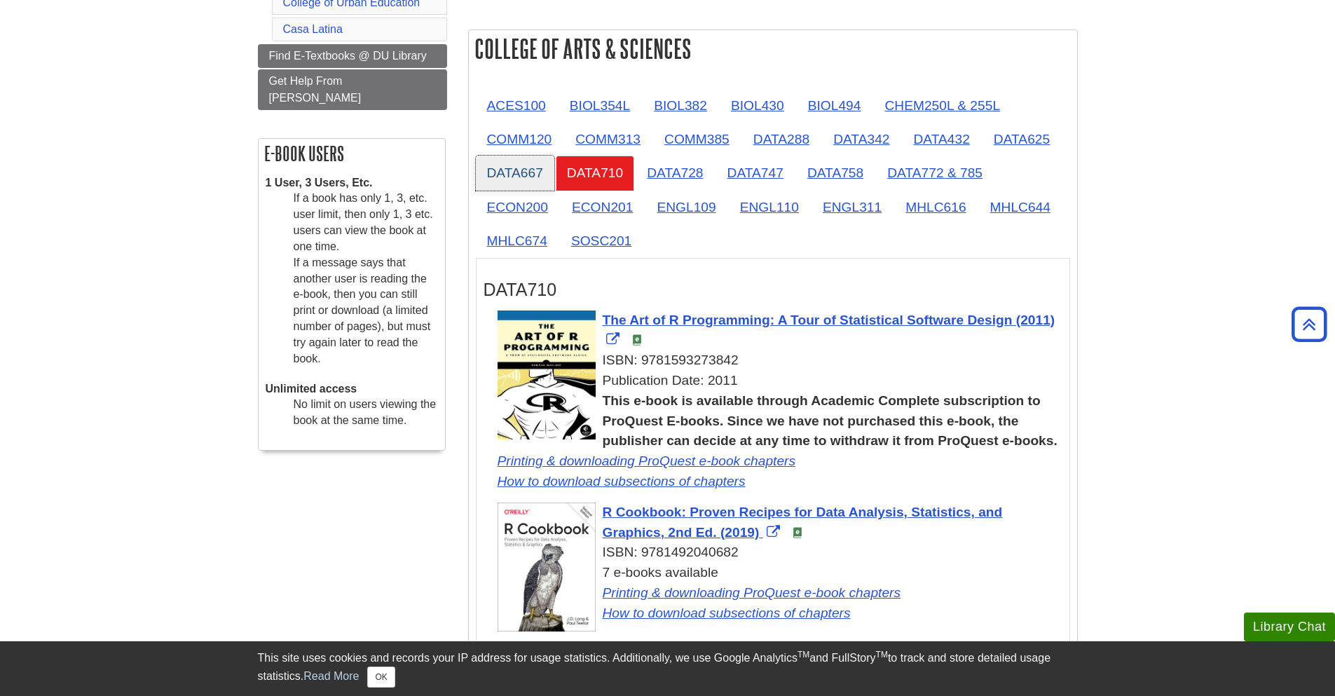
click at [528, 176] on link "DATA667" at bounding box center [515, 173] width 78 height 34
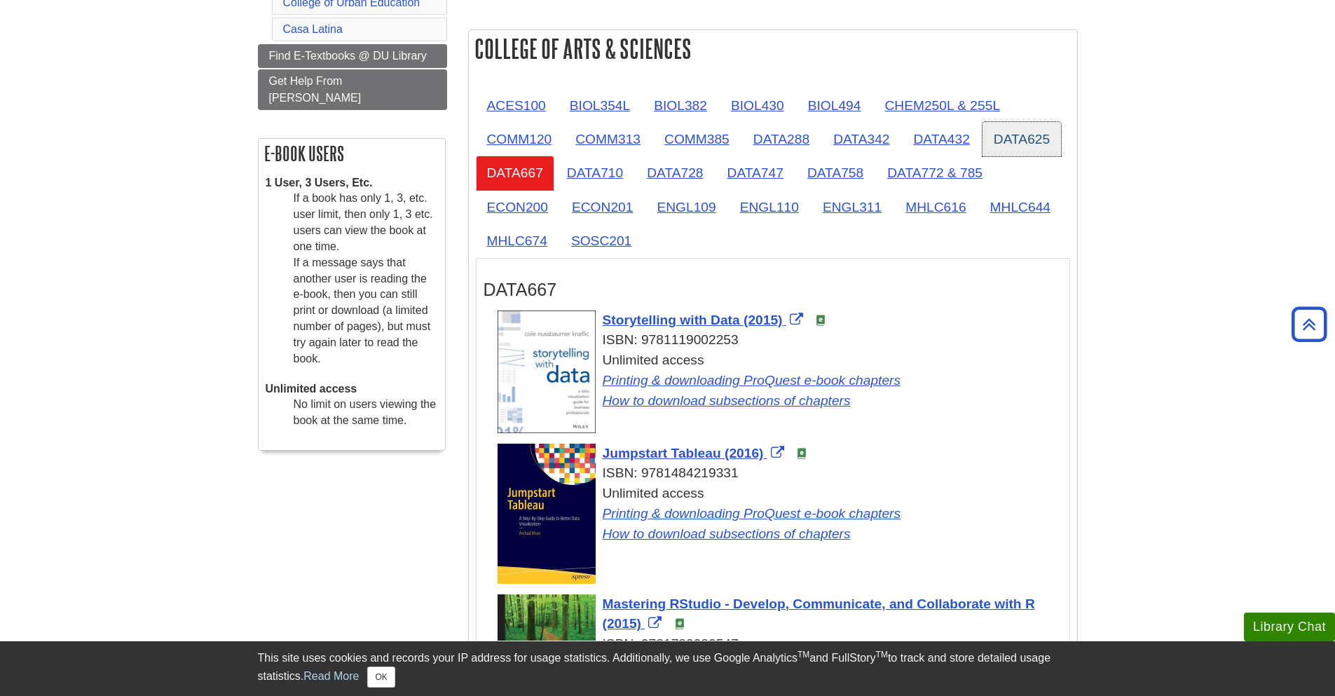
click at [1047, 154] on link "DATA625" at bounding box center [1021, 139] width 78 height 34
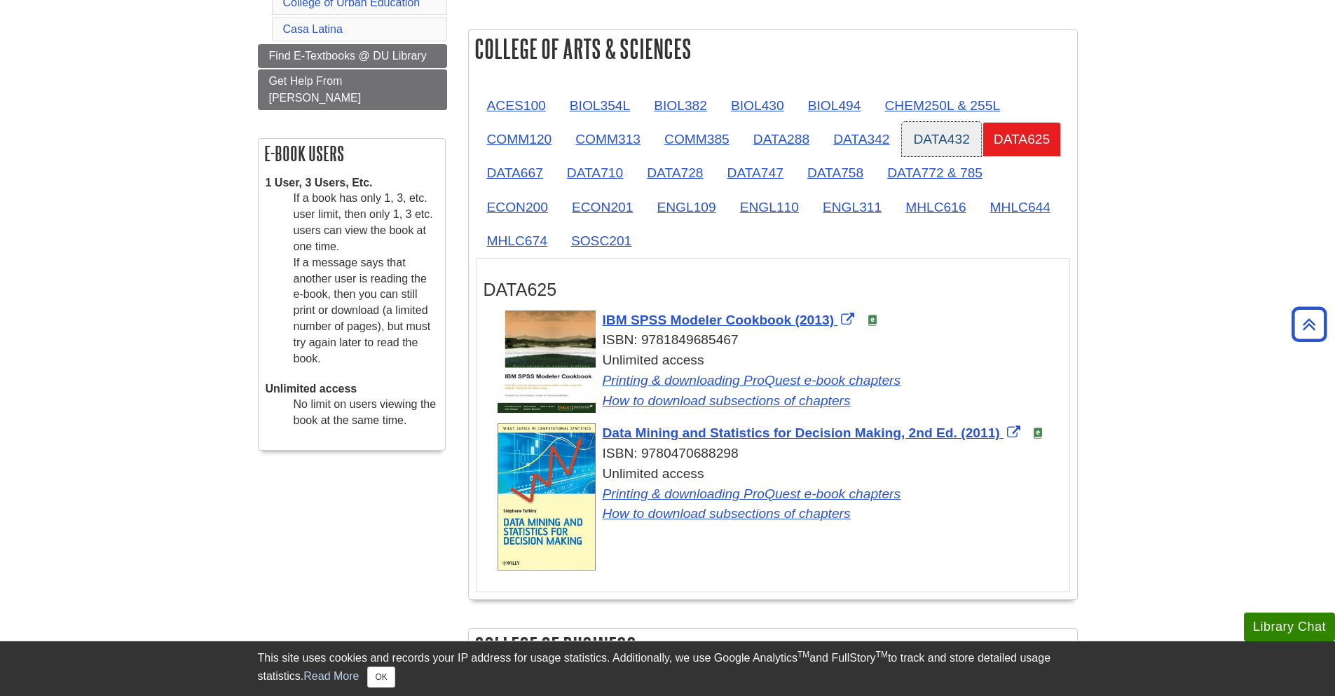
click at [935, 149] on link "DATA432" at bounding box center [941, 139] width 78 height 34
click at [858, 147] on link "DATA342" at bounding box center [861, 139] width 78 height 34
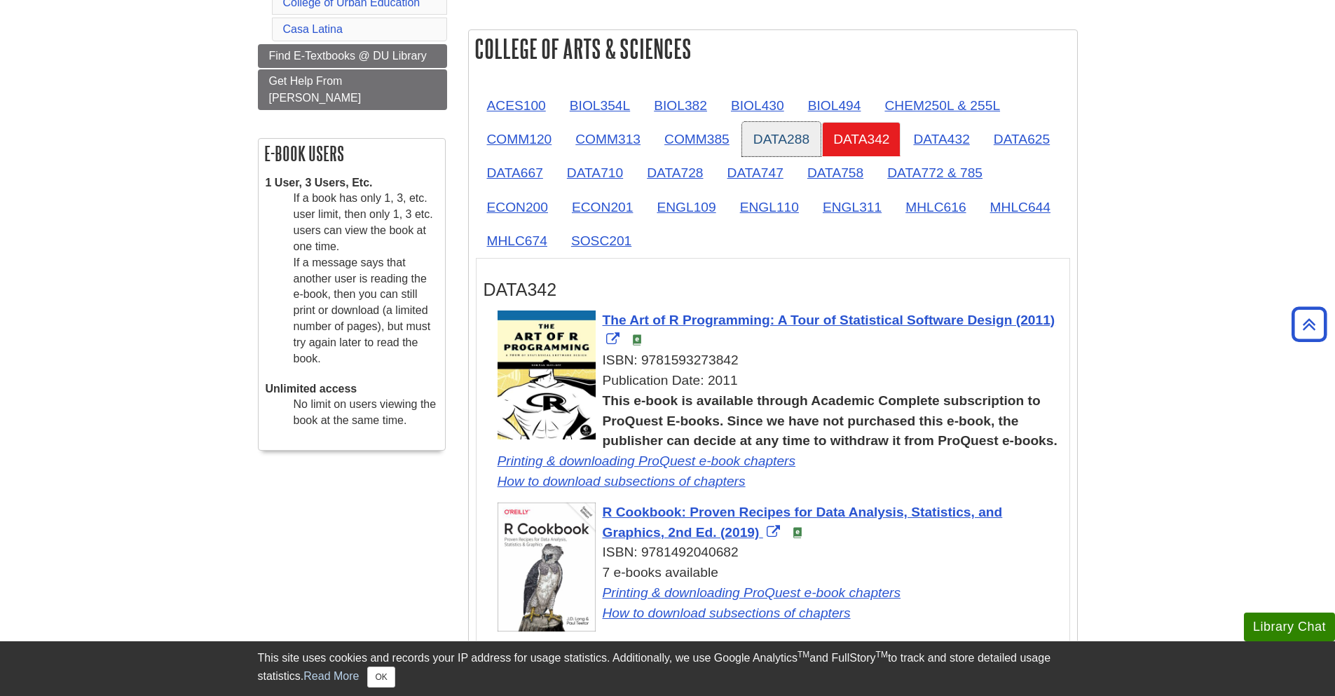
click at [778, 148] on link "DATA288" at bounding box center [781, 139] width 78 height 34
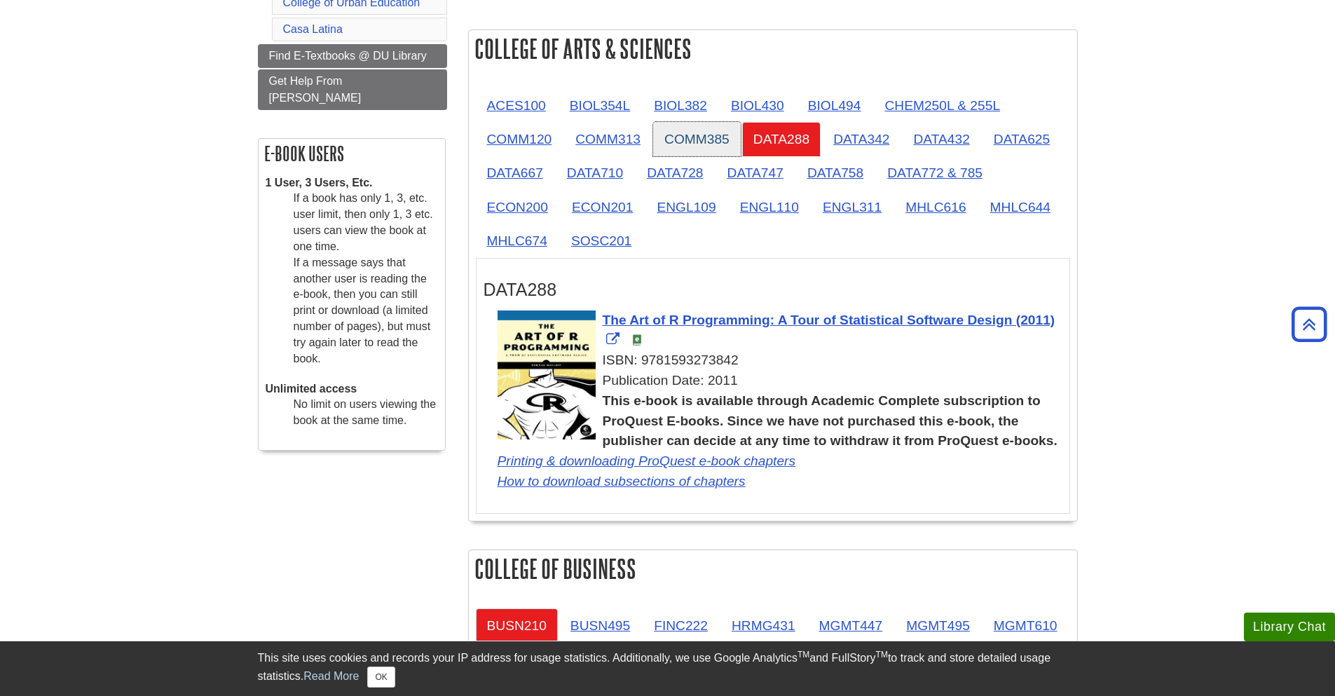
click at [687, 142] on link "COMM385" at bounding box center [697, 139] width 88 height 34
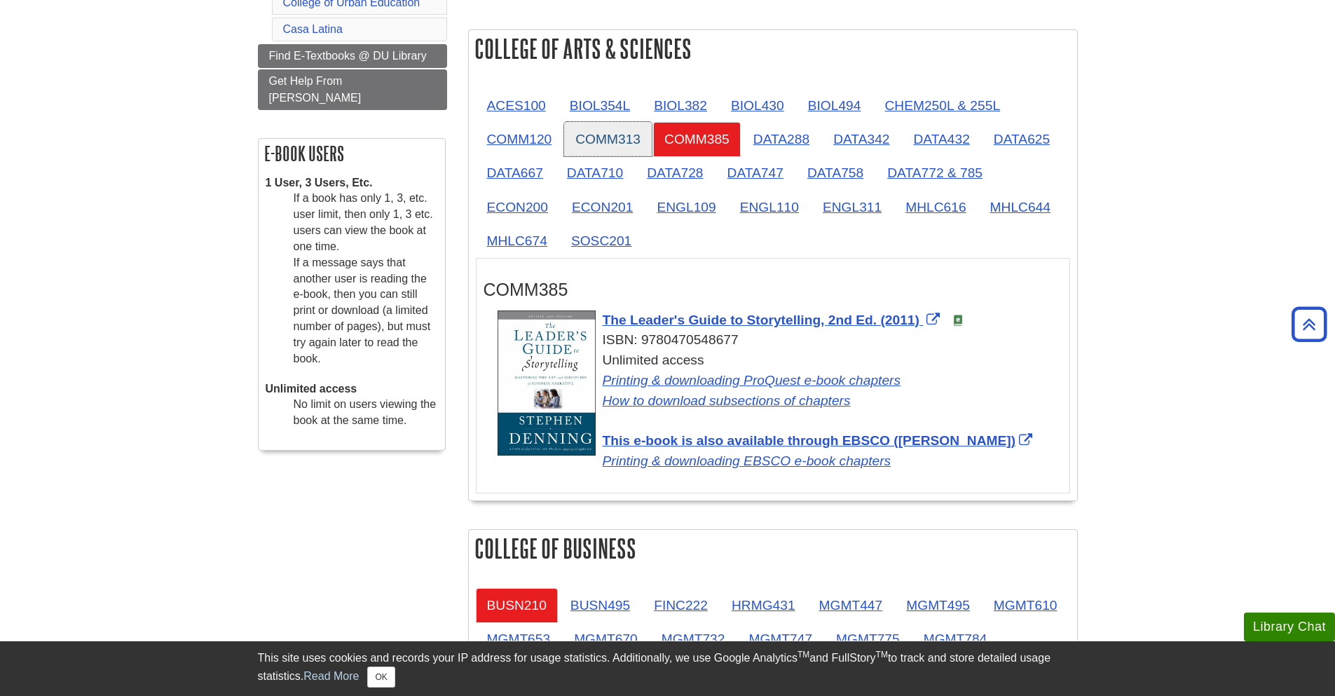
click at [638, 146] on link "COMM313" at bounding box center [608, 139] width 88 height 34
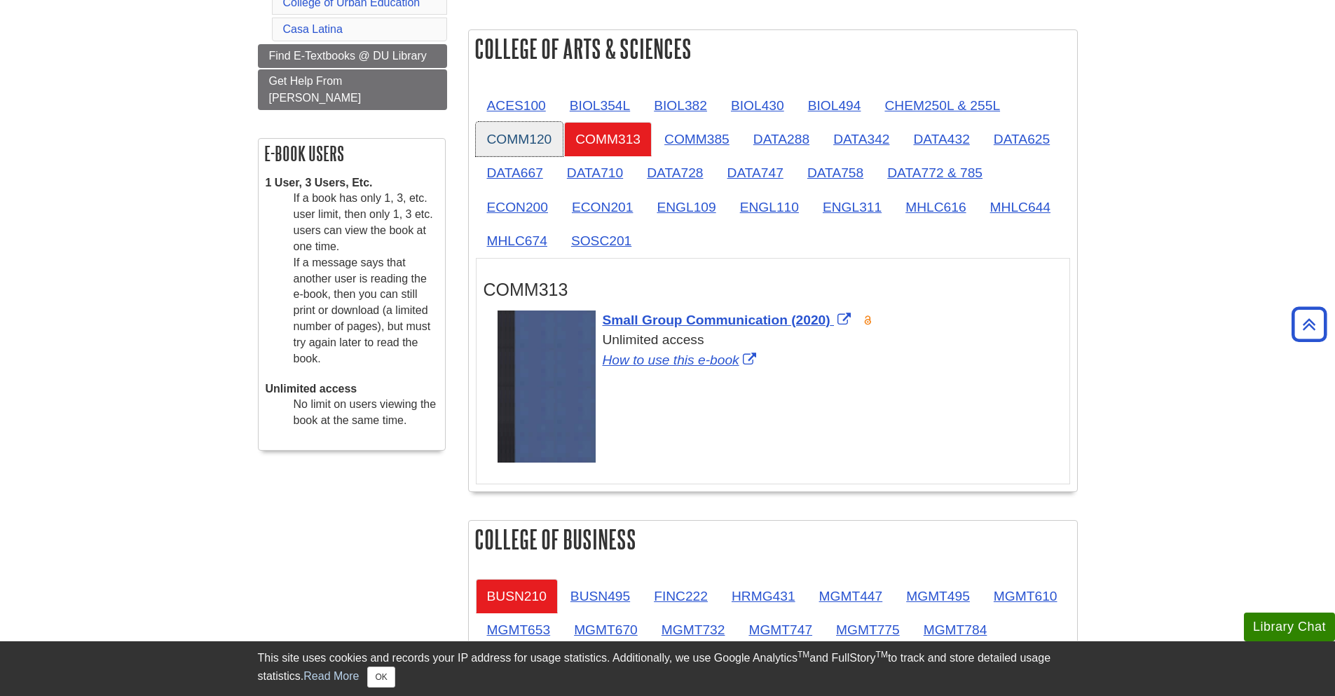
click at [507, 149] on link "COMM120" at bounding box center [520, 139] width 88 height 34
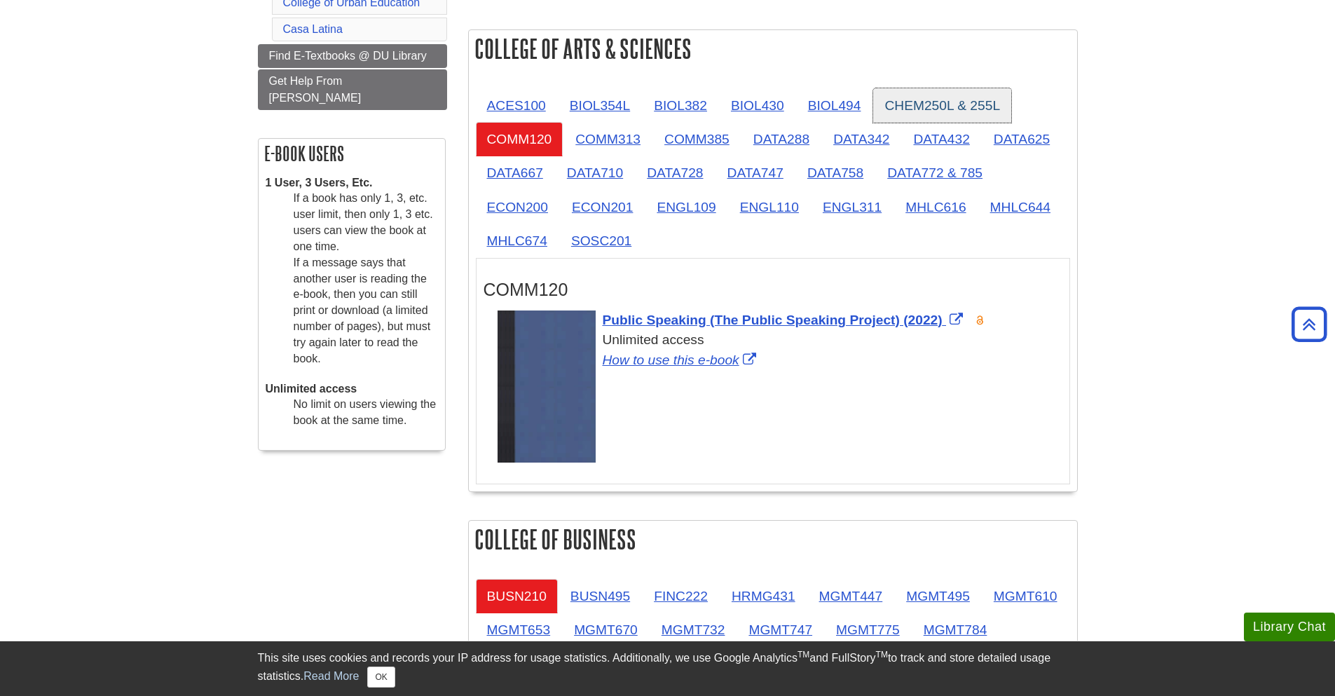
click at [980, 110] on link "CHEM250L & 255L" at bounding box center [942, 105] width 138 height 34
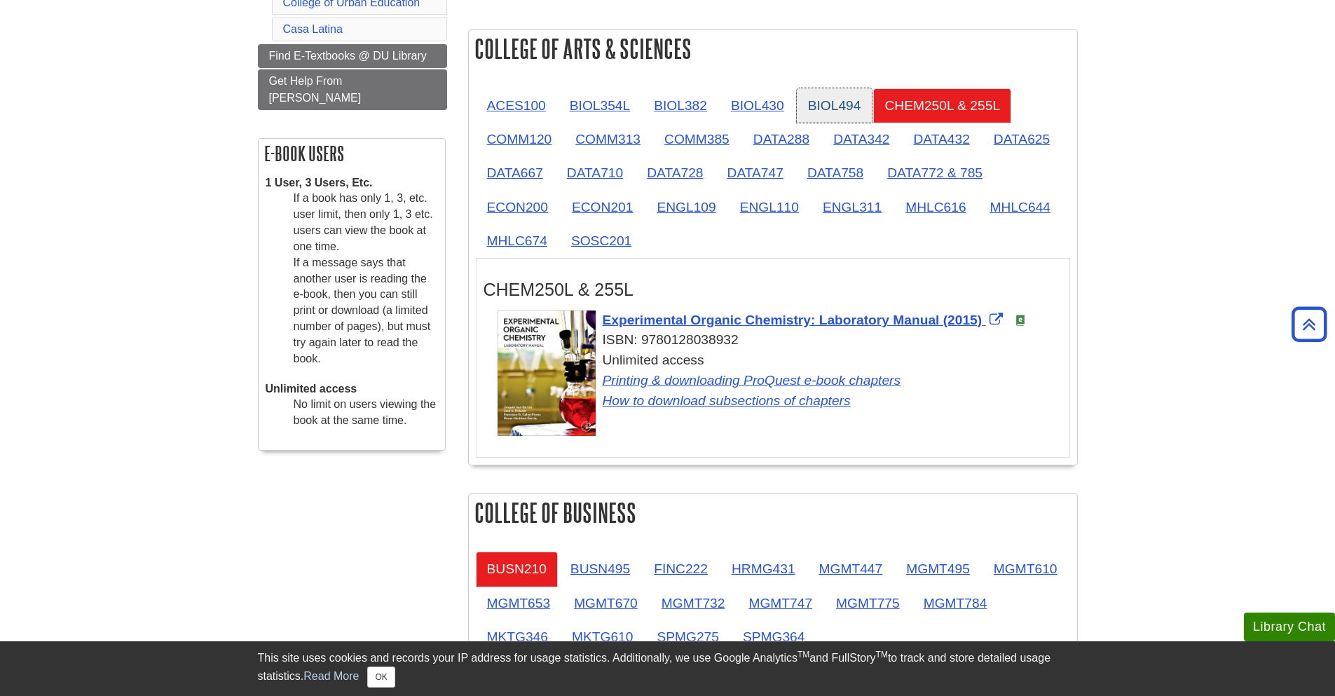
click at [835, 104] on link "BIOL494" at bounding box center [835, 105] width 76 height 34
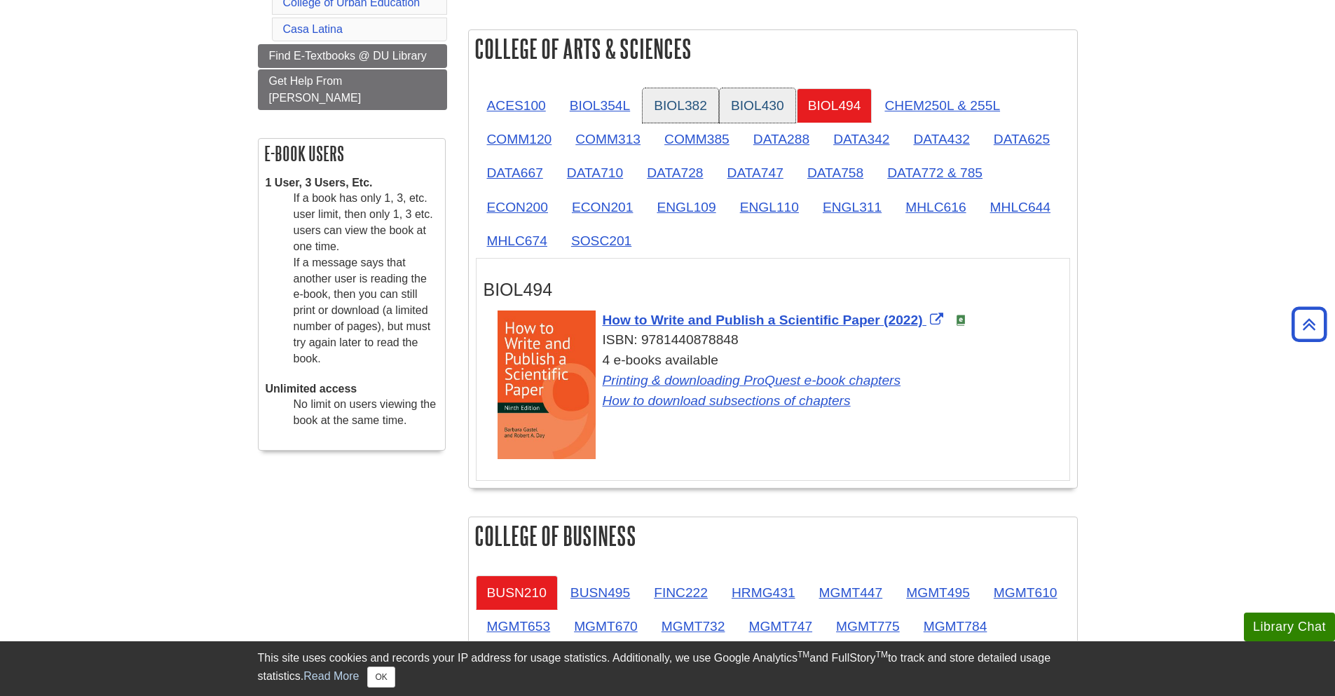
drag, startPoint x: 782, startPoint y: 113, endPoint x: 717, endPoint y: 110, distance: 65.2
click at [781, 113] on link "BIOL430" at bounding box center [758, 105] width 76 height 34
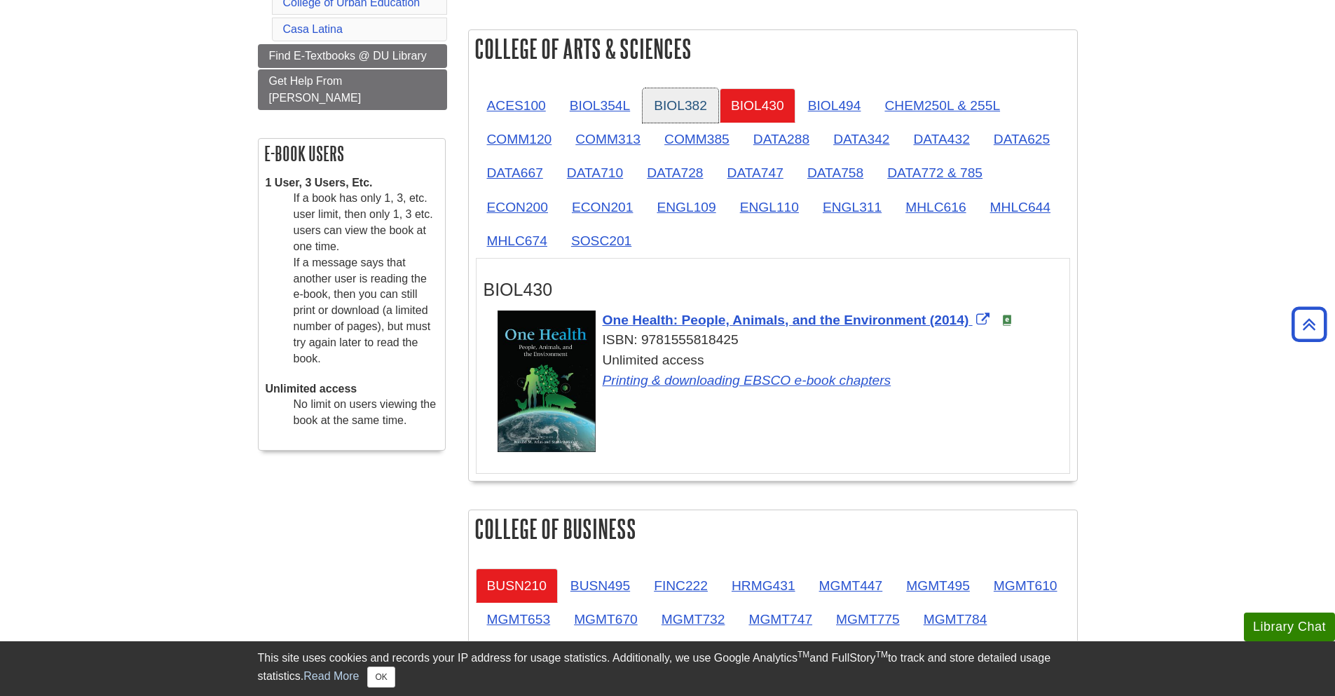
click at [694, 110] on link "BIOL382" at bounding box center [680, 105] width 76 height 34
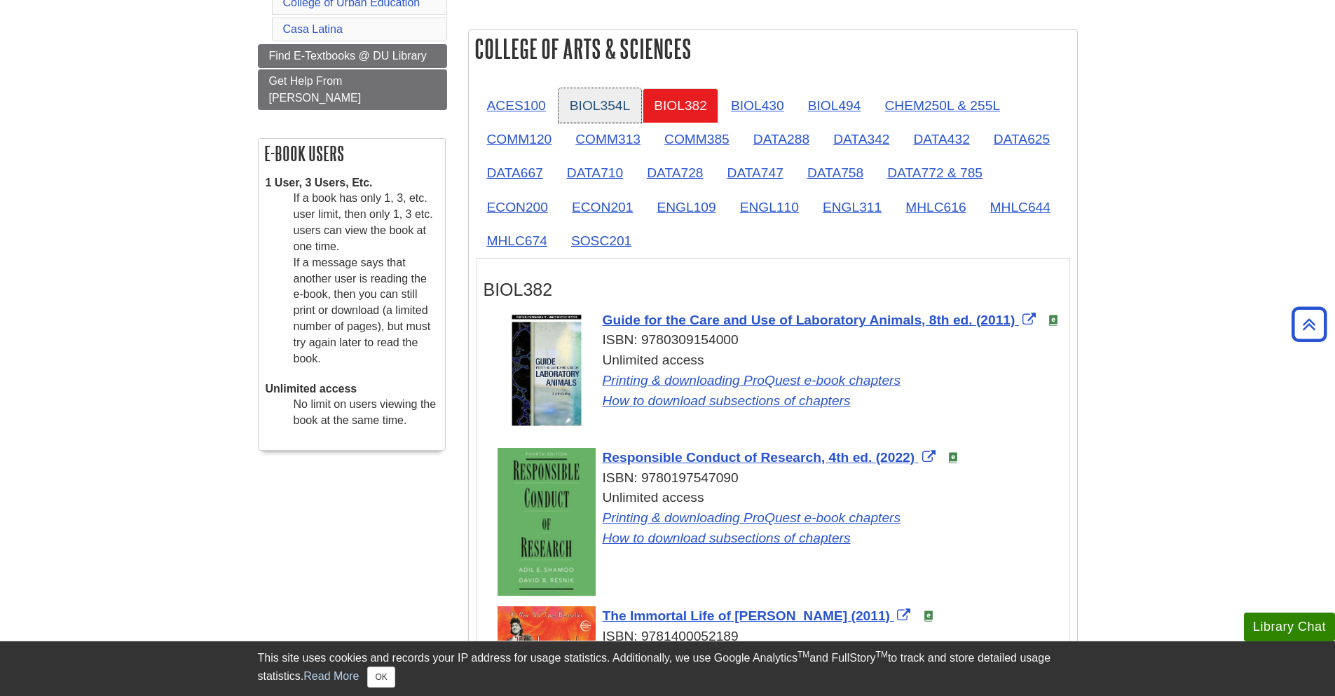
click at [612, 102] on link "BIOL354L" at bounding box center [599, 105] width 83 height 34
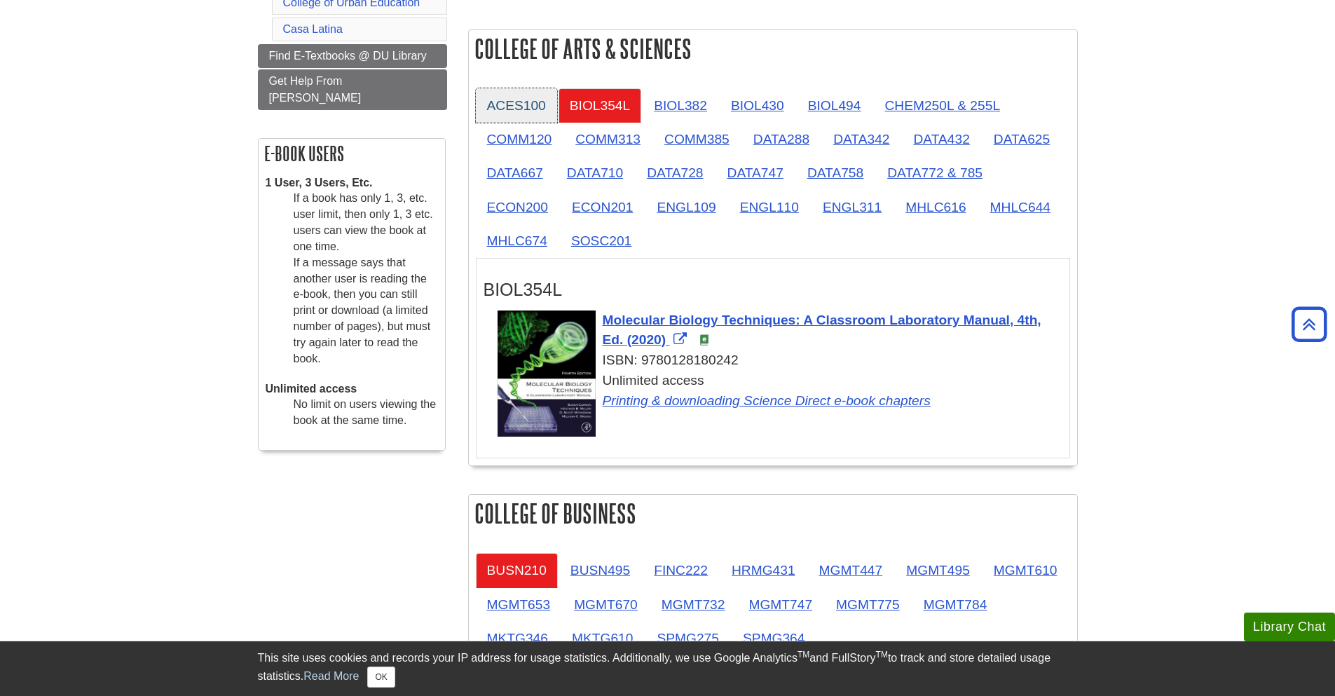
click at [497, 102] on link "ACES100" at bounding box center [516, 105] width 81 height 34
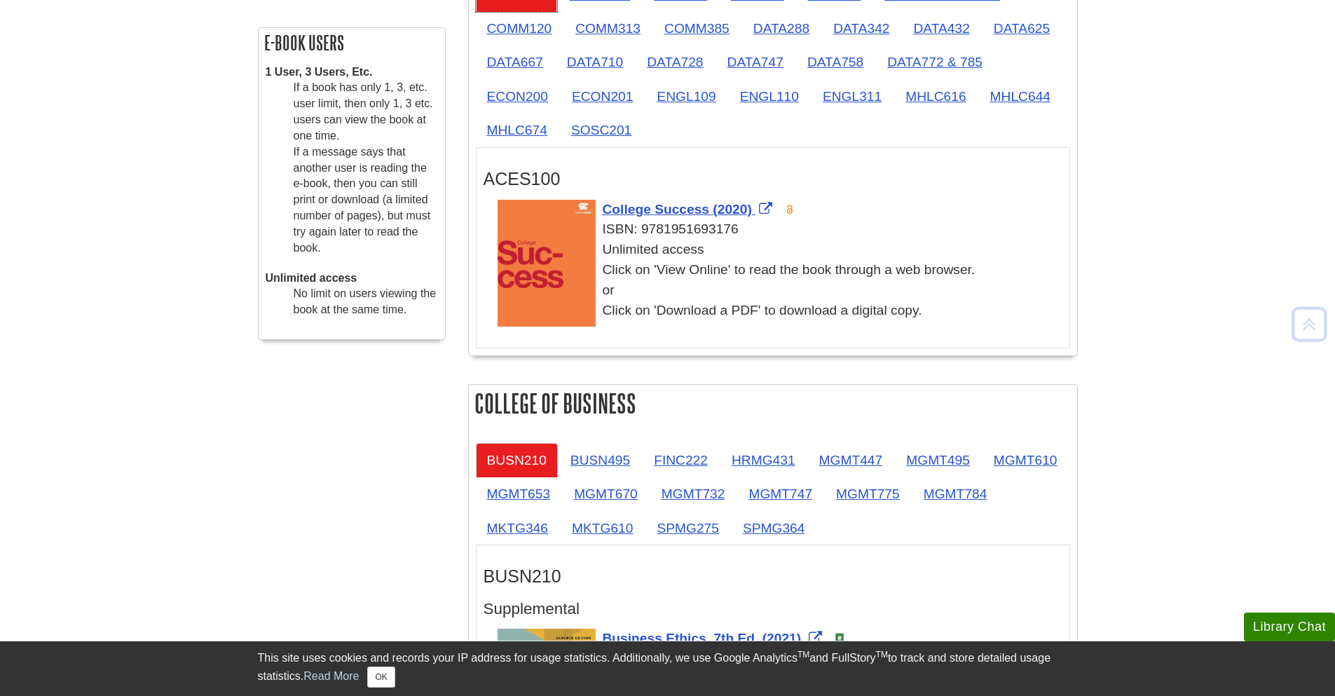
scroll to position [168, 0]
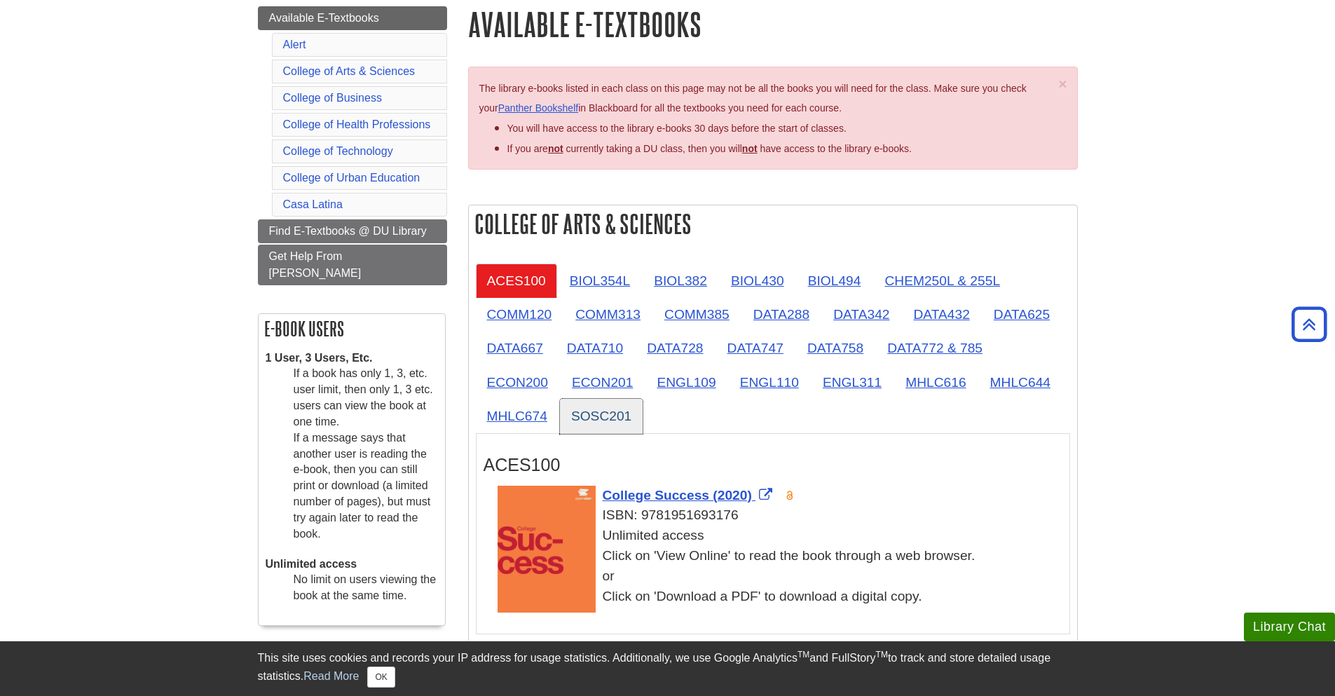
click at [586, 413] on link "SOSC201" at bounding box center [601, 416] width 83 height 34
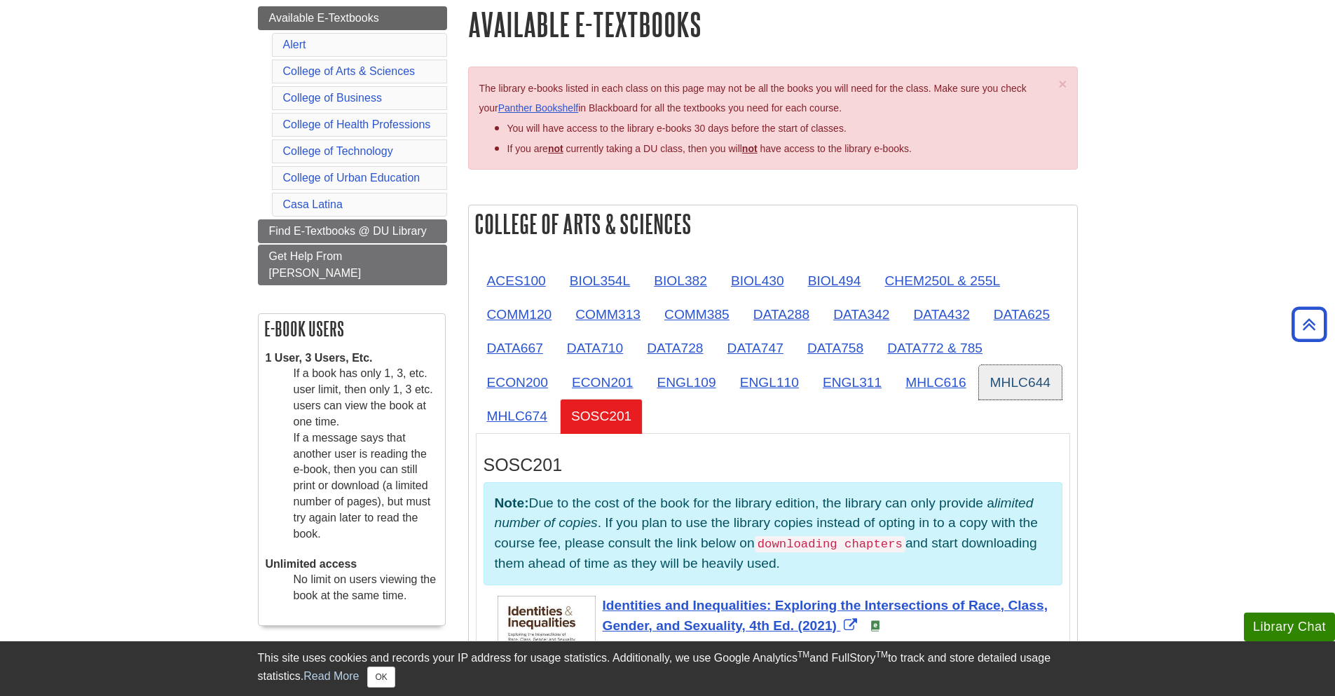
click at [1033, 399] on link "MHLC644" at bounding box center [1020, 382] width 83 height 34
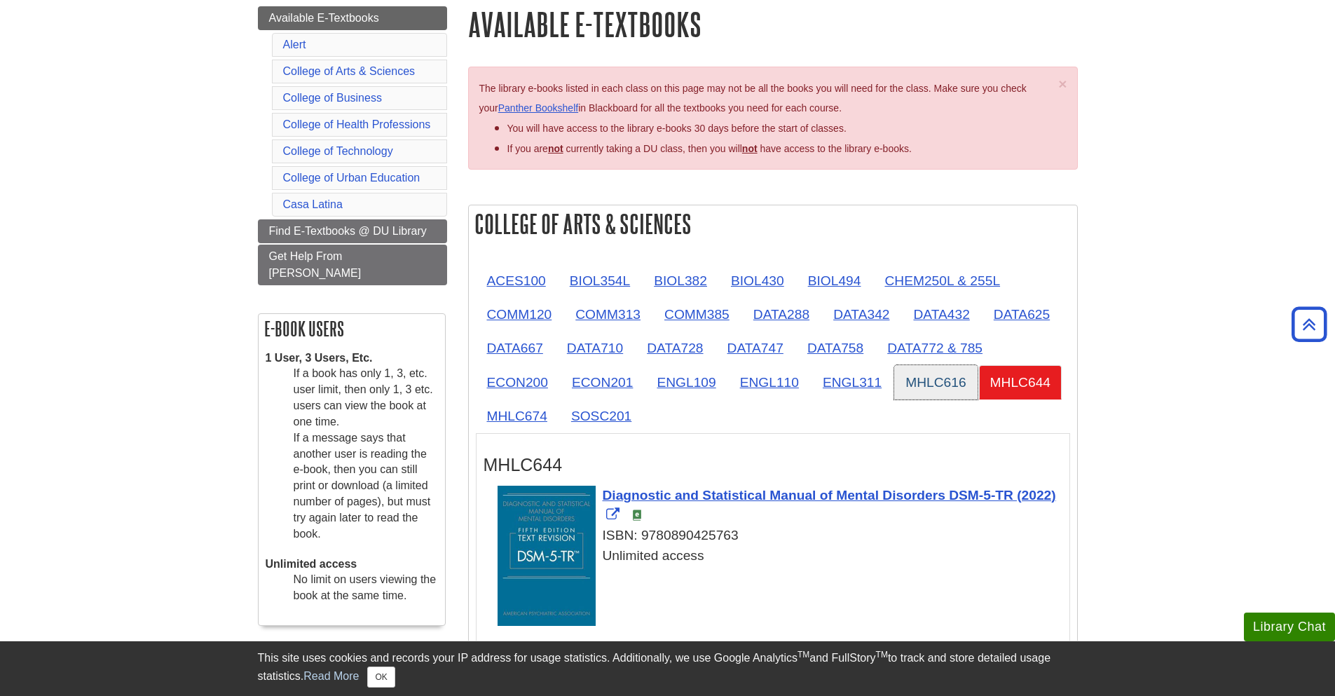
click at [907, 378] on link "MHLC616" at bounding box center [935, 382] width 83 height 34
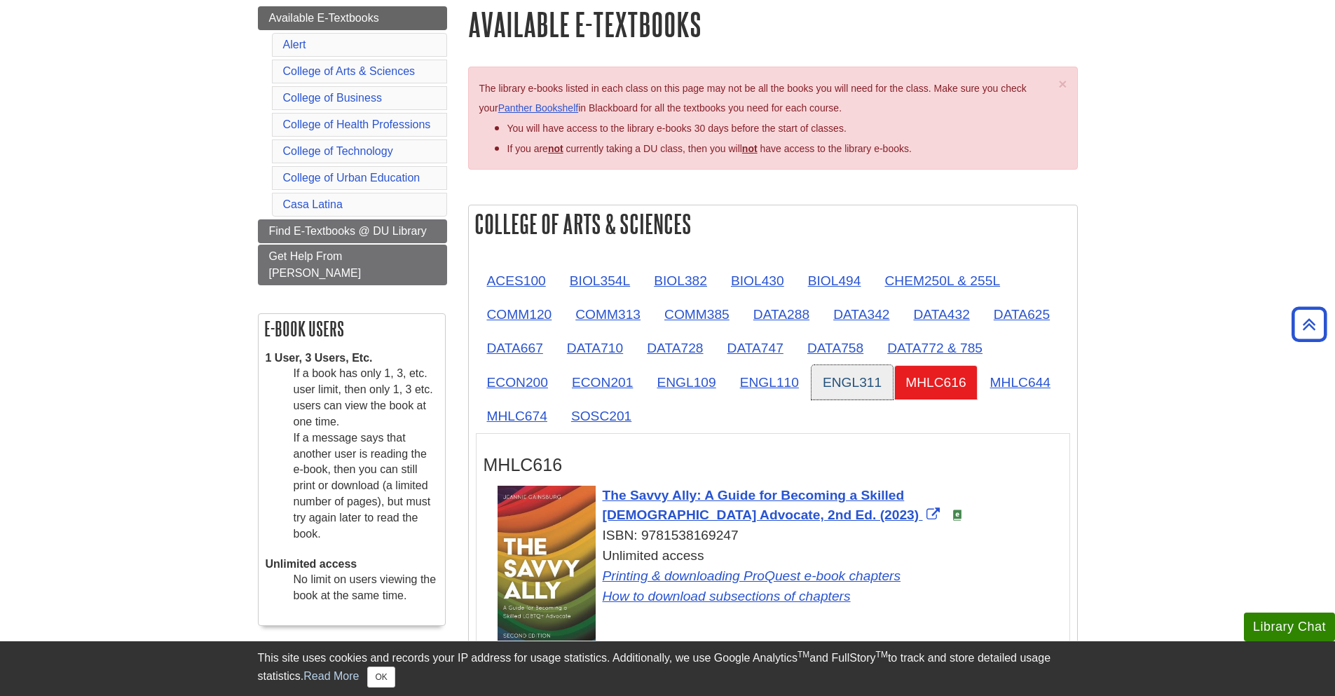
click at [866, 381] on link "ENGL311" at bounding box center [851, 382] width 81 height 34
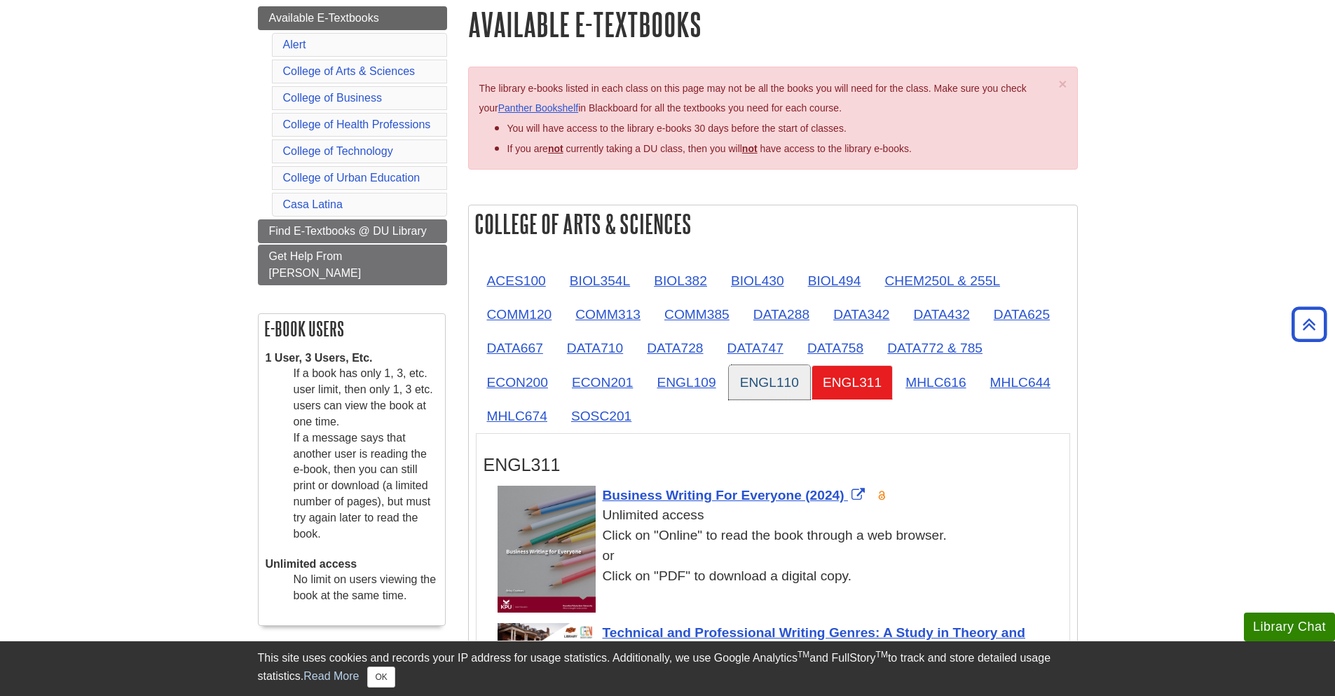
click at [750, 382] on link "ENGL110" at bounding box center [769, 382] width 81 height 34
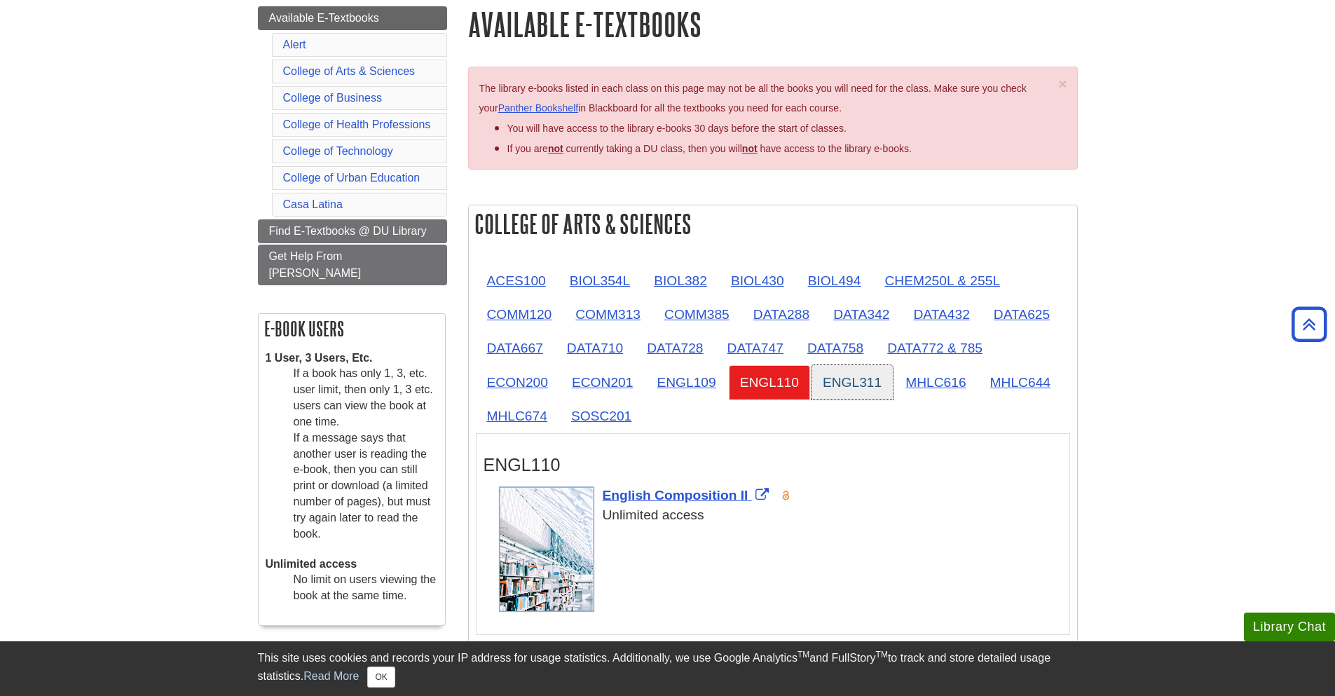
click at [871, 383] on link "ENGL311" at bounding box center [851, 382] width 81 height 34
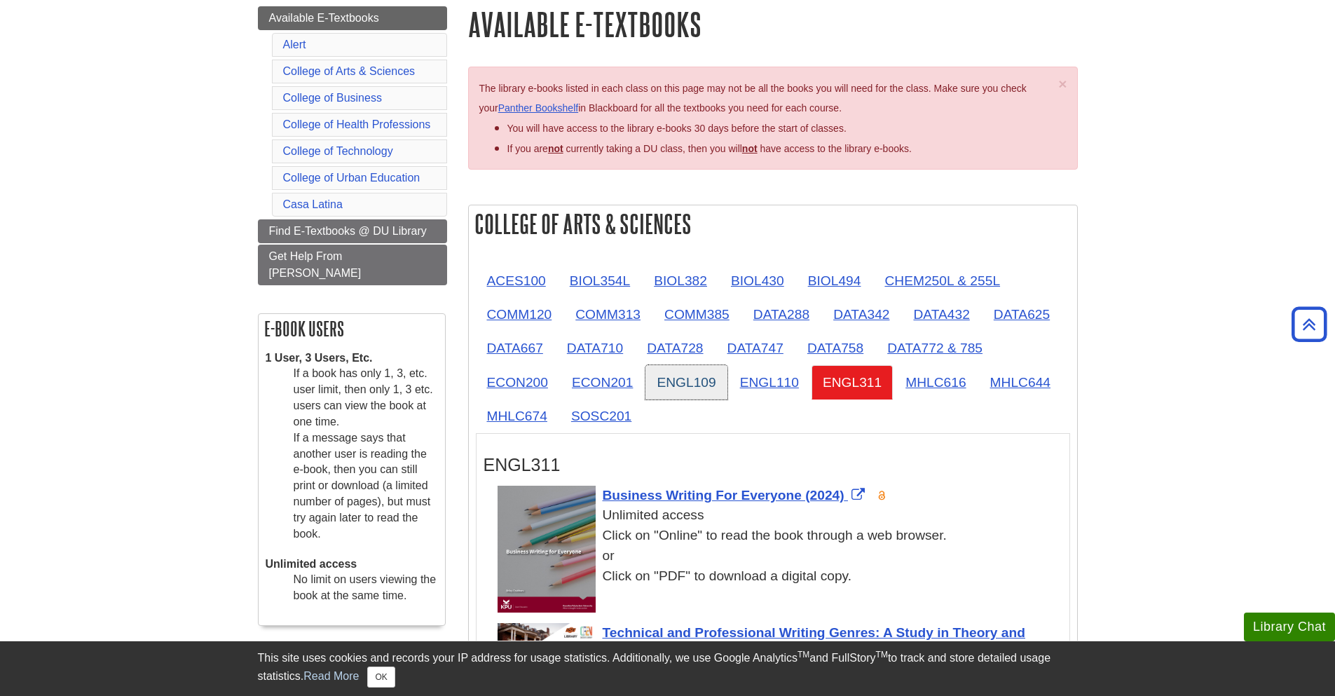
click at [690, 377] on link "ENGL109" at bounding box center [685, 382] width 81 height 34
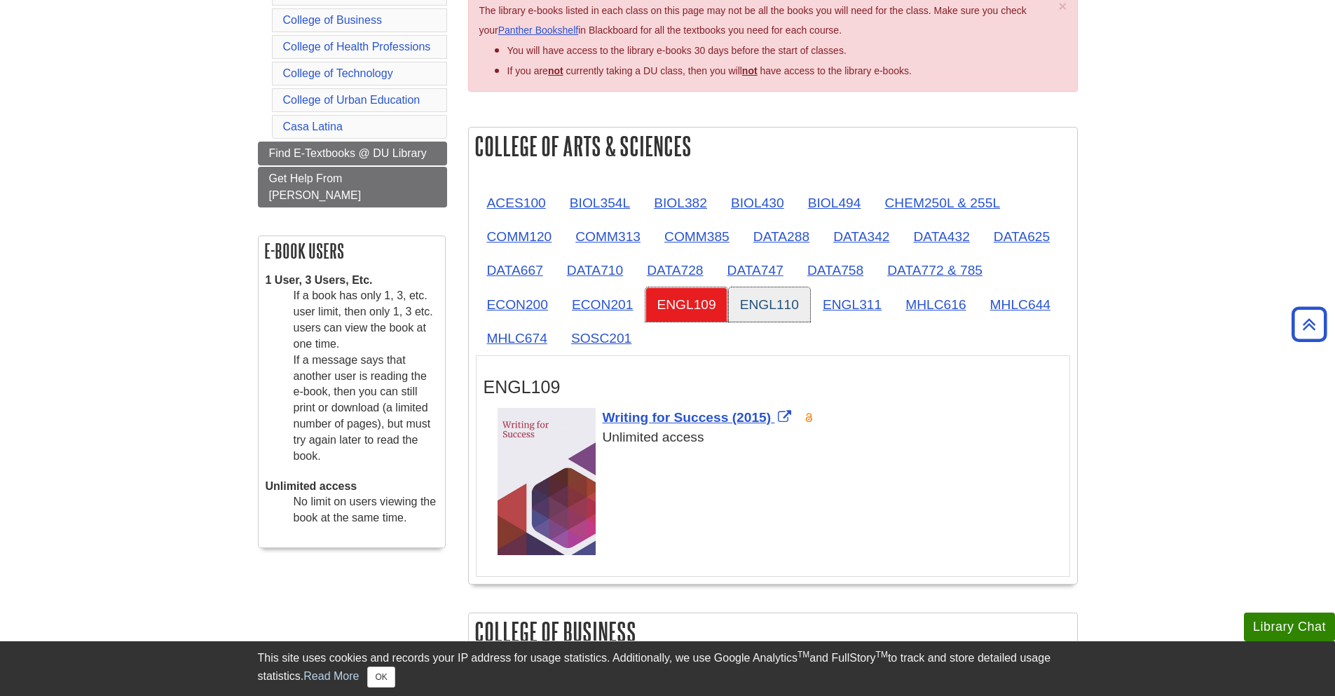
scroll to position [252, 0]
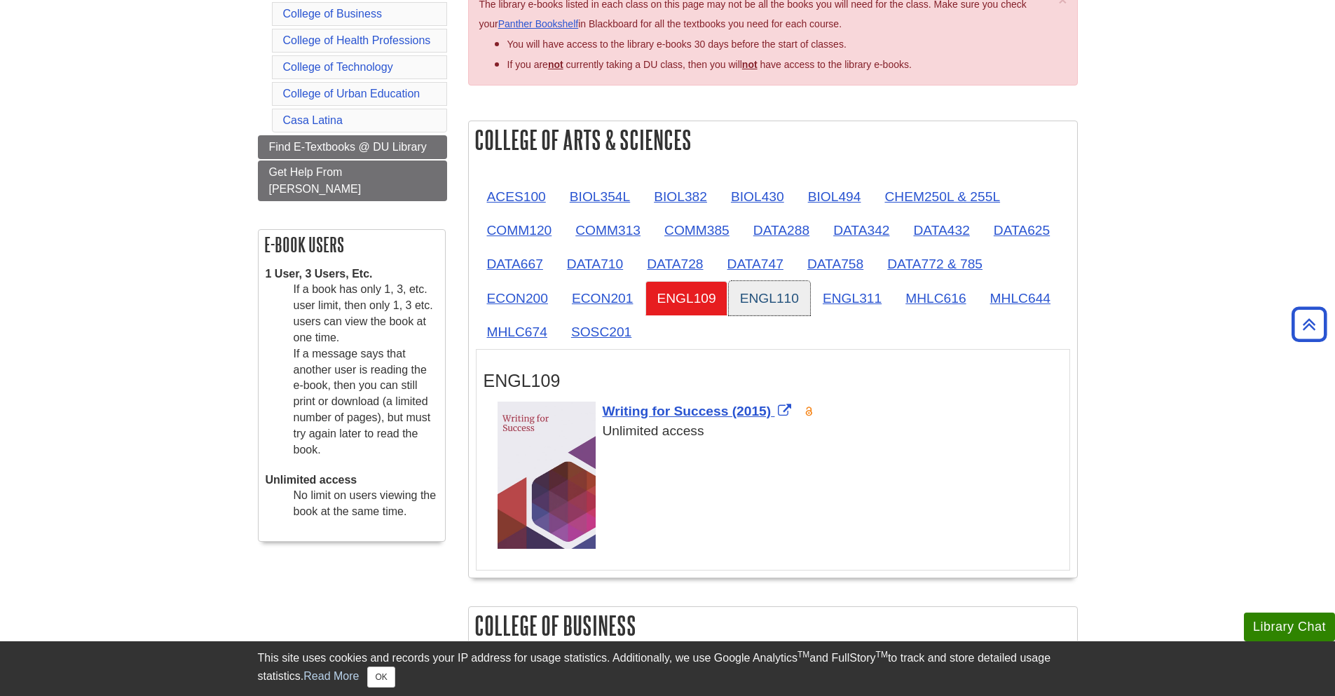
click at [753, 310] on link "ENGL110" at bounding box center [769, 298] width 81 height 34
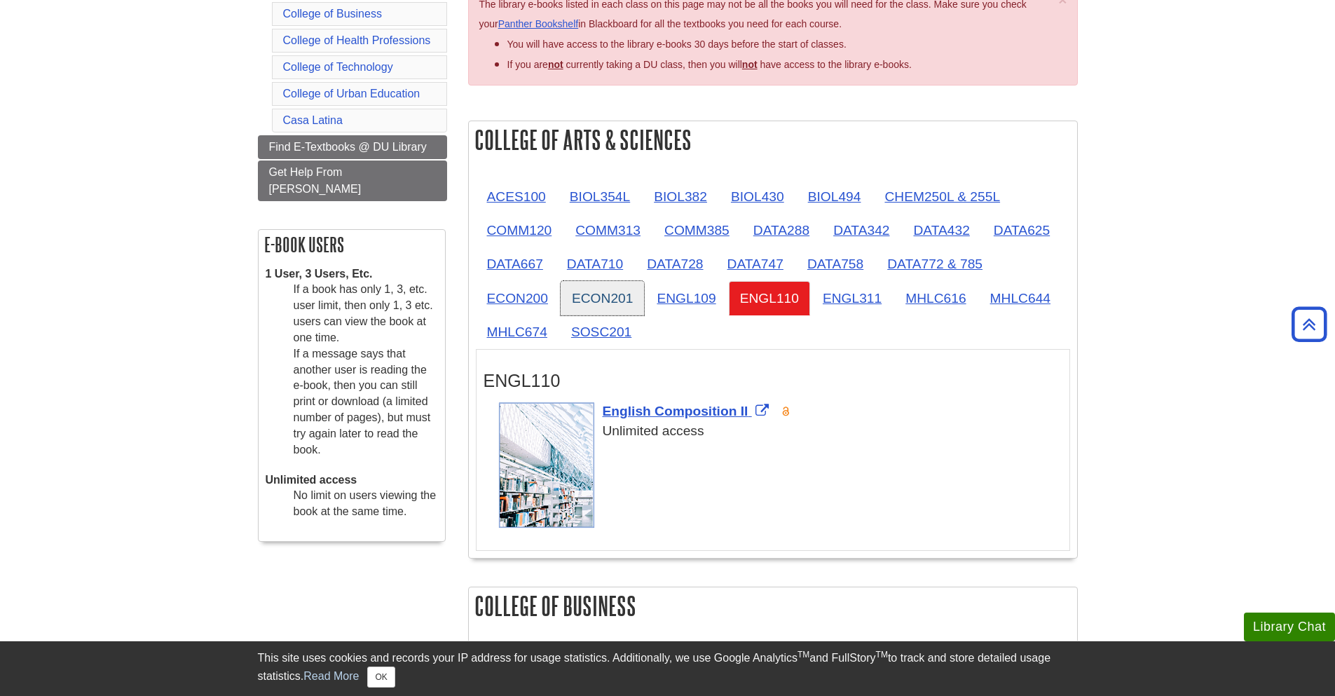
click at [613, 304] on link "ECON201" at bounding box center [601, 298] width 83 height 34
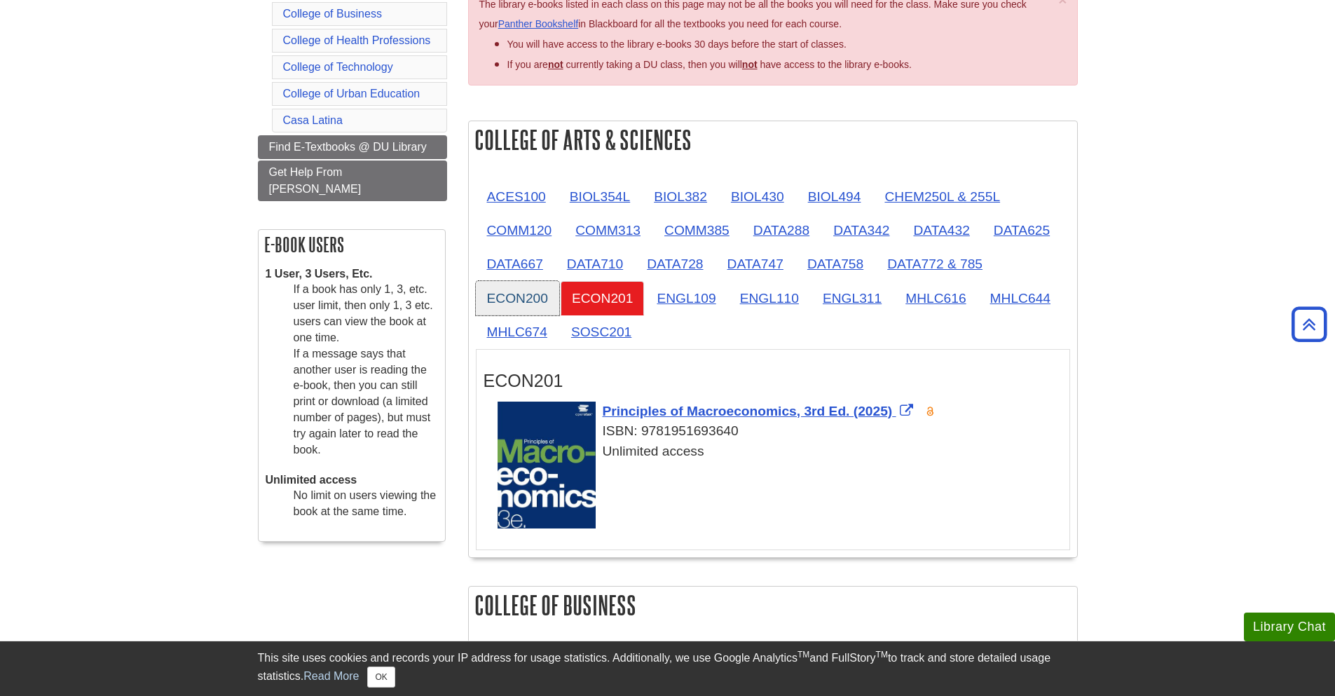
click at [522, 306] on link "ECON200" at bounding box center [517, 298] width 83 height 34
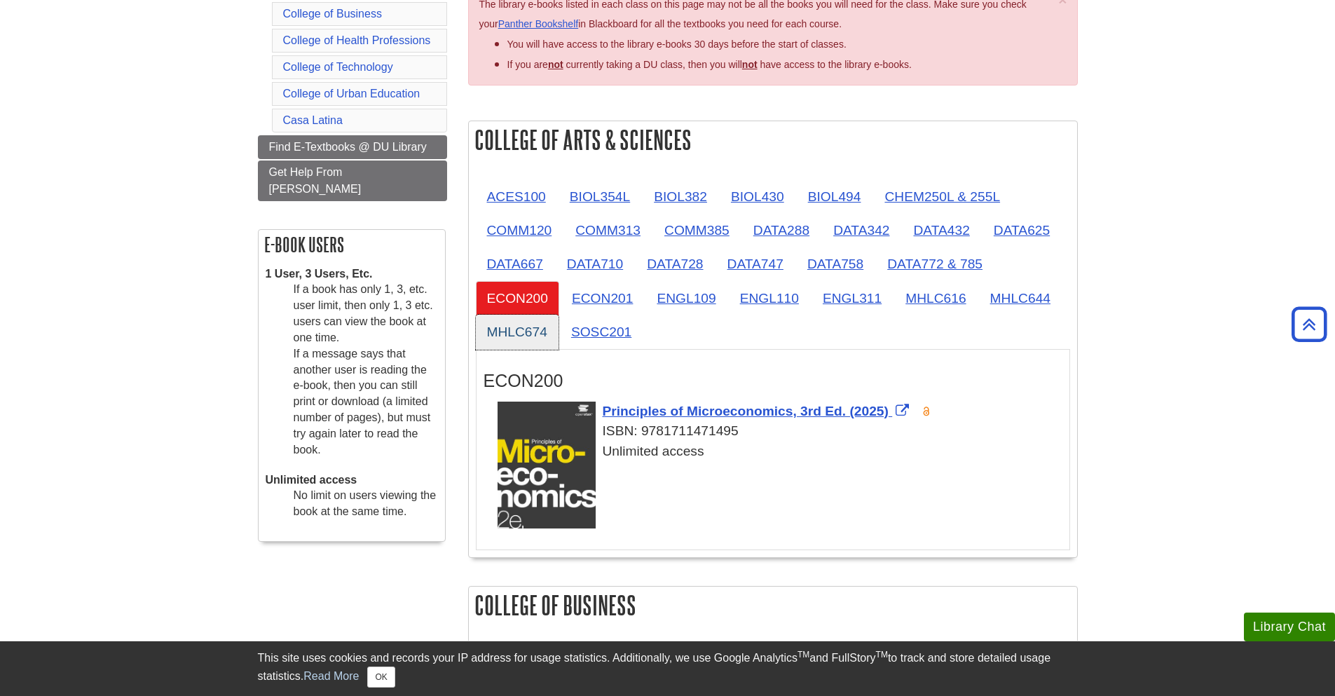
drag, startPoint x: 522, startPoint y: 329, endPoint x: 579, endPoint y: 332, distance: 57.6
click at [523, 330] on link "MHLC674" at bounding box center [517, 332] width 83 height 34
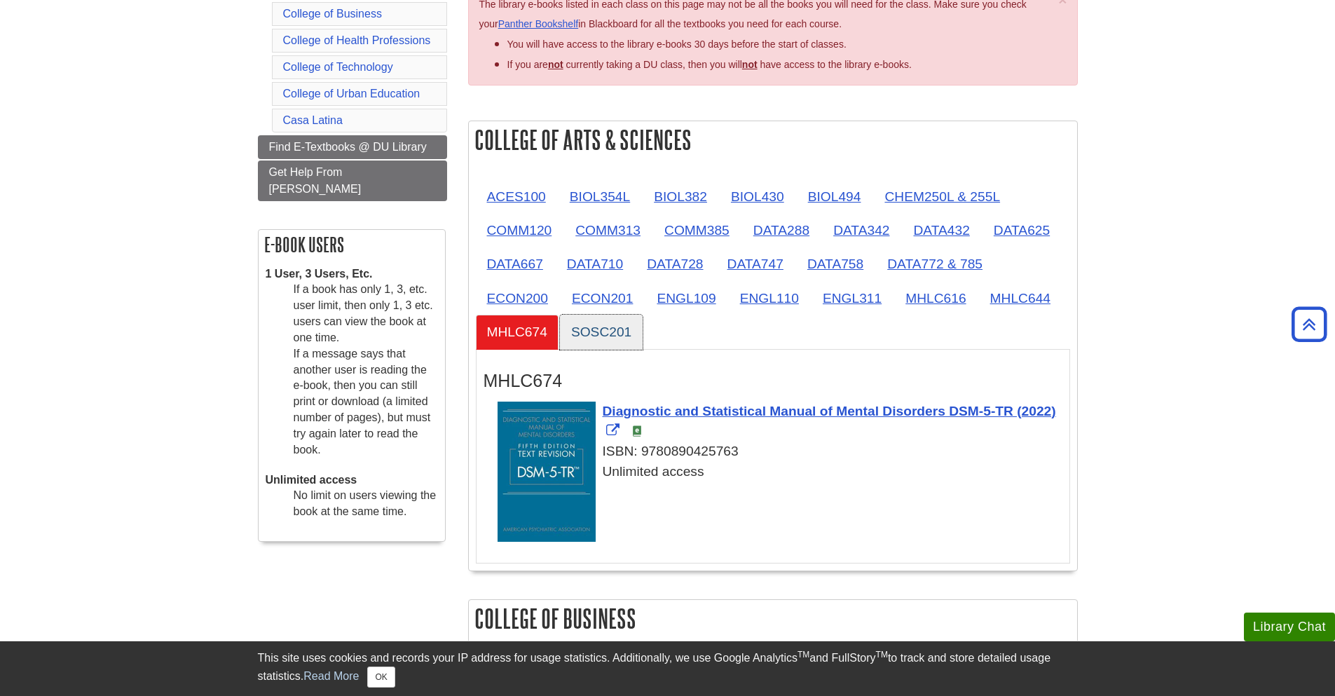
click at [593, 331] on link "SOSC201" at bounding box center [601, 332] width 83 height 34
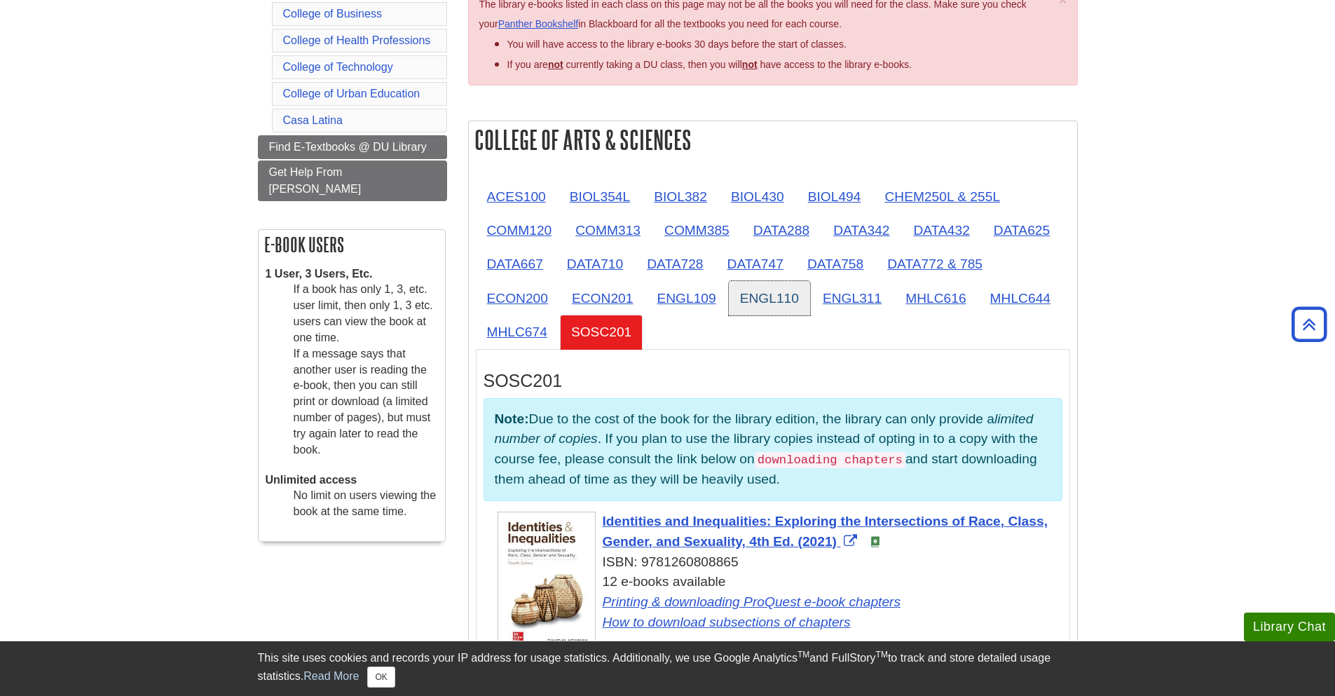
click at [768, 301] on link "ENGL110" at bounding box center [769, 298] width 81 height 34
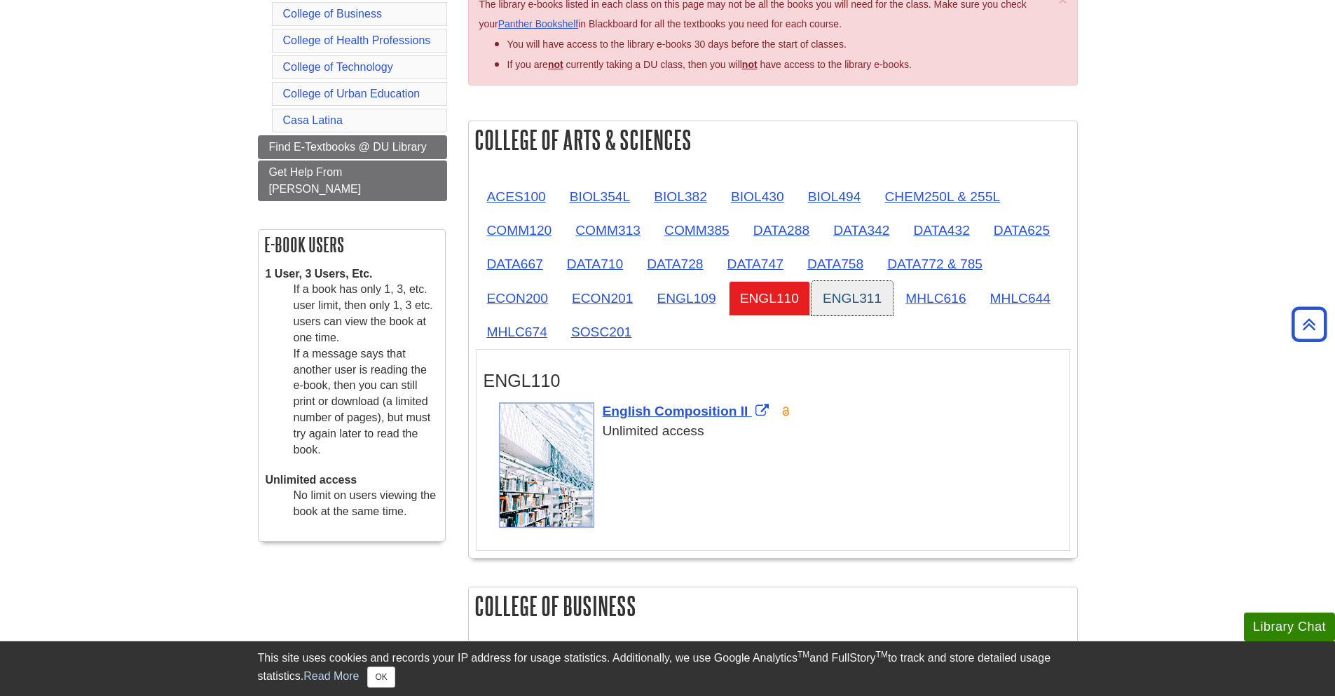
click at [834, 281] on link "ENGL311" at bounding box center [851, 298] width 81 height 34
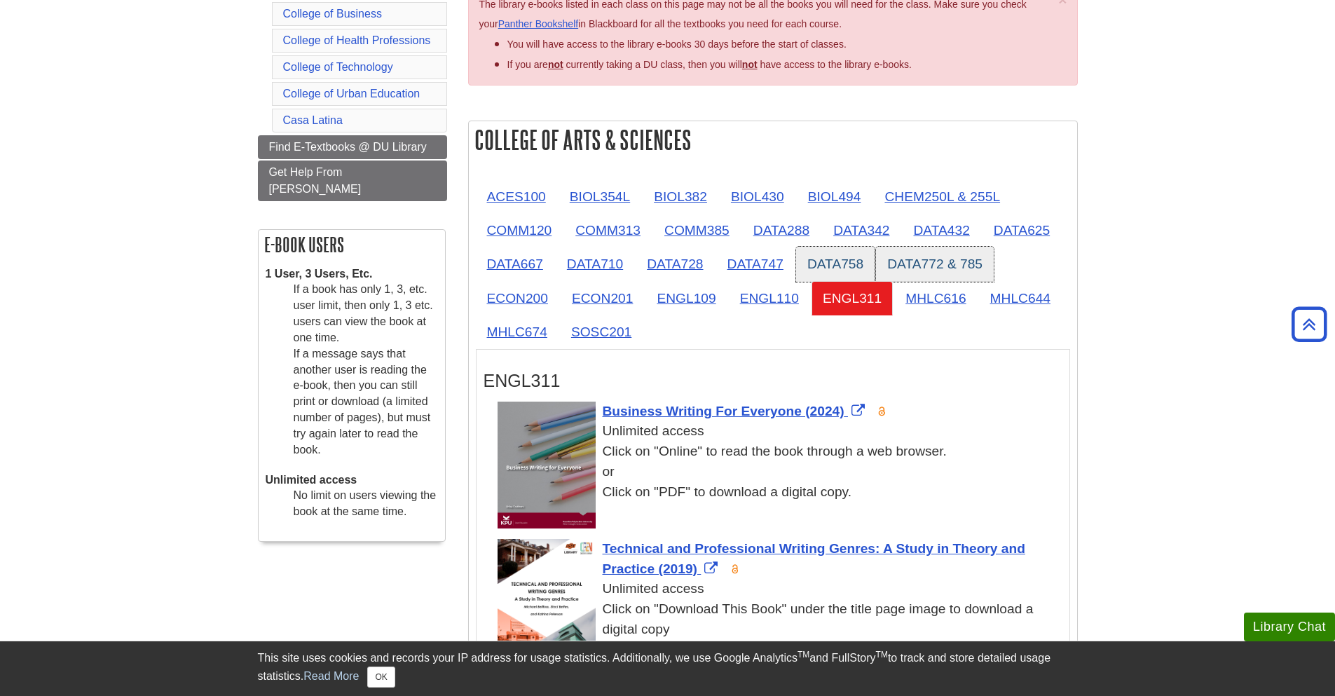
drag, startPoint x: 843, startPoint y: 269, endPoint x: 884, endPoint y: 267, distance: 41.4
click at [844, 269] on link "DATA758" at bounding box center [835, 264] width 78 height 34
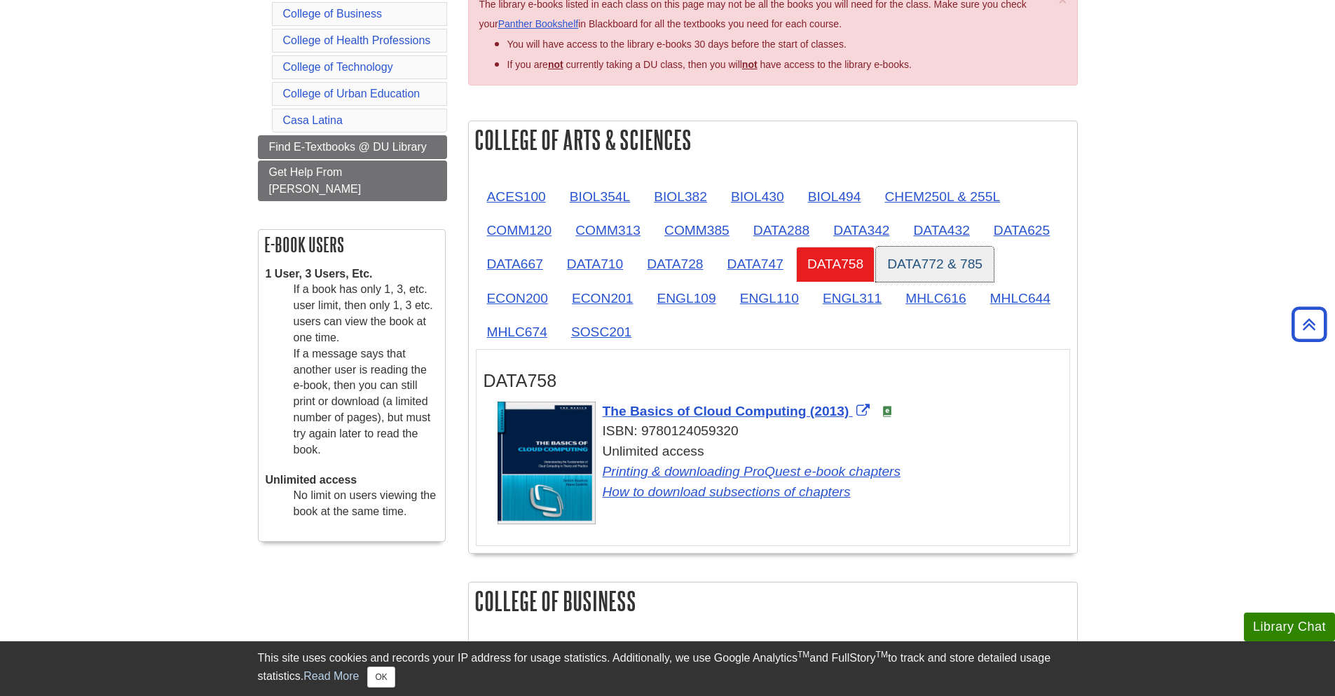
click at [906, 266] on link "DATA772 & 785" at bounding box center [935, 264] width 118 height 34
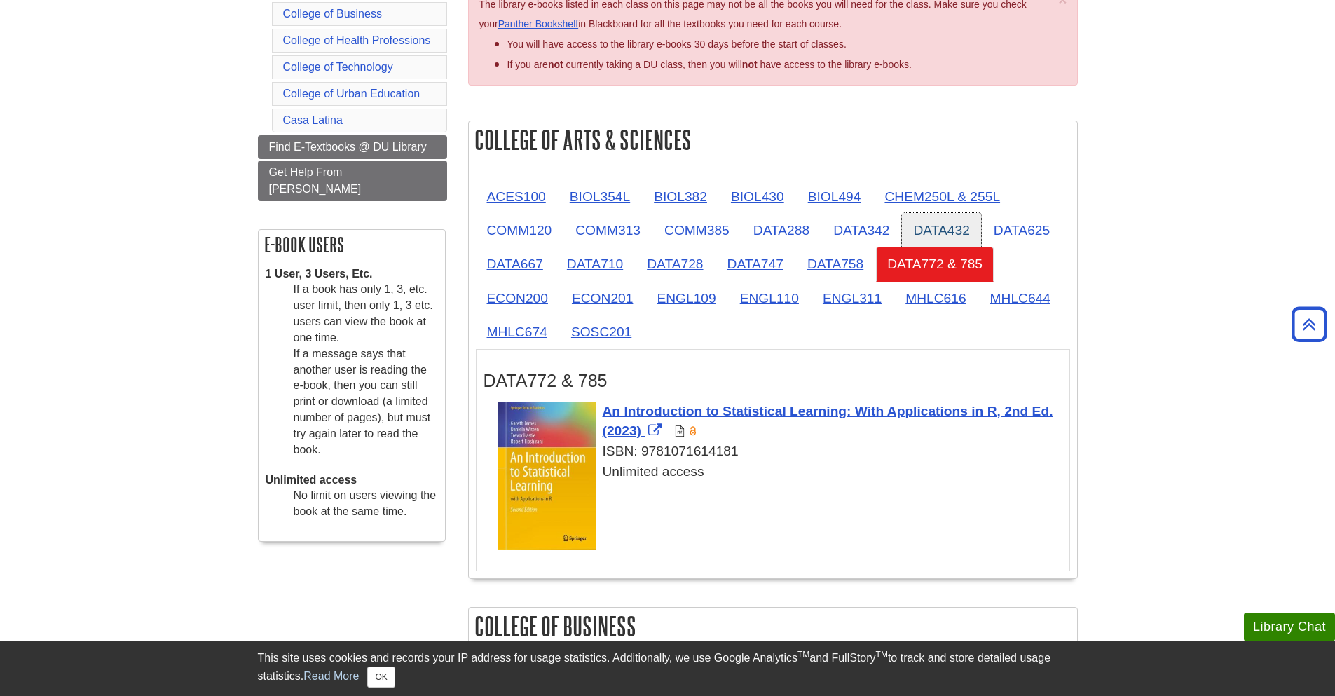
click at [964, 237] on link "DATA432" at bounding box center [941, 230] width 78 height 34
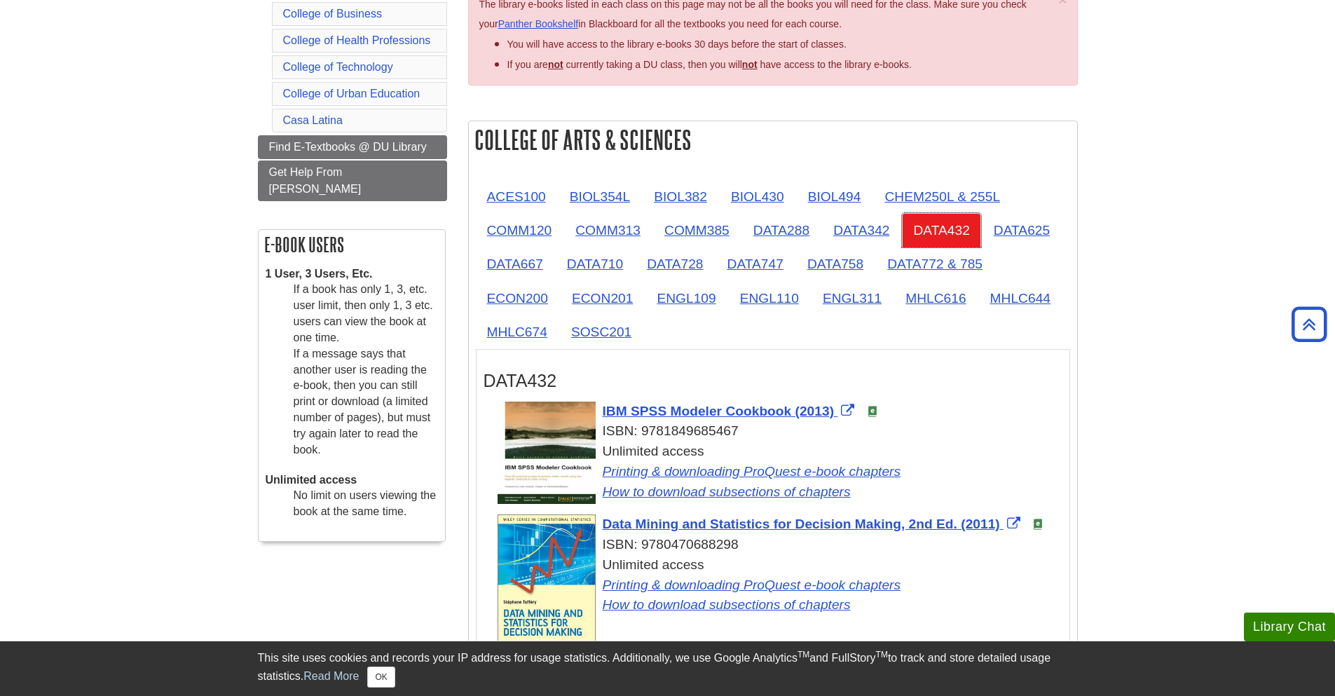
click at [979, 239] on link "DATA432" at bounding box center [941, 230] width 78 height 34
click at [821, 268] on link "DATA758" at bounding box center [835, 264] width 78 height 34
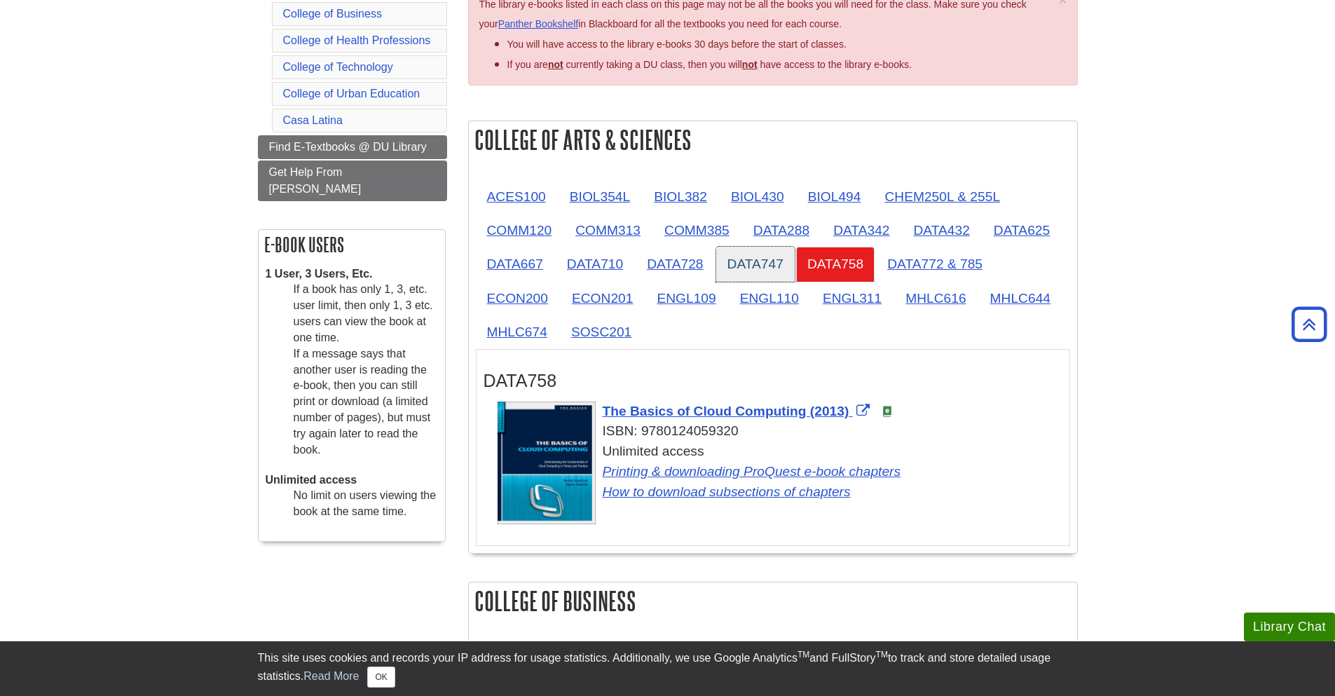
click at [778, 265] on link "DATA747" at bounding box center [755, 264] width 78 height 34
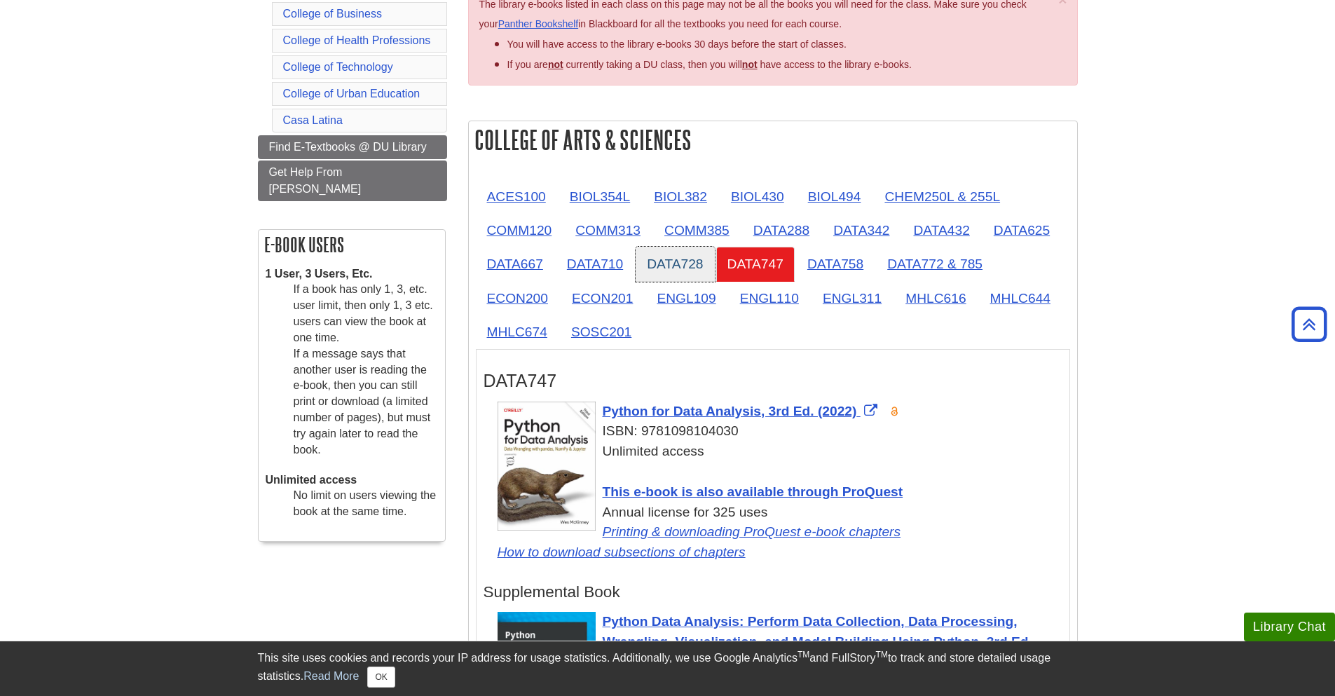
click at [692, 256] on link "DATA728" at bounding box center [674, 264] width 78 height 34
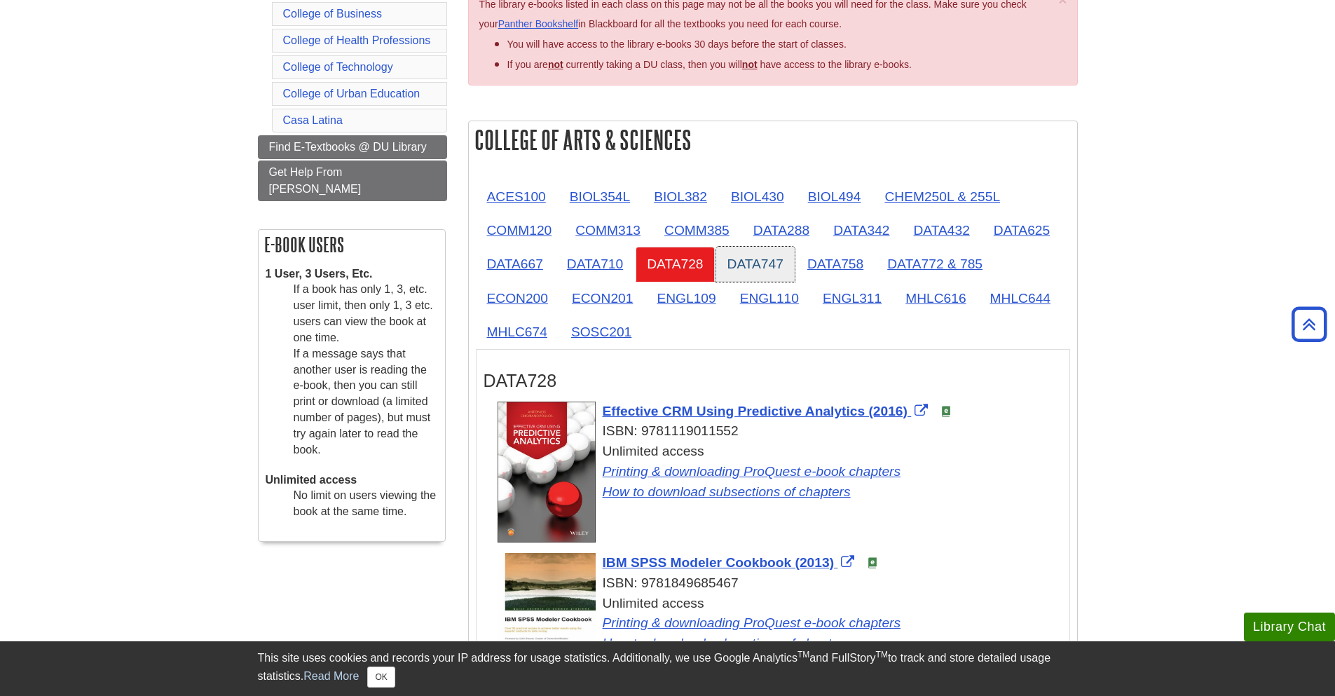
click at [794, 265] on link "DATA747" at bounding box center [755, 264] width 78 height 34
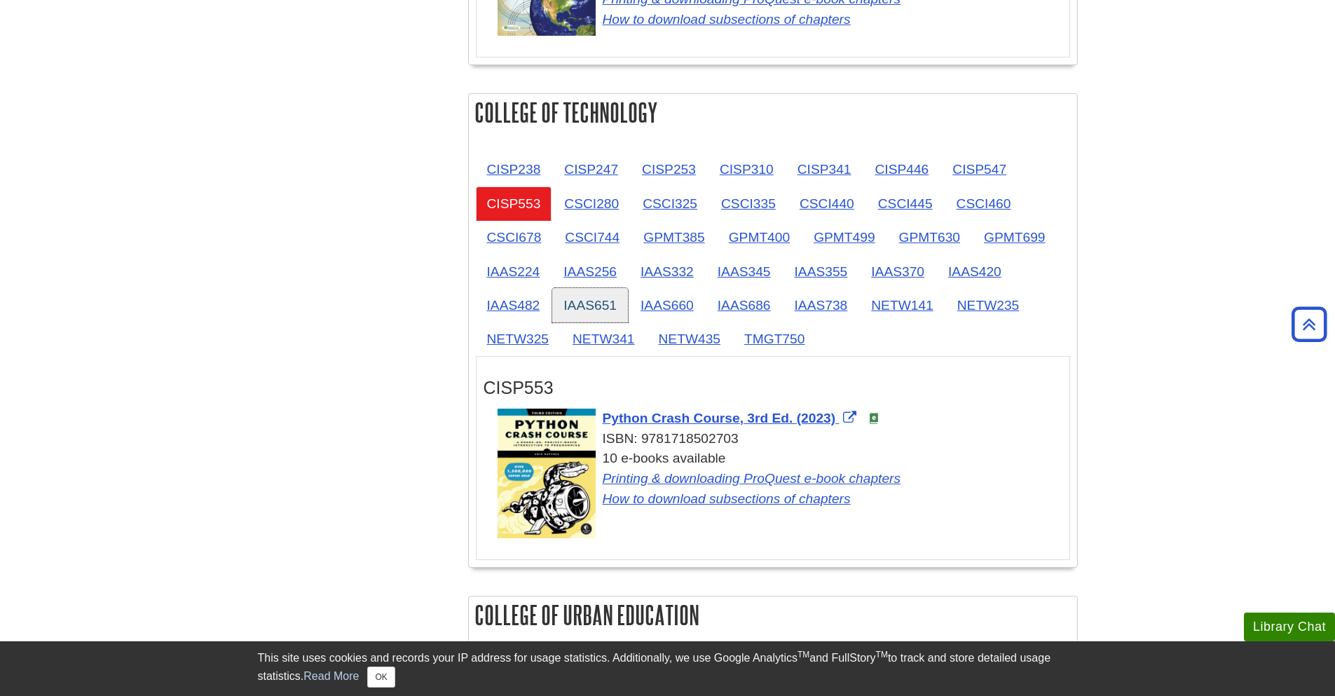
scroll to position [2102, 0]
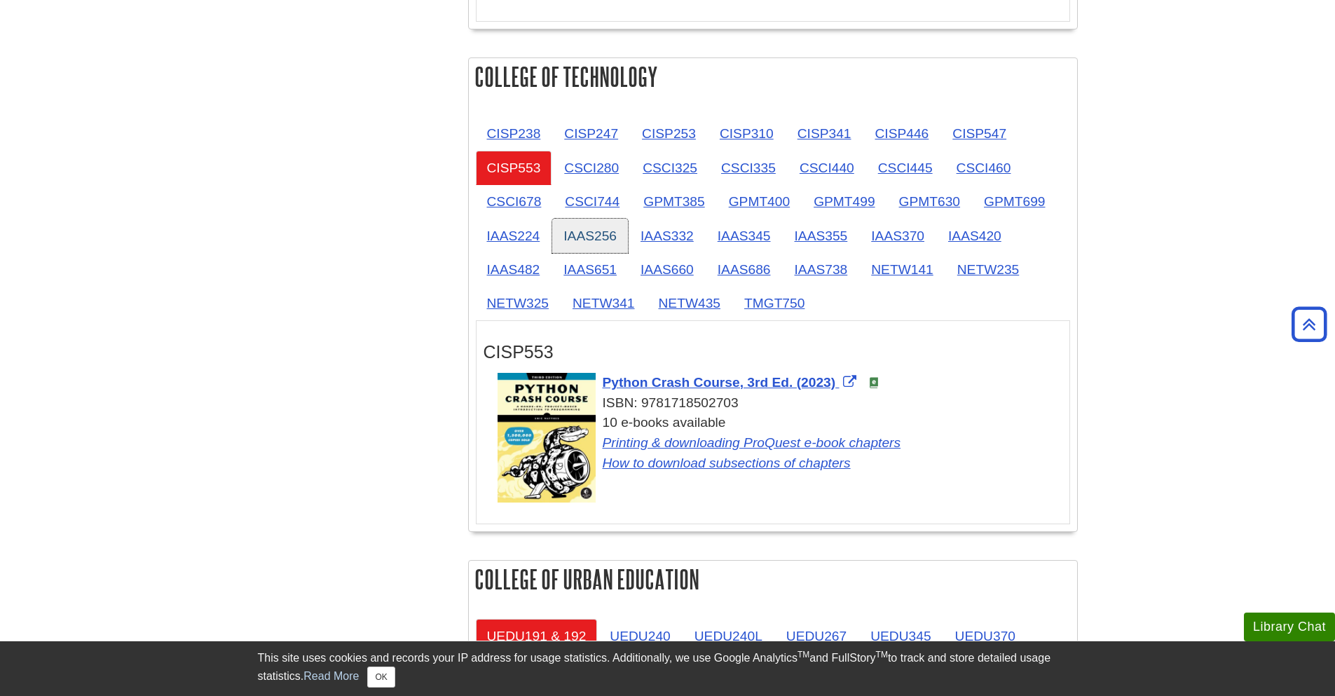
click at [578, 228] on link "IAAS256" at bounding box center [590, 236] width 76 height 34
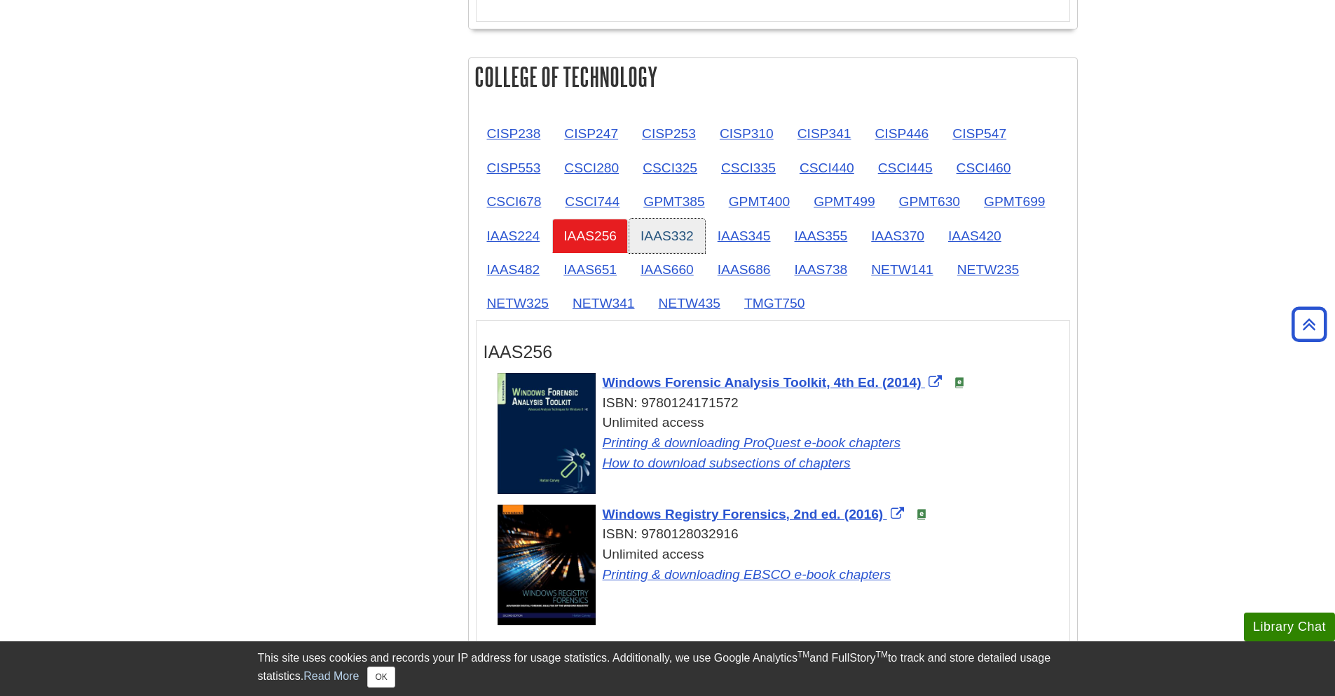
click at [697, 249] on link "IAAS332" at bounding box center [667, 236] width 76 height 34
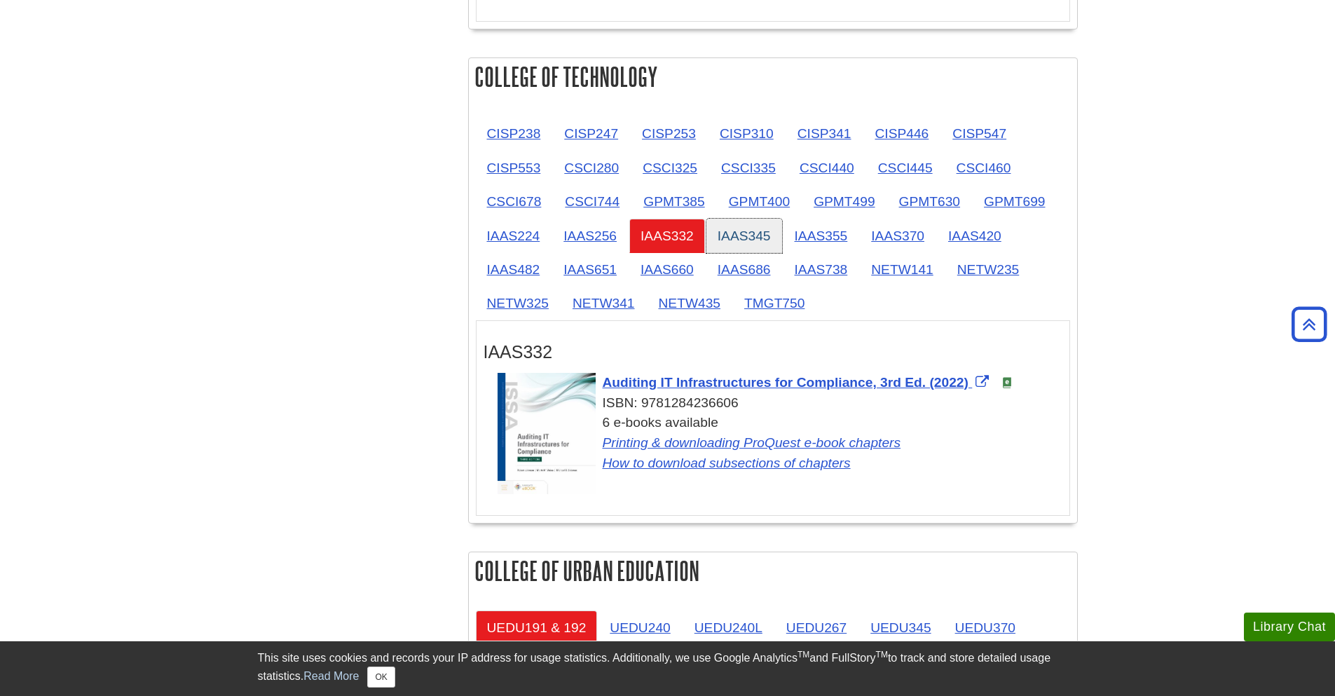
click at [742, 247] on link "IAAS345" at bounding box center [744, 236] width 76 height 34
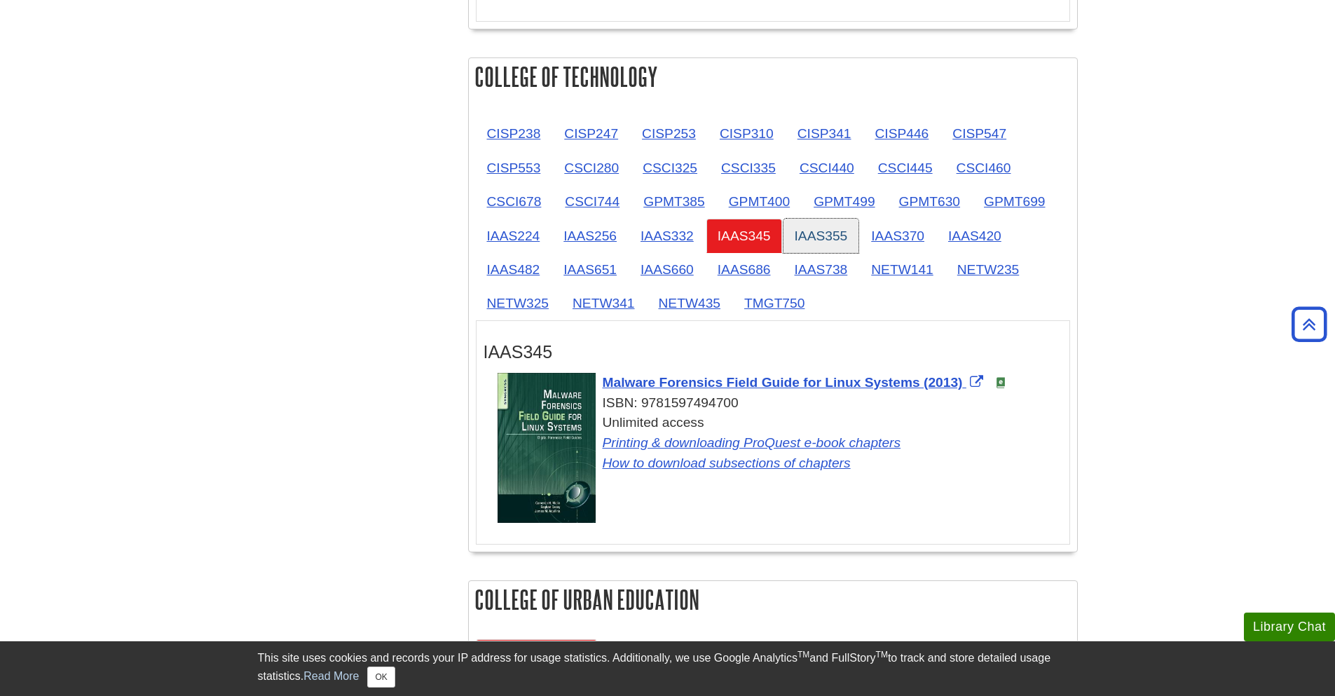
click at [825, 247] on link "IAAS355" at bounding box center [821, 236] width 76 height 34
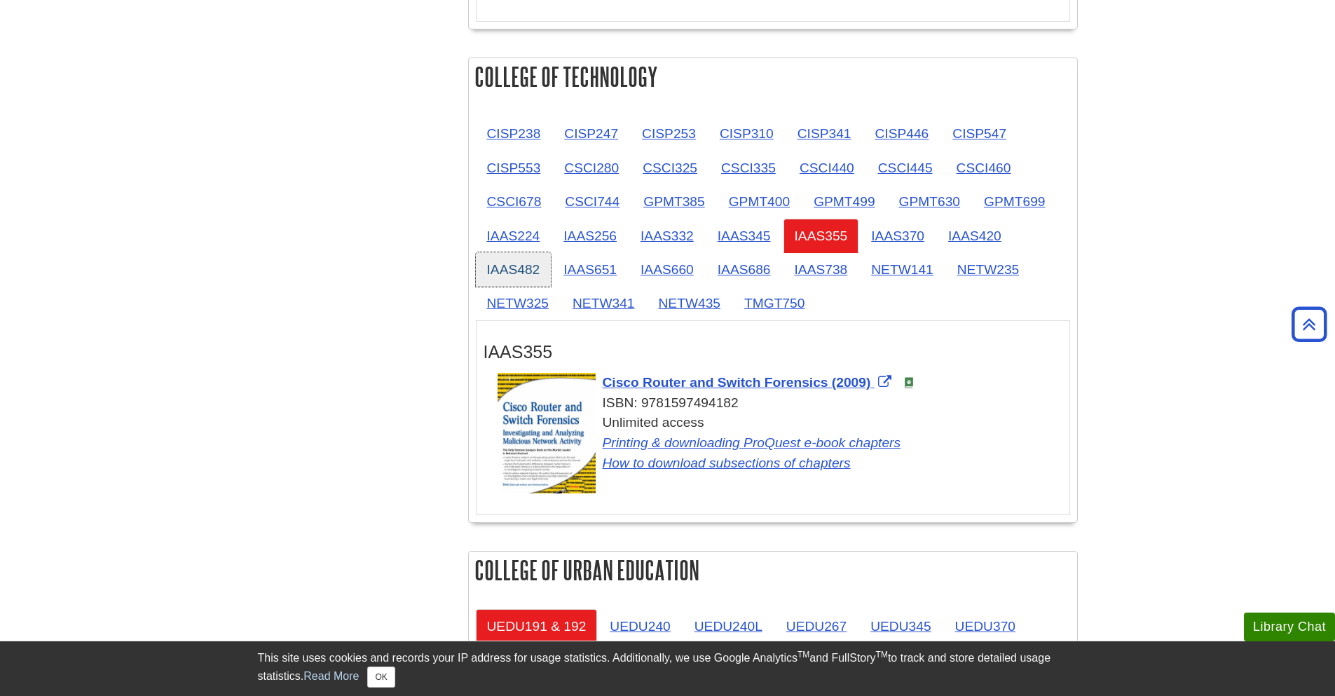
click at [518, 259] on link "IAAS482" at bounding box center [514, 269] width 76 height 34
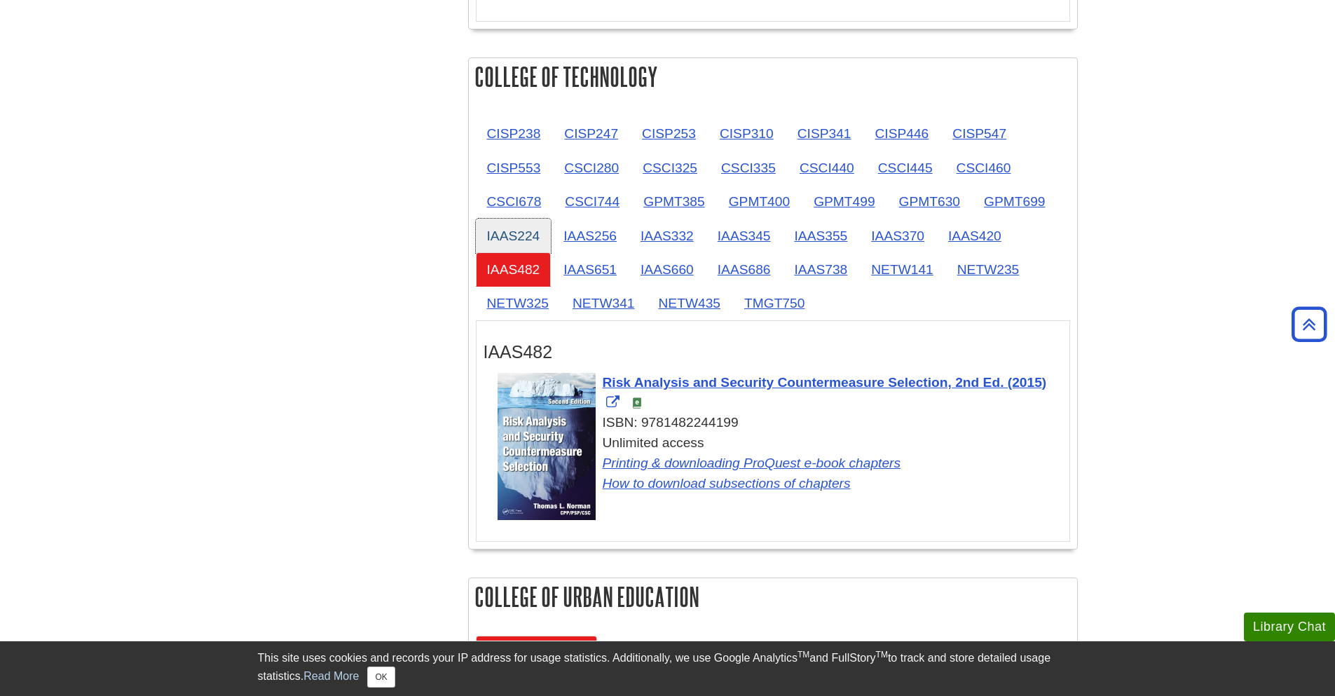
click at [517, 235] on link "IAAS224" at bounding box center [514, 236] width 76 height 34
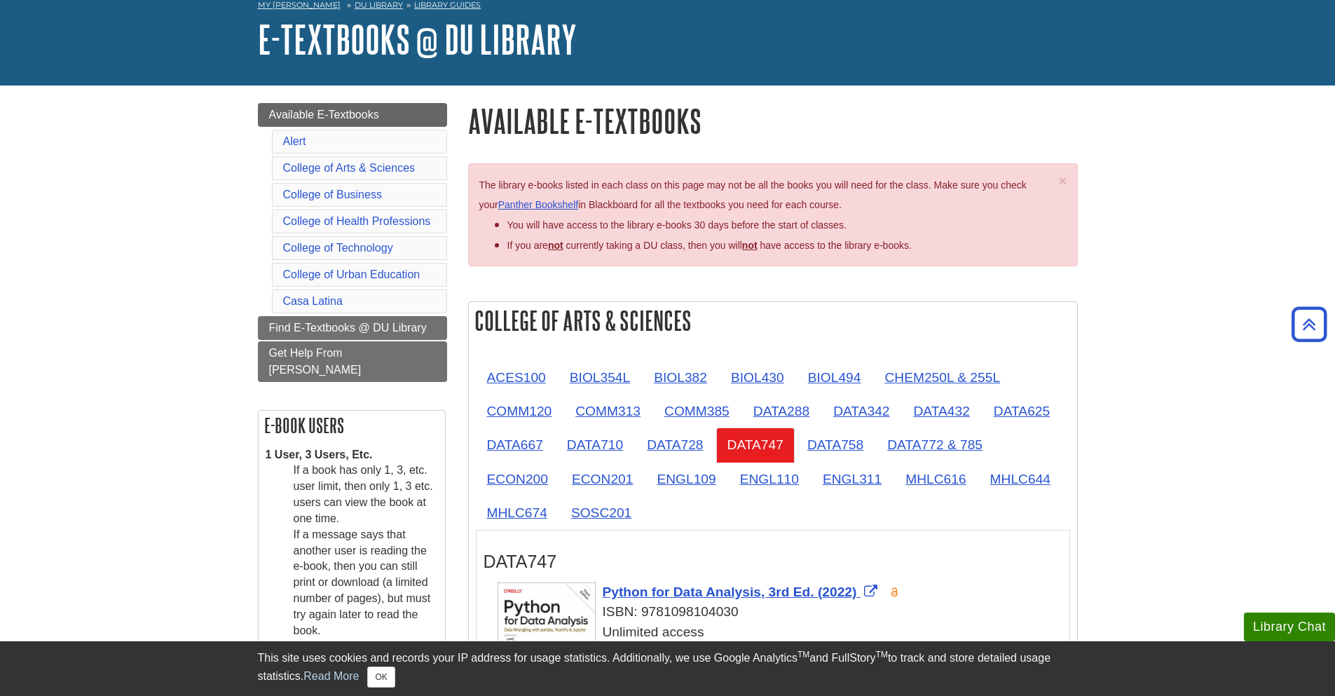
scroll to position [0, 0]
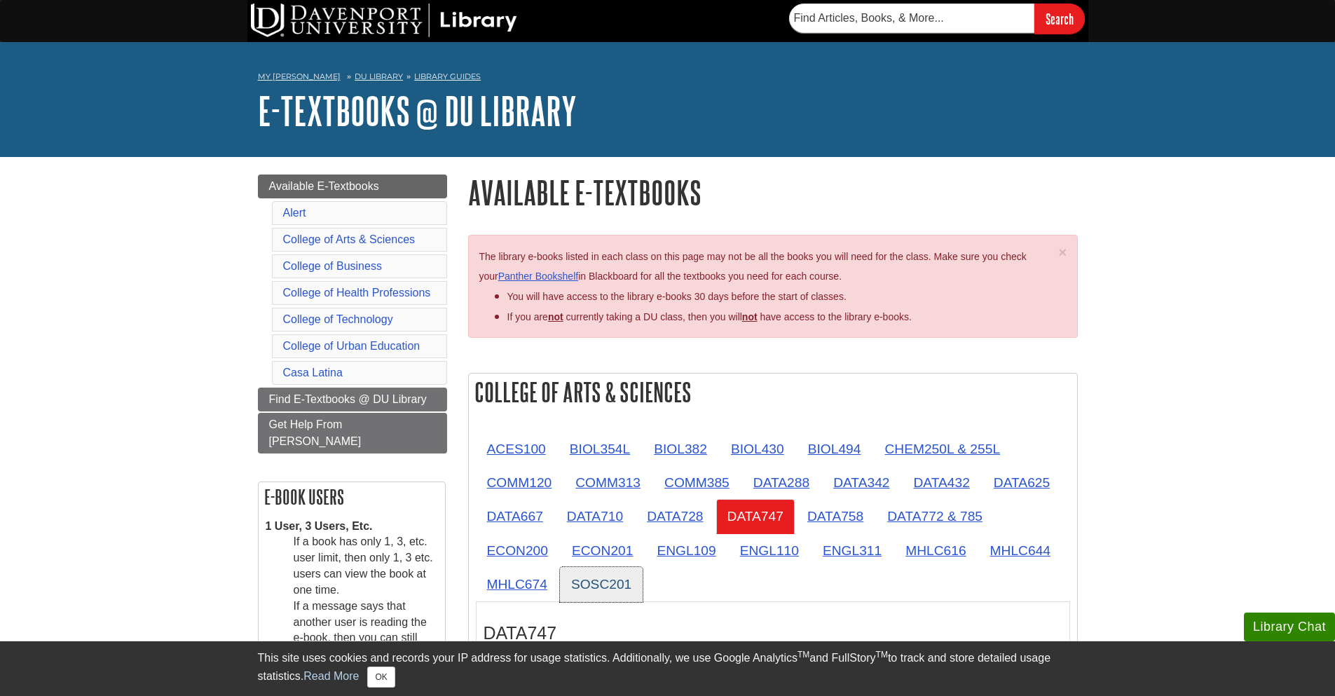
click at [600, 574] on link "SOSC201" at bounding box center [601, 584] width 83 height 34
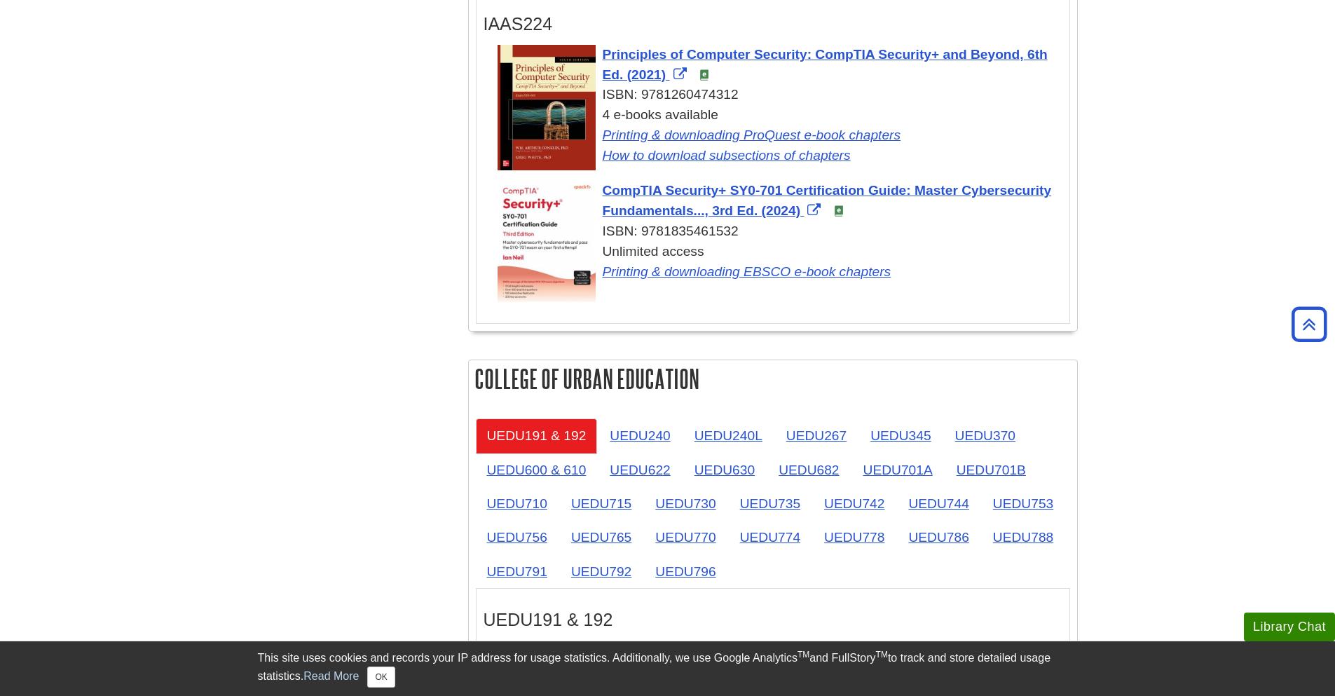
scroll to position [2018, 0]
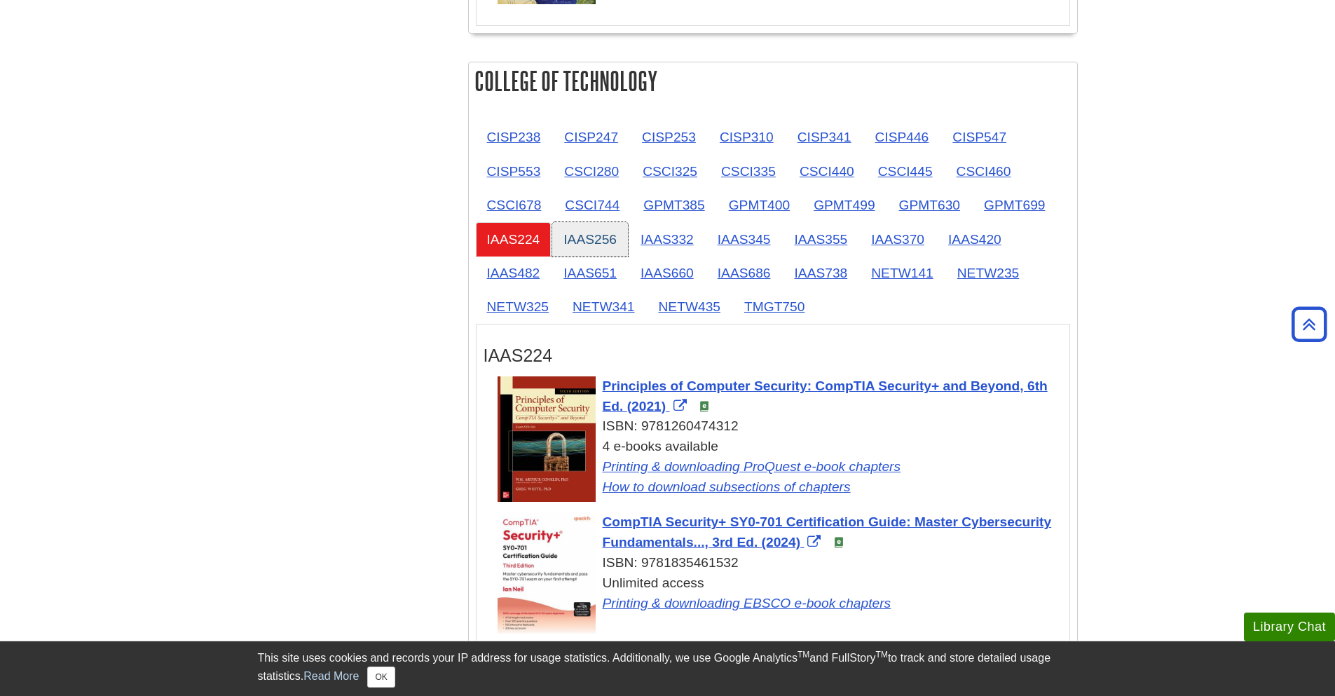
click at [582, 245] on link "IAAS256" at bounding box center [590, 239] width 76 height 34
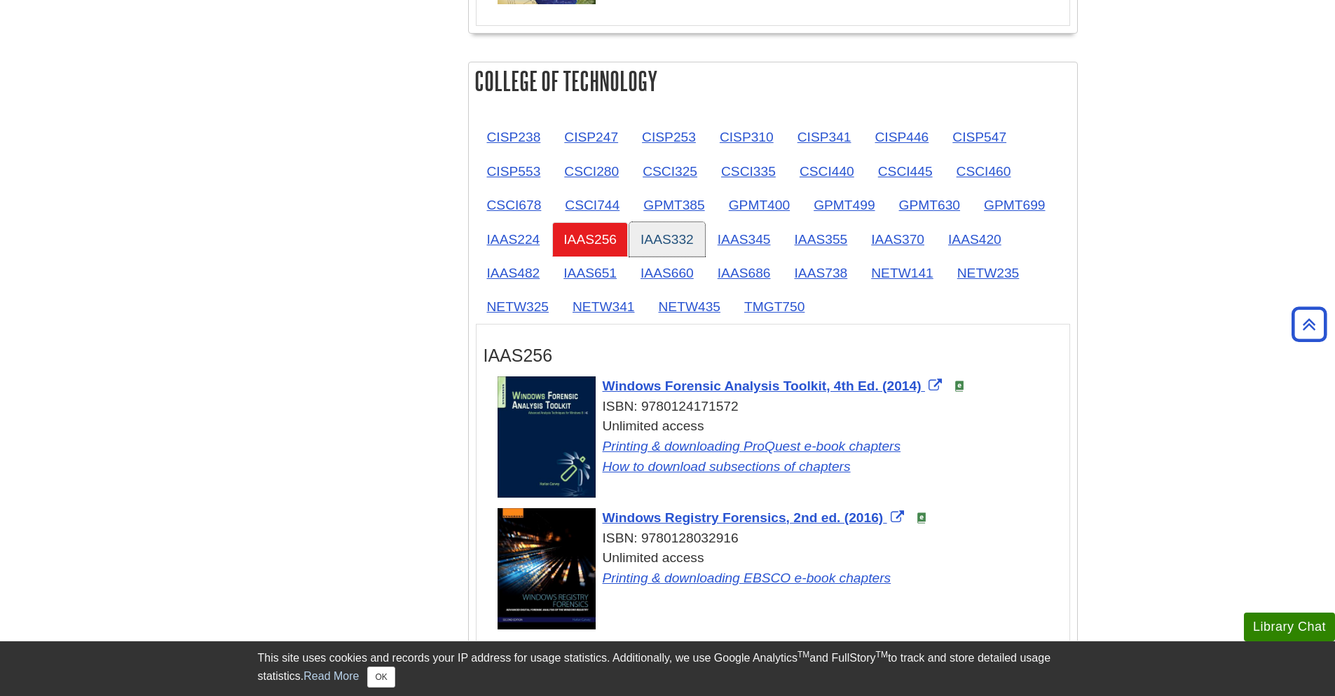
click at [642, 239] on link "IAAS332" at bounding box center [667, 239] width 76 height 34
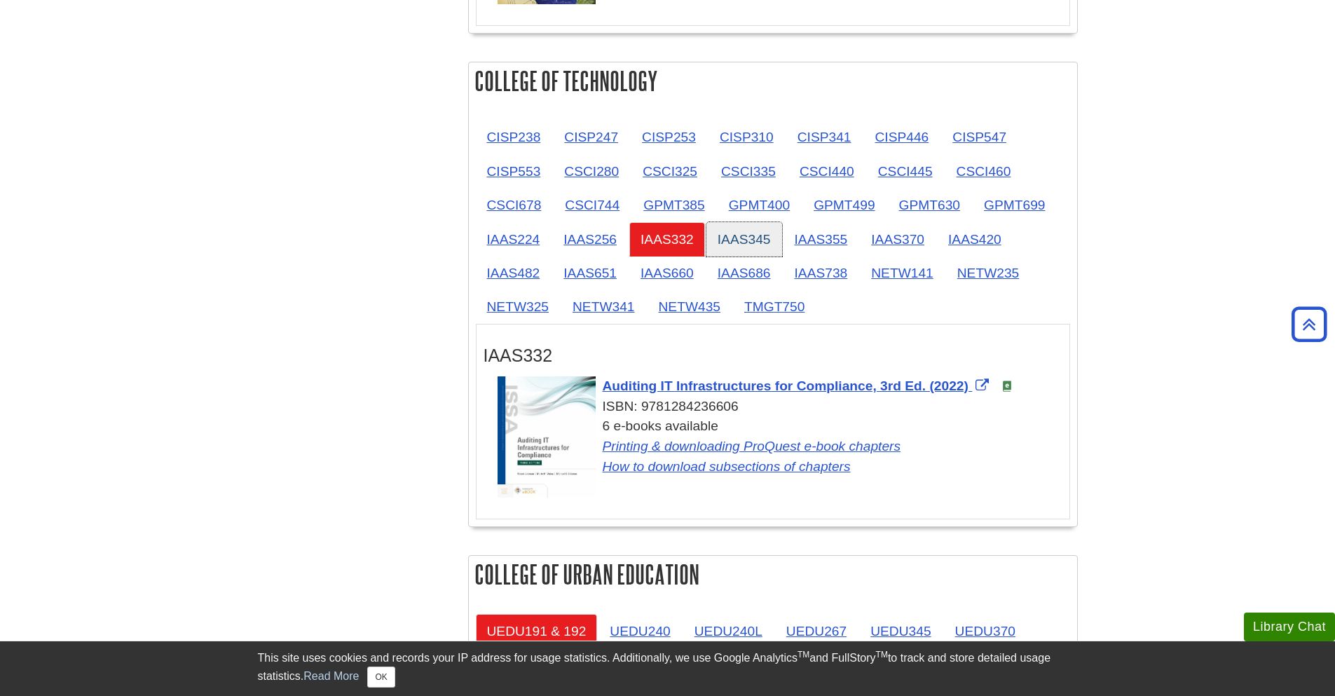
click at [718, 237] on link "IAAS345" at bounding box center [744, 239] width 76 height 34
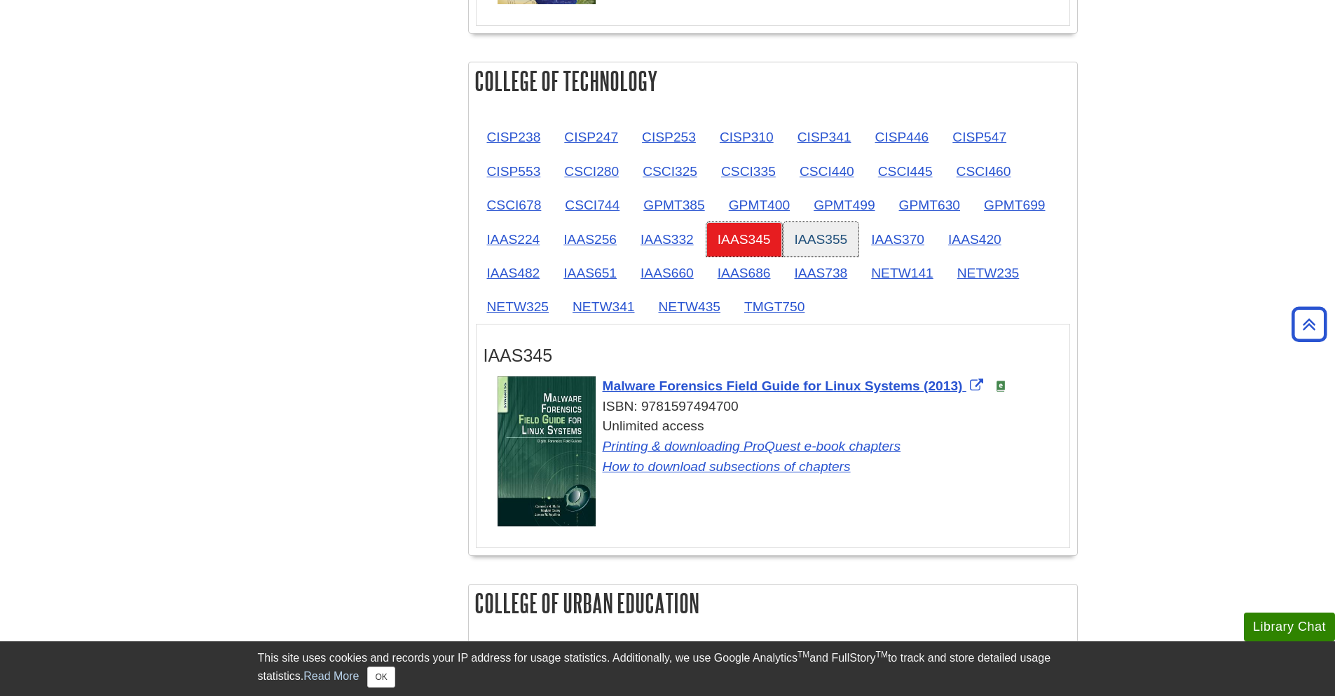
drag, startPoint x: 780, startPoint y: 237, endPoint x: 811, endPoint y: 240, distance: 31.0
click at [781, 236] on link "IAAS345" at bounding box center [744, 239] width 76 height 34
click at [818, 240] on link "IAAS355" at bounding box center [821, 239] width 76 height 34
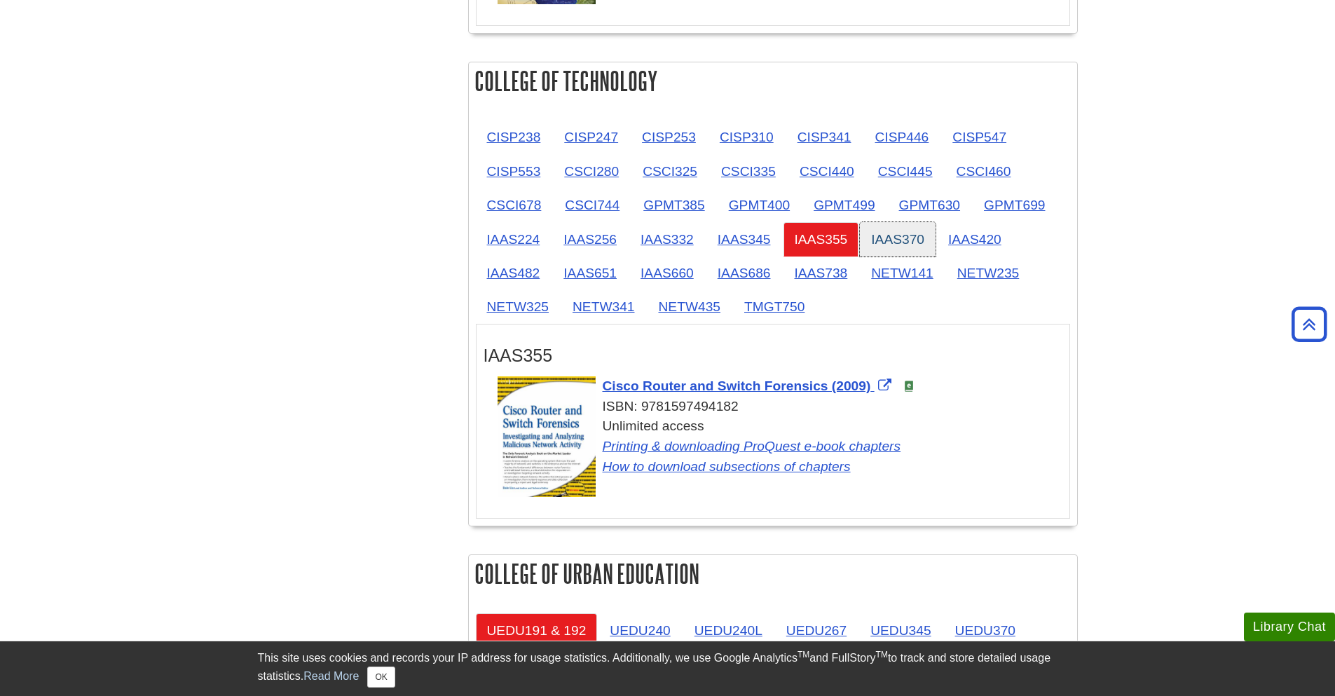
drag, startPoint x: 869, startPoint y: 237, endPoint x: 885, endPoint y: 238, distance: 15.4
click at [870, 237] on link "IAAS370" at bounding box center [898, 239] width 76 height 34
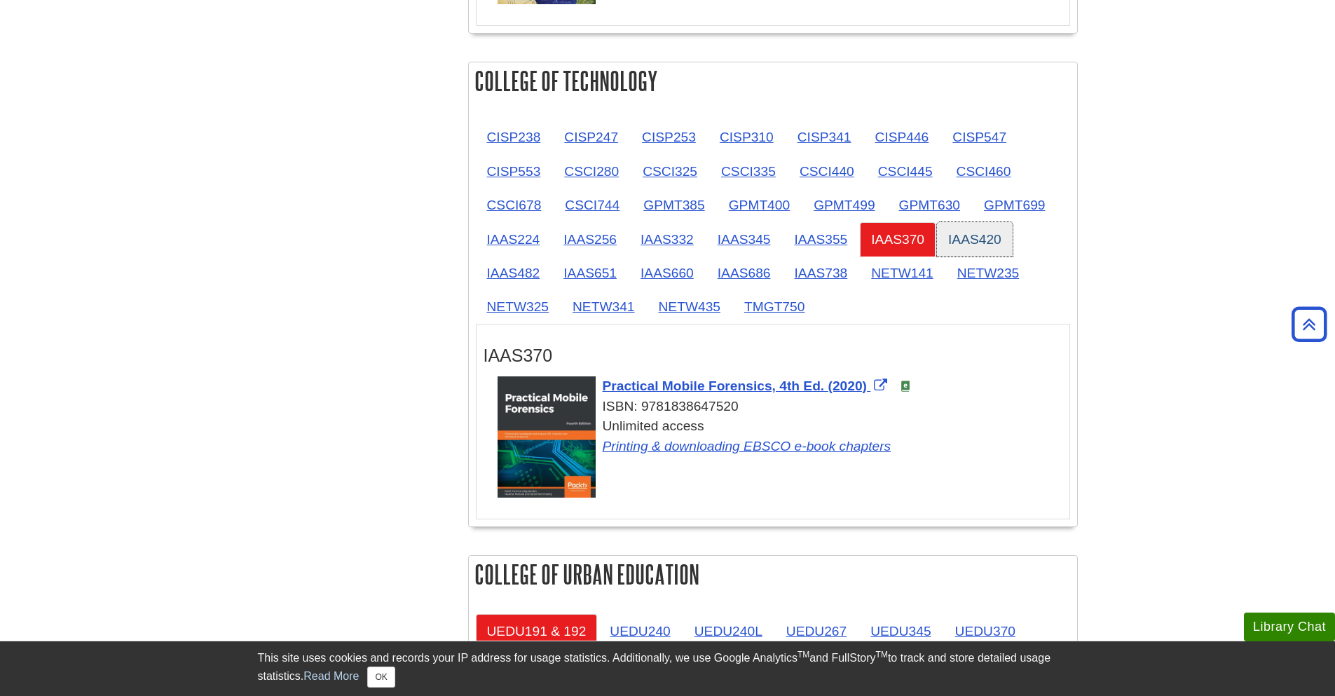
click at [1005, 241] on link "IAAS420" at bounding box center [975, 239] width 76 height 34
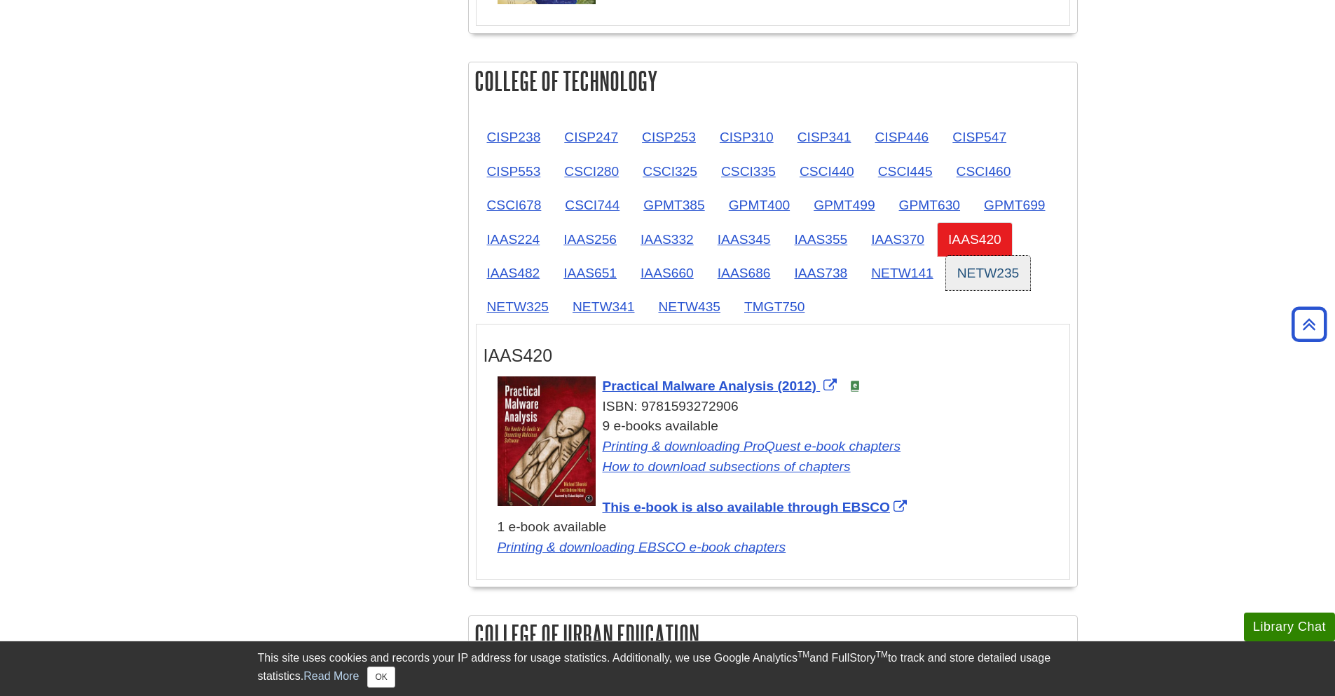
click at [968, 279] on link "NETW235" at bounding box center [988, 273] width 85 height 34
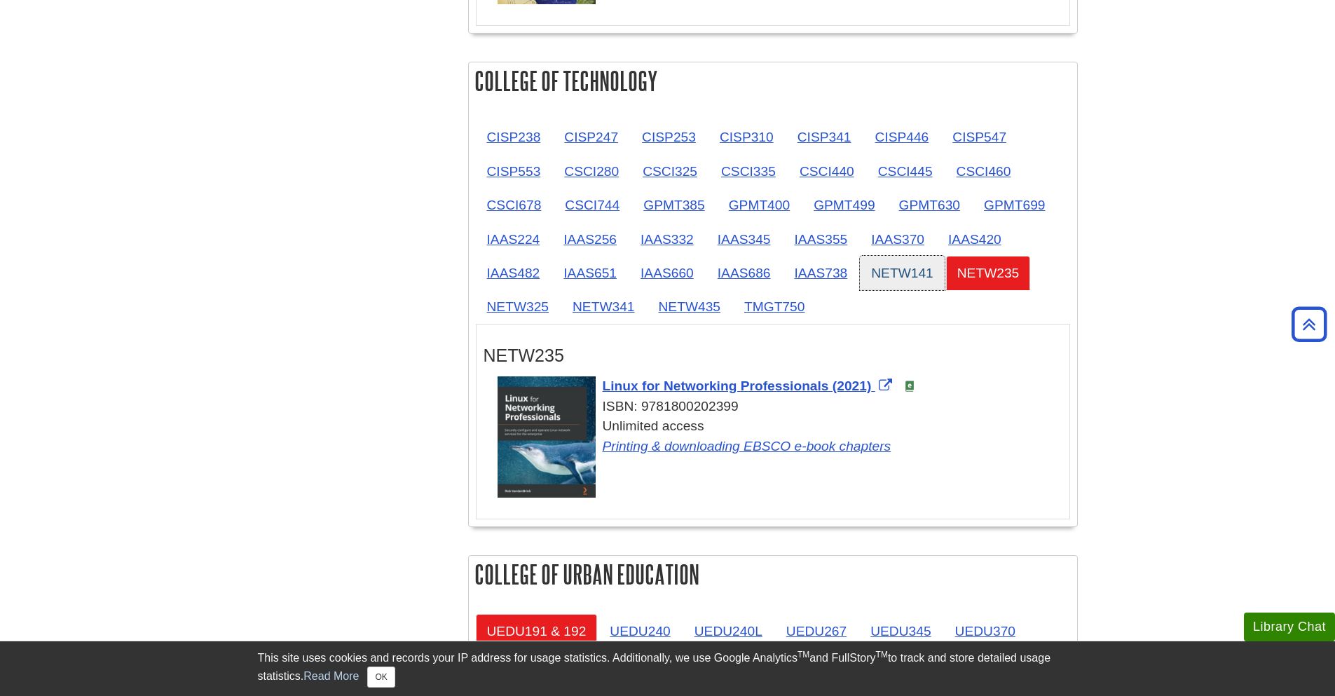
click at [918, 277] on link "NETW141" at bounding box center [902, 273] width 85 height 34
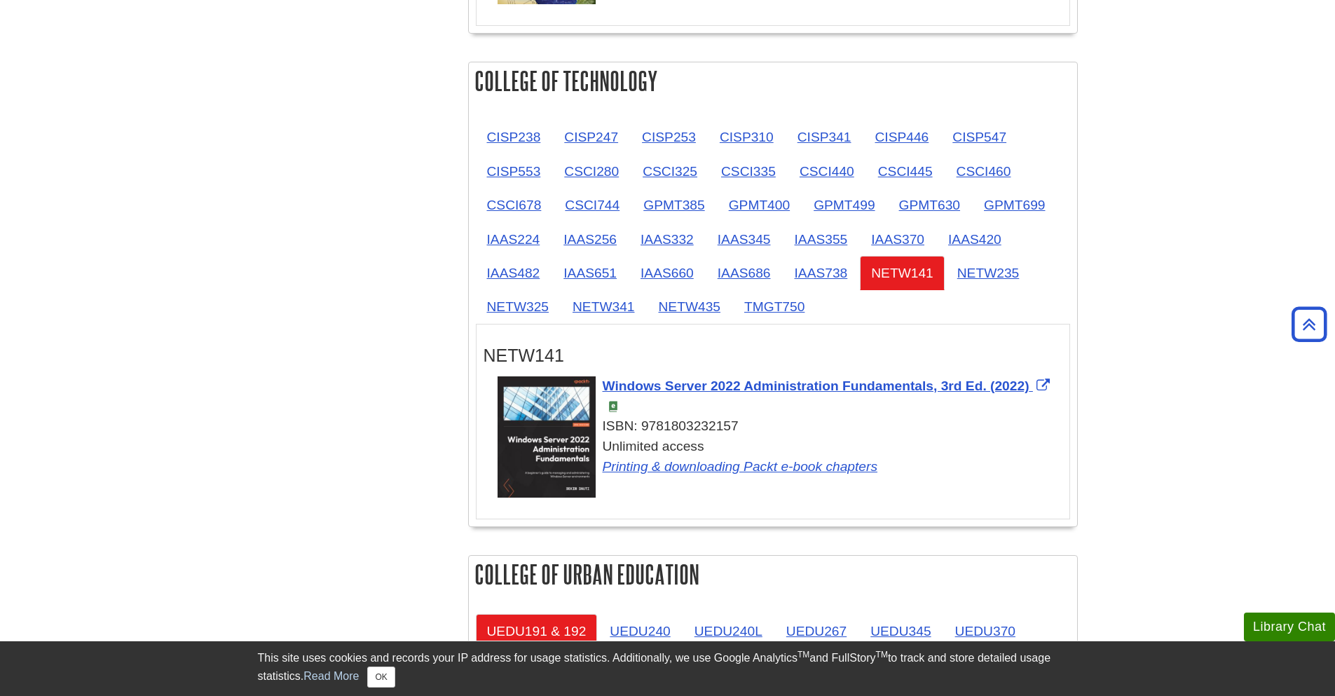
click at [782, 272] on li "IAAS686" at bounding box center [744, 273] width 77 height 34
click at [810, 275] on link "IAAS738" at bounding box center [821, 273] width 76 height 34
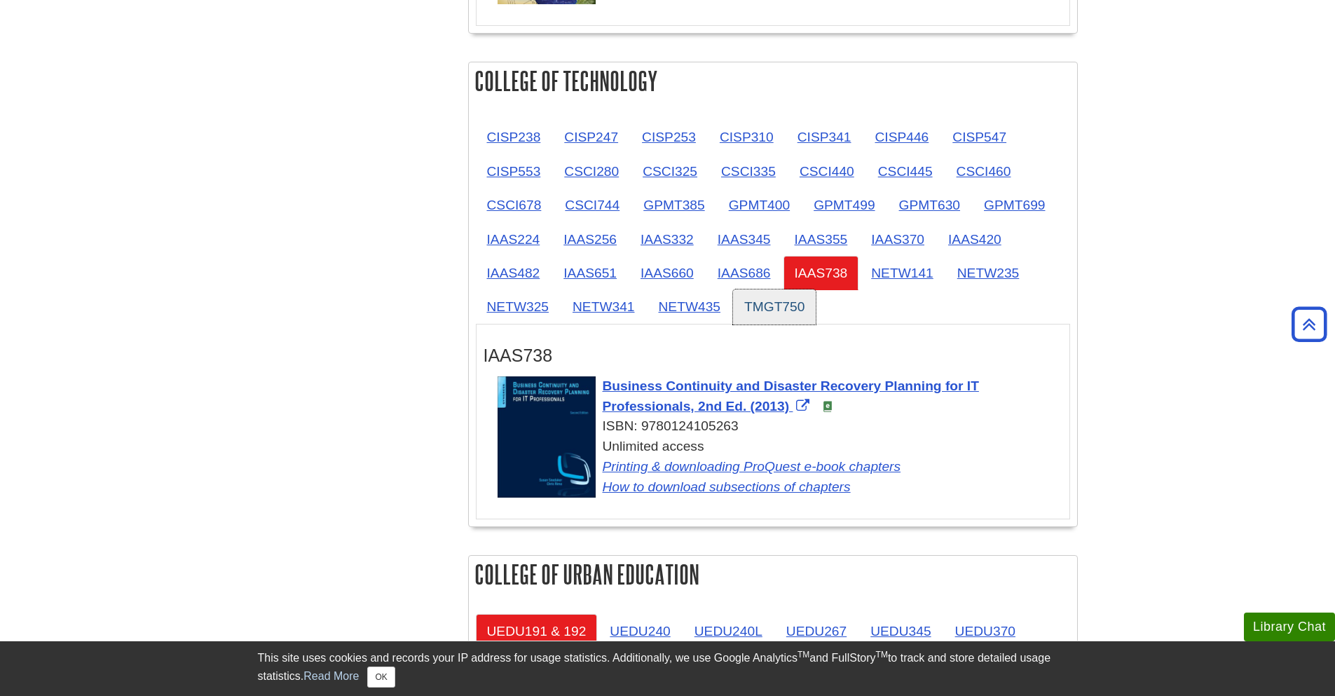
click at [755, 312] on link "TMGT750" at bounding box center [774, 306] width 83 height 34
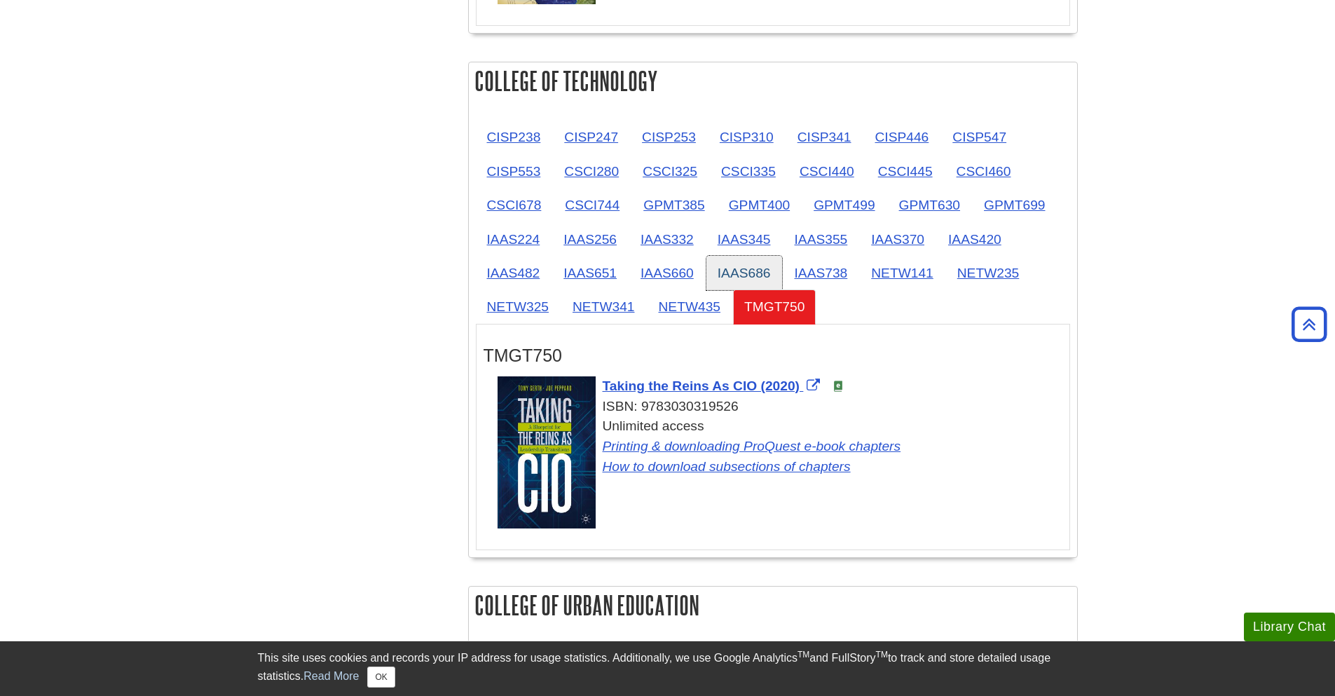
click at [748, 285] on link "IAAS686" at bounding box center [744, 273] width 76 height 34
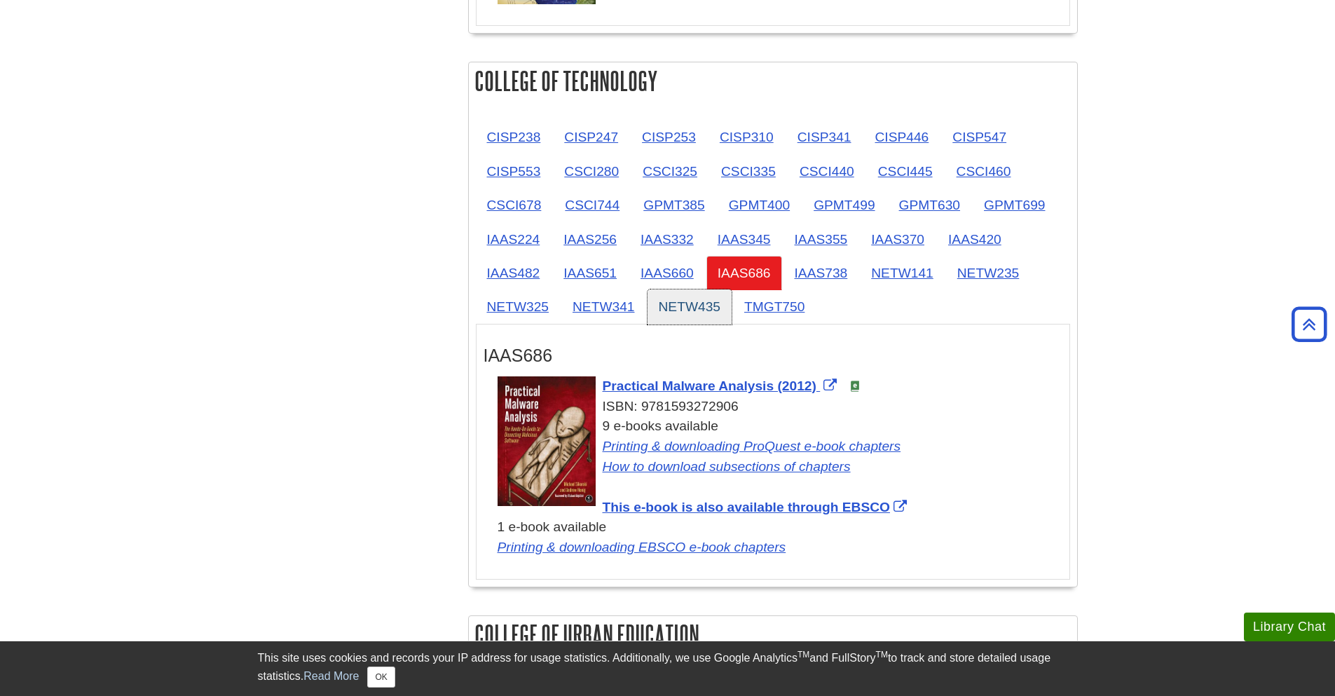
click at [693, 303] on link "NETW435" at bounding box center [689, 306] width 85 height 34
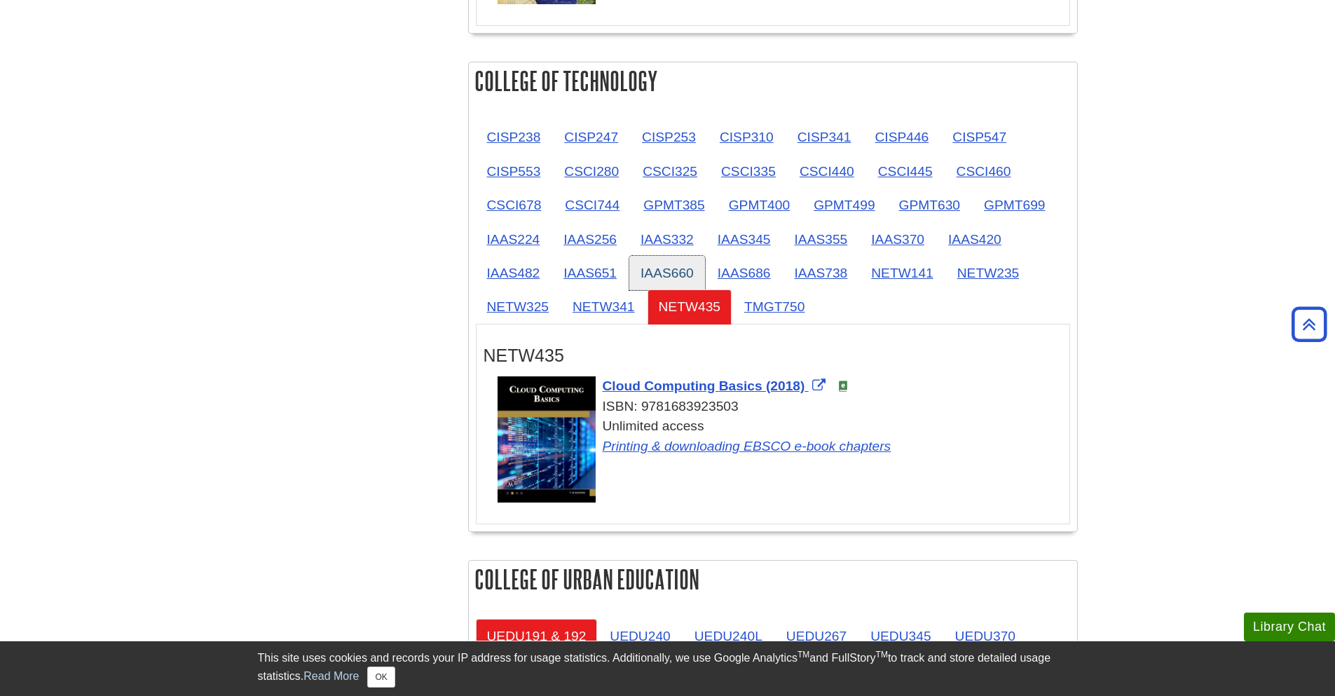
click at [686, 282] on link "IAAS660" at bounding box center [667, 273] width 76 height 34
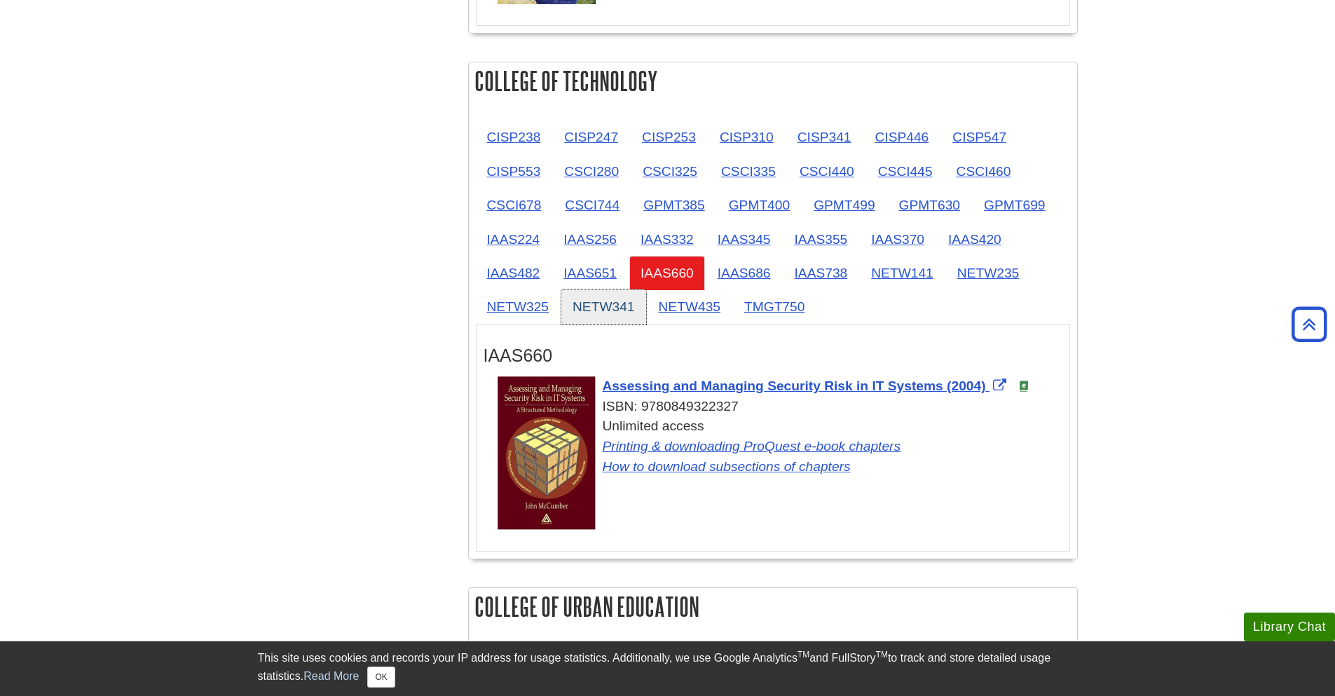
click at [604, 293] on link "NETW341" at bounding box center [603, 306] width 85 height 34
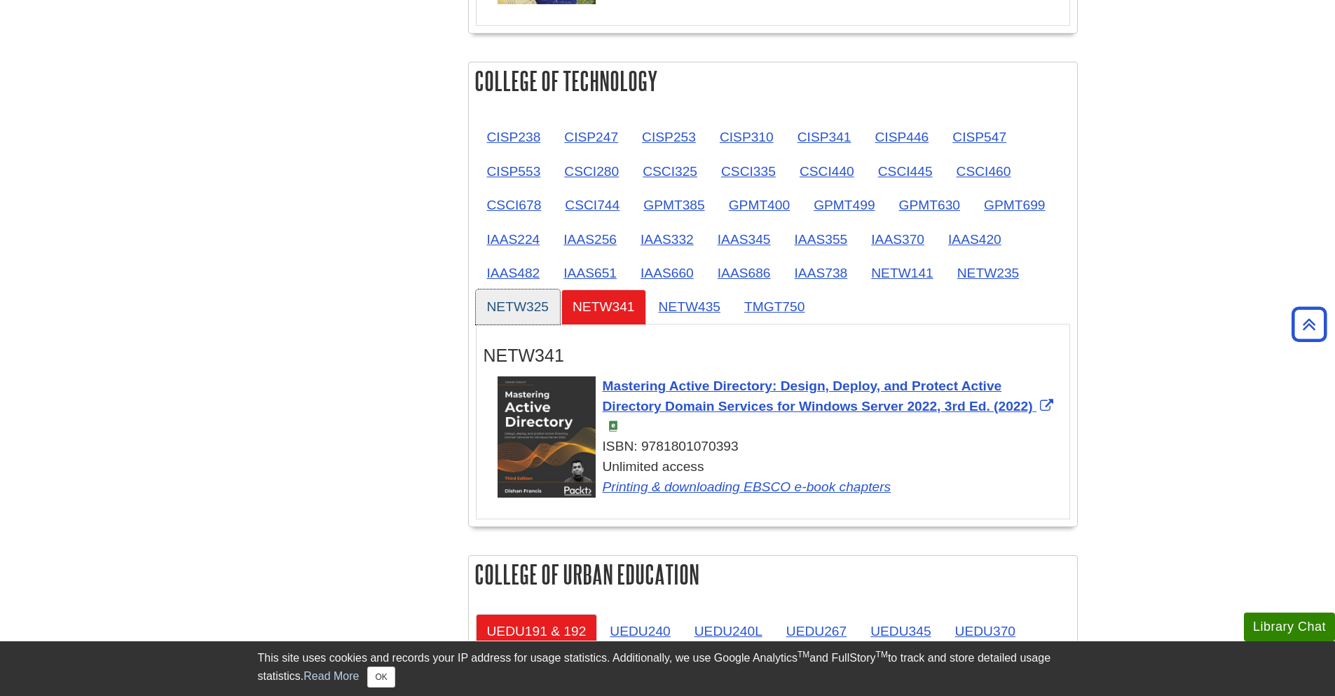
drag, startPoint x: 523, startPoint y: 310, endPoint x: 537, endPoint y: 294, distance: 22.3
click at [523, 310] on link "NETW325" at bounding box center [518, 306] width 85 height 34
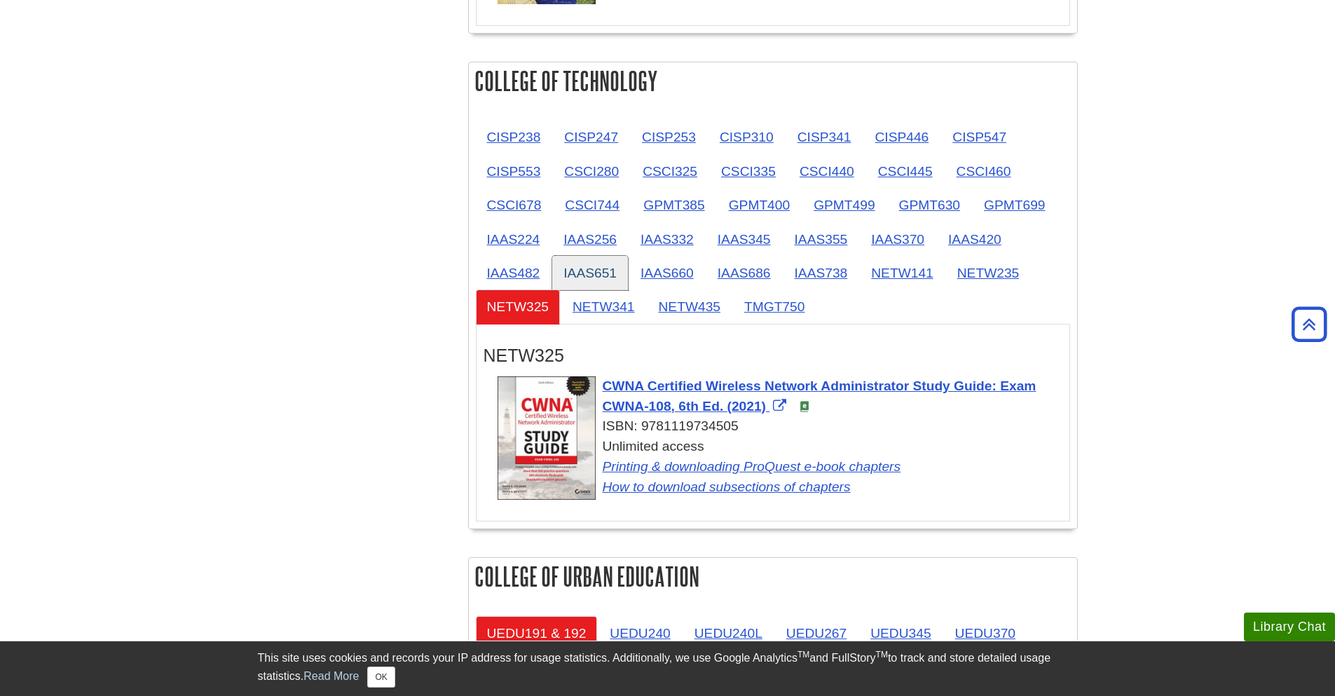
drag, startPoint x: 586, startPoint y: 267, endPoint x: 555, endPoint y: 270, distance: 31.7
click at [586, 267] on link "IAAS651" at bounding box center [590, 273] width 76 height 34
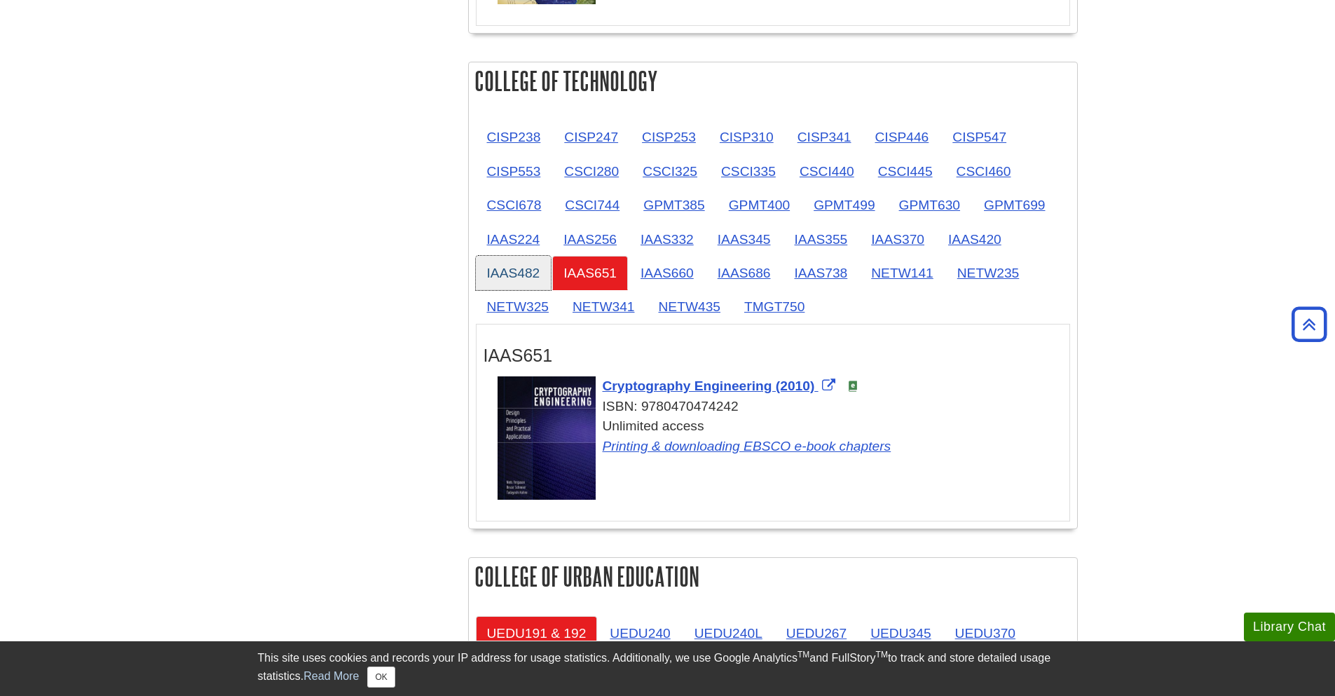
click at [531, 273] on link "IAAS482" at bounding box center [514, 273] width 76 height 34
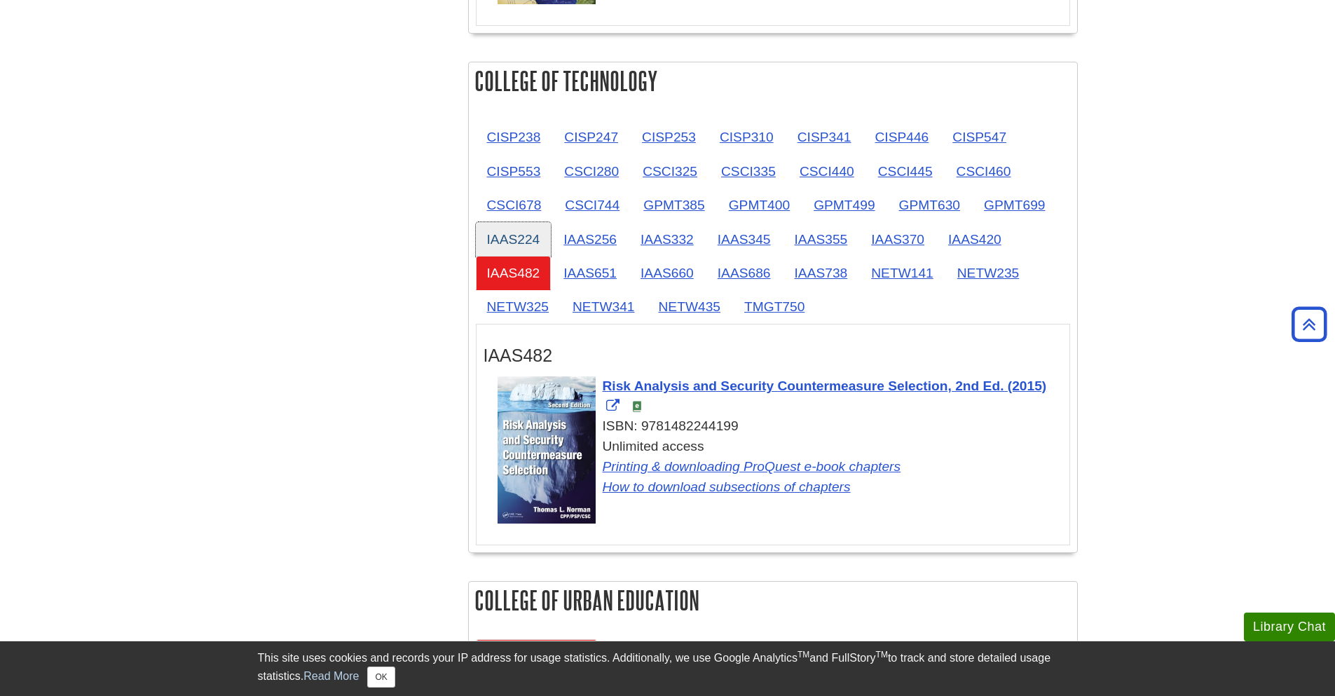
click at [523, 253] on link "IAAS224" at bounding box center [514, 239] width 76 height 34
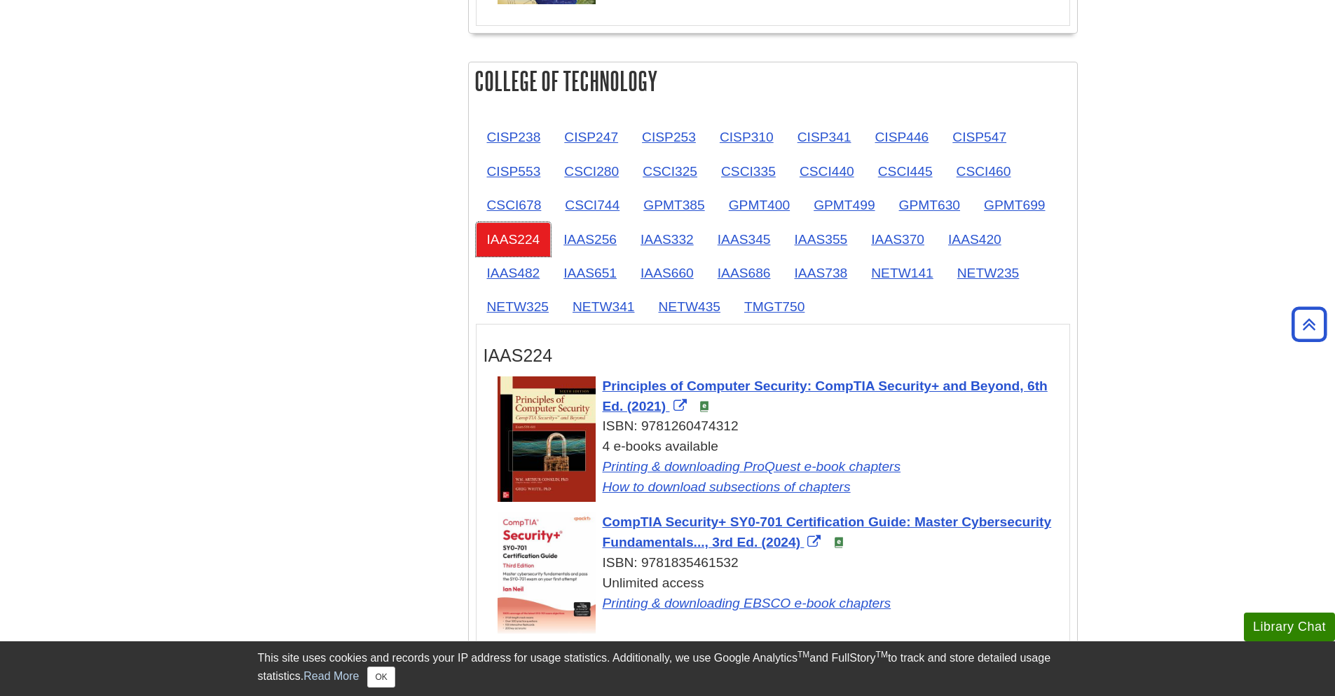
click at [525, 242] on link "IAAS224" at bounding box center [514, 239] width 76 height 34
click at [523, 219] on link "CSCI678" at bounding box center [514, 205] width 77 height 34
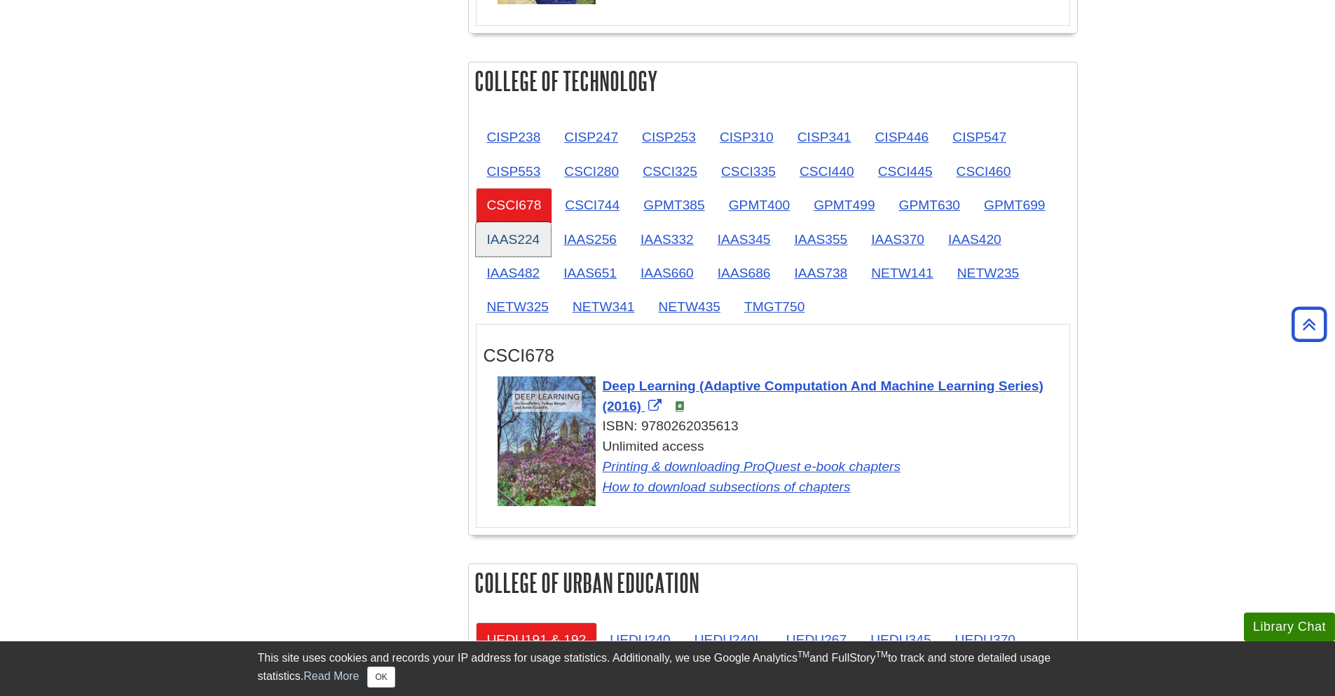
click at [518, 236] on link "IAAS224" at bounding box center [514, 239] width 76 height 34
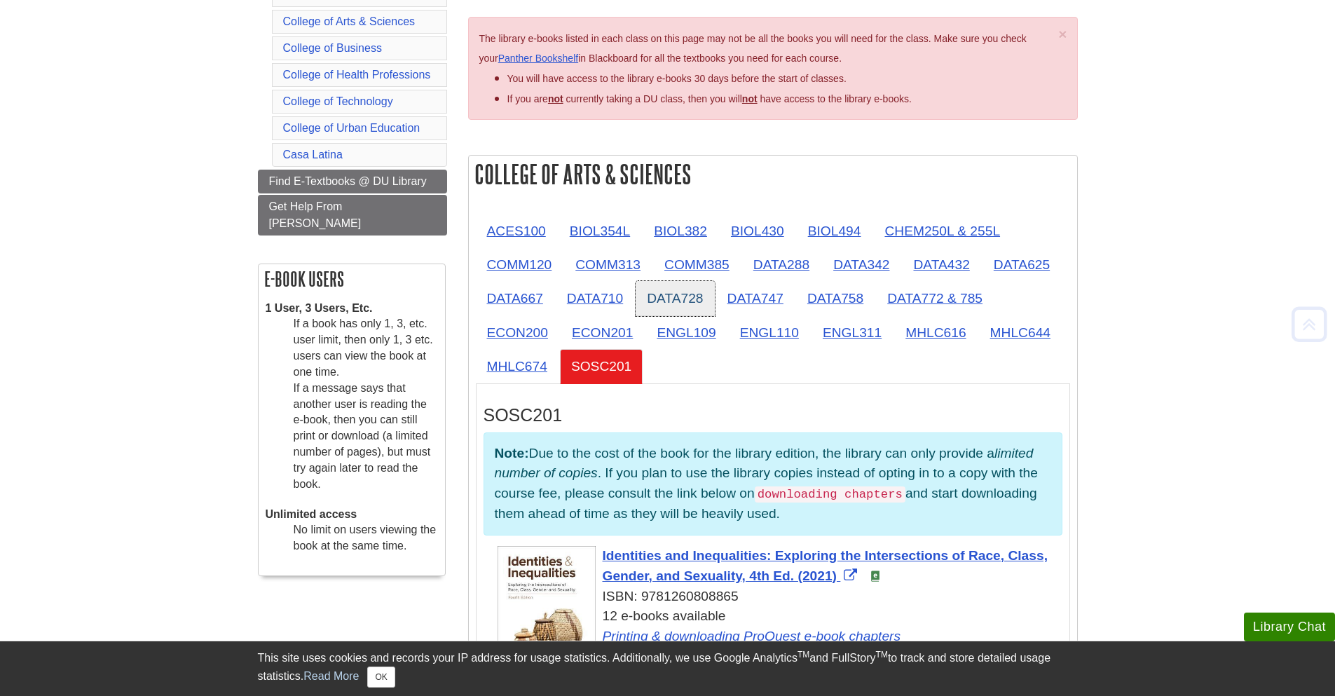
scroll to position [252, 0]
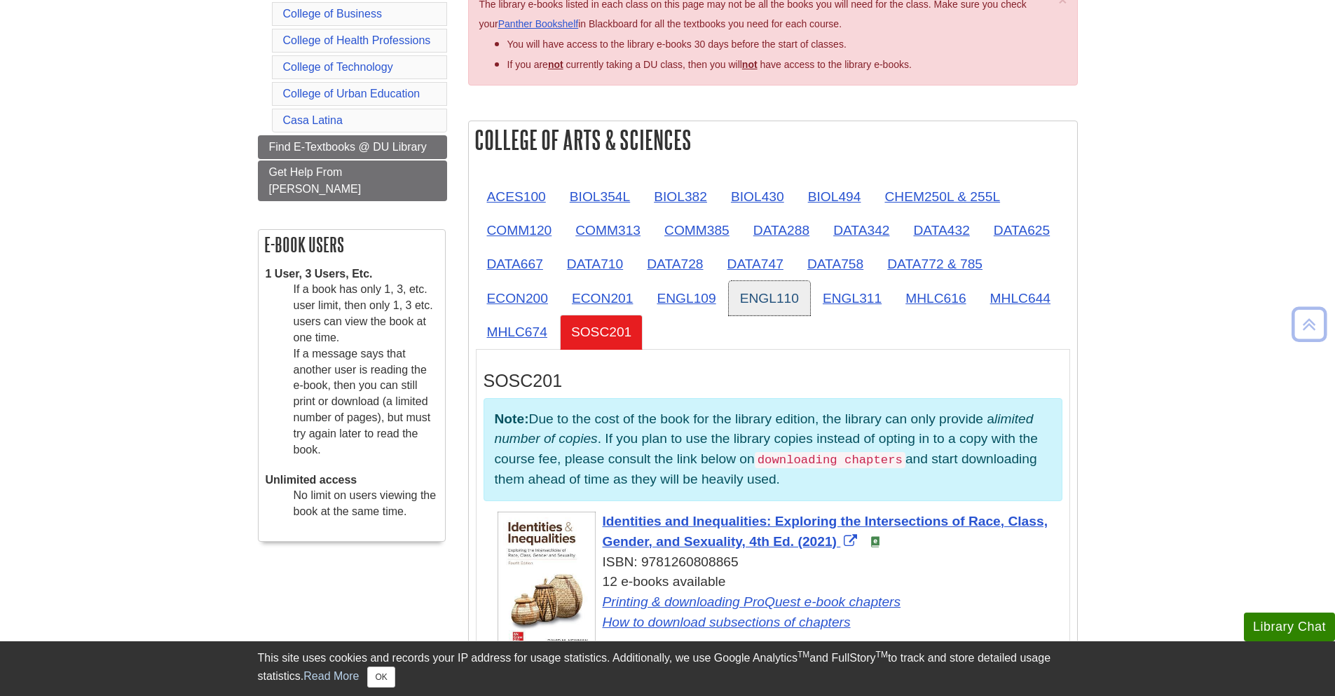
click at [803, 297] on link "ENGL110" at bounding box center [769, 298] width 81 height 34
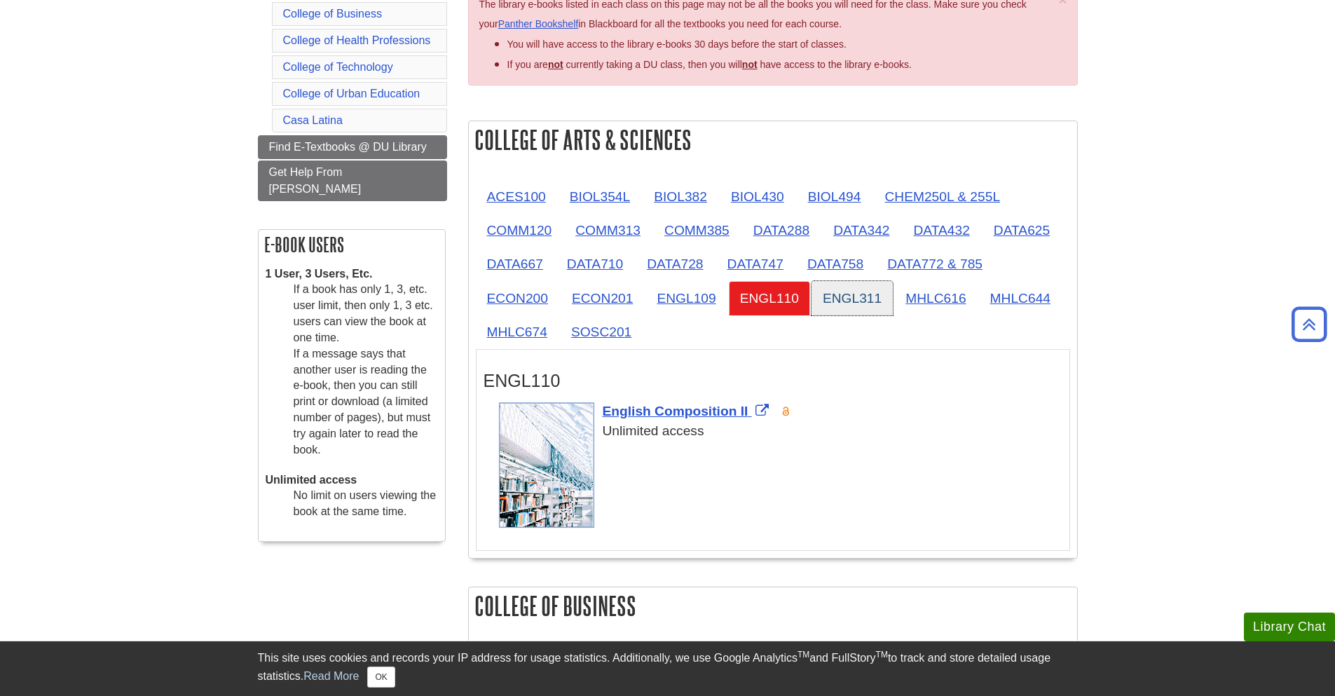
click at [845, 303] on link "ENGL311" at bounding box center [851, 298] width 81 height 34
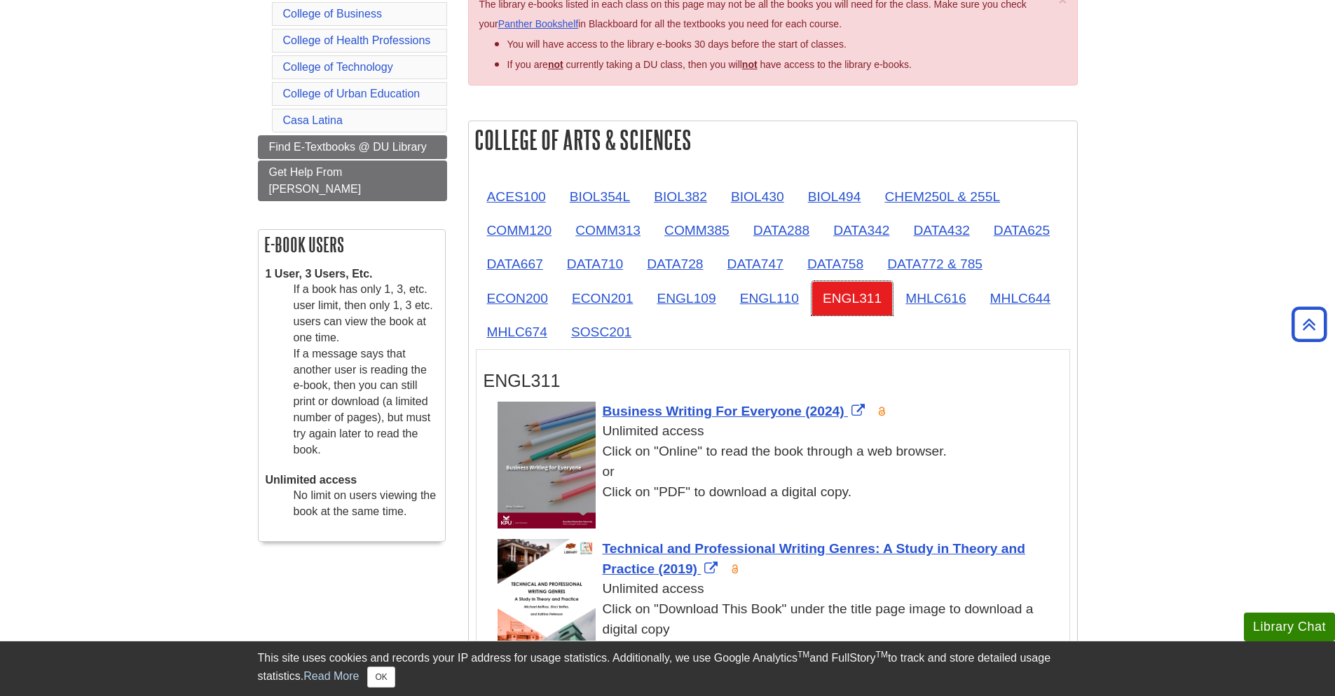
click at [890, 308] on link "ENGL311" at bounding box center [851, 298] width 81 height 34
click at [951, 313] on link "MHLC616" at bounding box center [935, 298] width 83 height 34
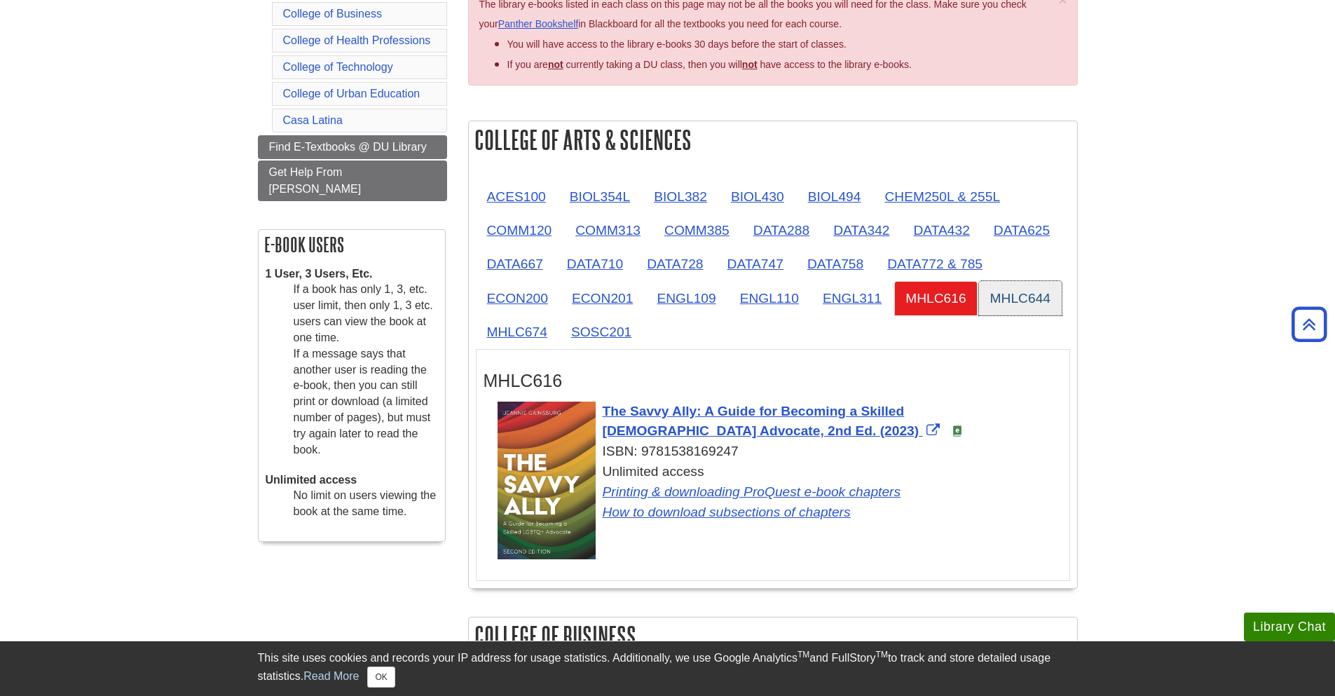
click at [1022, 305] on link "MHLC644" at bounding box center [1020, 298] width 83 height 34
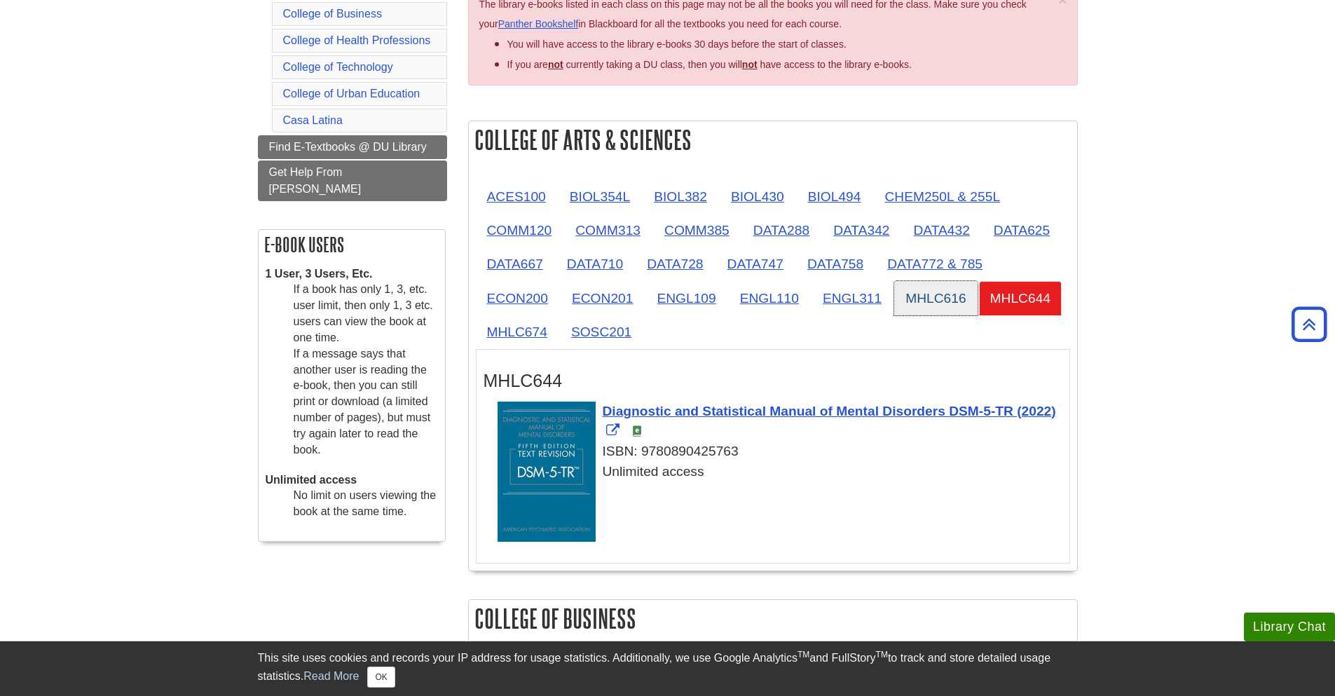
click at [949, 308] on link "MHLC616" at bounding box center [935, 298] width 83 height 34
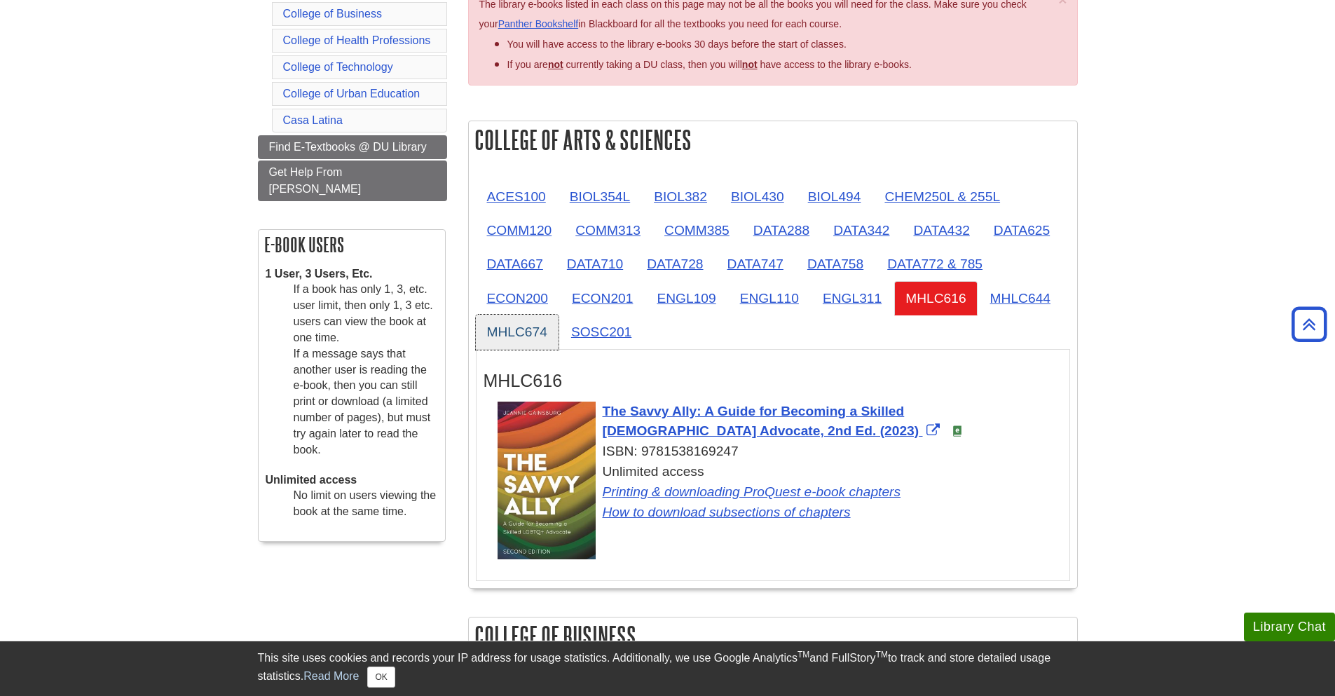
click at [489, 333] on link "MHLC674" at bounding box center [517, 332] width 83 height 34
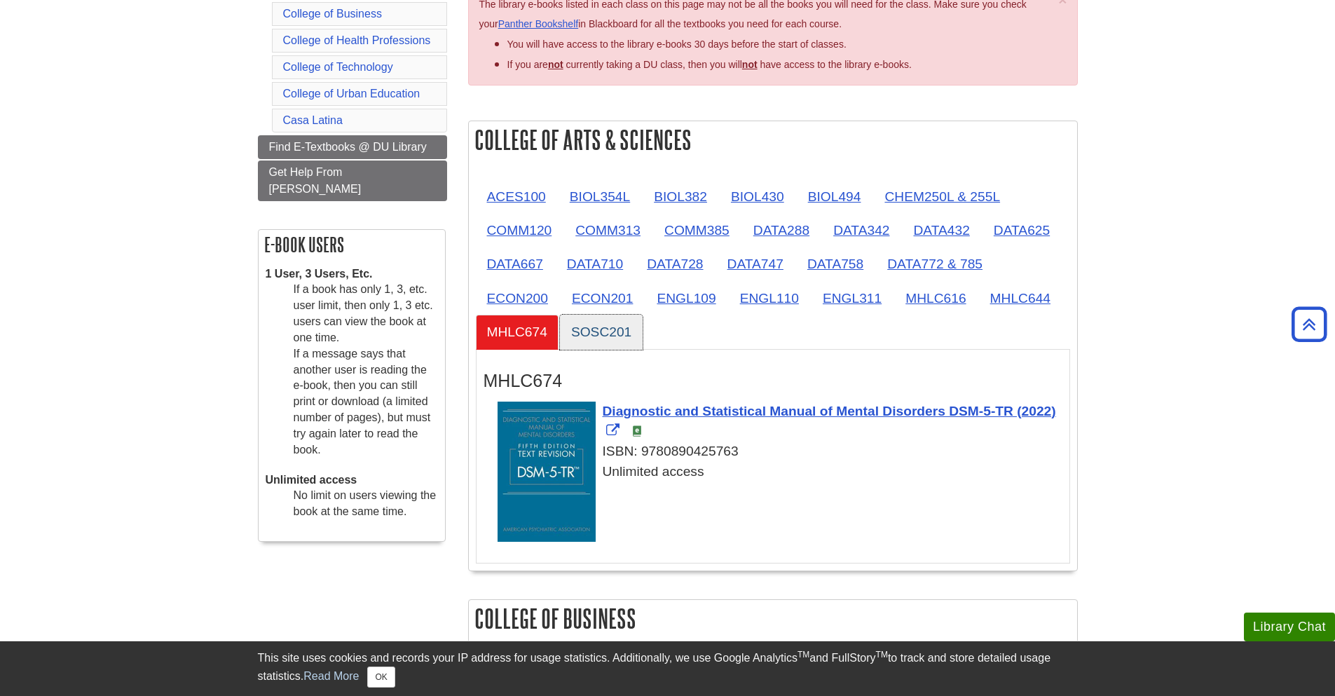
drag, startPoint x: 577, startPoint y: 330, endPoint x: 797, endPoint y: 317, distance: 220.3
click at [578, 330] on link "SOSC201" at bounding box center [601, 332] width 83 height 34
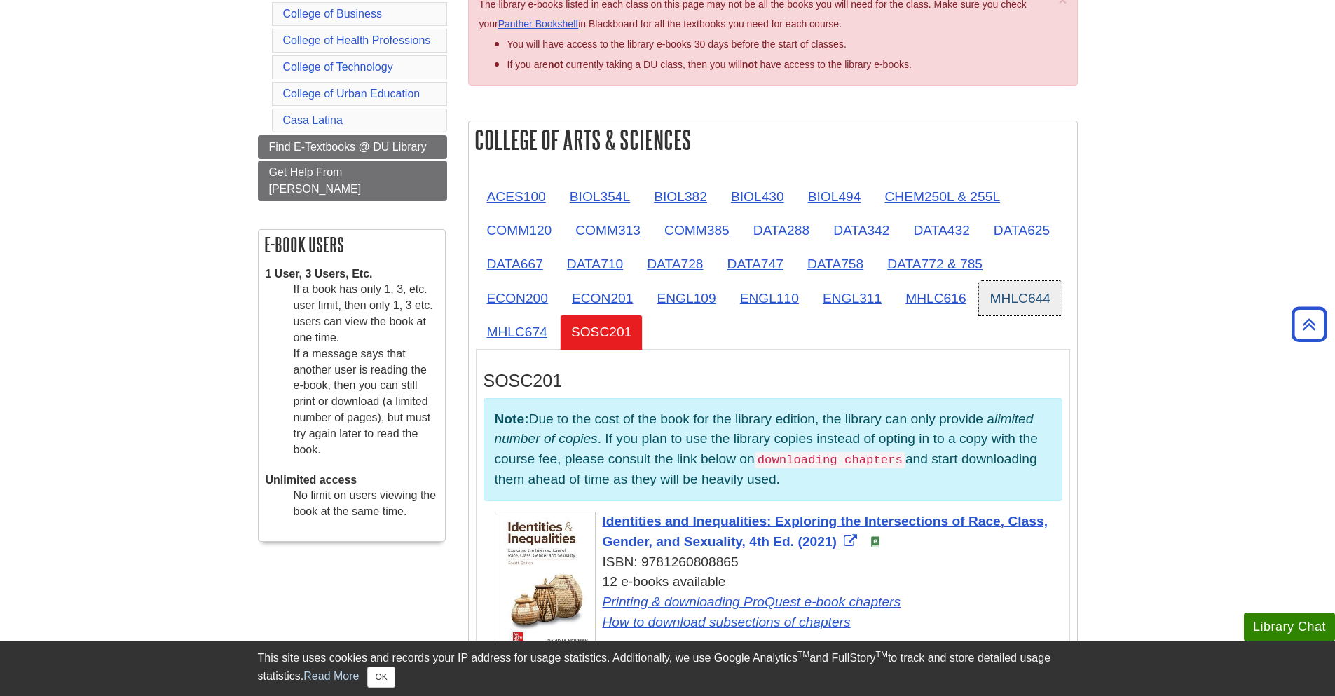
click at [1034, 299] on link "MHLC644" at bounding box center [1020, 298] width 83 height 34
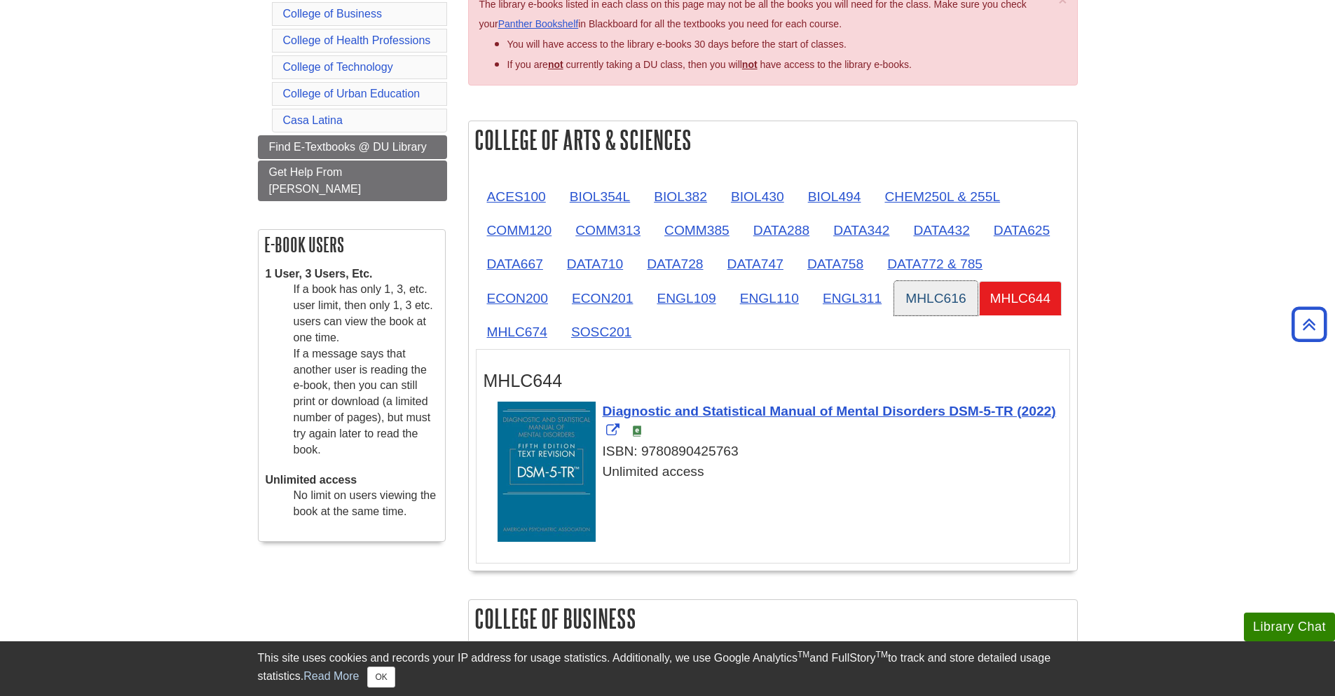
click at [904, 304] on link "MHLC616" at bounding box center [935, 298] width 83 height 34
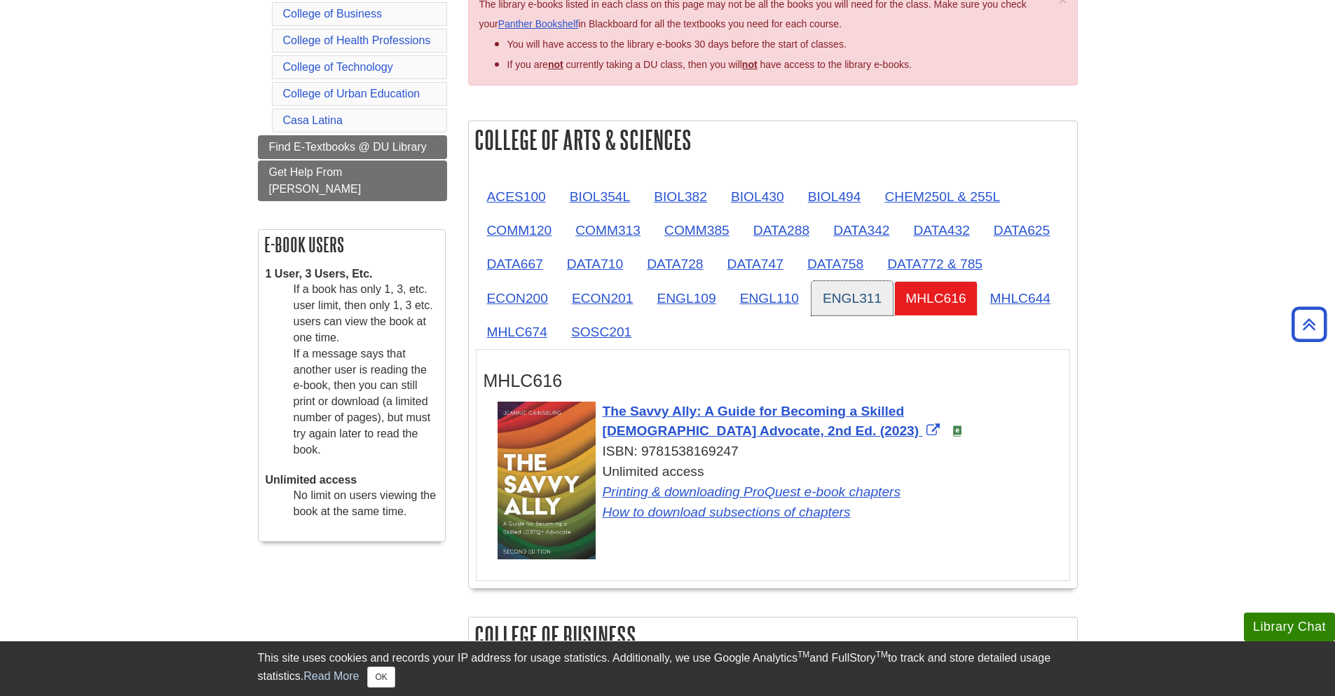
click at [873, 304] on link "ENGL311" at bounding box center [851, 298] width 81 height 34
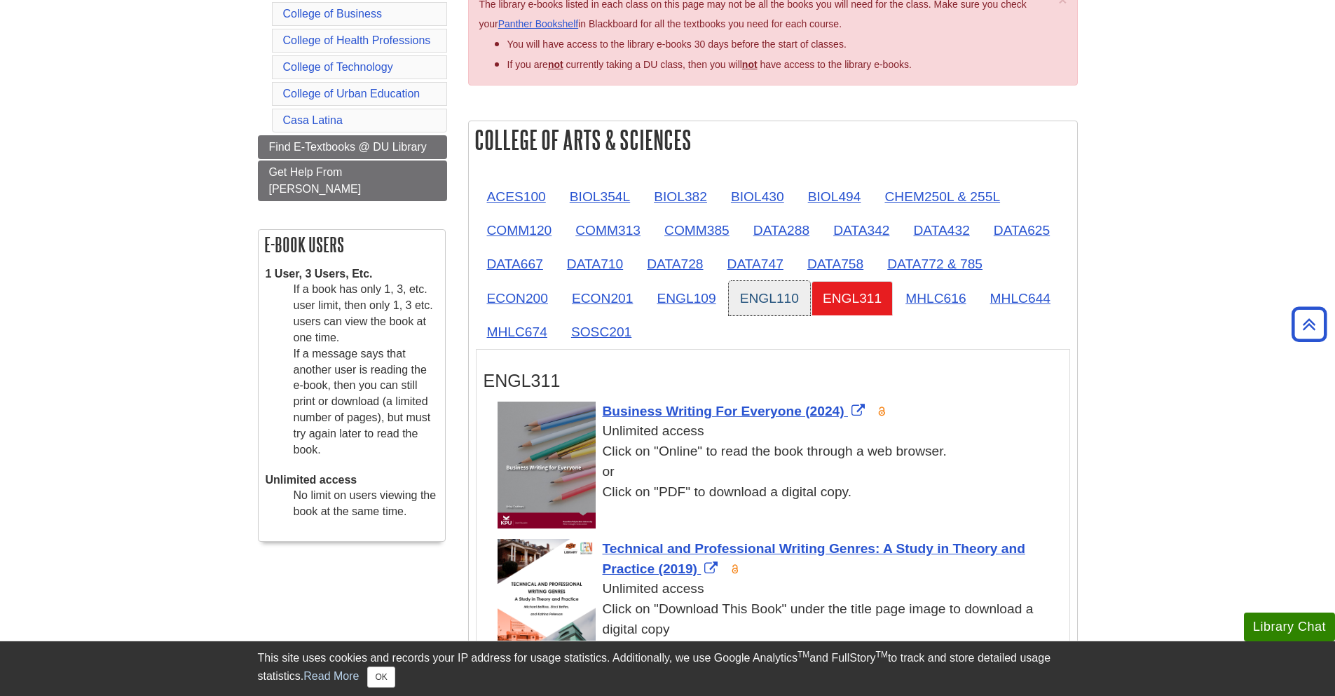
click at [765, 308] on link "ENGL110" at bounding box center [769, 298] width 81 height 34
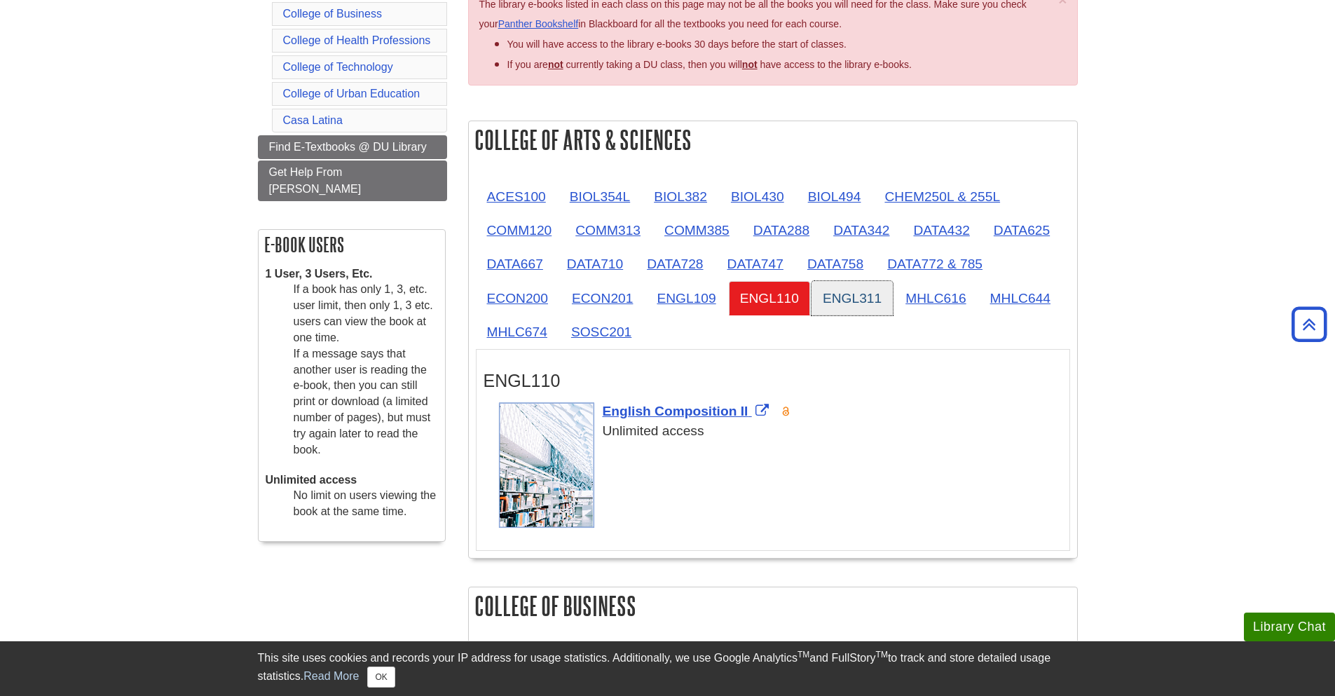
click at [839, 310] on link "ENGL311" at bounding box center [851, 298] width 81 height 34
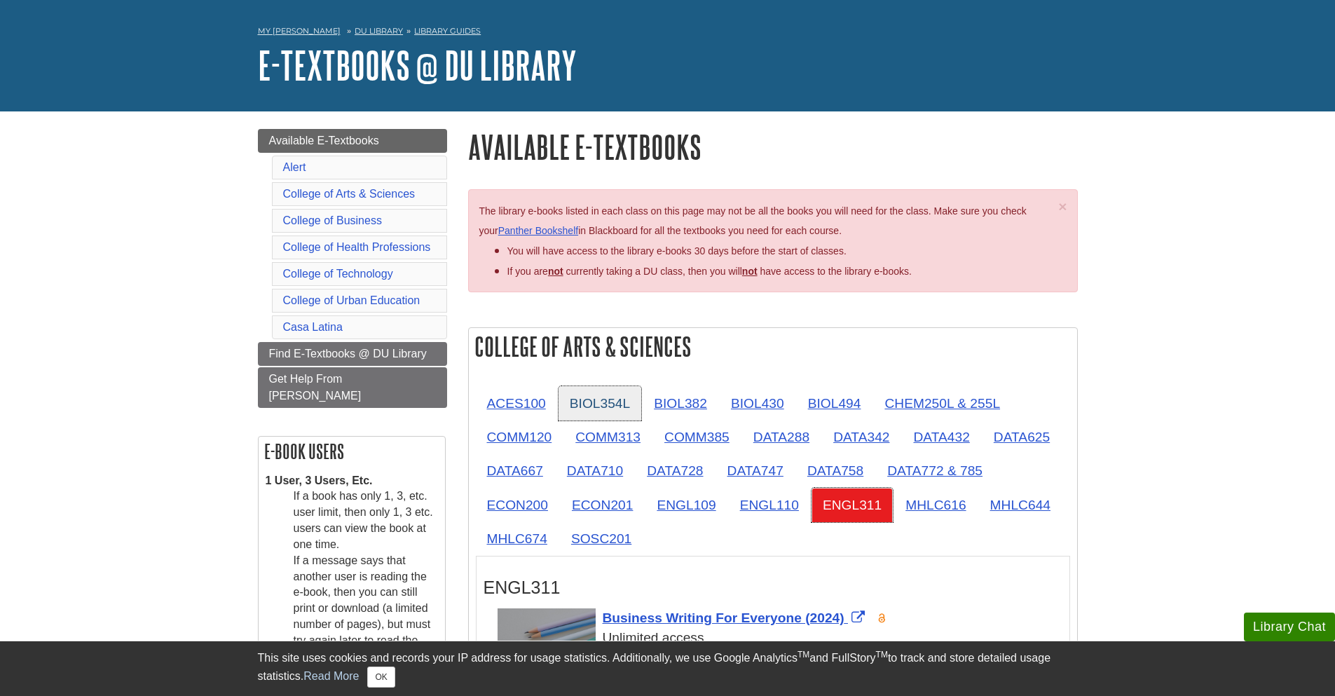
scroll to position [84, 0]
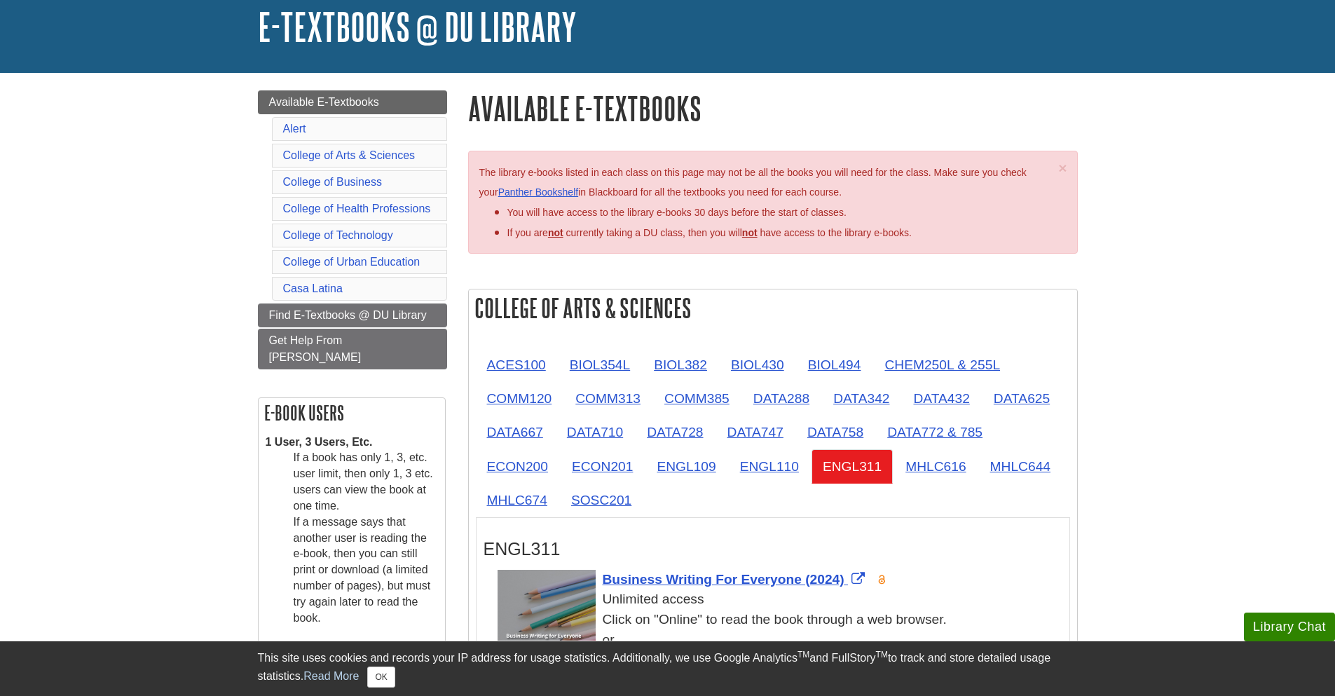
drag, startPoint x: 526, startPoint y: 168, endPoint x: 906, endPoint y: 198, distance: 380.9
click at [906, 198] on p "× The library e-books listed in each class on this page may not be all the book…" at bounding box center [765, 182] width 573 height 41
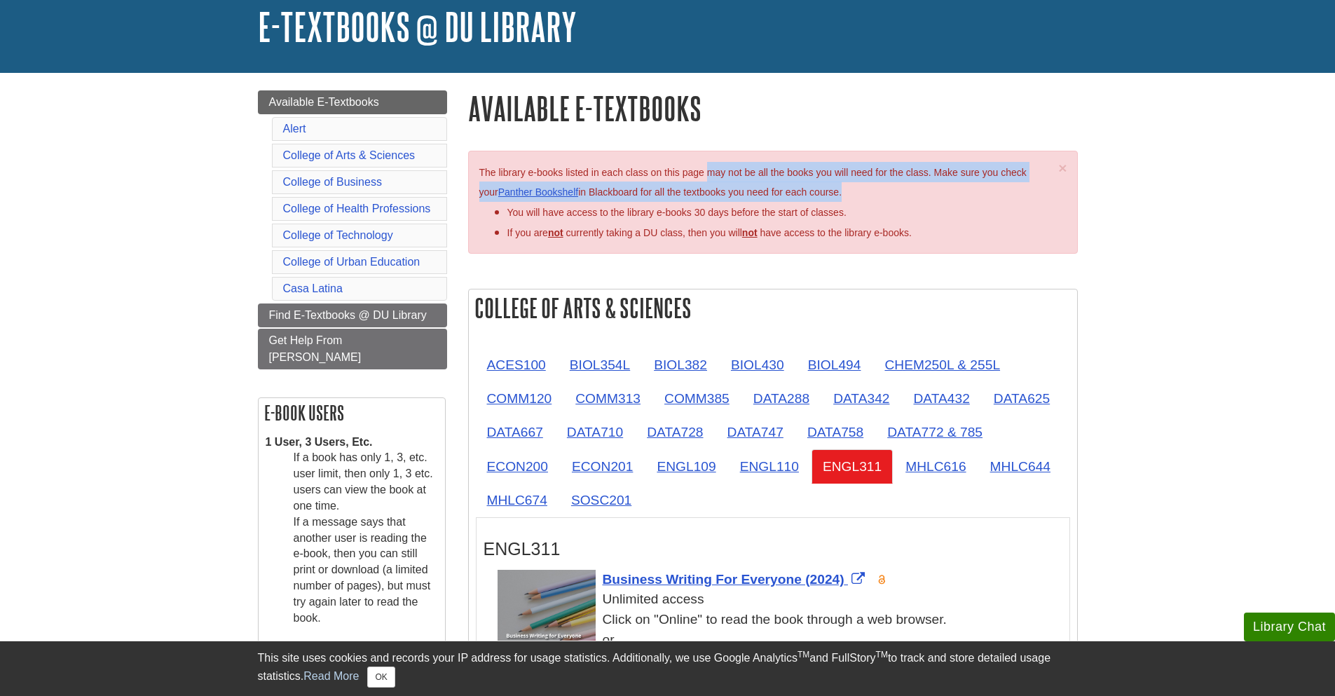
drag, startPoint x: 906, startPoint y: 198, endPoint x: 719, endPoint y: 178, distance: 188.2
click at [719, 178] on p "× The library e-books listed in each class on this page may not be all the book…" at bounding box center [765, 182] width 573 height 41
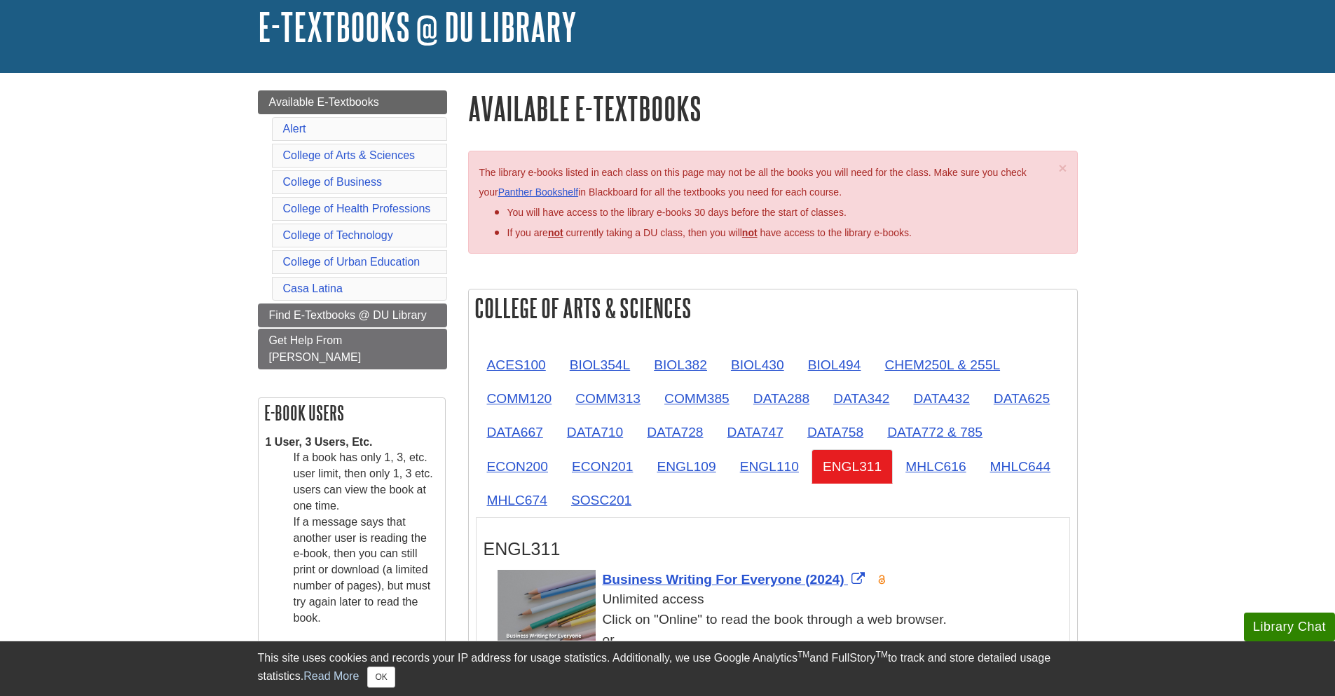
drag, startPoint x: 719, startPoint y: 178, endPoint x: 845, endPoint y: 195, distance: 127.2
click at [844, 195] on p "× The library e-books listed in each class on this page may not be all the book…" at bounding box center [765, 182] width 573 height 41
click at [845, 195] on span "The library e-books listed in each class on this page may not be all the books …" at bounding box center [752, 183] width 547 height 32
drag, startPoint x: 852, startPoint y: 195, endPoint x: 601, endPoint y: 184, distance: 251.1
click at [601, 184] on p "× The library e-books listed in each class on this page may not be all the book…" at bounding box center [765, 182] width 573 height 41
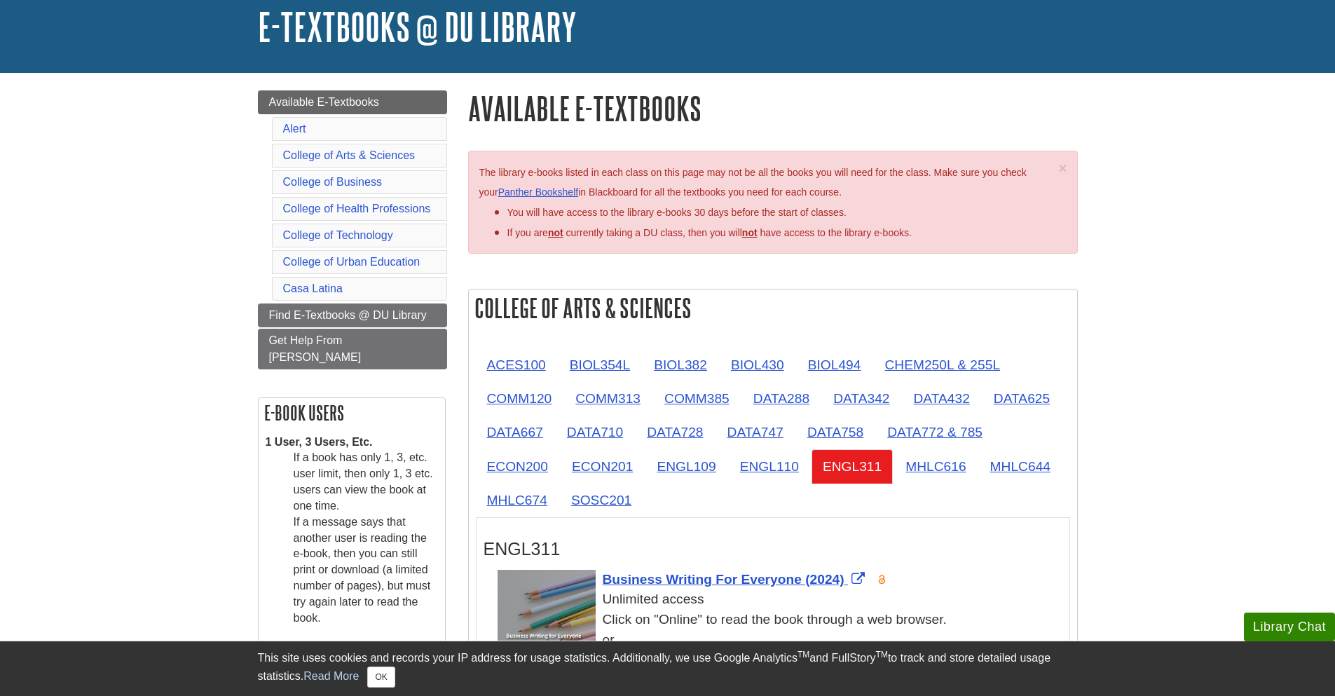
click at [601, 184] on p "× The library e-books listed in each class on this page may not be all the book…" at bounding box center [765, 182] width 573 height 41
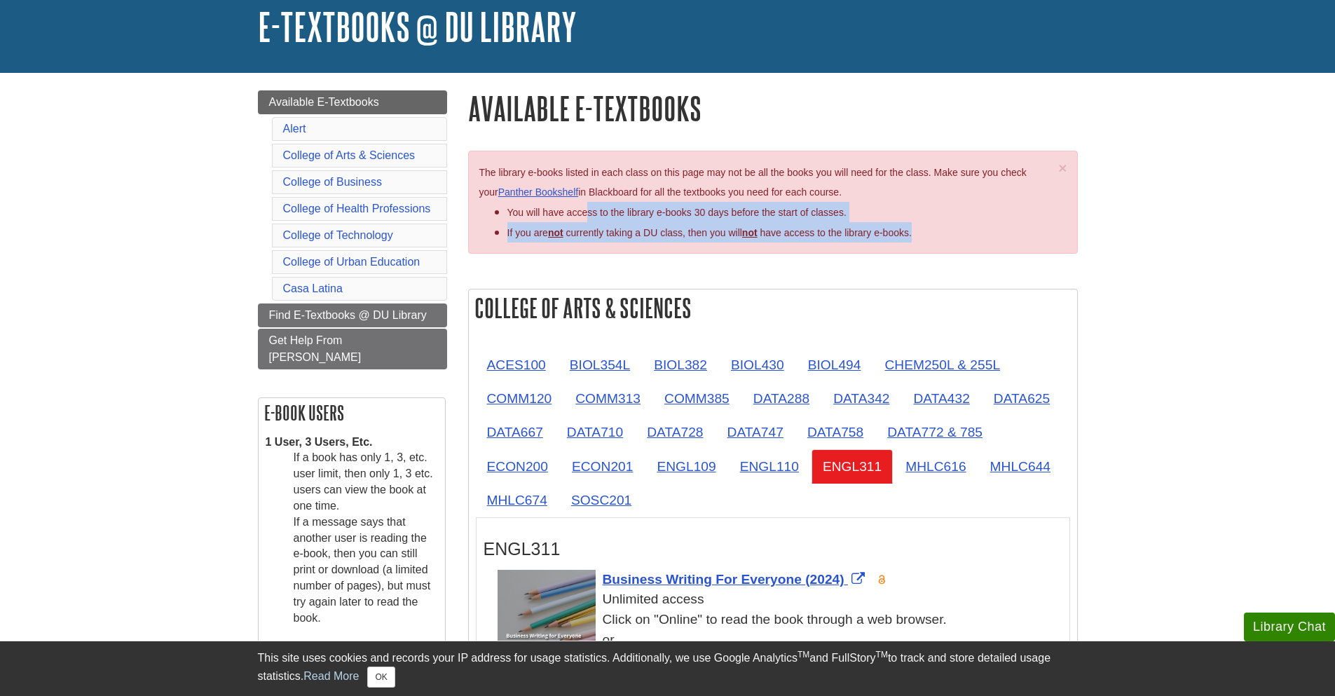
drag, startPoint x: 589, startPoint y: 212, endPoint x: 990, endPoint y: 256, distance: 403.1
click at [989, 256] on div "× The library e-books listed in each class on this page may not be all the book…" at bounding box center [773, 206] width 610 height 110
click at [990, 256] on div "× The library e-books listed in each class on this page may not be all the book…" at bounding box center [773, 206] width 610 height 110
drag, startPoint x: 913, startPoint y: 236, endPoint x: 626, endPoint y: 213, distance: 288.2
click at [626, 213] on div "× The library e-books listed in each class on this page may not be all the book…" at bounding box center [773, 202] width 610 height 103
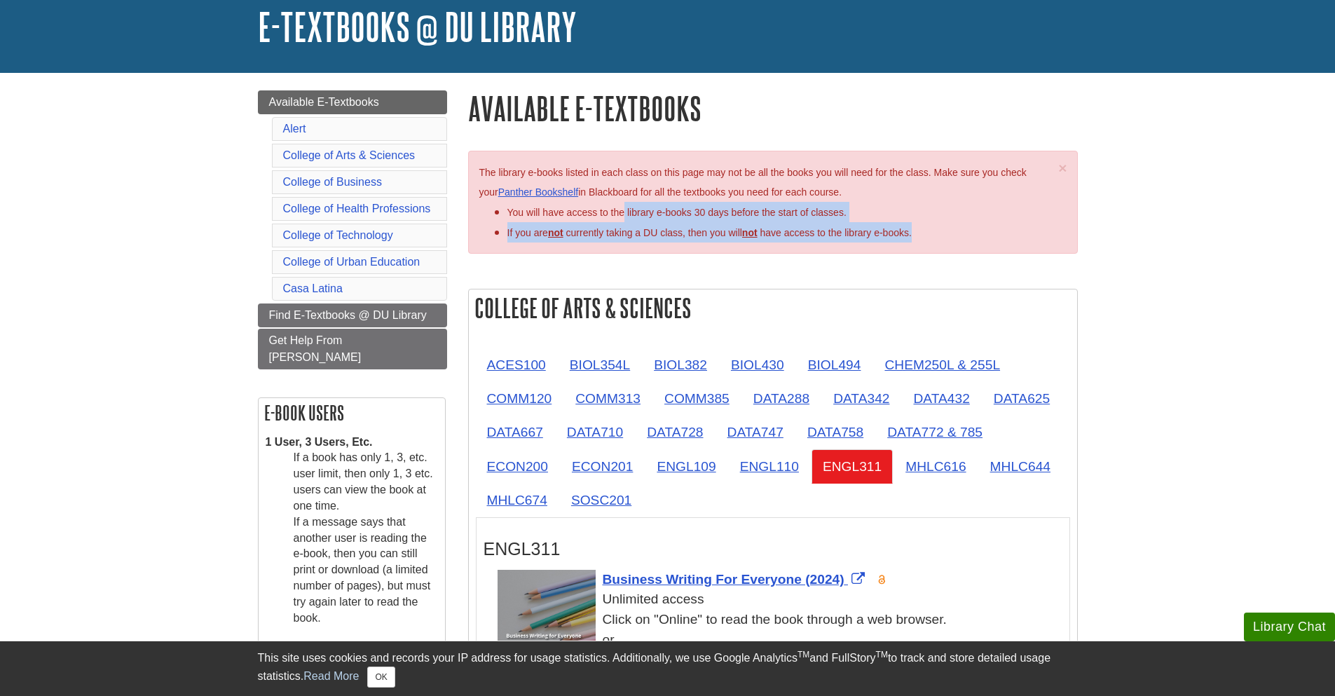
click at [626, 213] on span "You will have access to the library e-books 30 days before the start of classes." at bounding box center [676, 212] width 339 height 11
drag, startPoint x: 626, startPoint y: 213, endPoint x: 944, endPoint y: 247, distance: 320.6
click at [944, 247] on div "× The library e-books listed in each class on this page may not be all the book…" at bounding box center [773, 202] width 610 height 103
drag, startPoint x: 926, startPoint y: 240, endPoint x: 506, endPoint y: 214, distance: 421.2
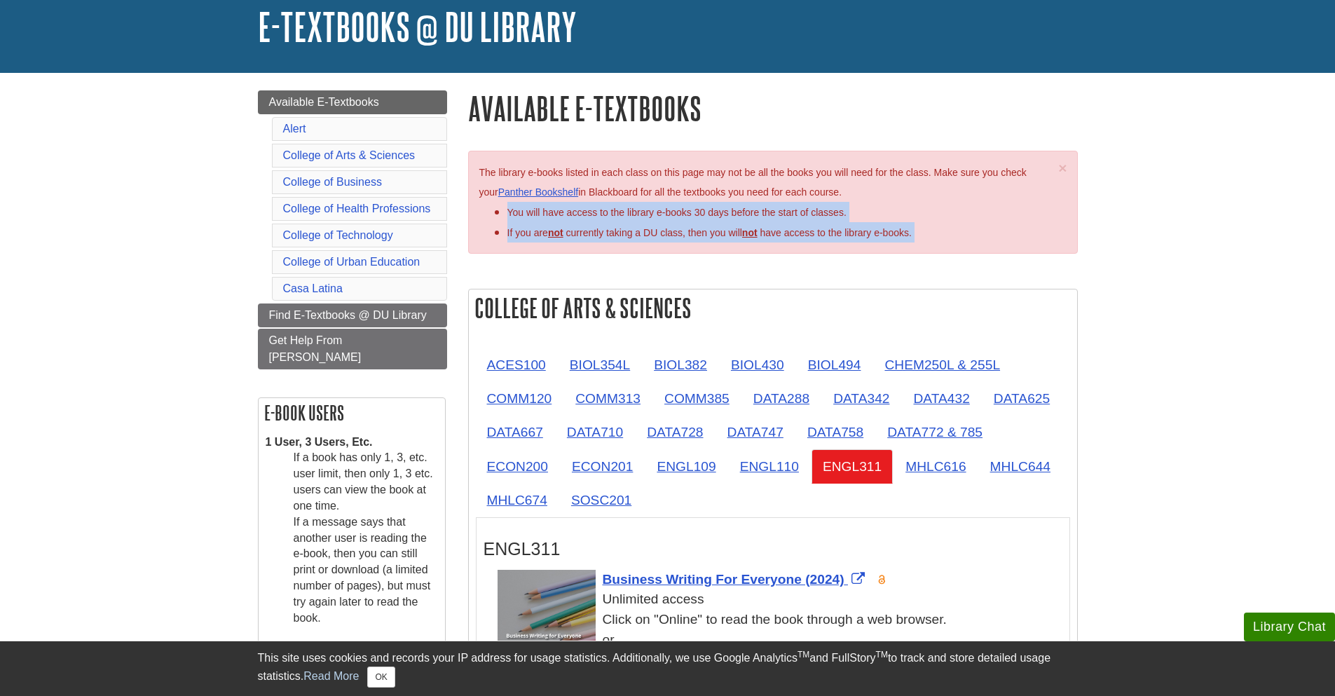
click at [506, 214] on div "× The library e-books listed in each class on this page may not be all the book…" at bounding box center [773, 202] width 610 height 103
click at [506, 214] on ul "You will have access to the library e-books 30 days before the start of classes…" at bounding box center [765, 222] width 573 height 41
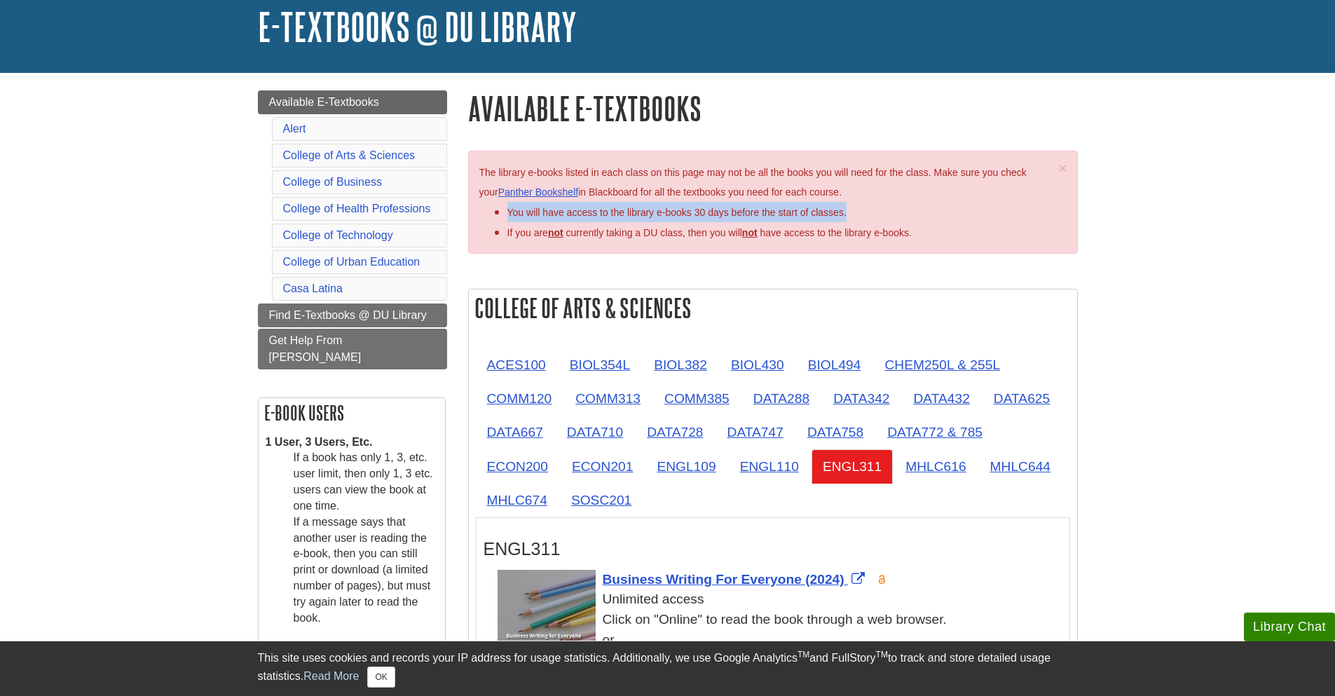
drag, startPoint x: 506, startPoint y: 214, endPoint x: 870, endPoint y: 219, distance: 364.3
click at [870, 219] on ul "You will have access to the library e-books 30 days before the start of classes…" at bounding box center [765, 222] width 573 height 41
click at [870, 219] on li "You will have access to the library e-books 30 days before the start of classes." at bounding box center [779, 212] width 545 height 20
drag, startPoint x: 870, startPoint y: 219, endPoint x: 655, endPoint y: 200, distance: 215.9
click at [655, 200] on div "× The library e-books listed in each class on this page may not be all the book…" at bounding box center [773, 202] width 610 height 103
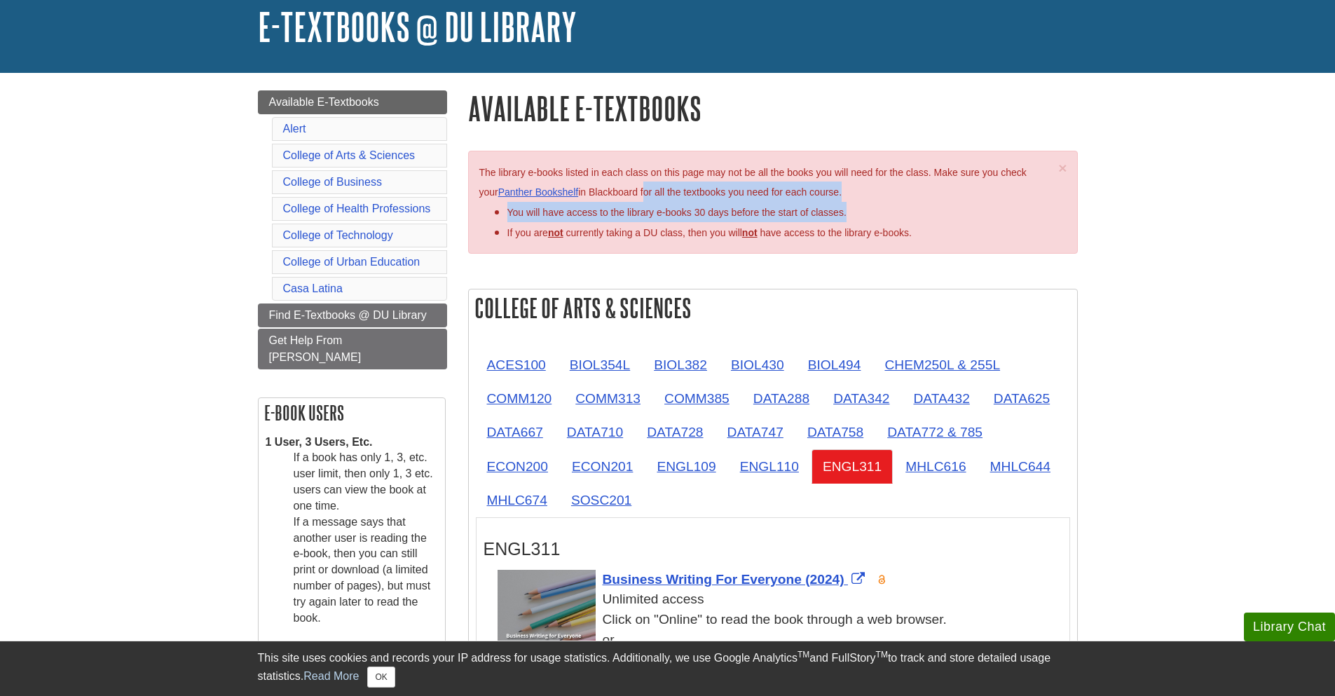
click at [655, 200] on p "× The library e-books listed in each class on this page may not be all the book…" at bounding box center [765, 182] width 573 height 41
drag, startPoint x: 656, startPoint y: 202, endPoint x: 867, endPoint y: 215, distance: 211.3
click at [864, 216] on li "You will have access to the library e-books 30 days before the start of classes." at bounding box center [779, 212] width 545 height 20
click at [867, 215] on li "You will have access to the library e-books 30 days before the start of classes." at bounding box center [779, 212] width 545 height 20
drag, startPoint x: 787, startPoint y: 212, endPoint x: 698, endPoint y: 204, distance: 89.4
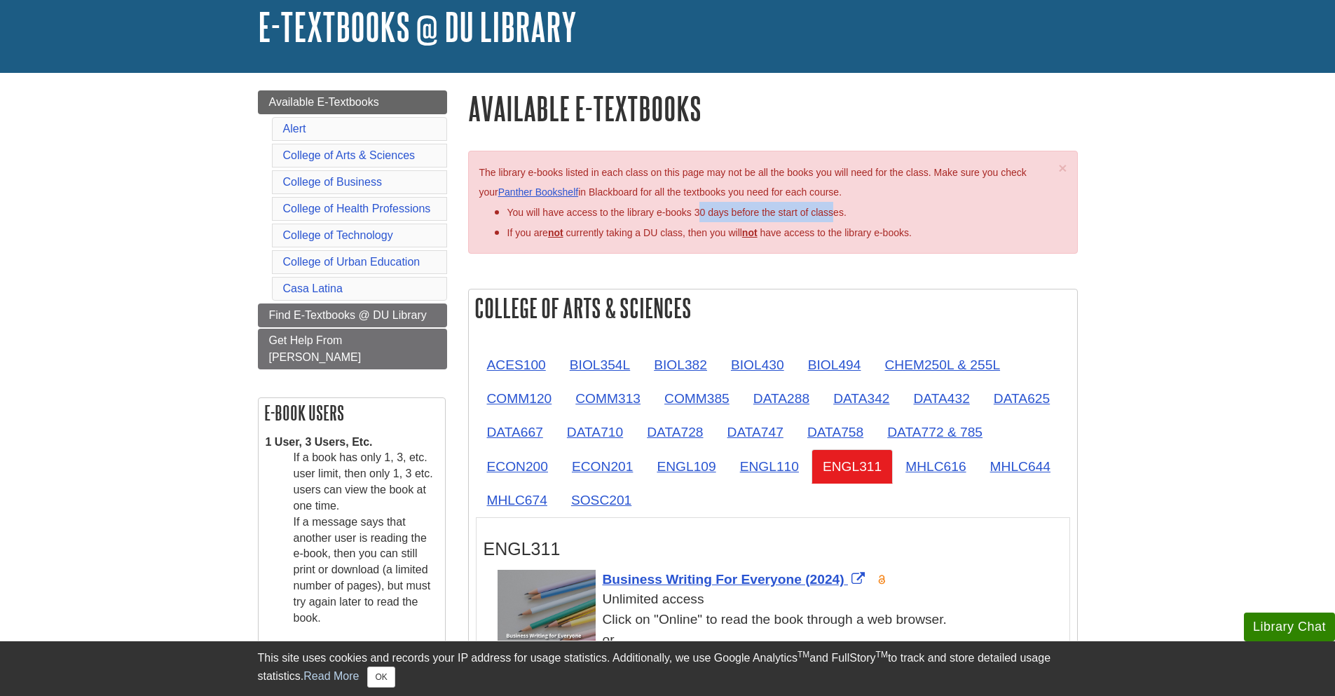
click at [698, 204] on li "You will have access to the library e-books 30 days before the start of classes." at bounding box center [779, 212] width 545 height 20
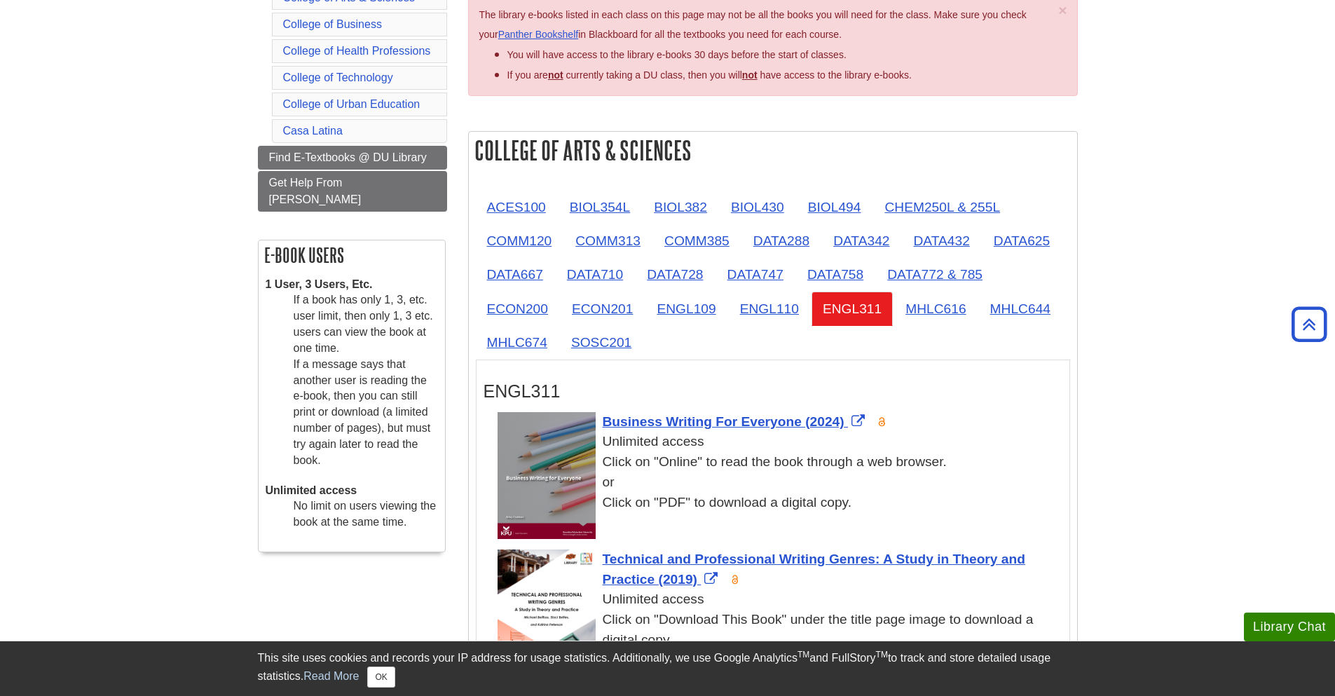
scroll to position [0, 0]
